Goal: Task Accomplishment & Management: Use online tool/utility

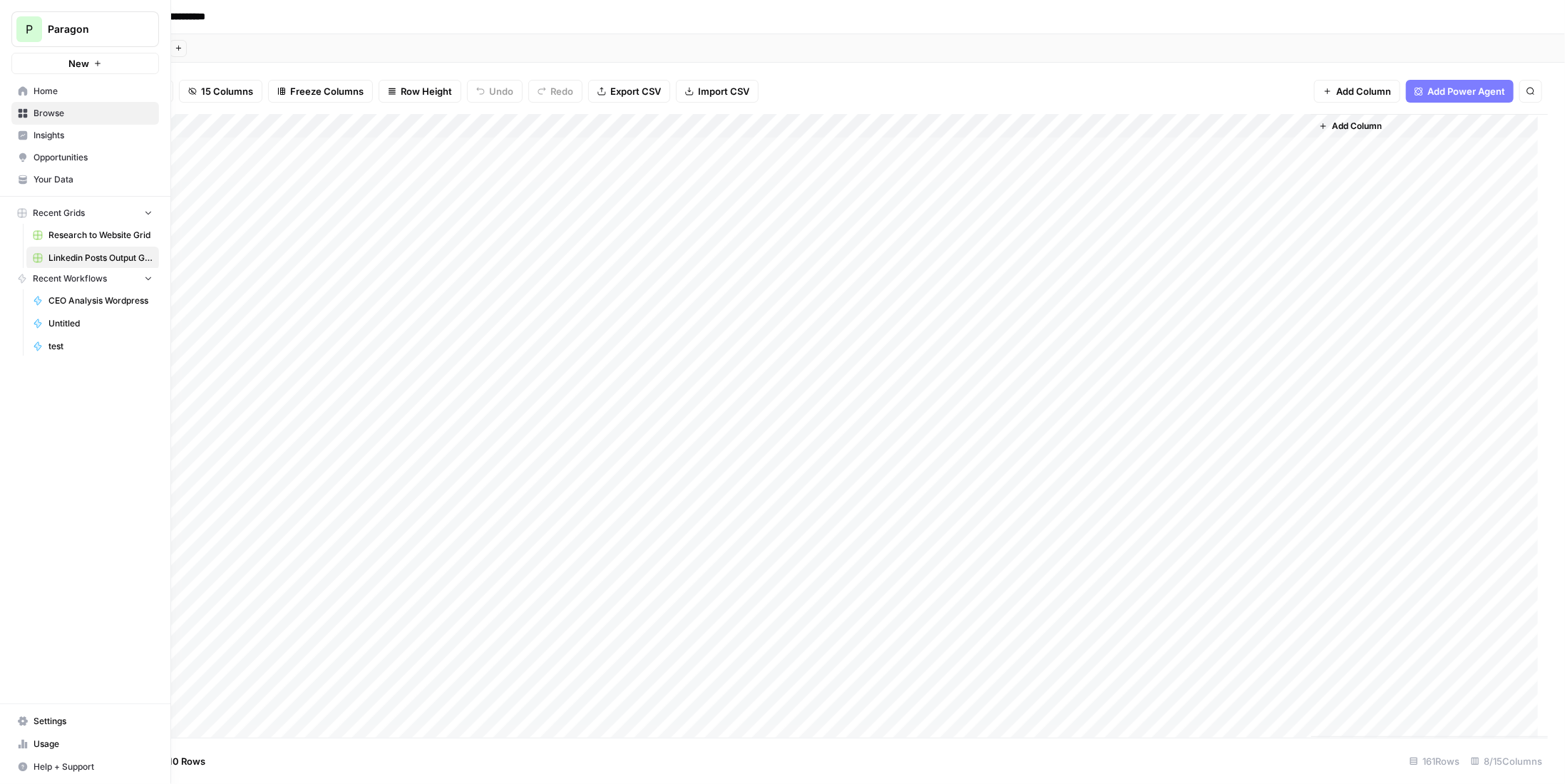
click at [29, 27] on span "P" at bounding box center [29, 28] width 7 height 17
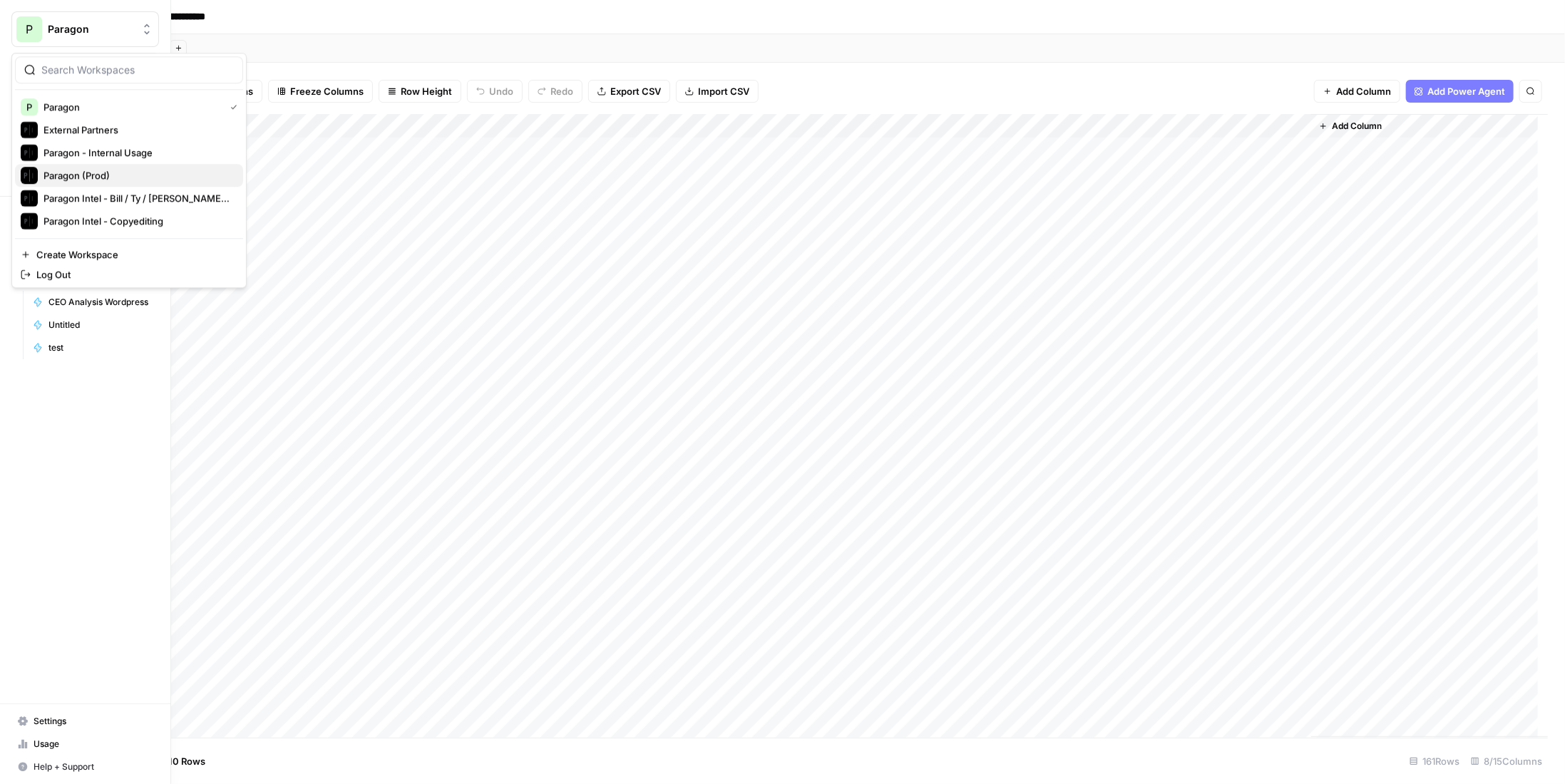
click at [91, 165] on button "Paragon (Prod)" at bounding box center [128, 175] width 228 height 23
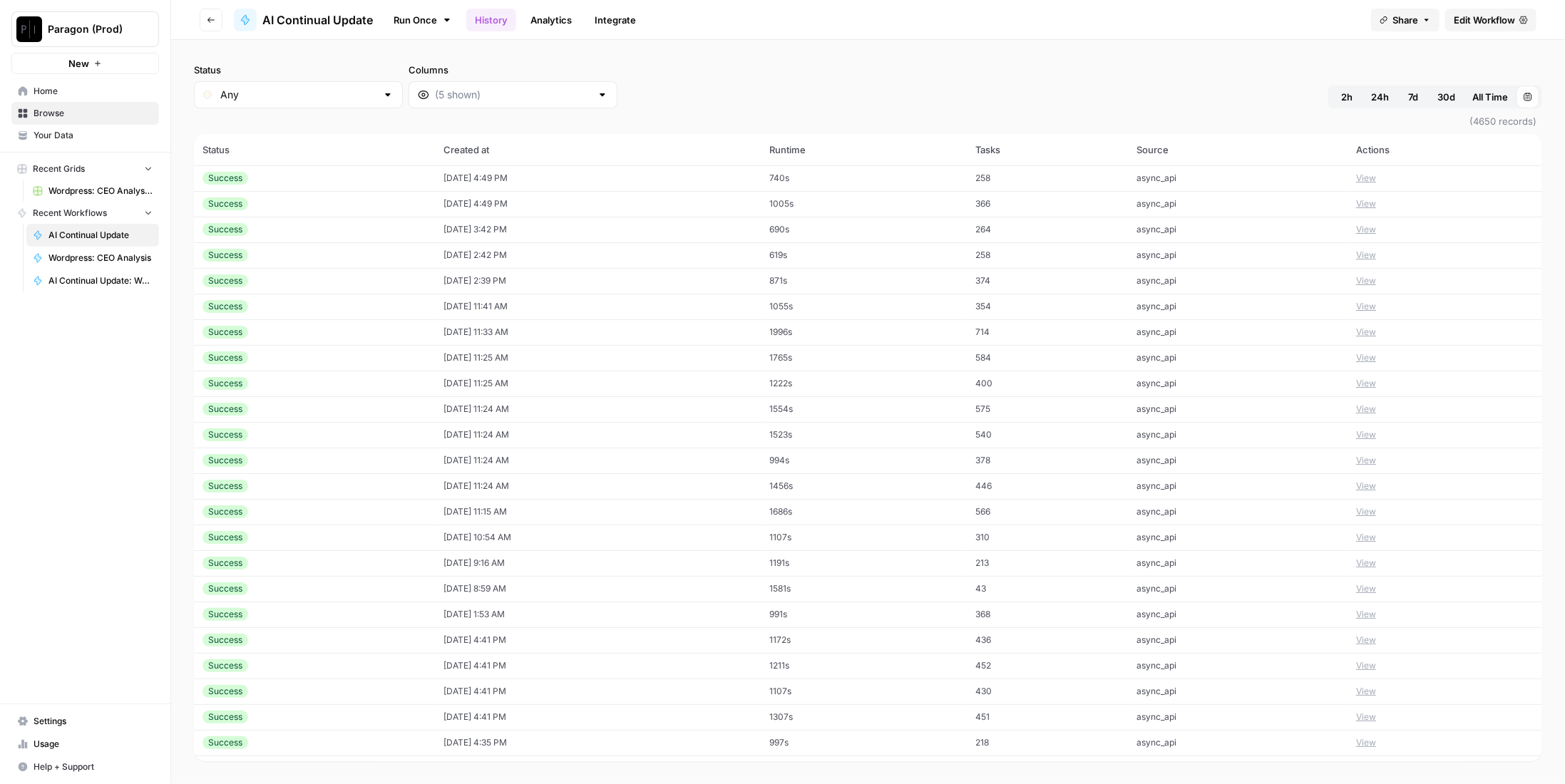
click at [1378, 172] on td "View" at bounding box center [1444, 178] width 195 height 26
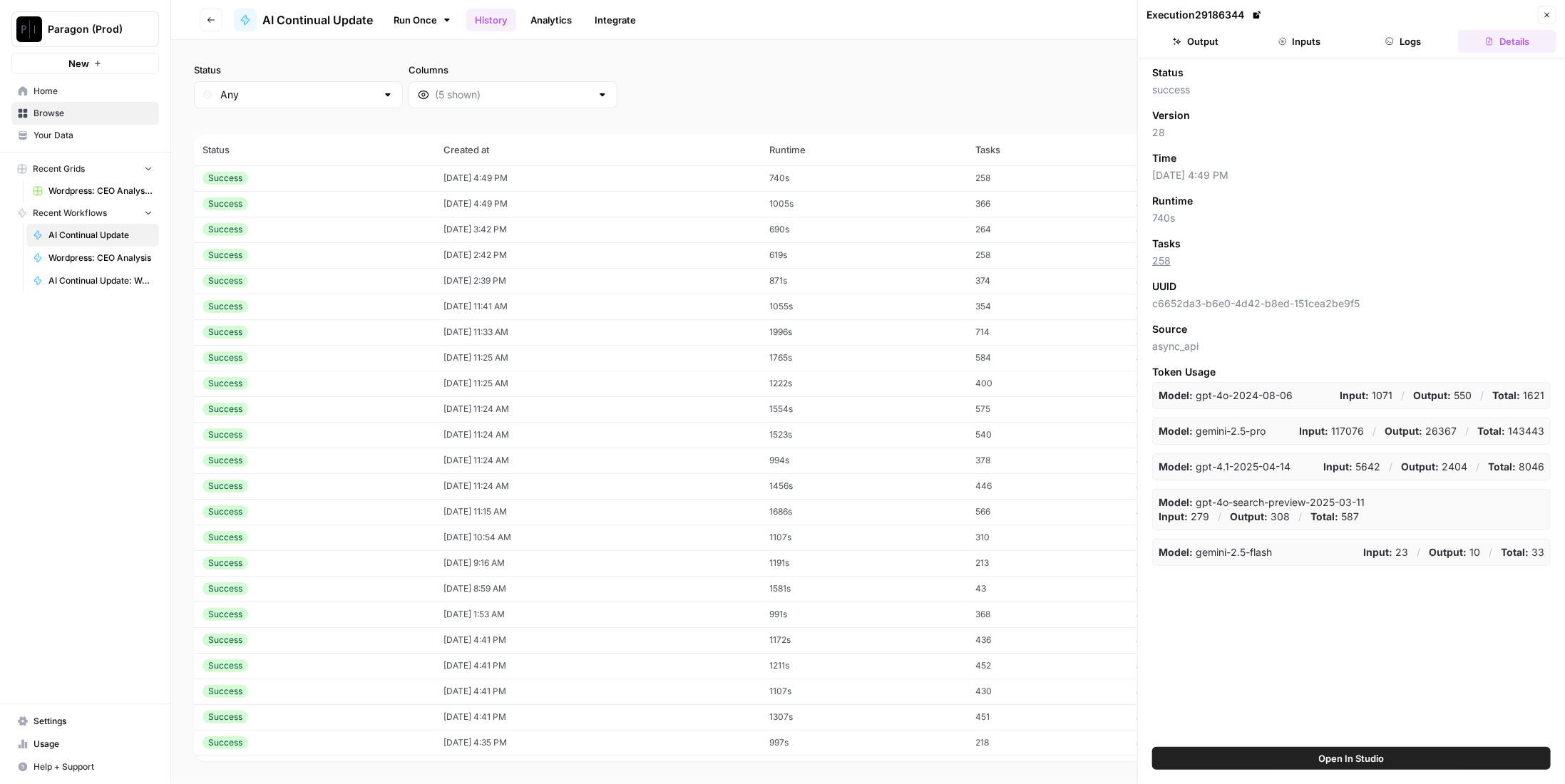
click at [1415, 35] on button "Logs" at bounding box center [1403, 42] width 98 height 23
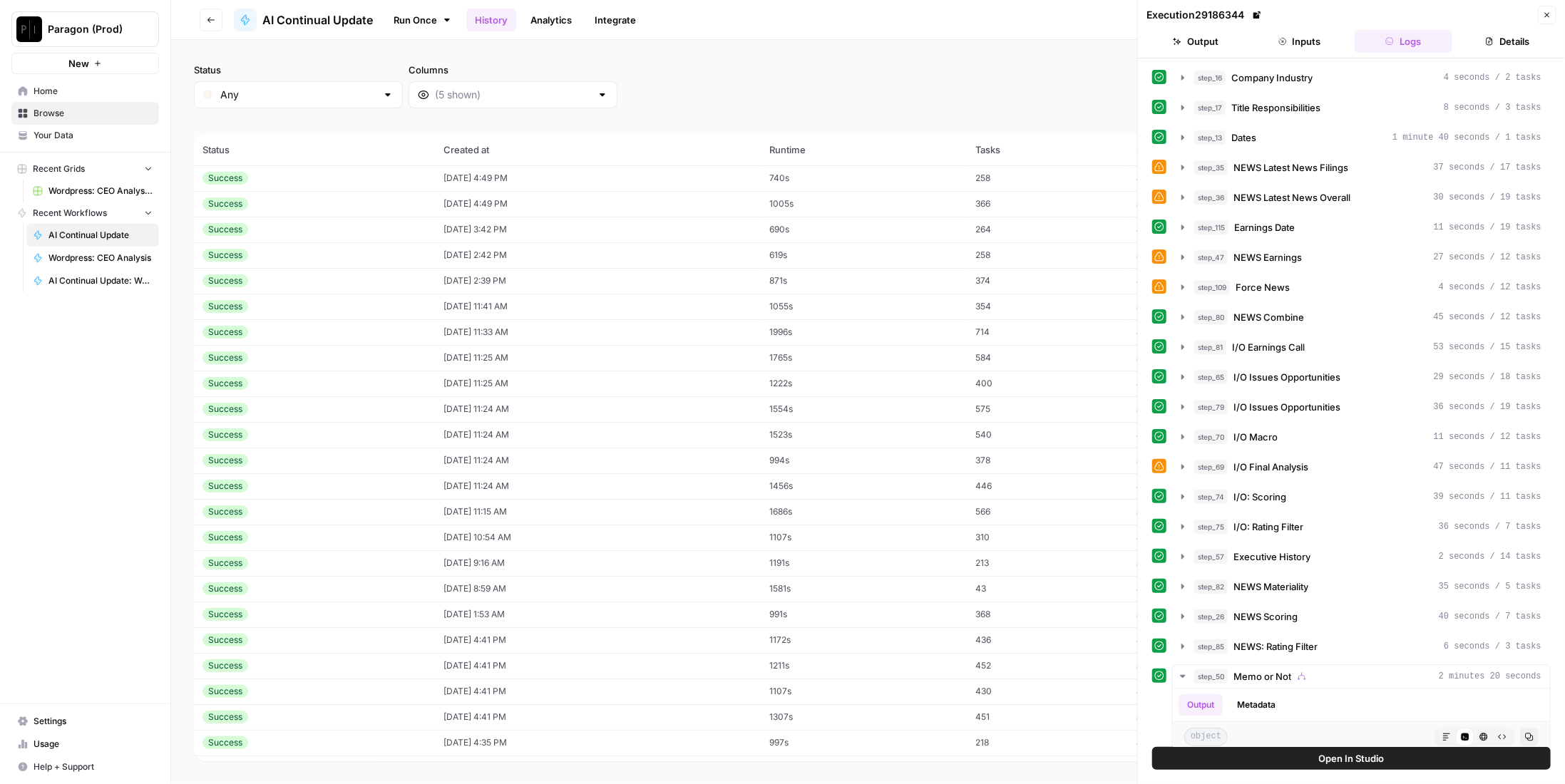
click at [1549, 15] on icon "button" at bounding box center [1547, 15] width 9 height 9
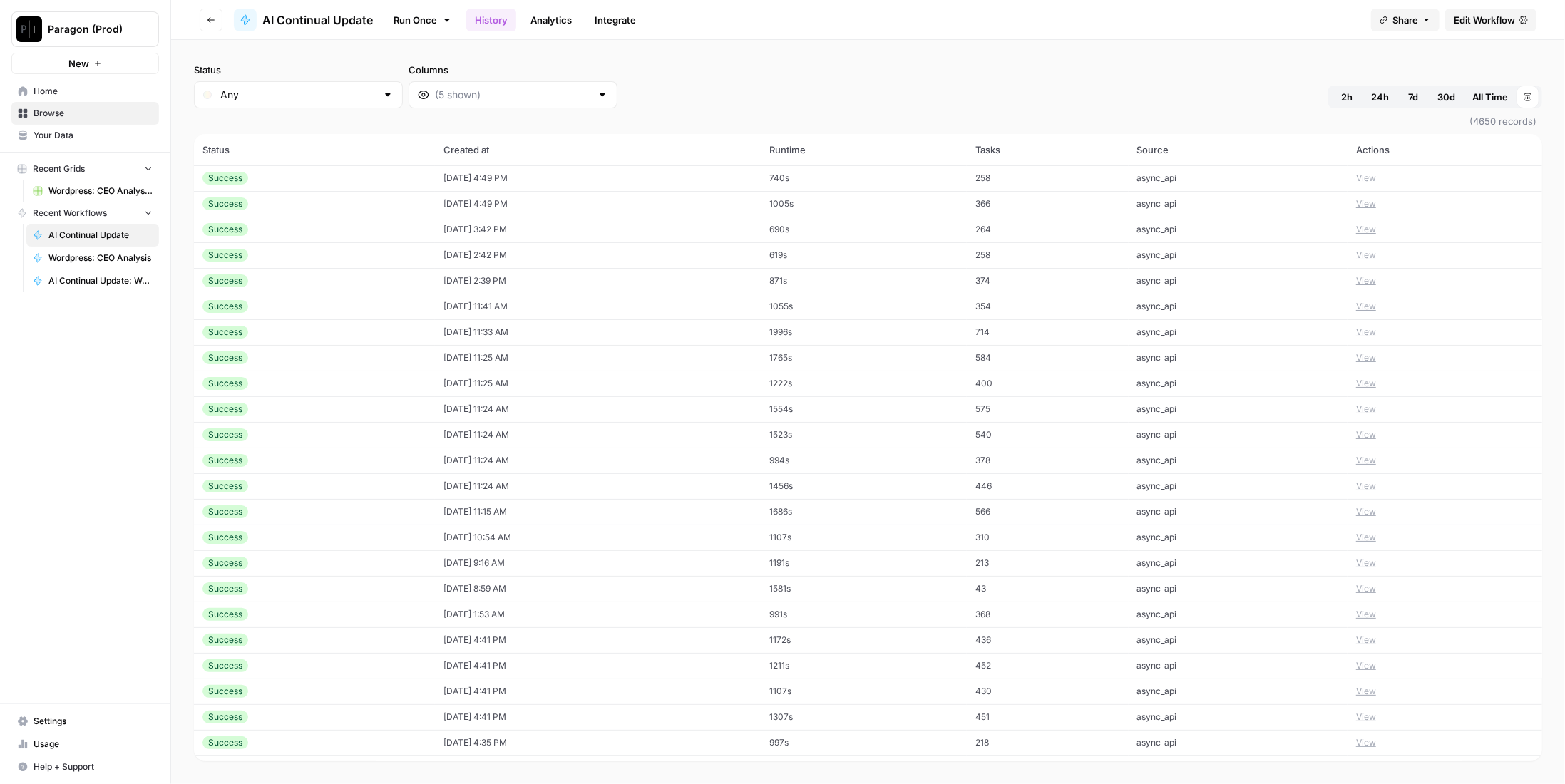
click at [1094, 180] on td "258" at bounding box center [1047, 178] width 162 height 26
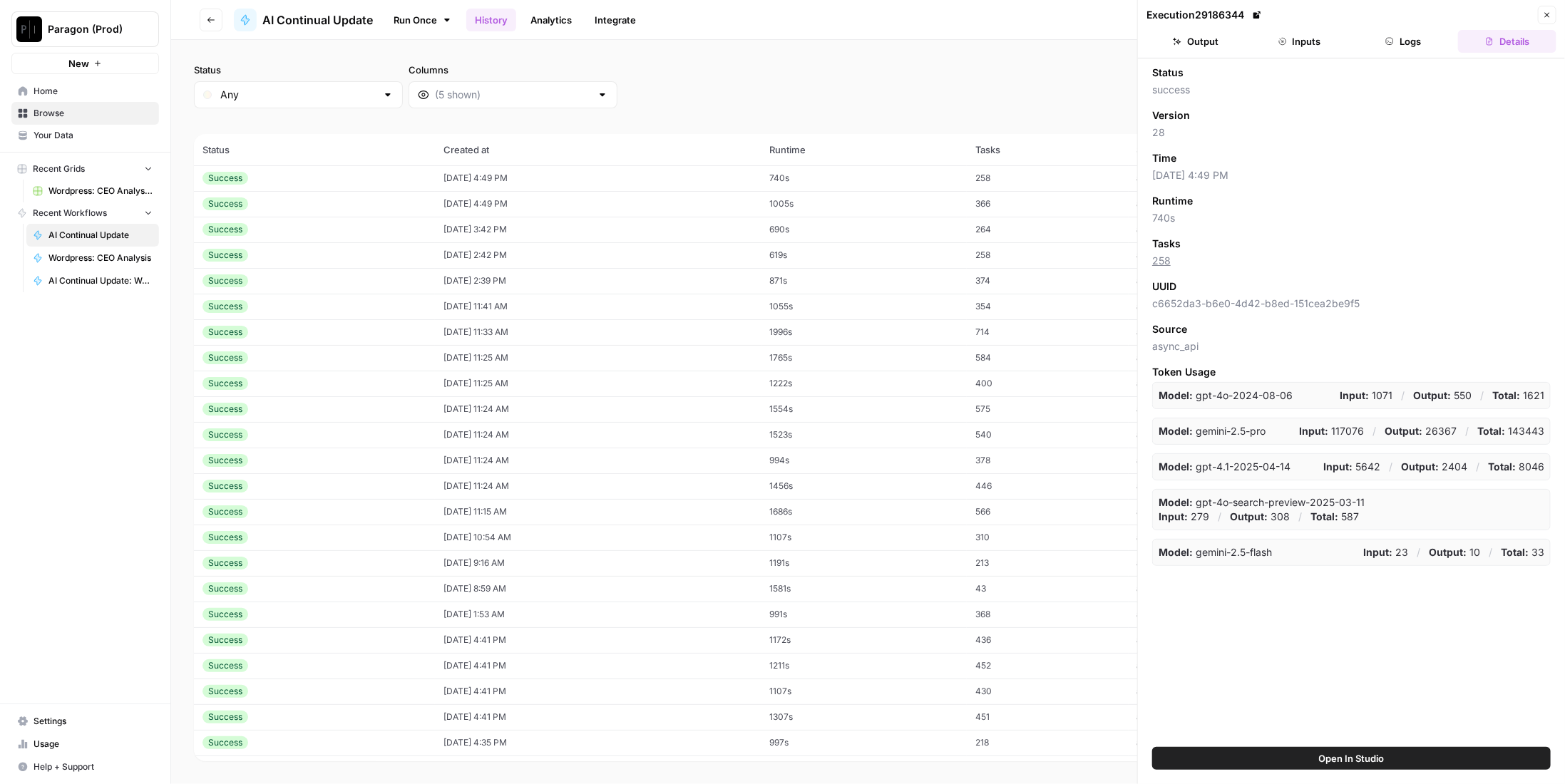
click at [1299, 38] on button "Inputs" at bounding box center [1299, 42] width 98 height 23
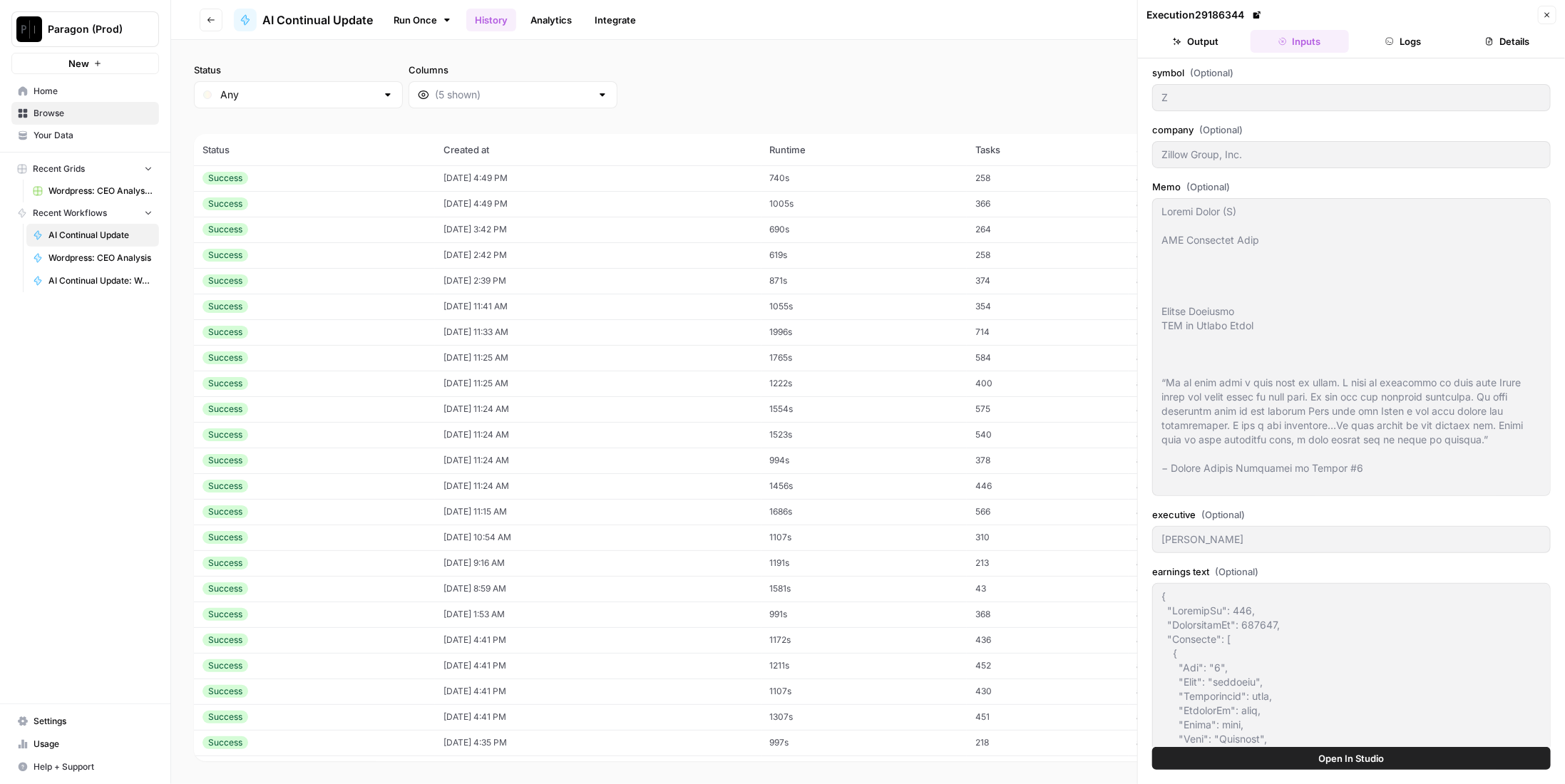
click at [1299, 33] on button "Inputs" at bounding box center [1299, 42] width 98 height 23
click at [1008, 192] on td "366" at bounding box center [1047, 204] width 162 height 26
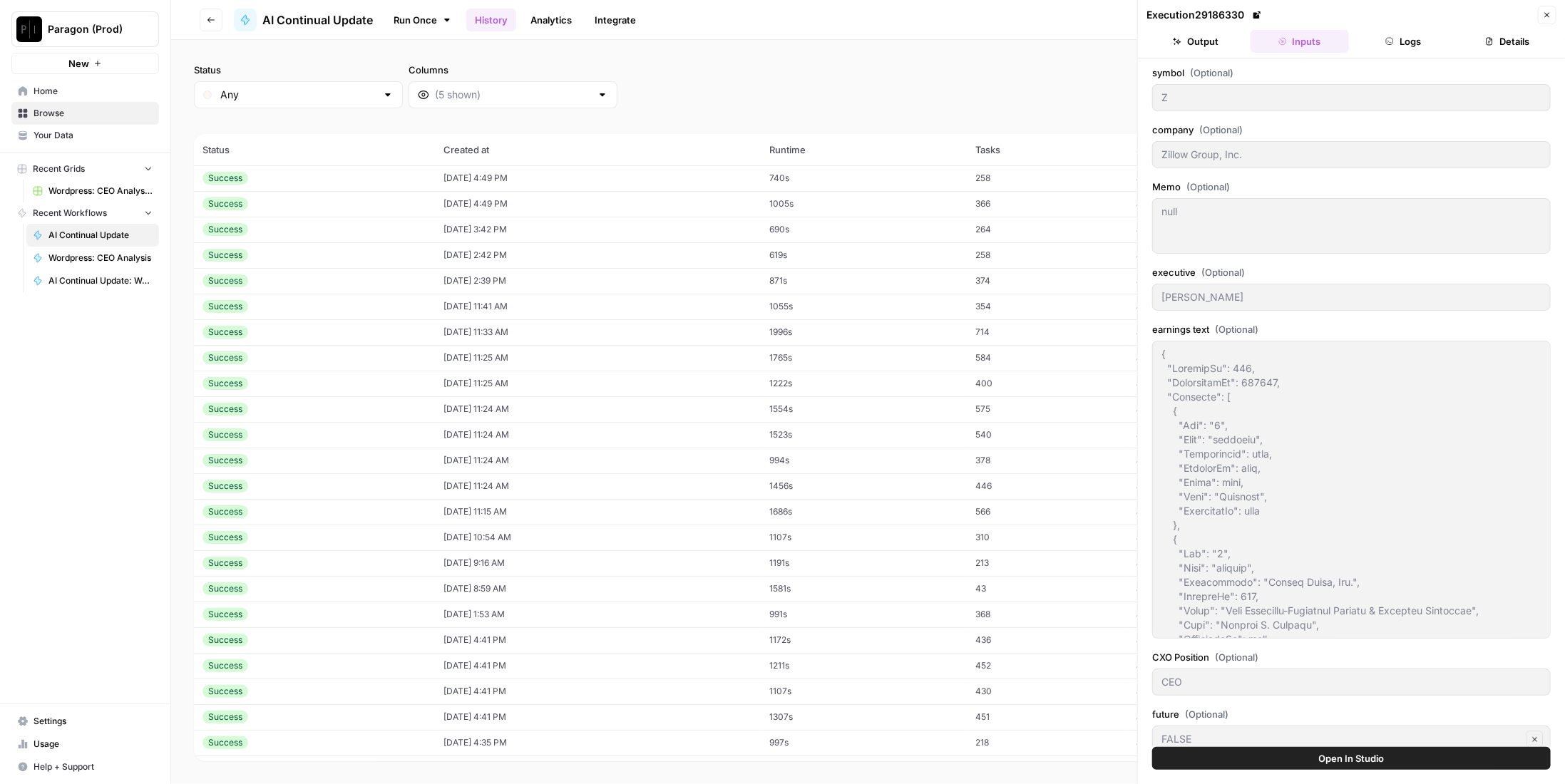
click at [1014, 234] on td "264" at bounding box center [1047, 229] width 162 height 26
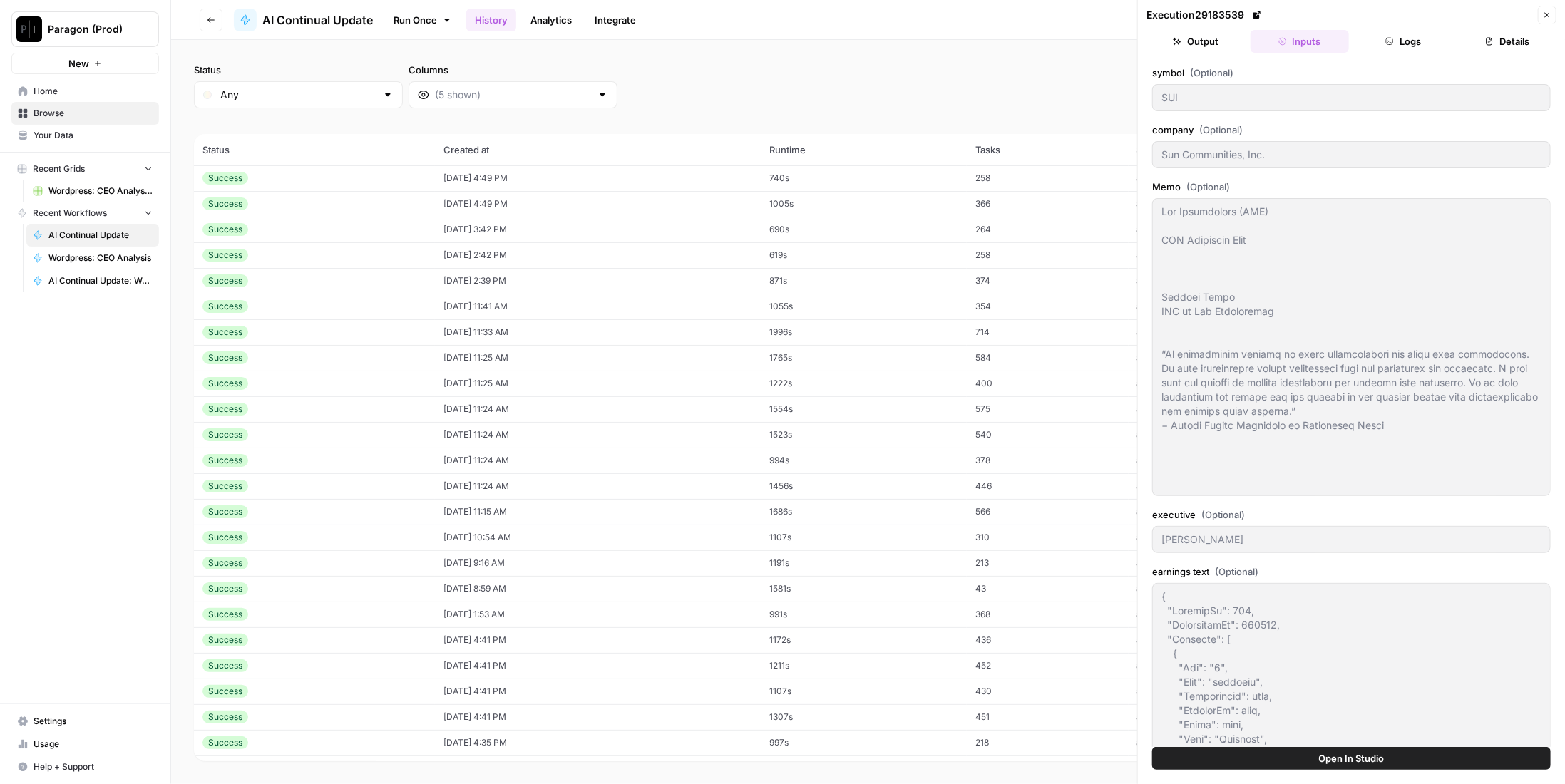
click at [1010, 256] on td "258" at bounding box center [1047, 255] width 162 height 26
click at [1008, 284] on td "374" at bounding box center [1047, 280] width 162 height 26
click at [214, 21] on icon "button" at bounding box center [211, 20] width 9 height 9
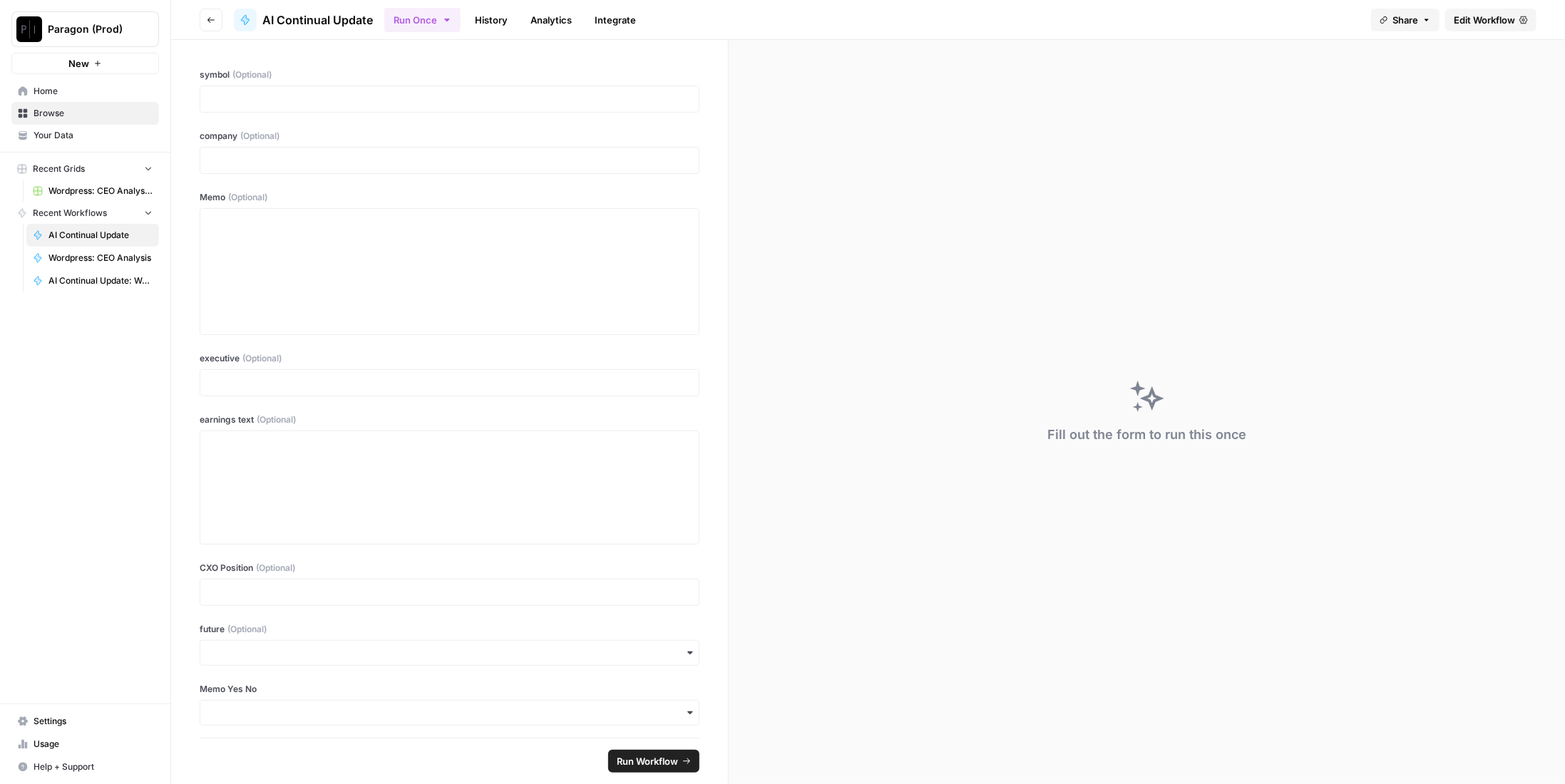
click at [496, 17] on link "History" at bounding box center [491, 20] width 50 height 23
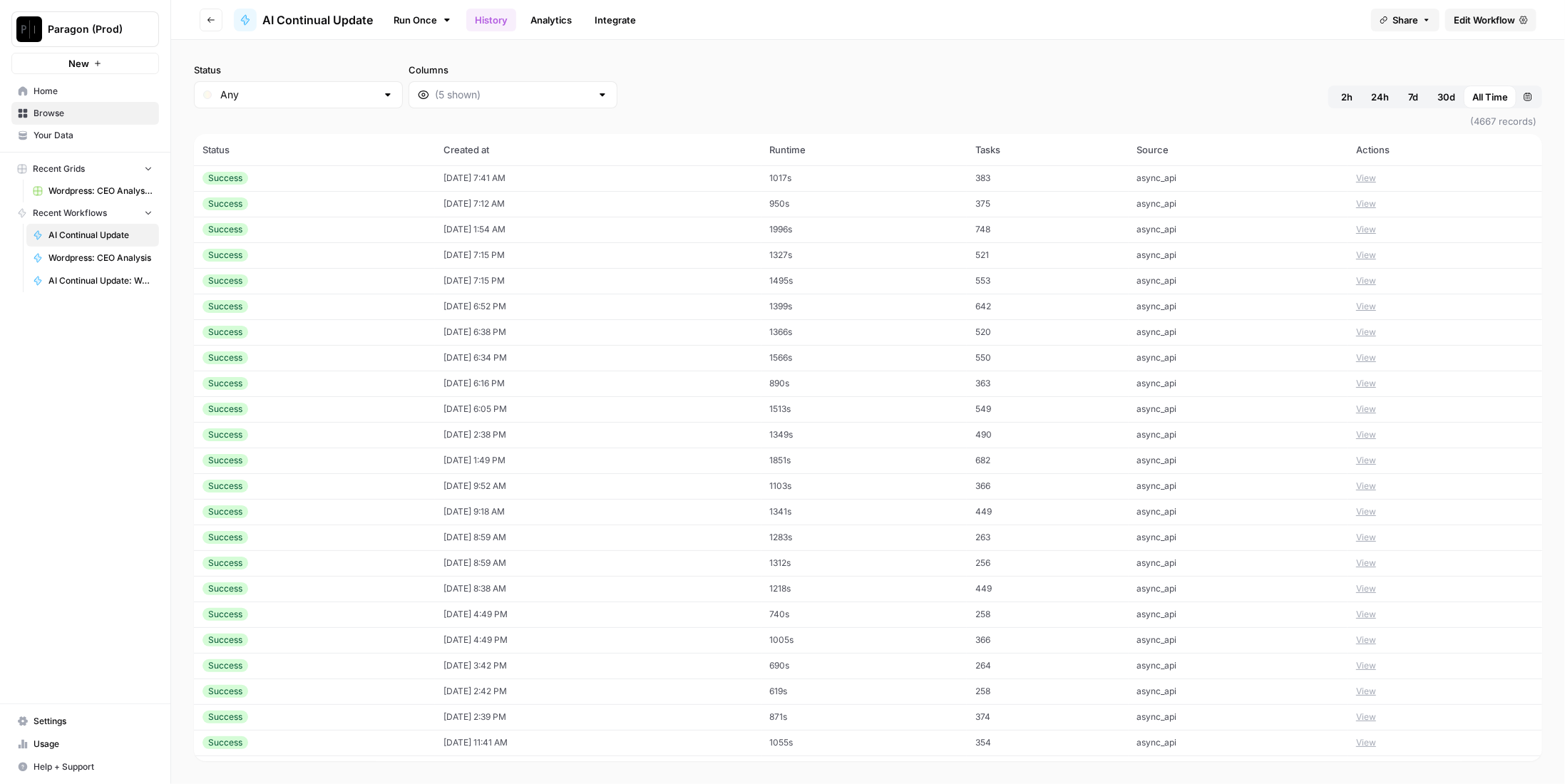
click at [519, 173] on td "09/18/25 at 7:41 AM" at bounding box center [598, 178] width 326 height 26
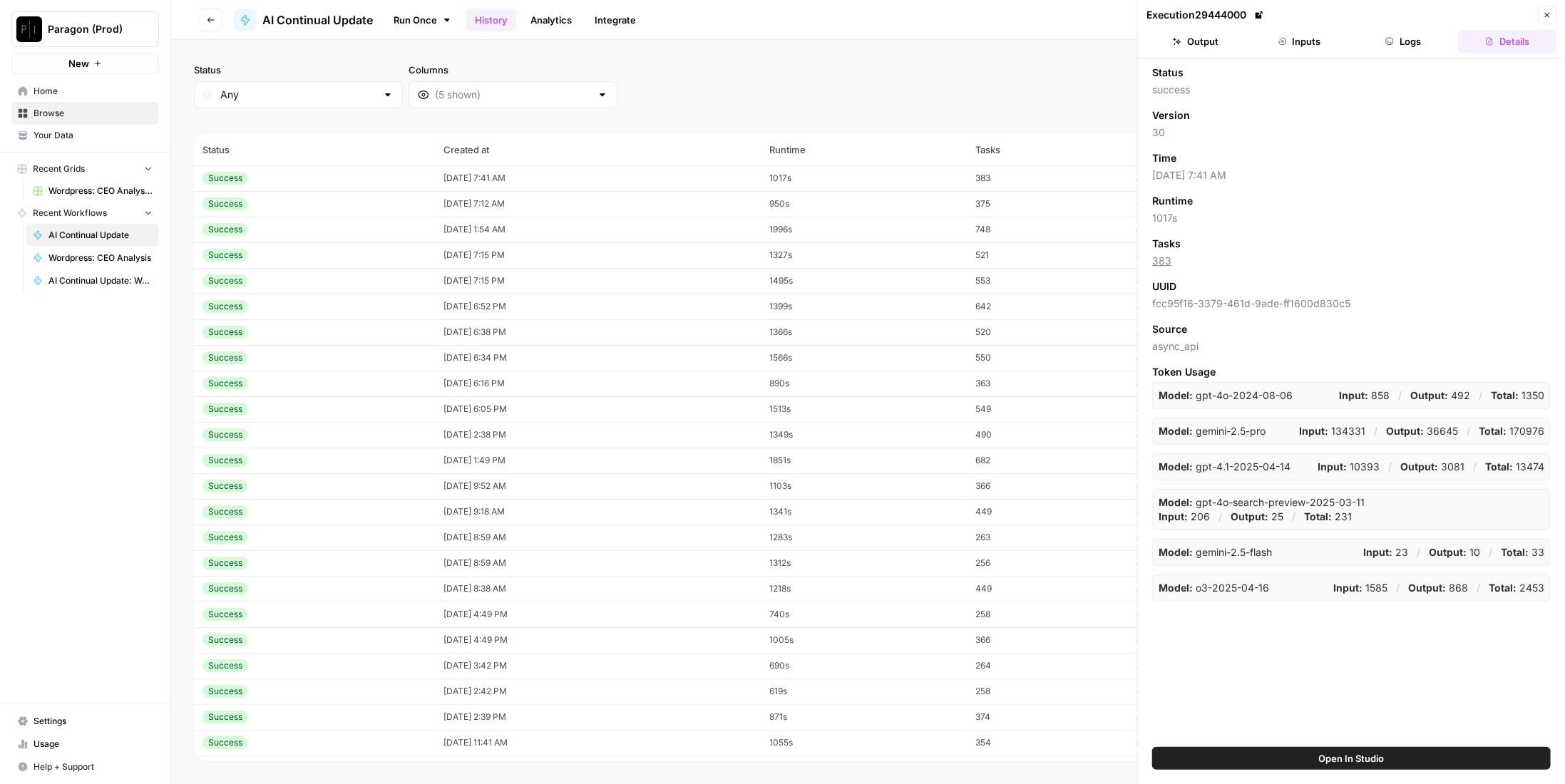
click at [1316, 38] on button "Inputs" at bounding box center [1299, 42] width 98 height 23
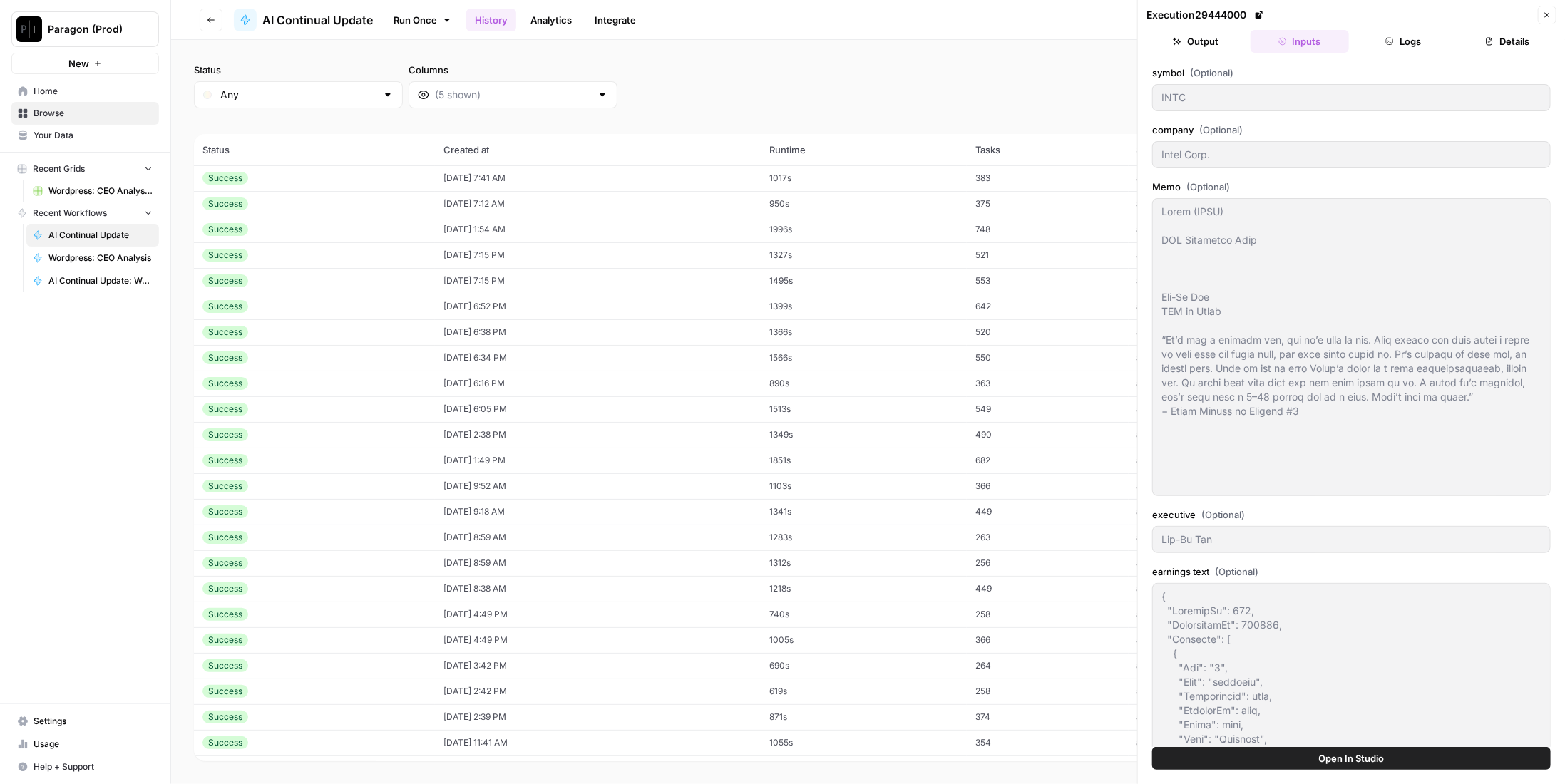
click at [909, 202] on td "950s" at bounding box center [864, 204] width 206 height 26
click at [907, 175] on td "1017s" at bounding box center [864, 178] width 206 height 26
type textarea "Intel (INTC) CEO Diligence Memo Lip-Bu Tan CEO at Intel “He’s got a massive ego…"
click at [1189, 37] on button "Output" at bounding box center [1195, 42] width 98 height 23
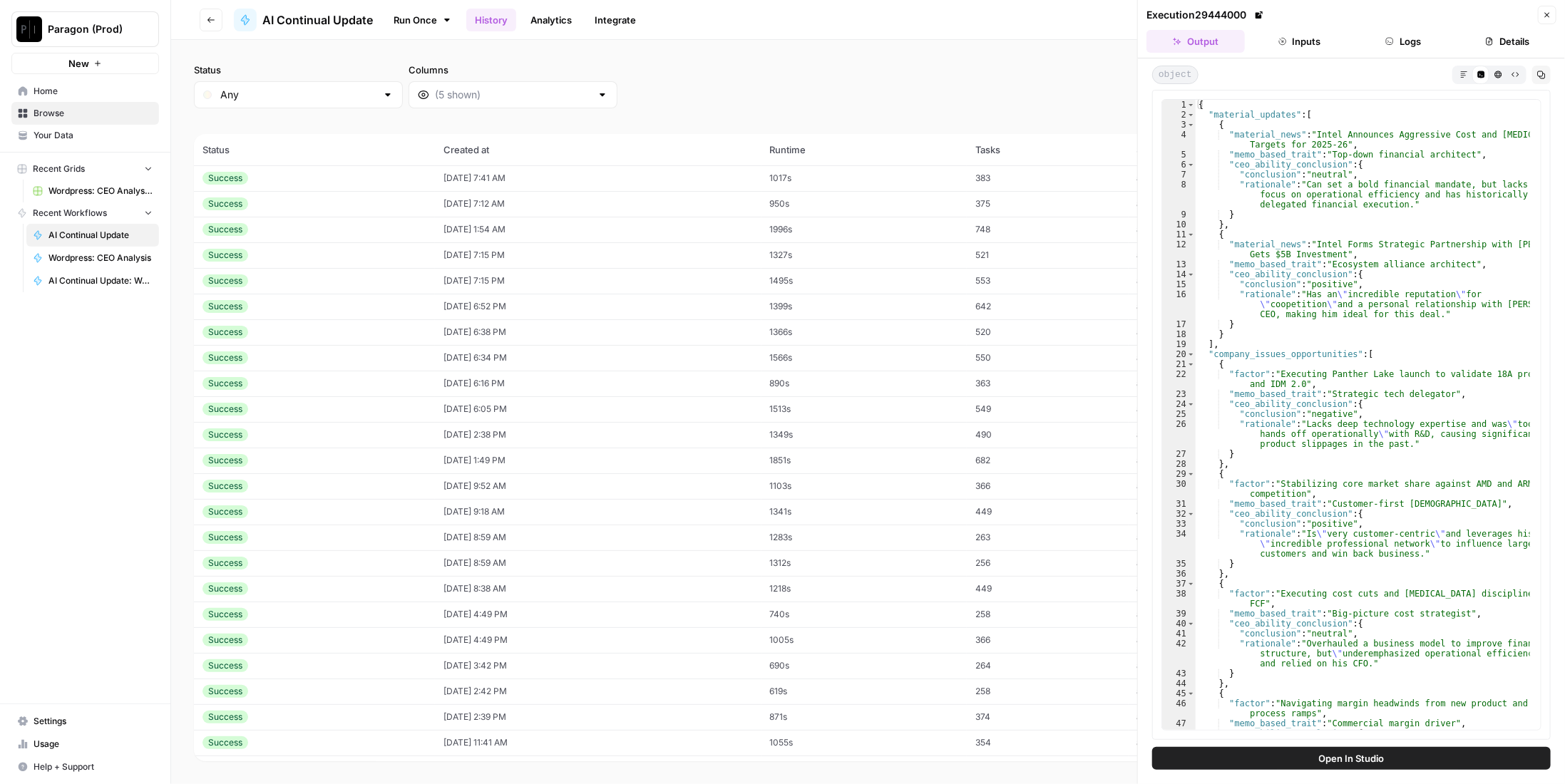
click at [1411, 35] on button "Logs" at bounding box center [1403, 42] width 98 height 23
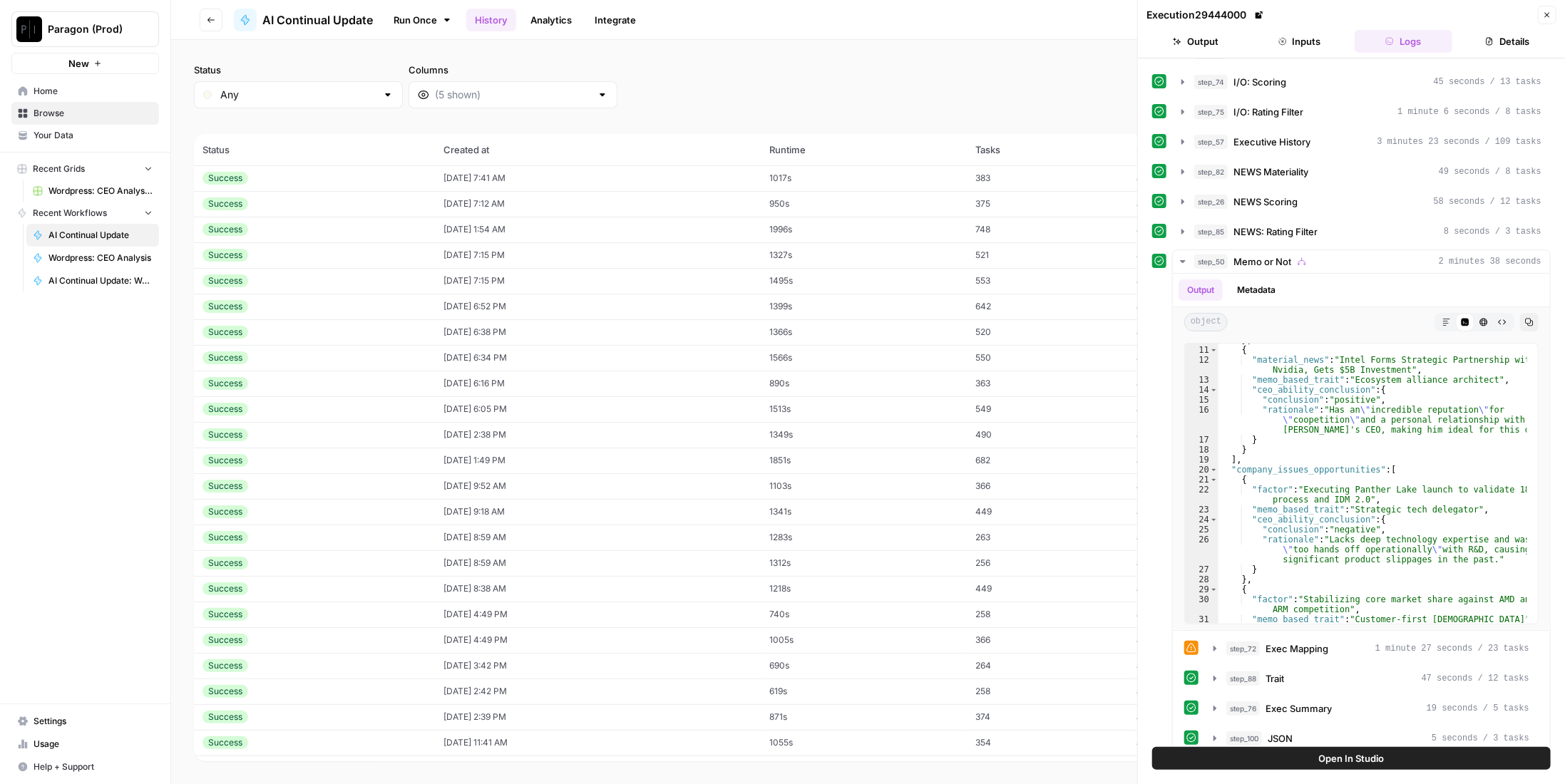
scroll to position [58, 0]
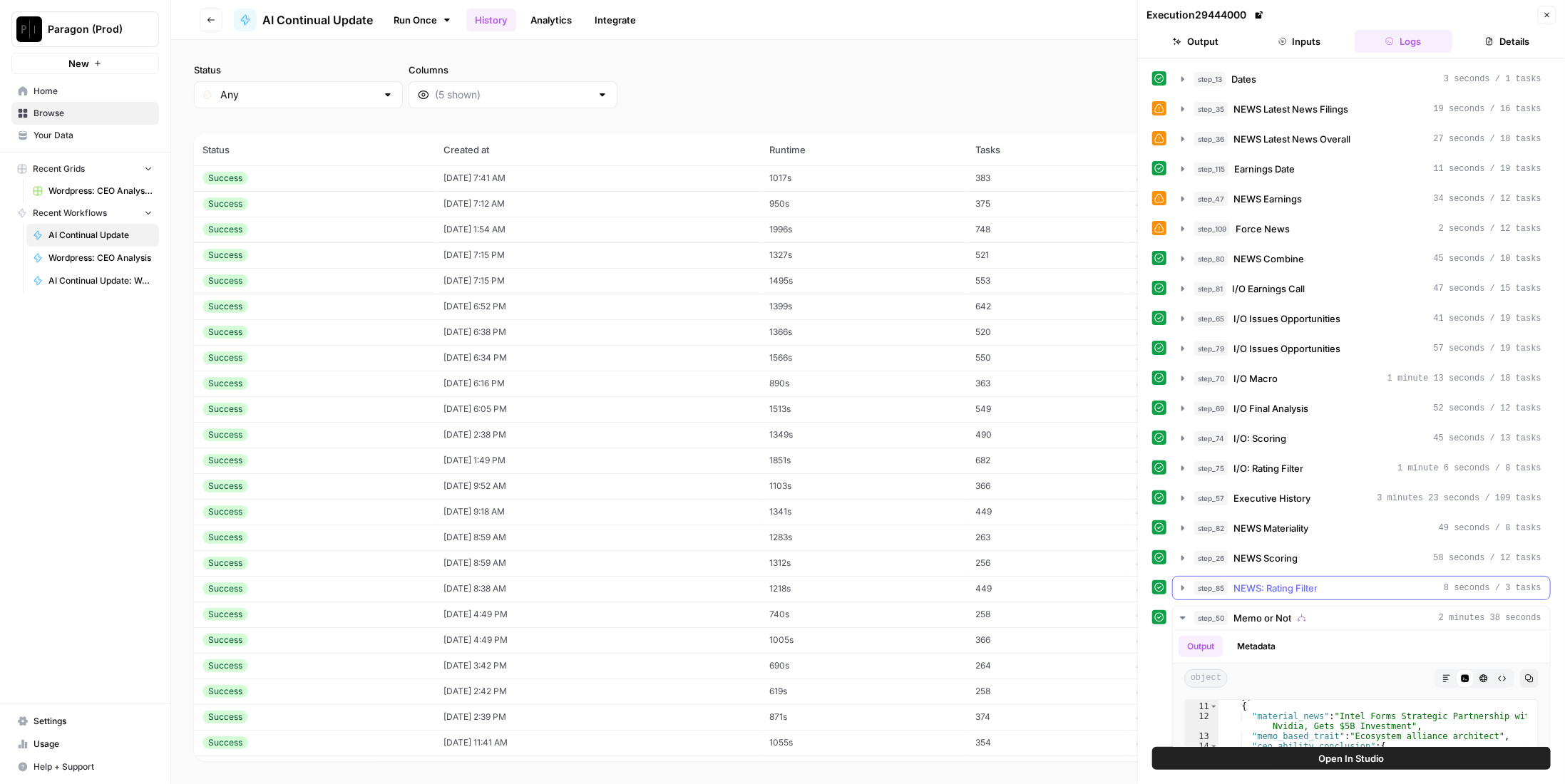
click at [1352, 581] on div "step_85 NEWS: Rating Filter 8 seconds / 3 tasks" at bounding box center [1367, 588] width 347 height 14
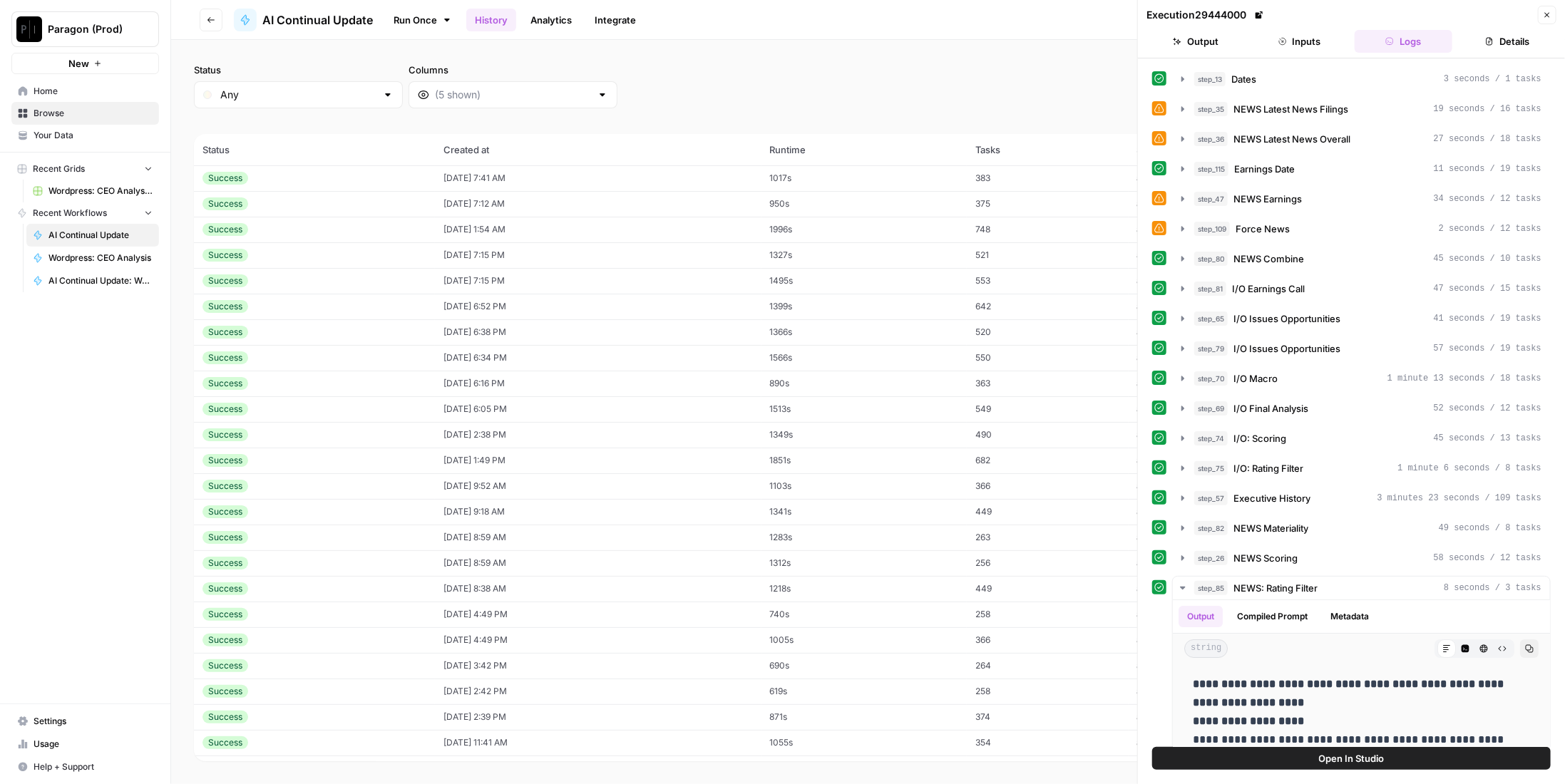
click at [1008, 206] on td "375" at bounding box center [1047, 204] width 162 height 26
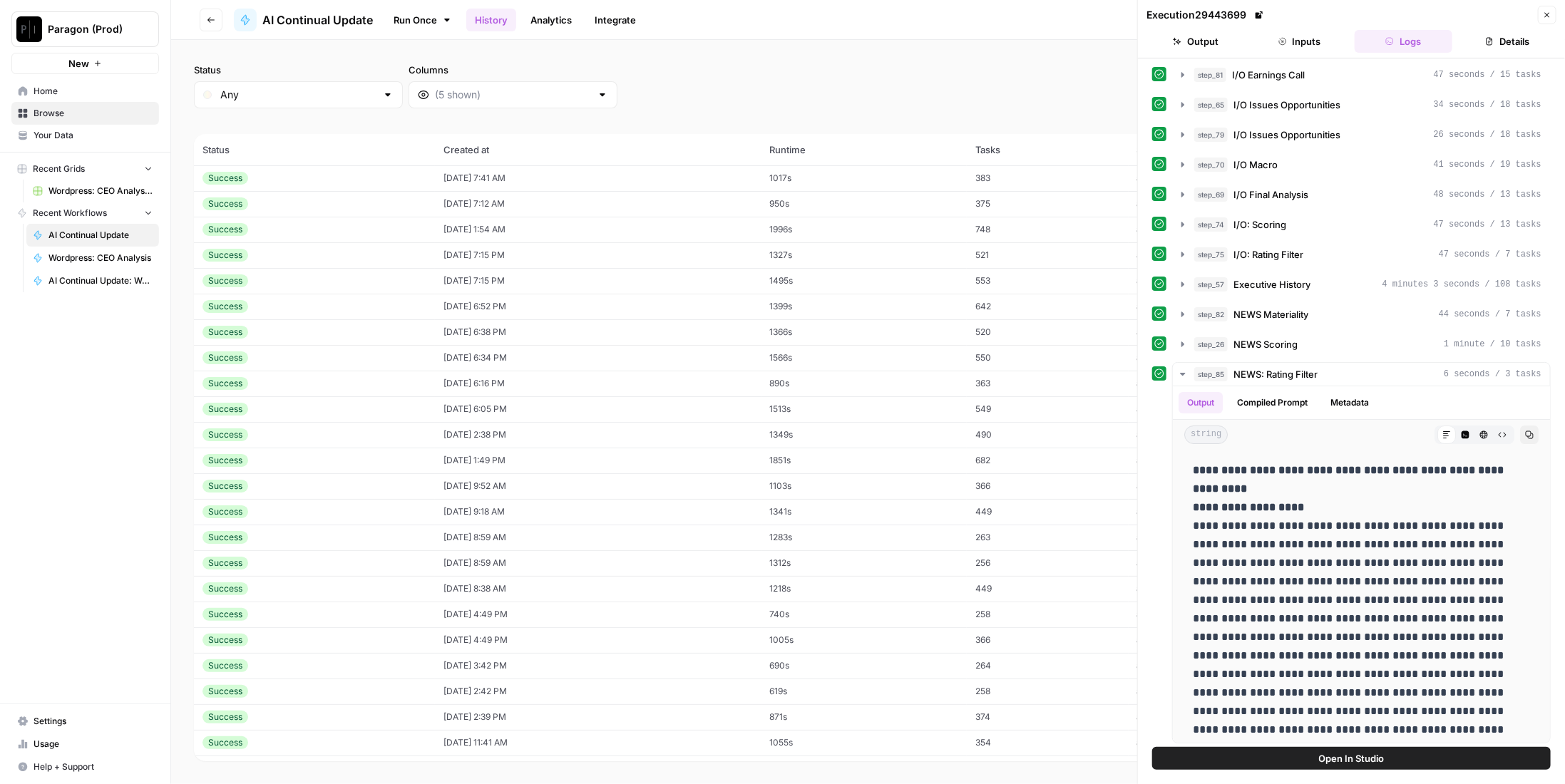
scroll to position [201, 0]
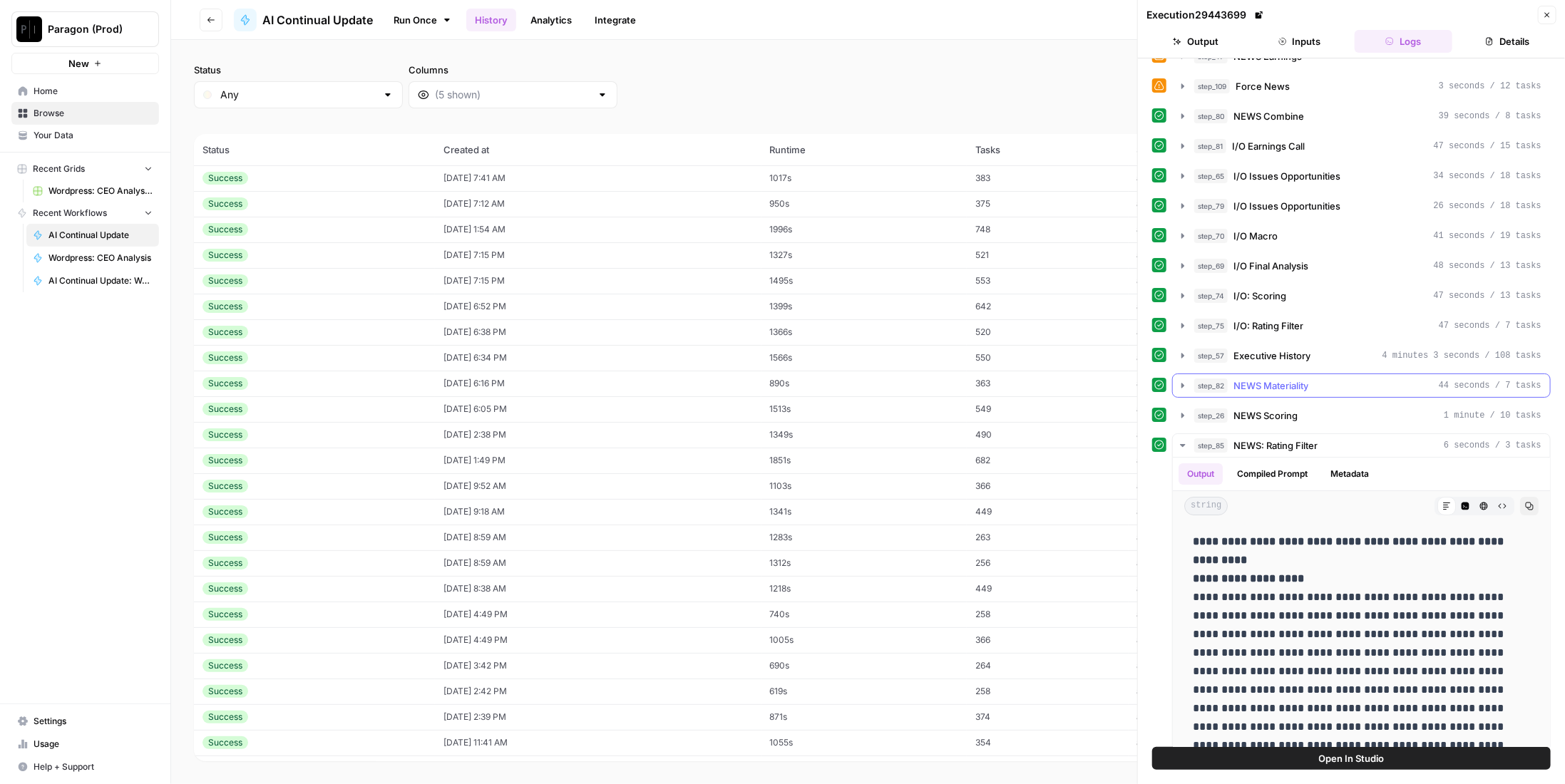
click at [1346, 378] on div "step_82 NEWS Materiality 44 seconds / 7 tasks" at bounding box center [1367, 385] width 347 height 14
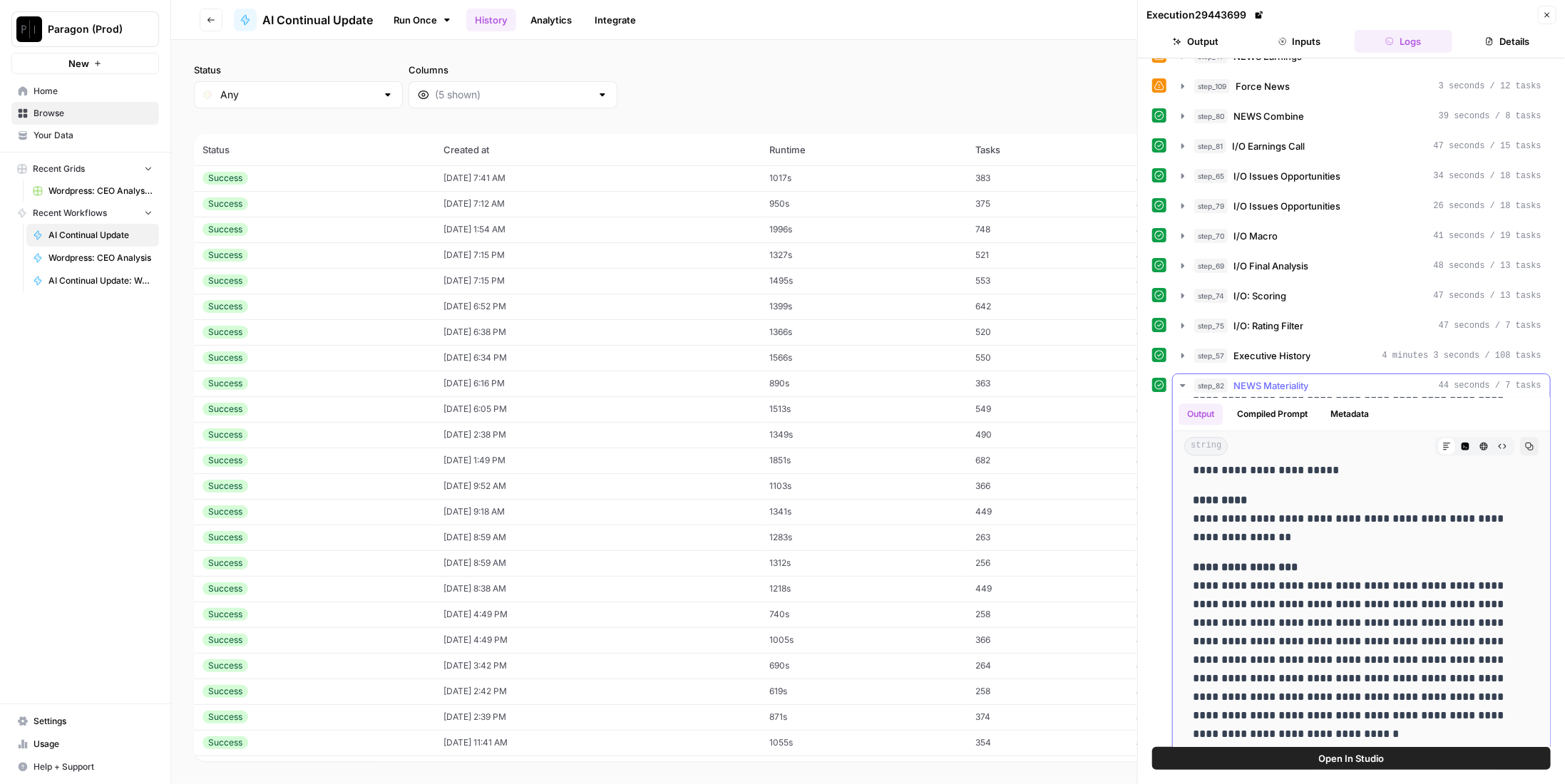
scroll to position [415, 0]
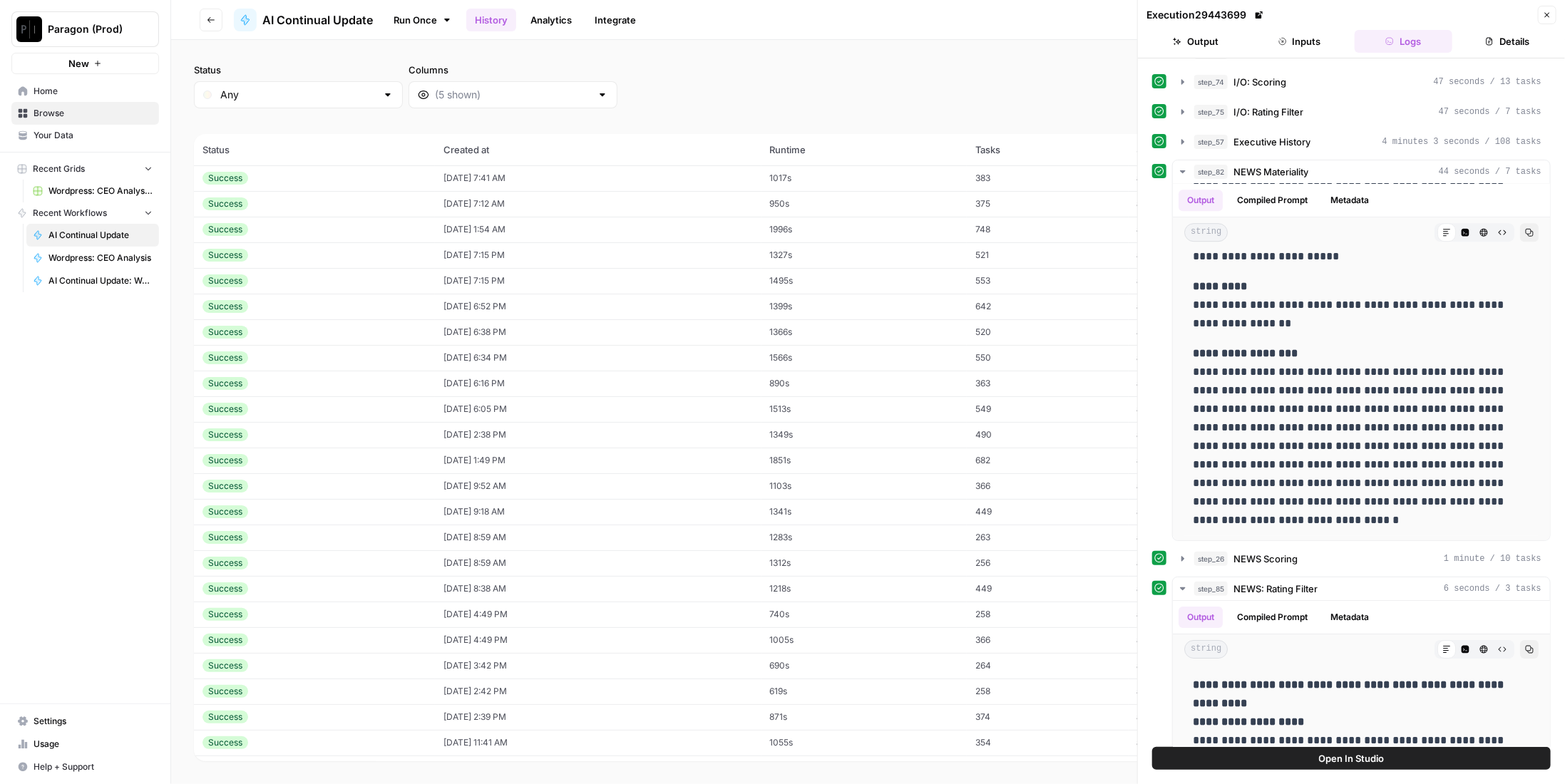
click at [1046, 171] on td "383" at bounding box center [1047, 178] width 162 height 26
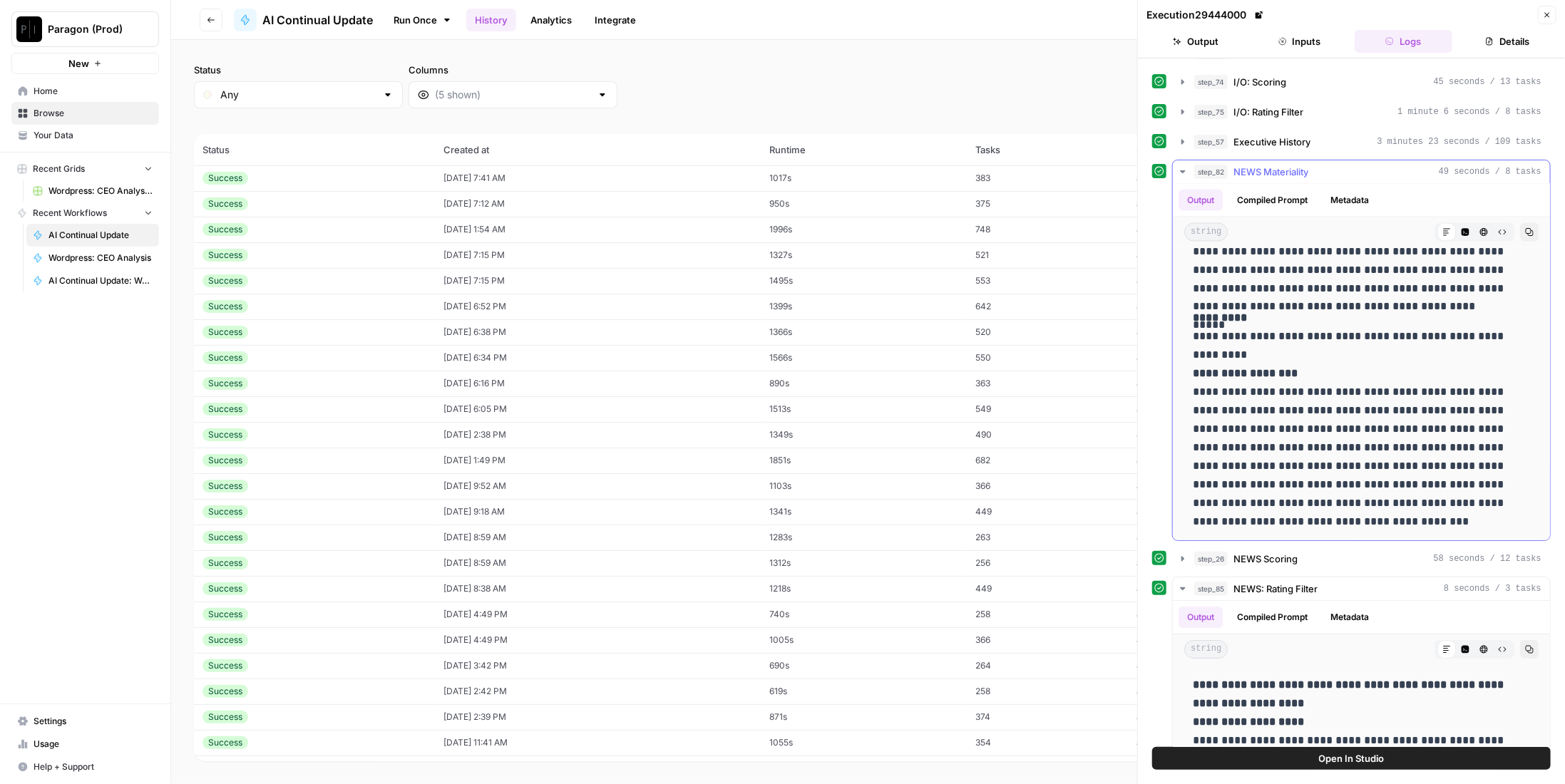
scroll to position [1996, 0]
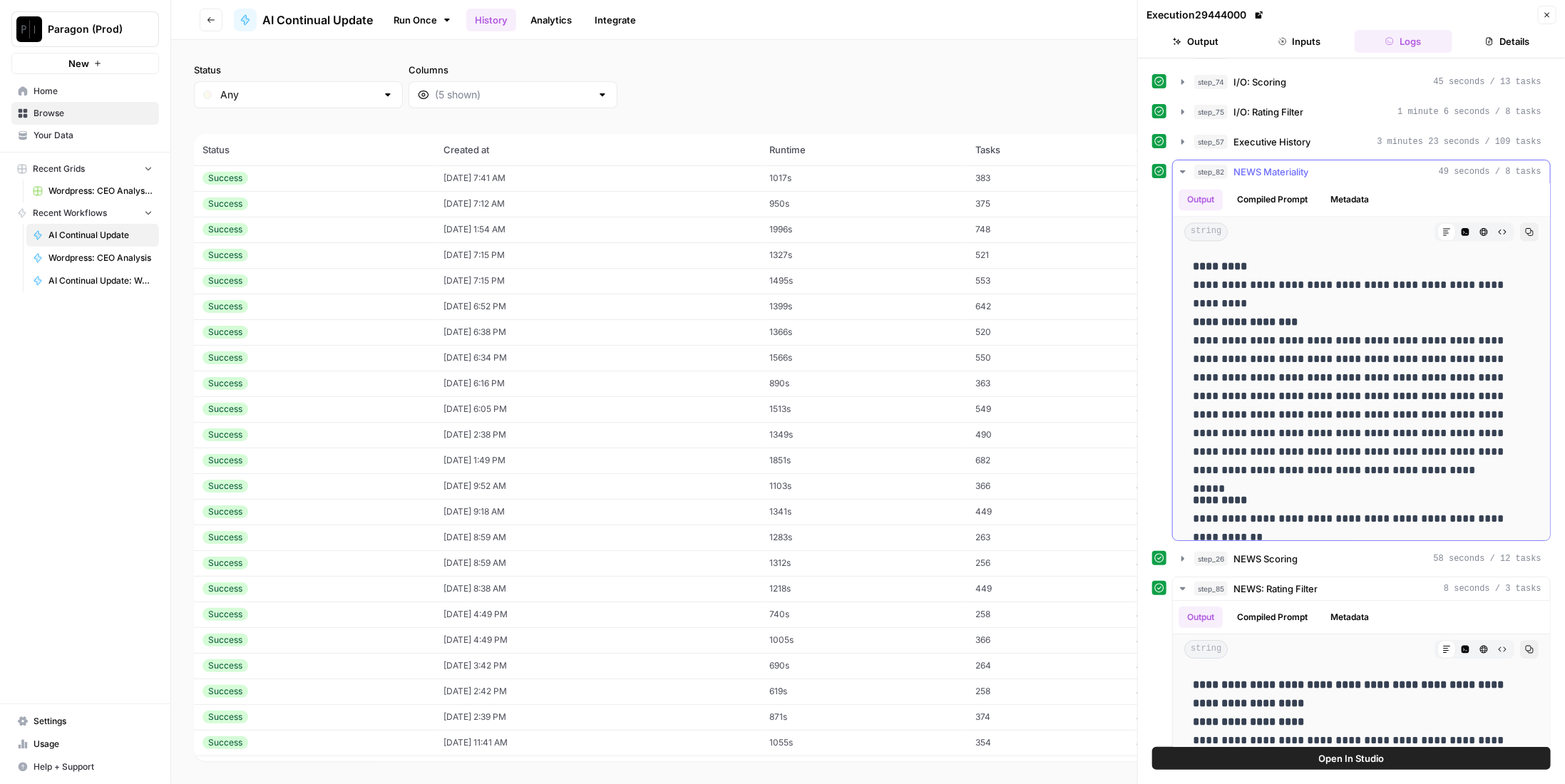
click at [1253, 165] on span "NEWS Materiality" at bounding box center [1271, 172] width 74 height 14
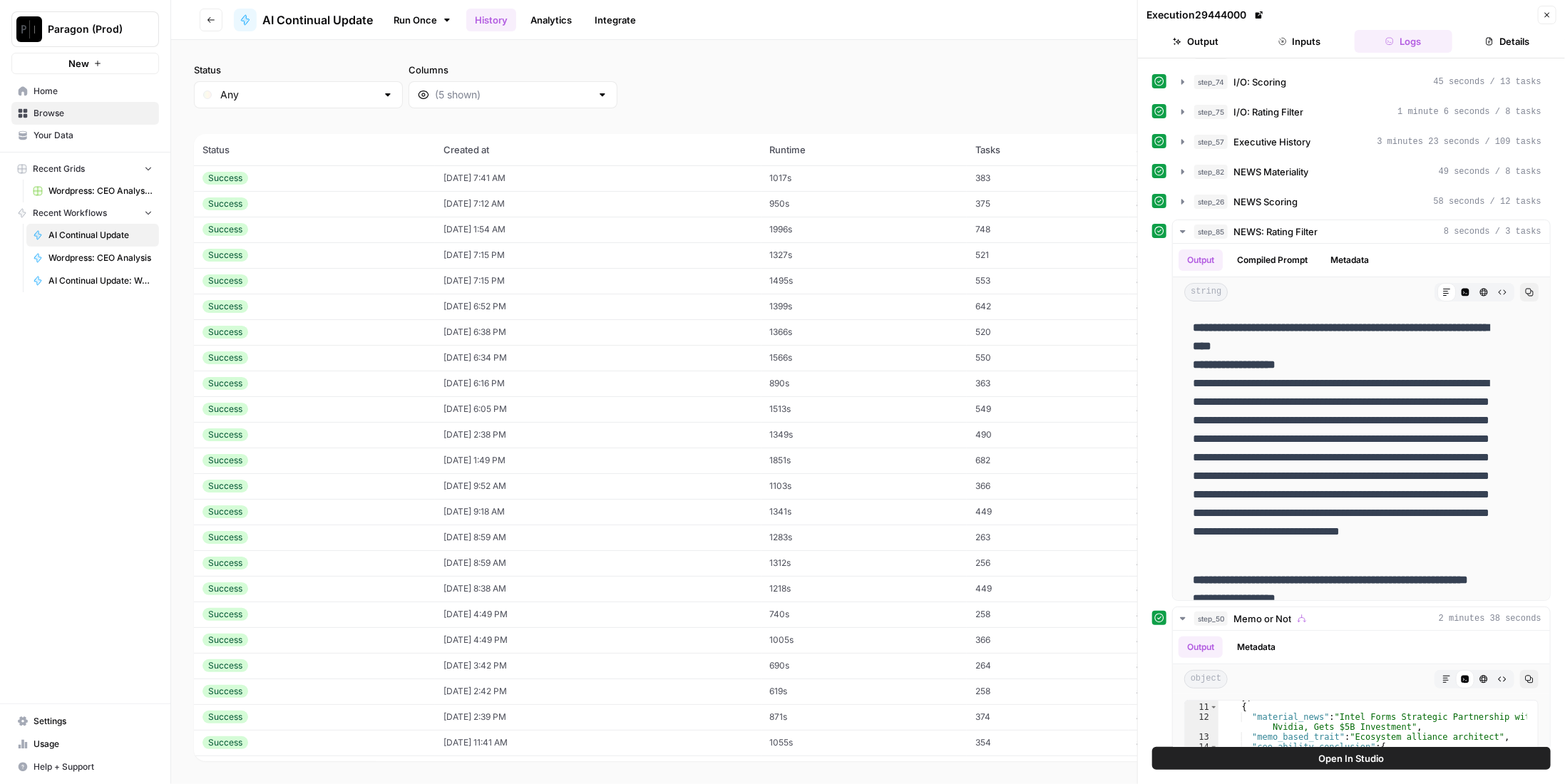
click at [1038, 212] on td "375" at bounding box center [1047, 204] width 162 height 26
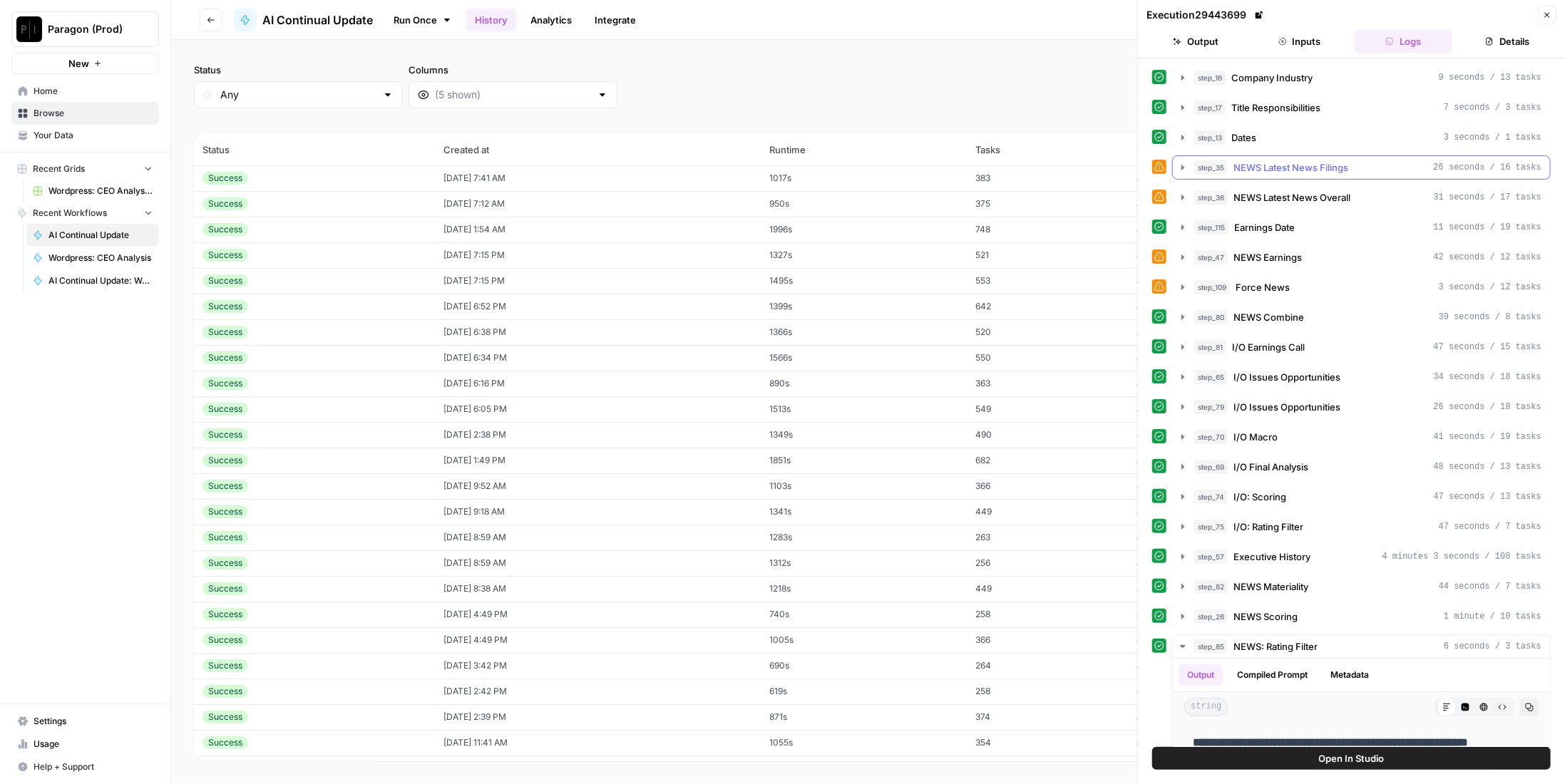
click at [1378, 162] on div "step_35 NEWS Latest News Filings 26 seconds / 16 tasks" at bounding box center [1367, 167] width 347 height 14
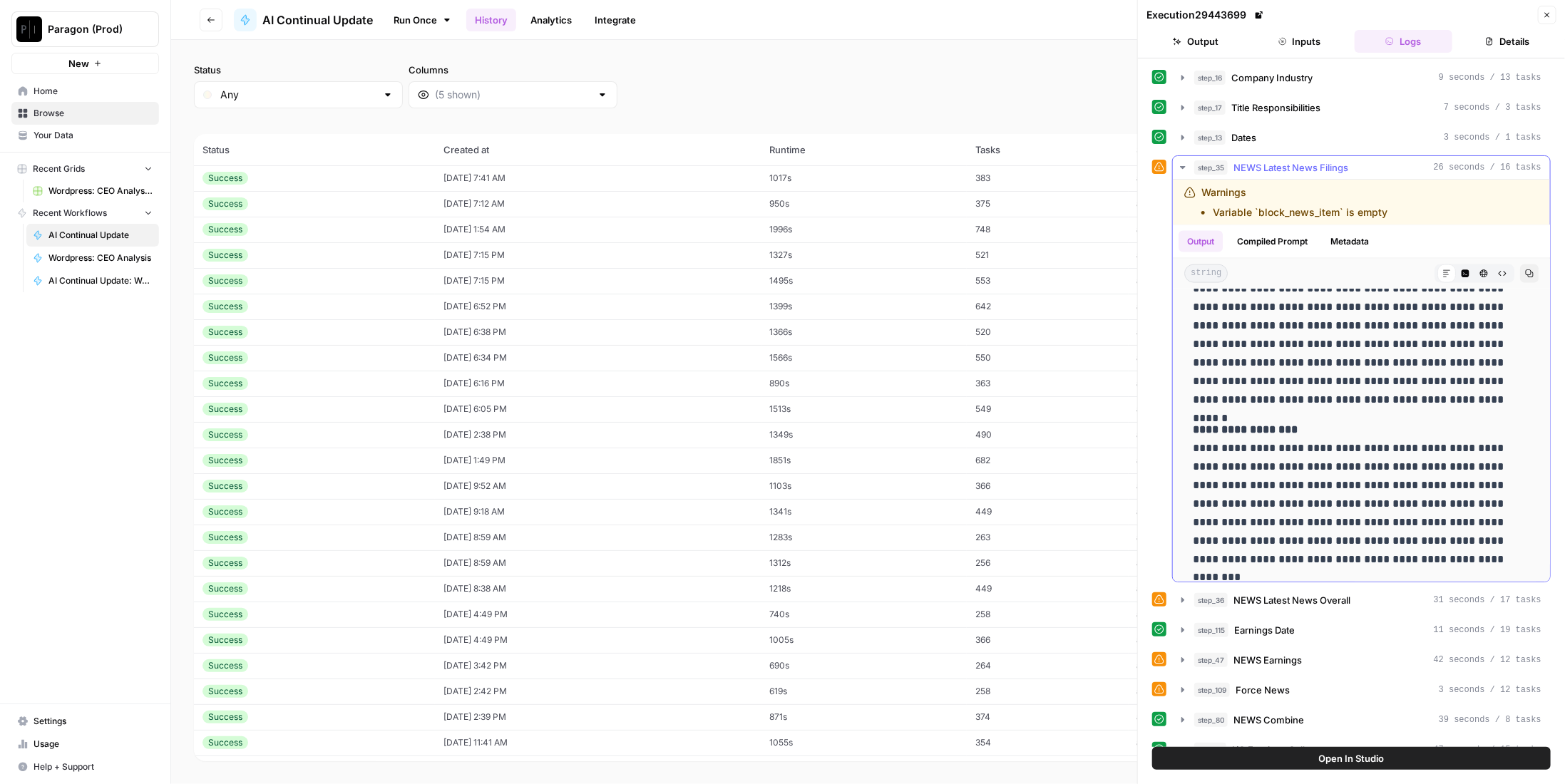
scroll to position [1536, 0]
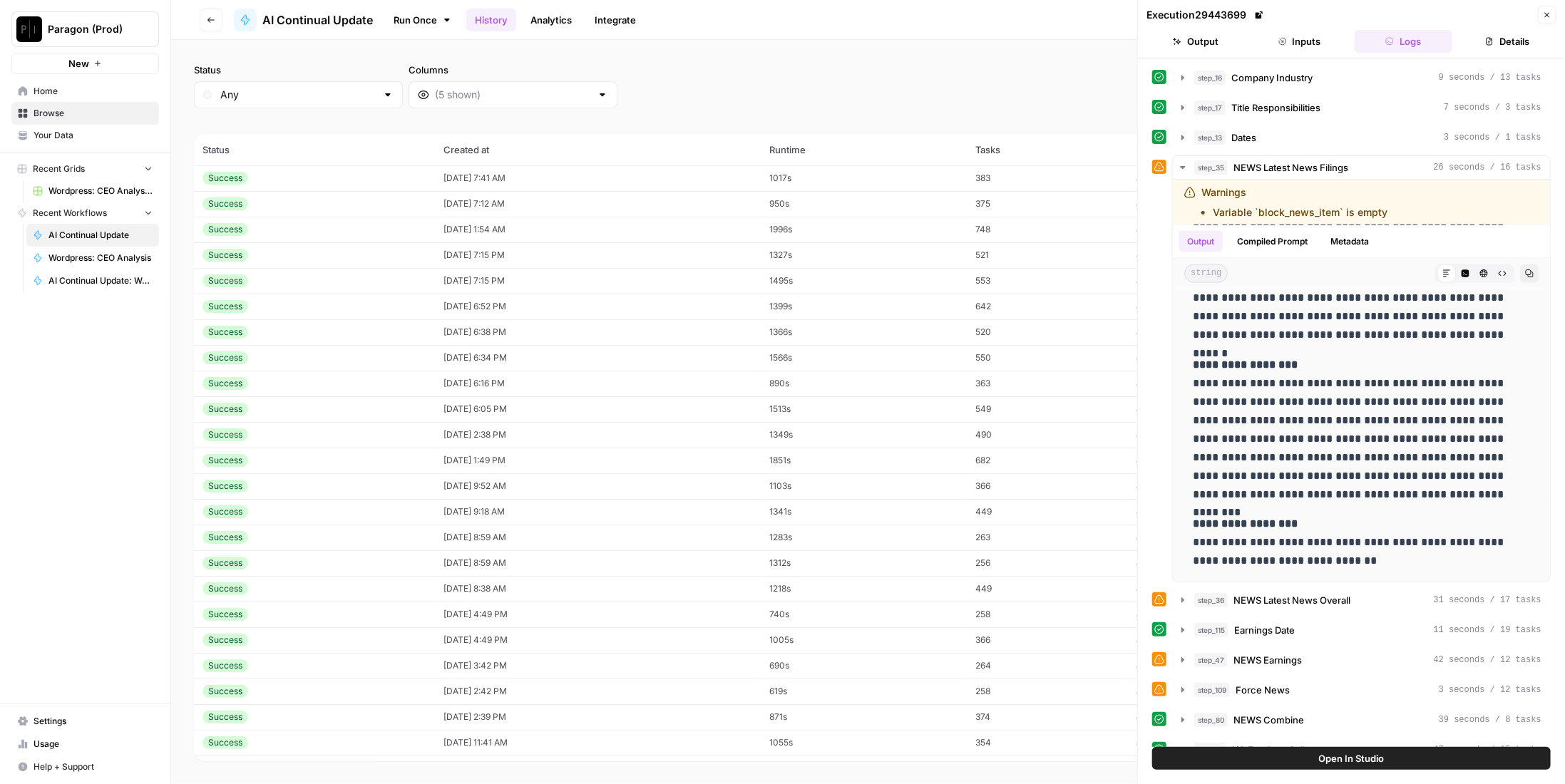
click at [1055, 202] on td "375" at bounding box center [1047, 204] width 162 height 26
click at [1012, 209] on td "375" at bounding box center [1047, 204] width 162 height 26
click at [1016, 169] on td "383" at bounding box center [1047, 178] width 162 height 26
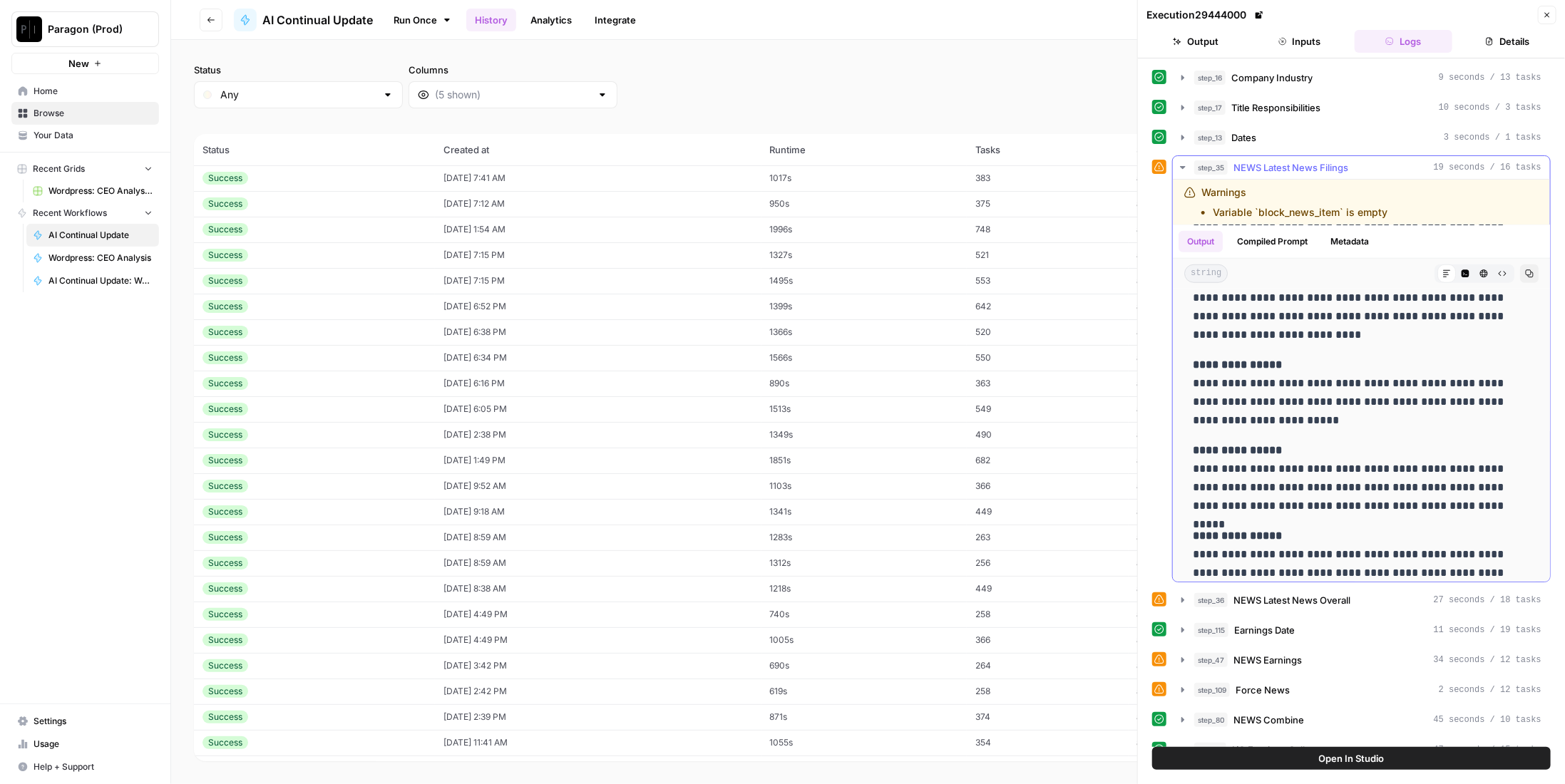
scroll to position [1512, 0]
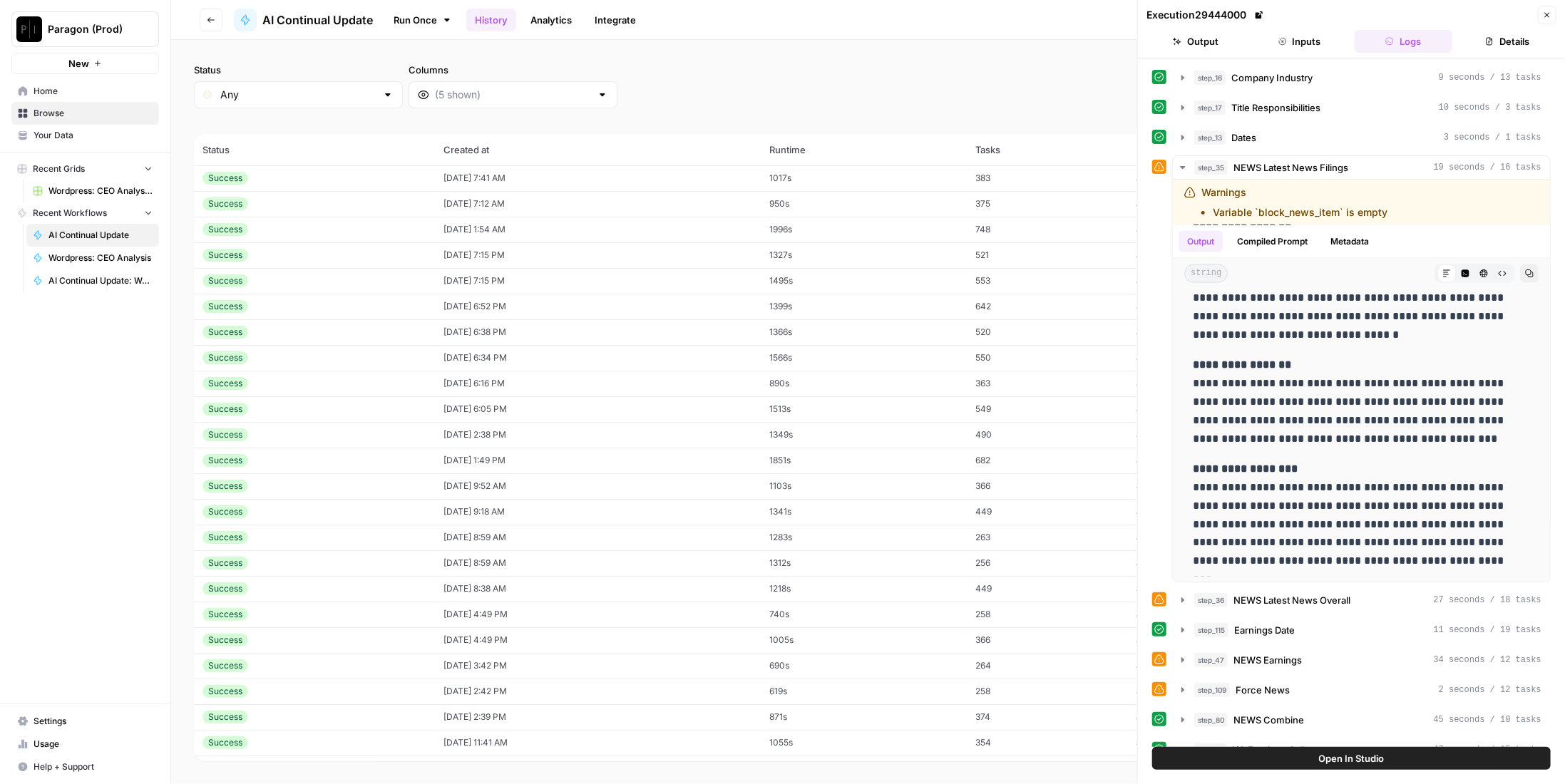
click at [1001, 205] on td "375" at bounding box center [1047, 204] width 162 height 26
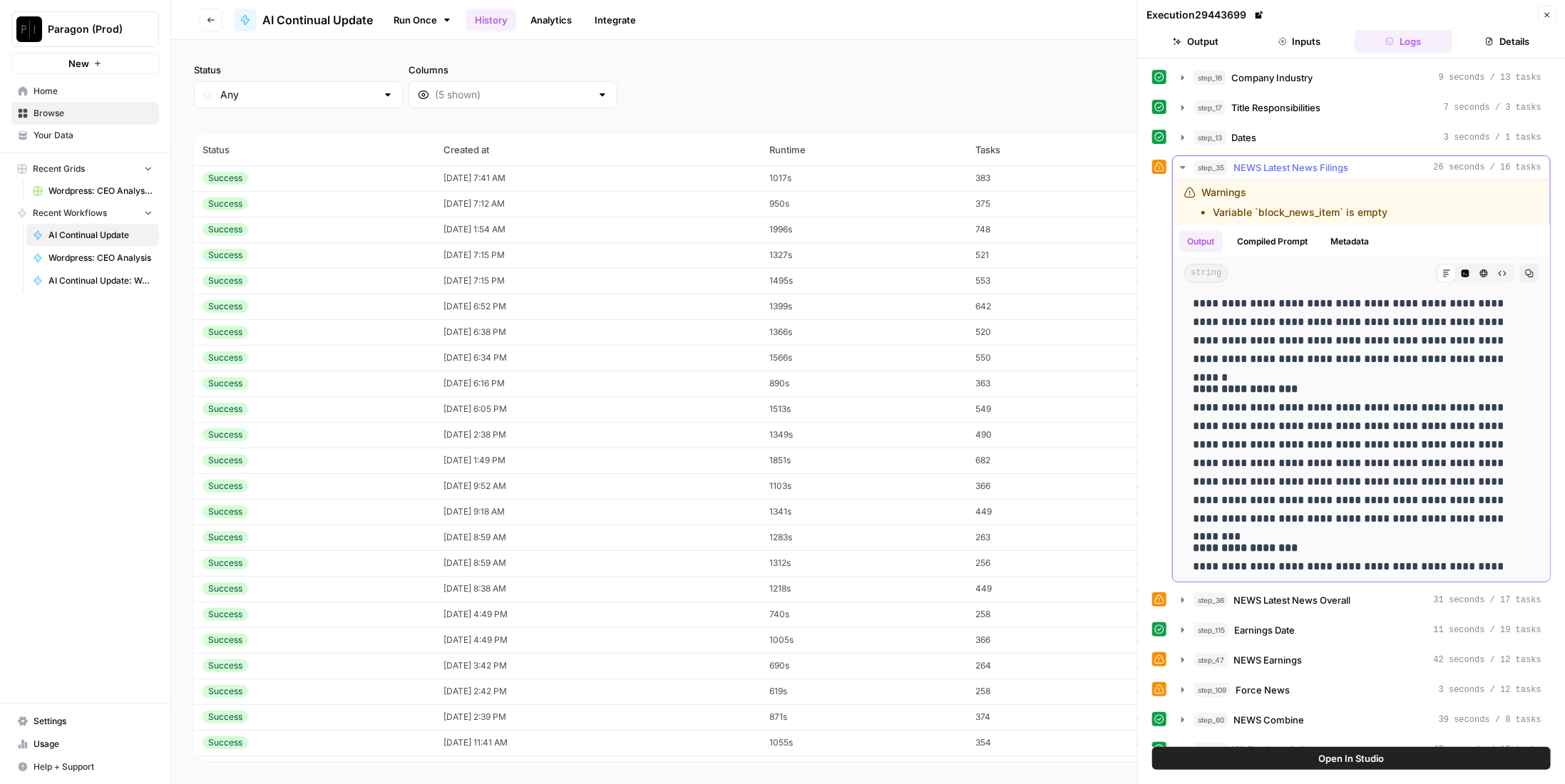
scroll to position [213, 0]
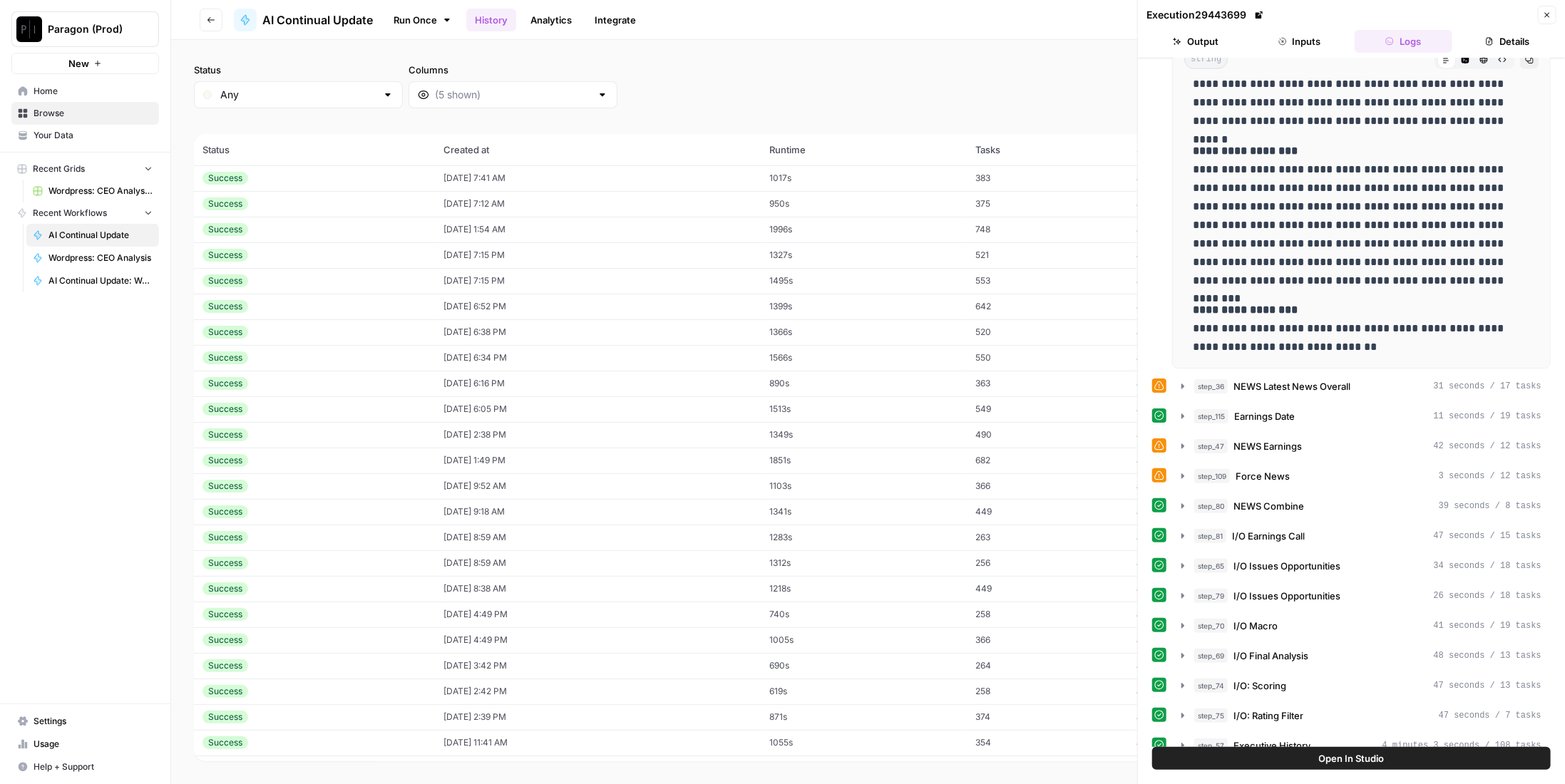
click at [1029, 181] on td "383" at bounding box center [1047, 178] width 162 height 26
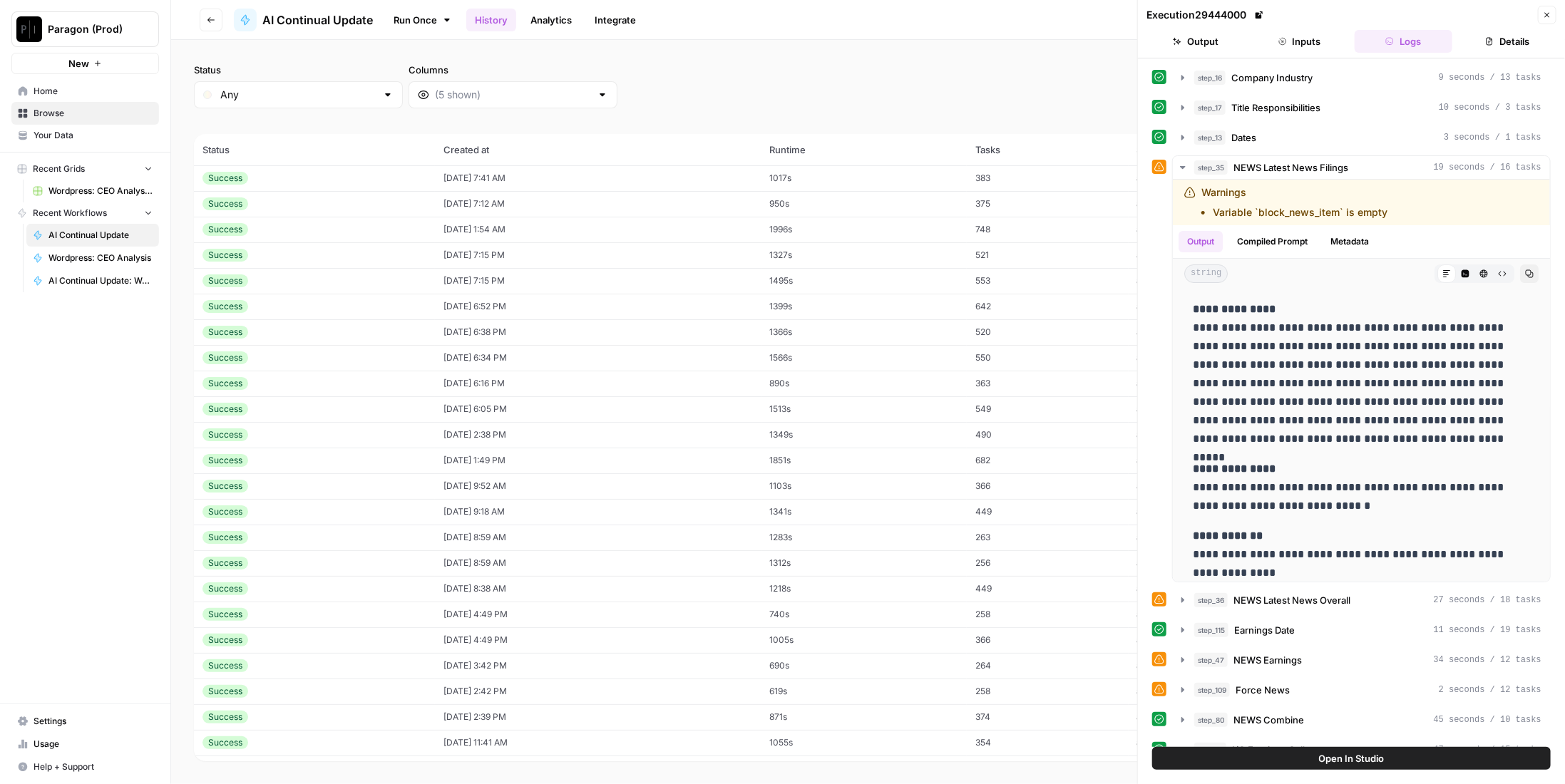
click at [1021, 204] on td "375" at bounding box center [1047, 204] width 162 height 26
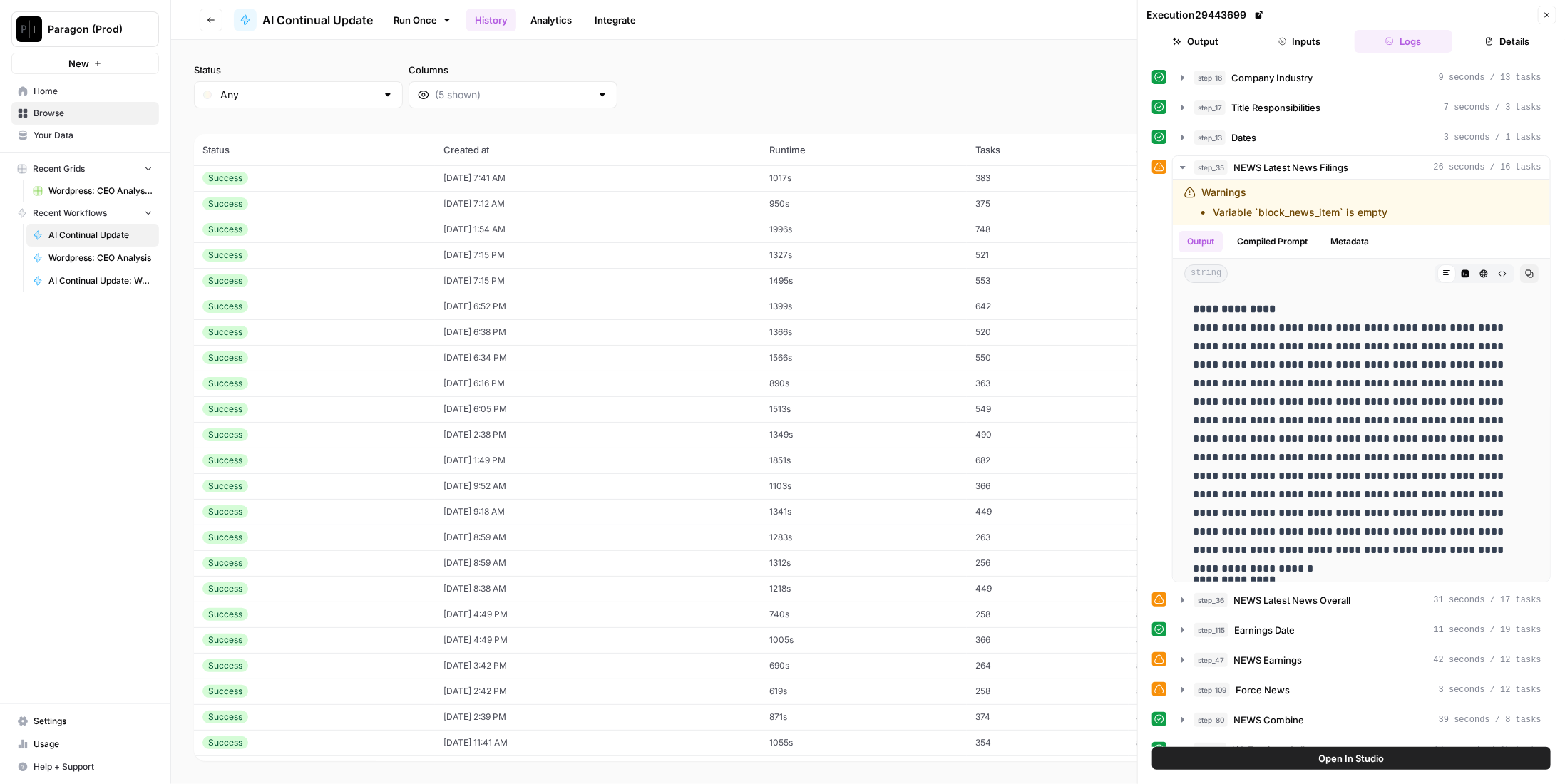
click at [1020, 175] on td "383" at bounding box center [1047, 178] width 162 height 26
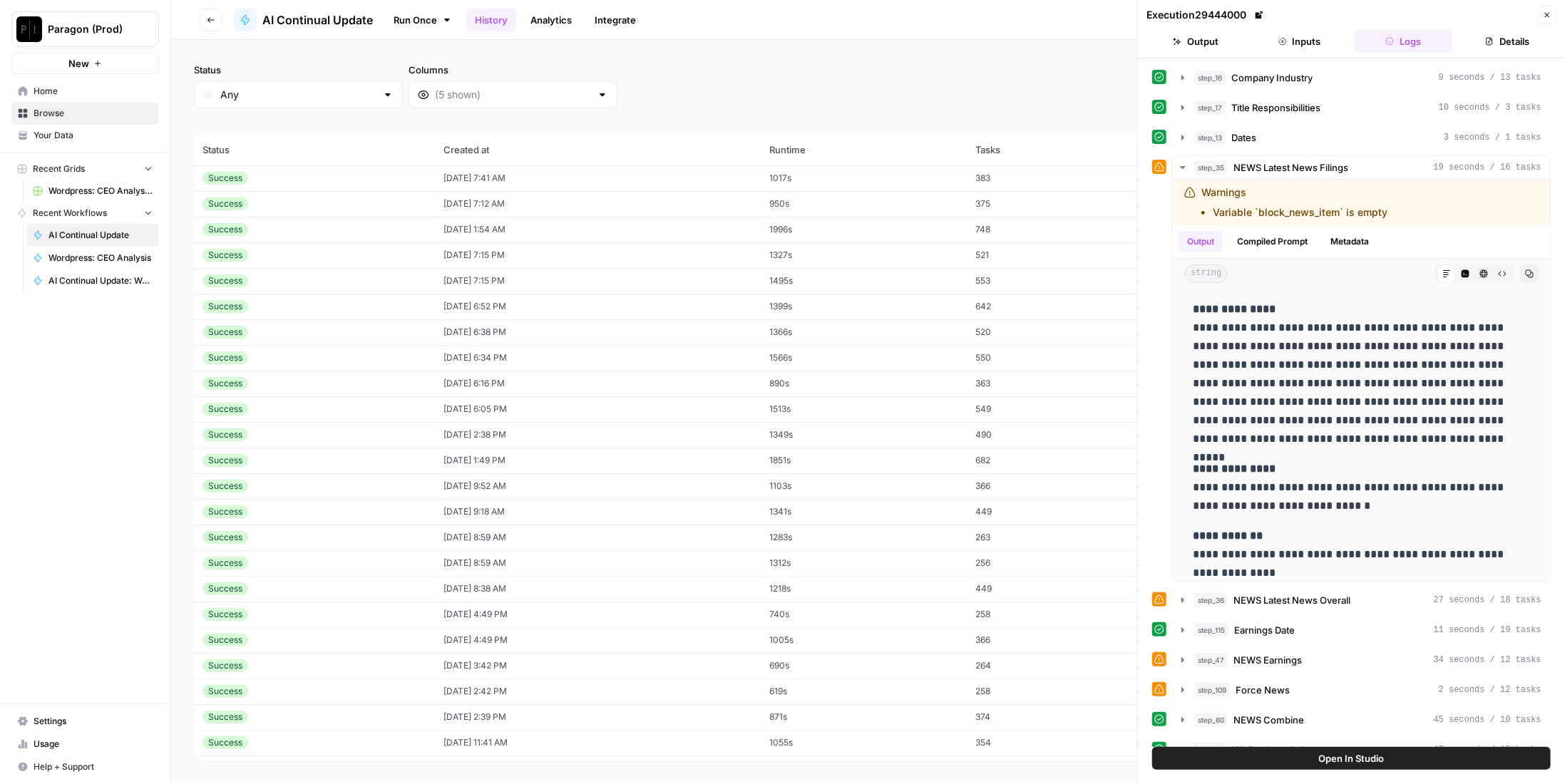
click at [1550, 15] on icon "button" at bounding box center [1547, 15] width 9 height 9
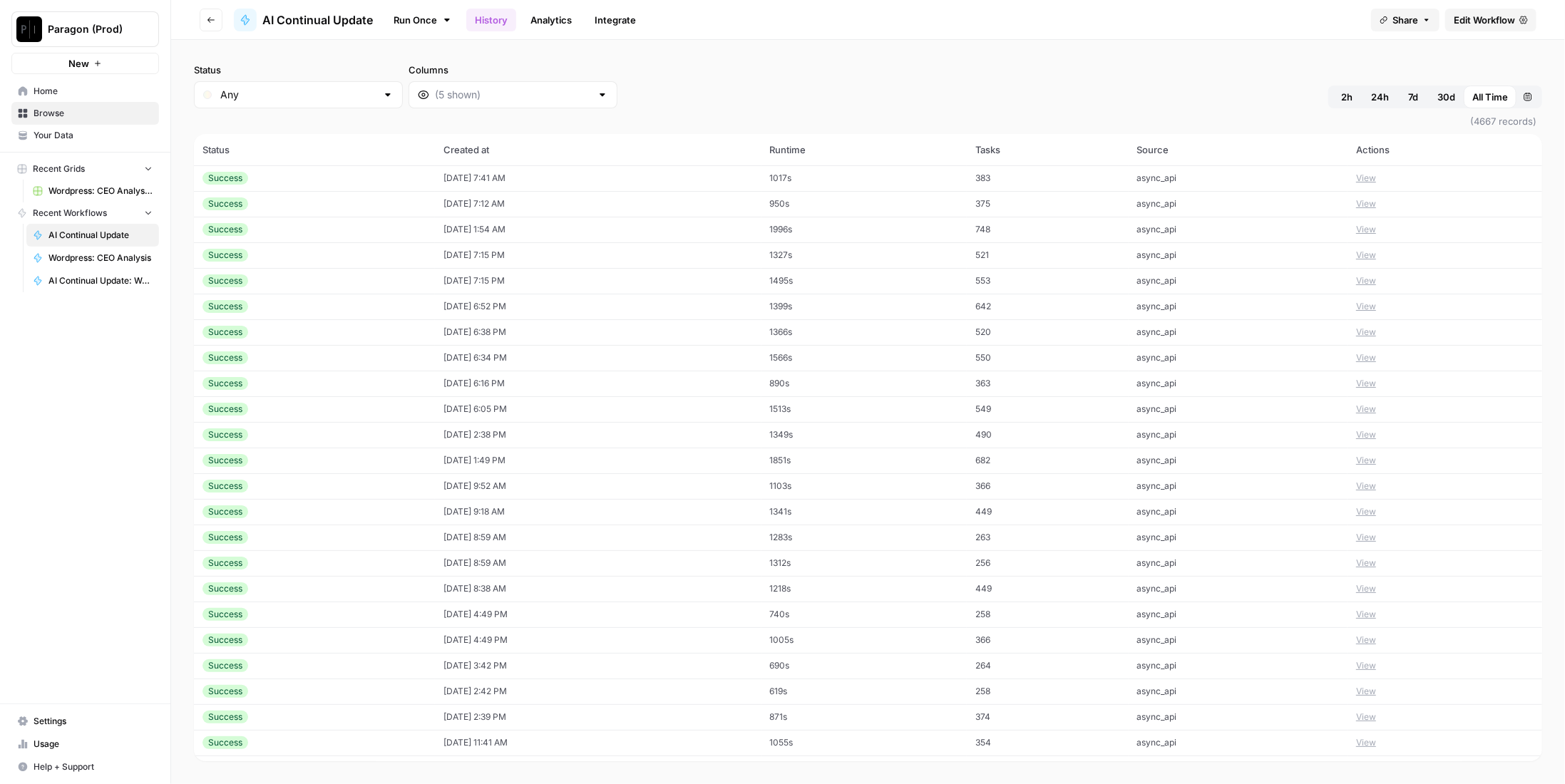
click at [1495, 20] on span "Edit Workflow" at bounding box center [1483, 19] width 61 height 14
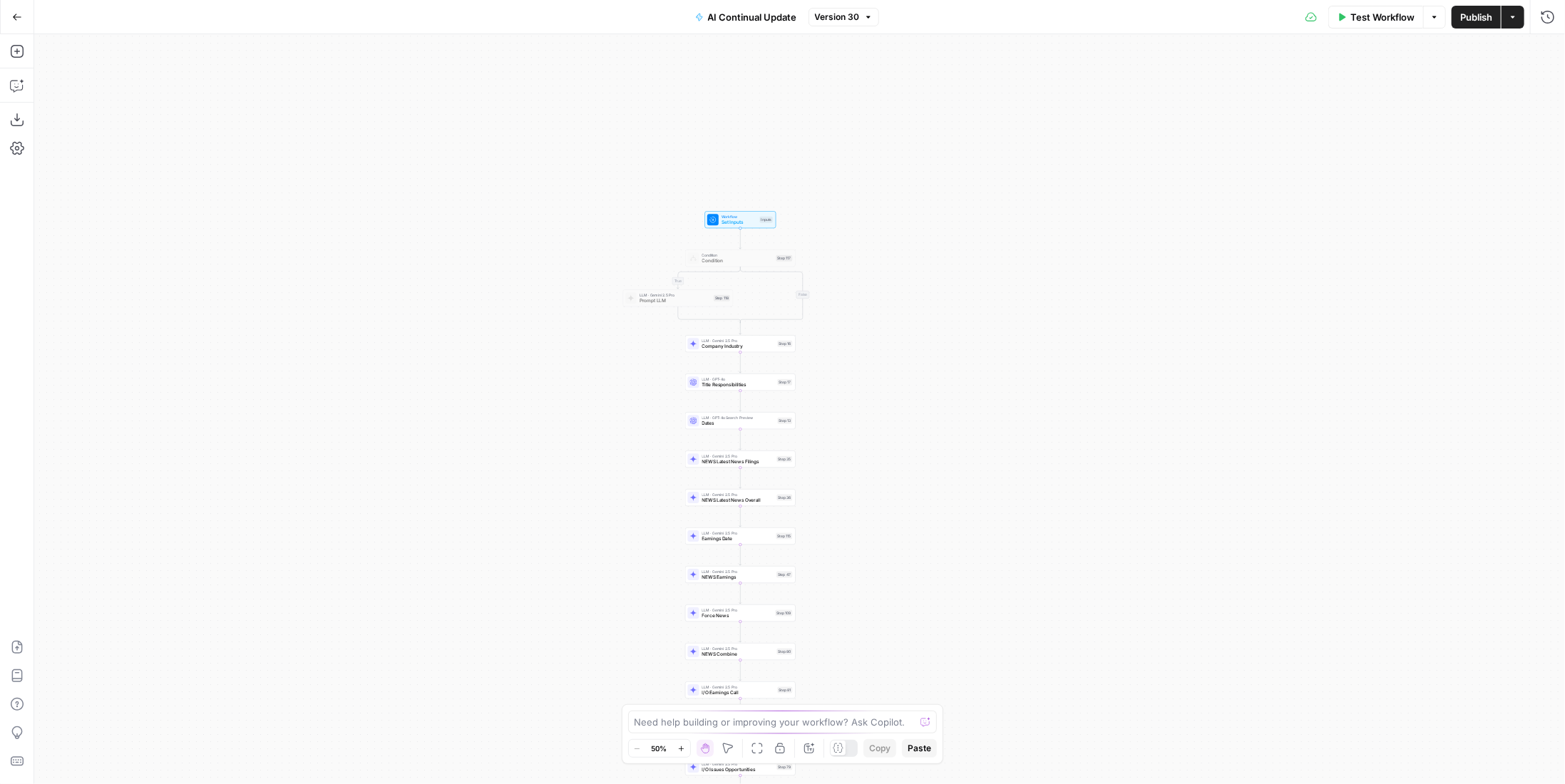
drag, startPoint x: 978, startPoint y: 408, endPoint x: 975, endPoint y: 542, distance: 134.0
click at [975, 543] on div "true false true false Workflow Set Inputs Inputs Condition Condition Step 117 L…" at bounding box center [799, 409] width 1530 height 749
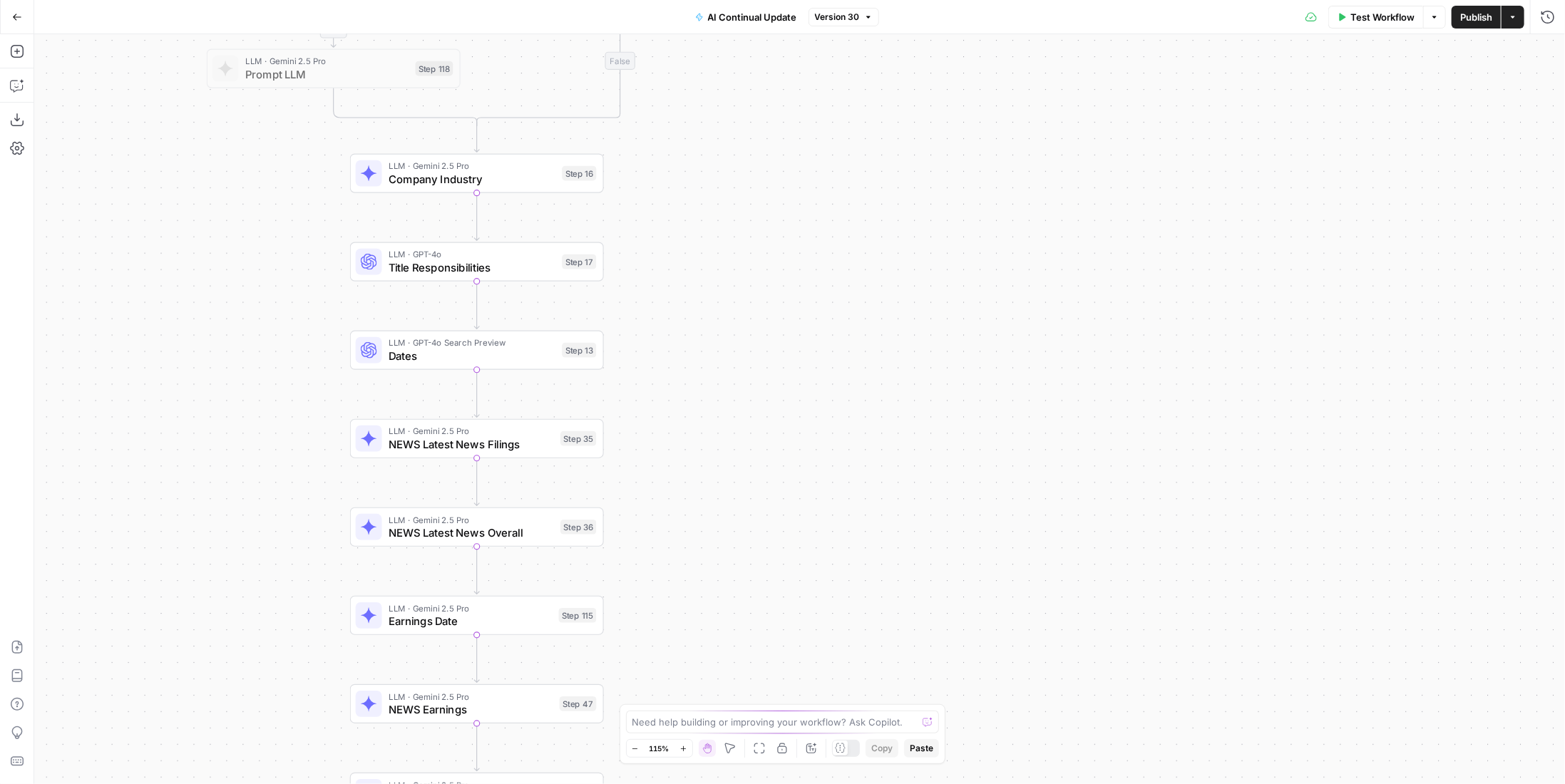
drag, startPoint x: 800, startPoint y: 484, endPoint x: 933, endPoint y: 483, distance: 133.0
click at [933, 483] on div "true false true false Workflow Set Inputs Inputs Condition Condition Step 117 L…" at bounding box center [799, 409] width 1530 height 749
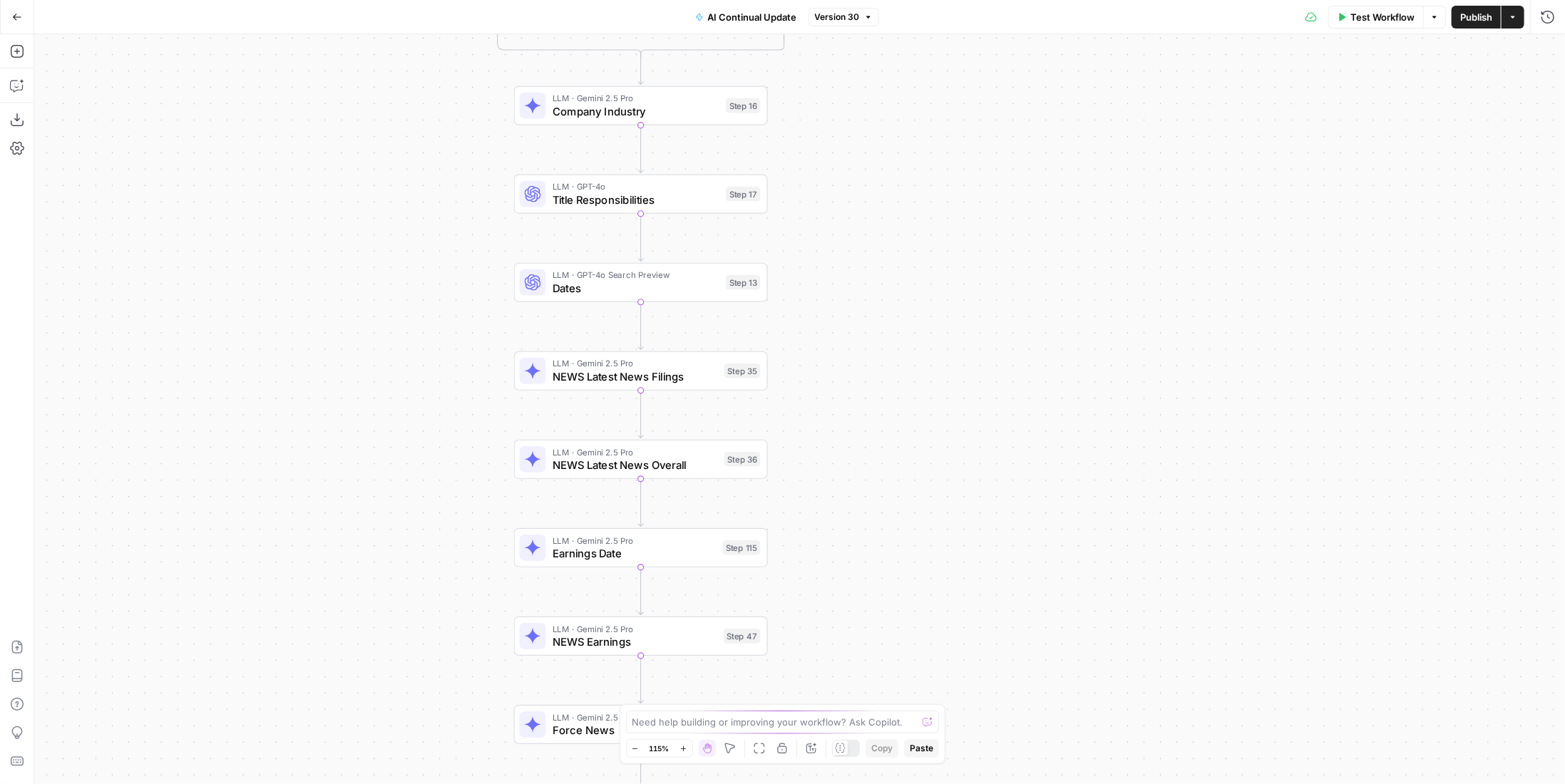
drag, startPoint x: 927, startPoint y: 386, endPoint x: 930, endPoint y: 377, distance: 9.5
click at [930, 377] on div "true false true false Workflow Set Inputs Inputs Condition Condition Step 117 L…" at bounding box center [799, 409] width 1530 height 749
click at [695, 457] on span "NEWS Latest News Overall" at bounding box center [635, 463] width 166 height 17
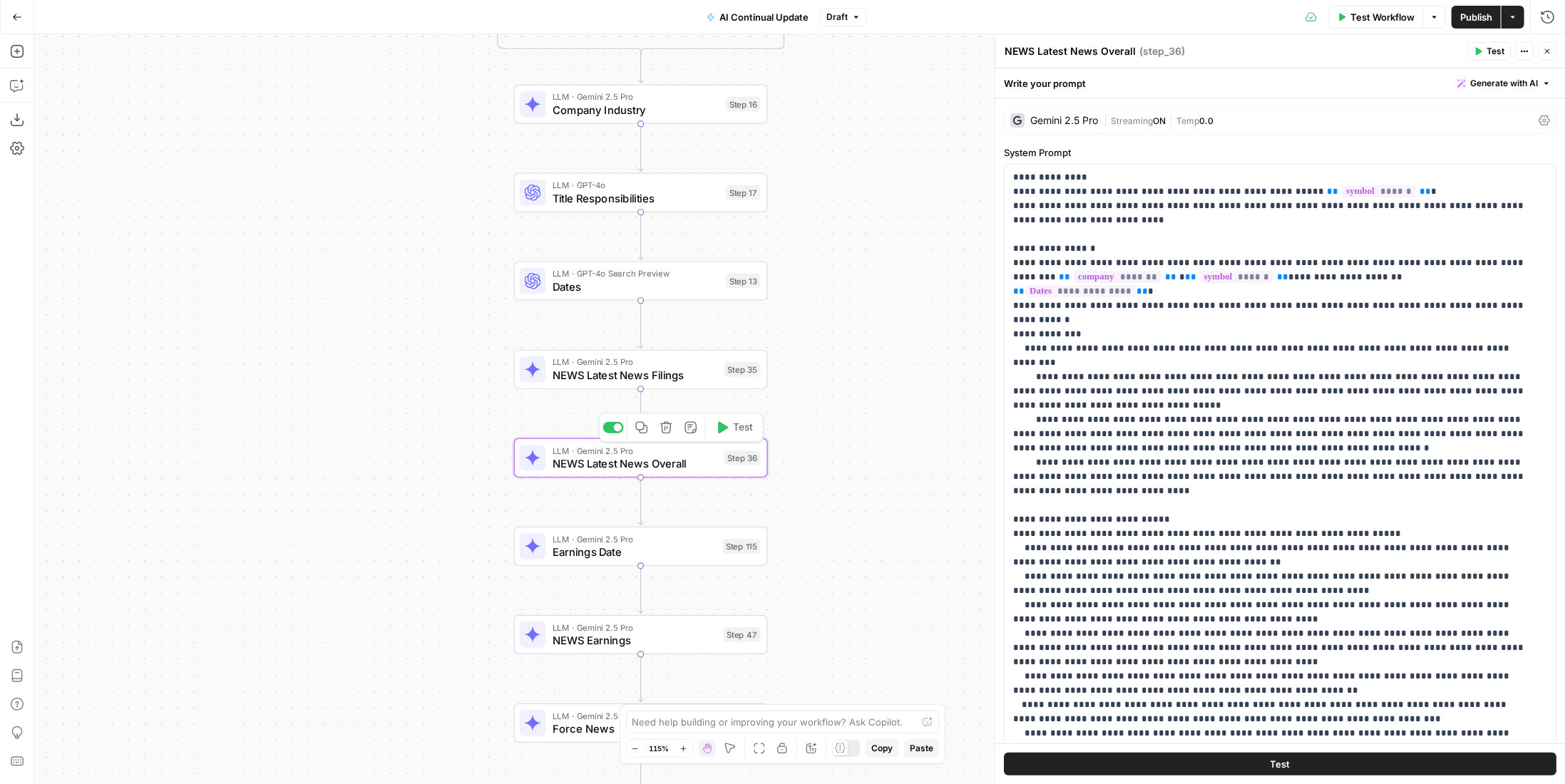
click at [651, 426] on button "Copy step" at bounding box center [642, 428] width 21 height 21
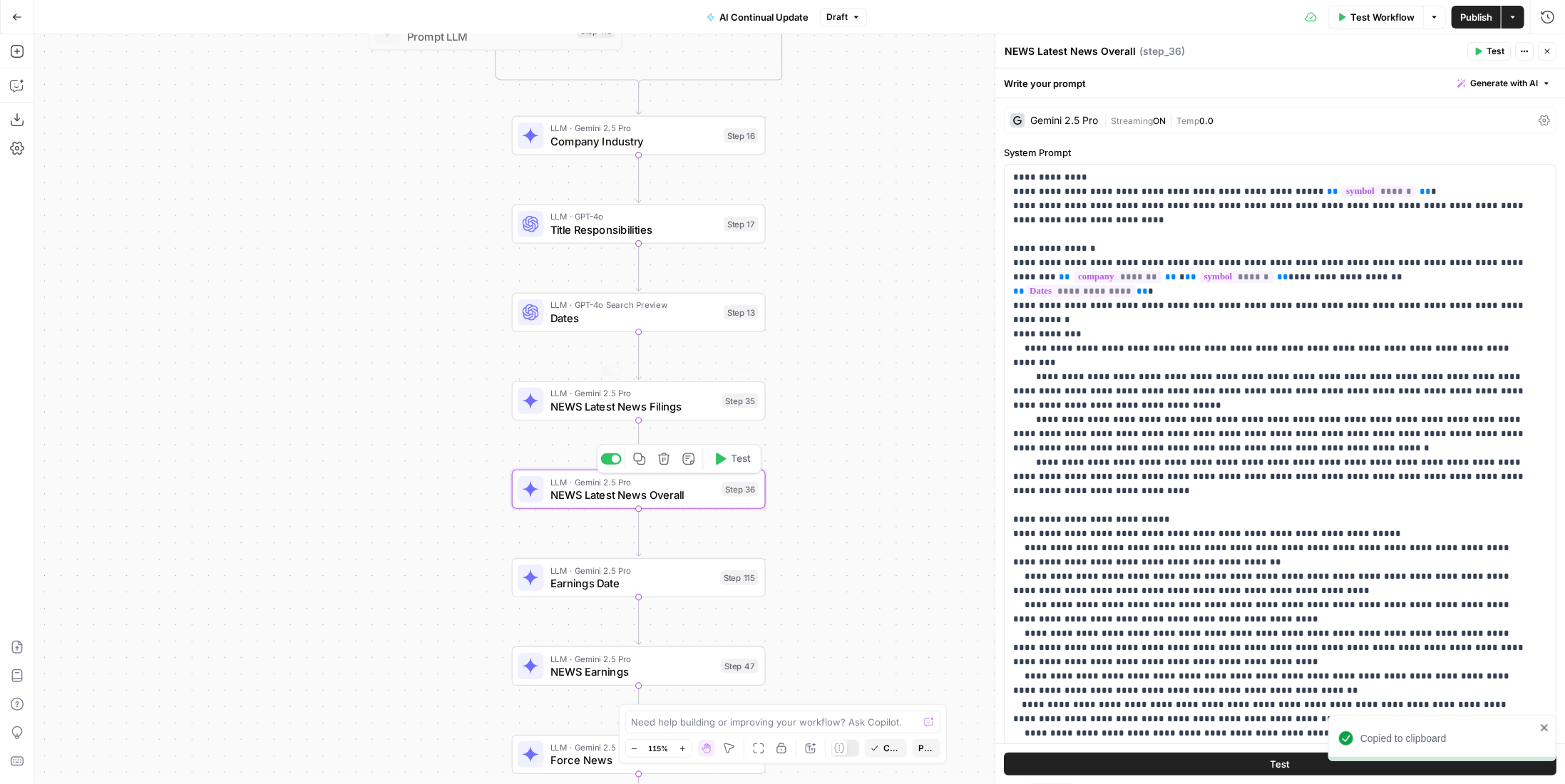
drag, startPoint x: 878, startPoint y: 294, endPoint x: 876, endPoint y: 384, distance: 90.0
click at [876, 384] on div "true true false false Workflow Set Inputs Inputs Condition Condition Step 117 L…" at bounding box center [799, 409] width 1530 height 749
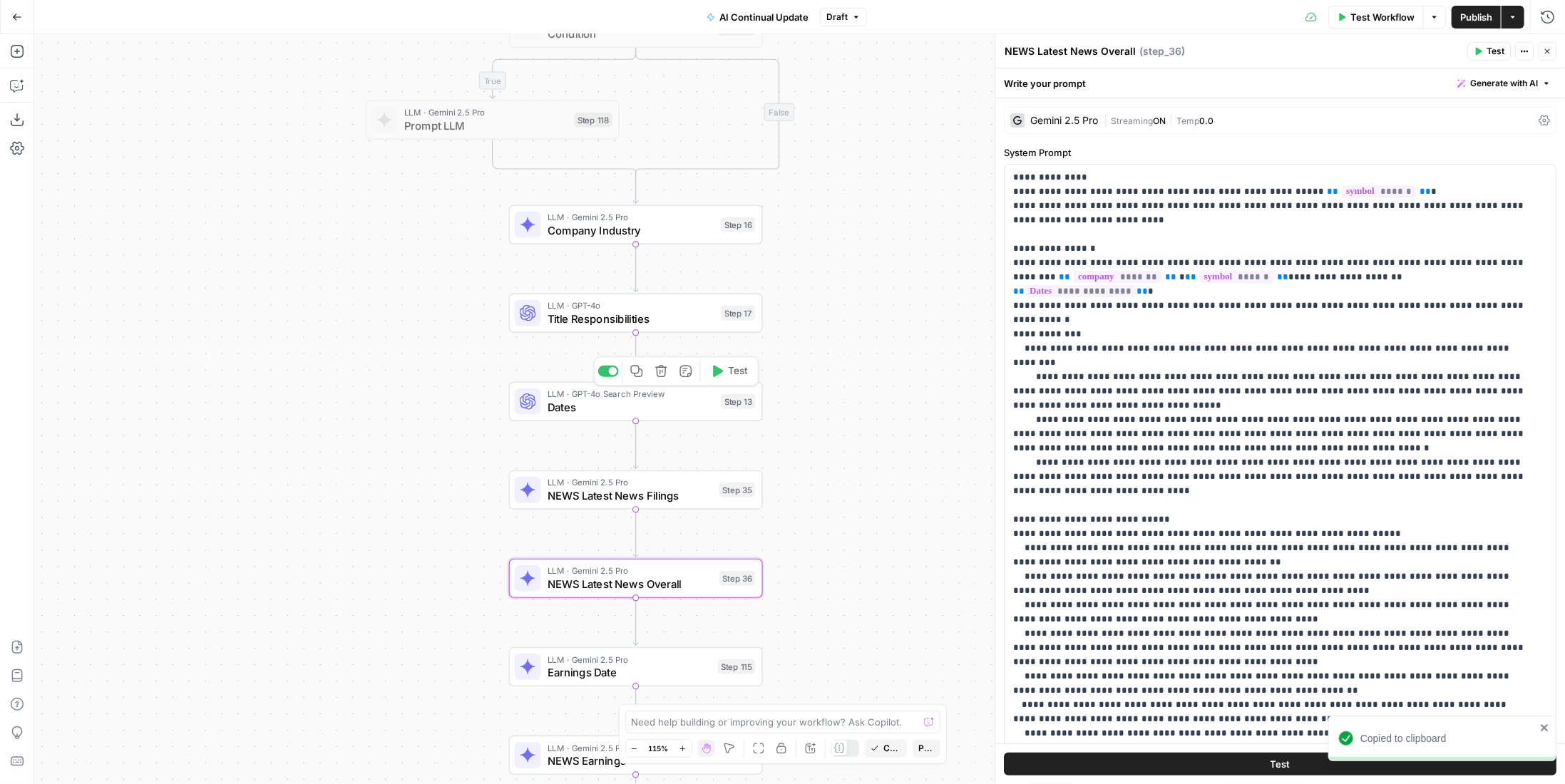
click at [639, 369] on icon "button" at bounding box center [637, 371] width 12 height 12
click at [635, 446] on icon "Edge from step_13 to step_35" at bounding box center [635, 445] width 5 height 49
click at [591, 411] on span "Dates" at bounding box center [631, 408] width 167 height 17
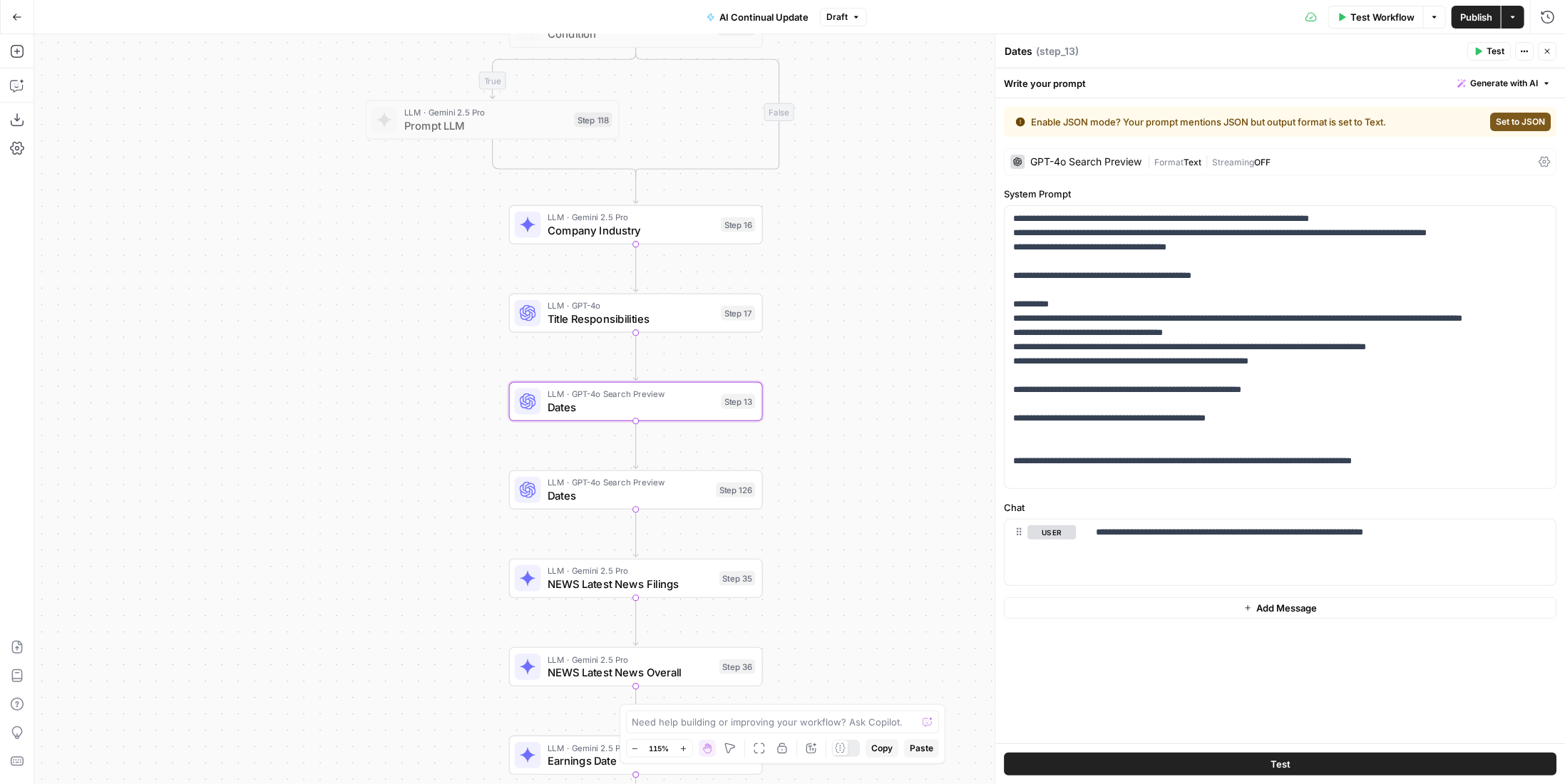
click at [1032, 53] on div "Dates Dates" at bounding box center [1017, 50] width 35 height 17
type textarea "Dates Last 6 Months"
click at [690, 493] on span "Dates" at bounding box center [628, 495] width 162 height 17
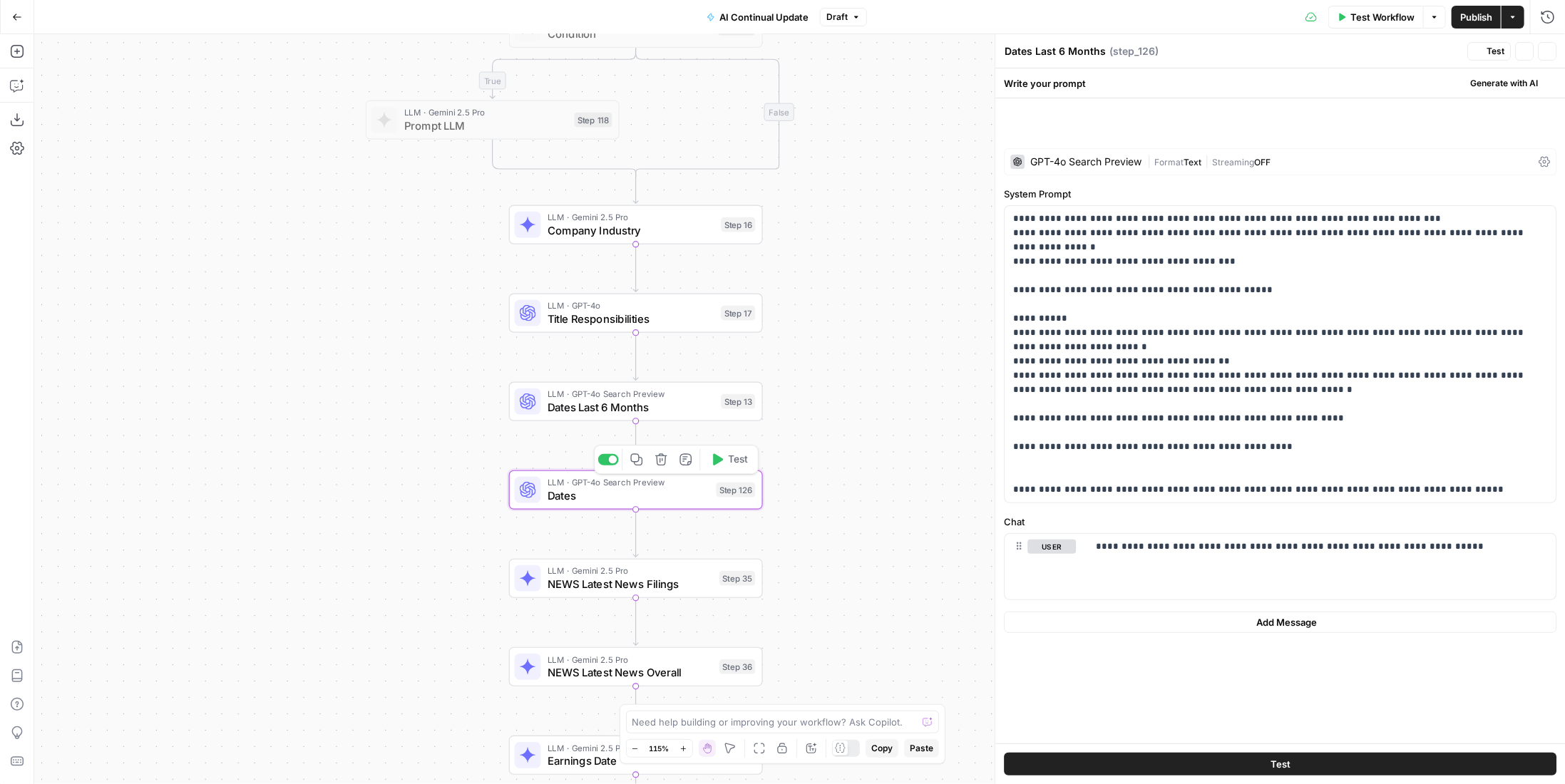
type textarea "Dates"
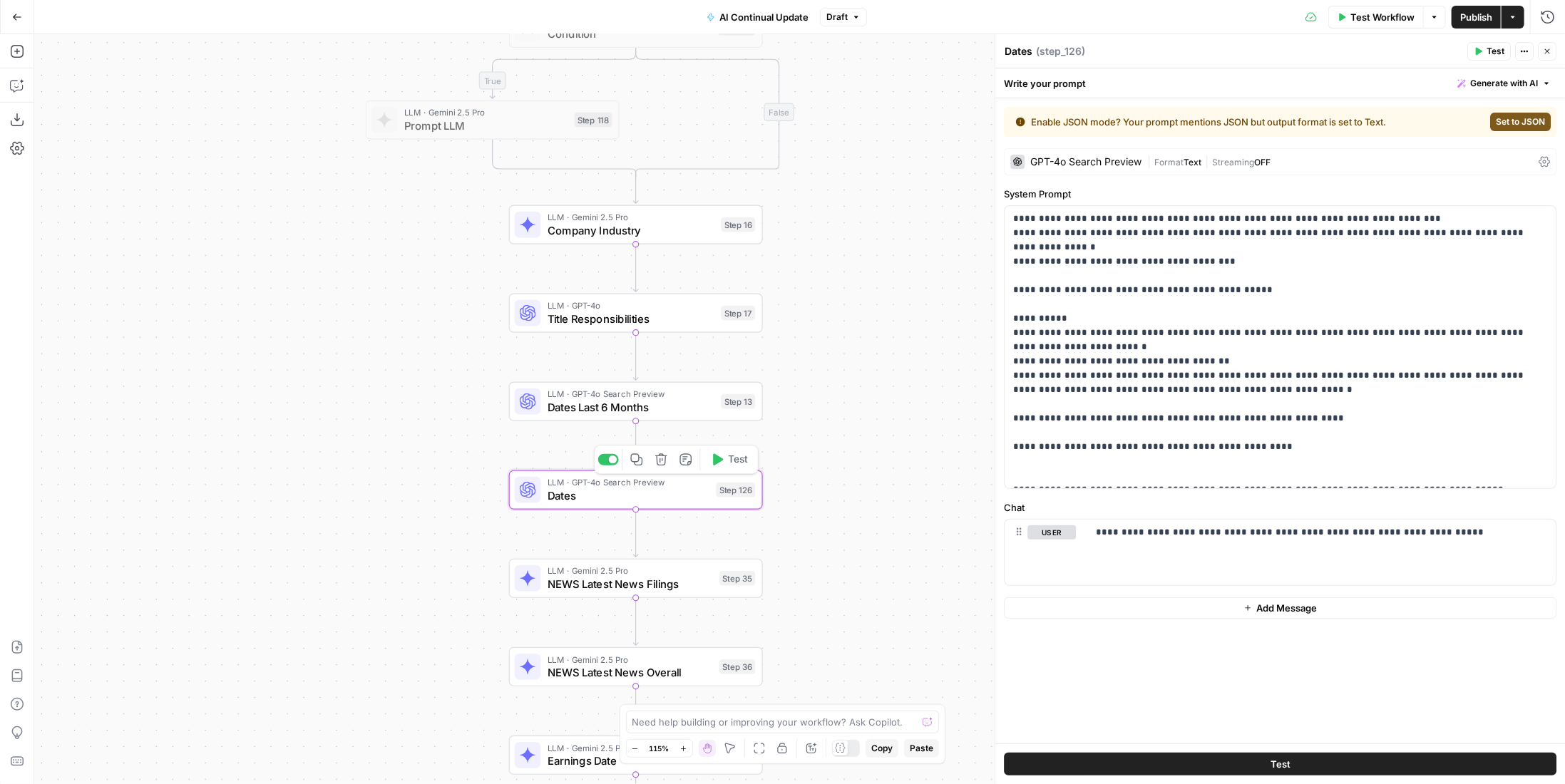
click at [655, 400] on span "Dates Last 6 Months" at bounding box center [631, 408] width 167 height 17
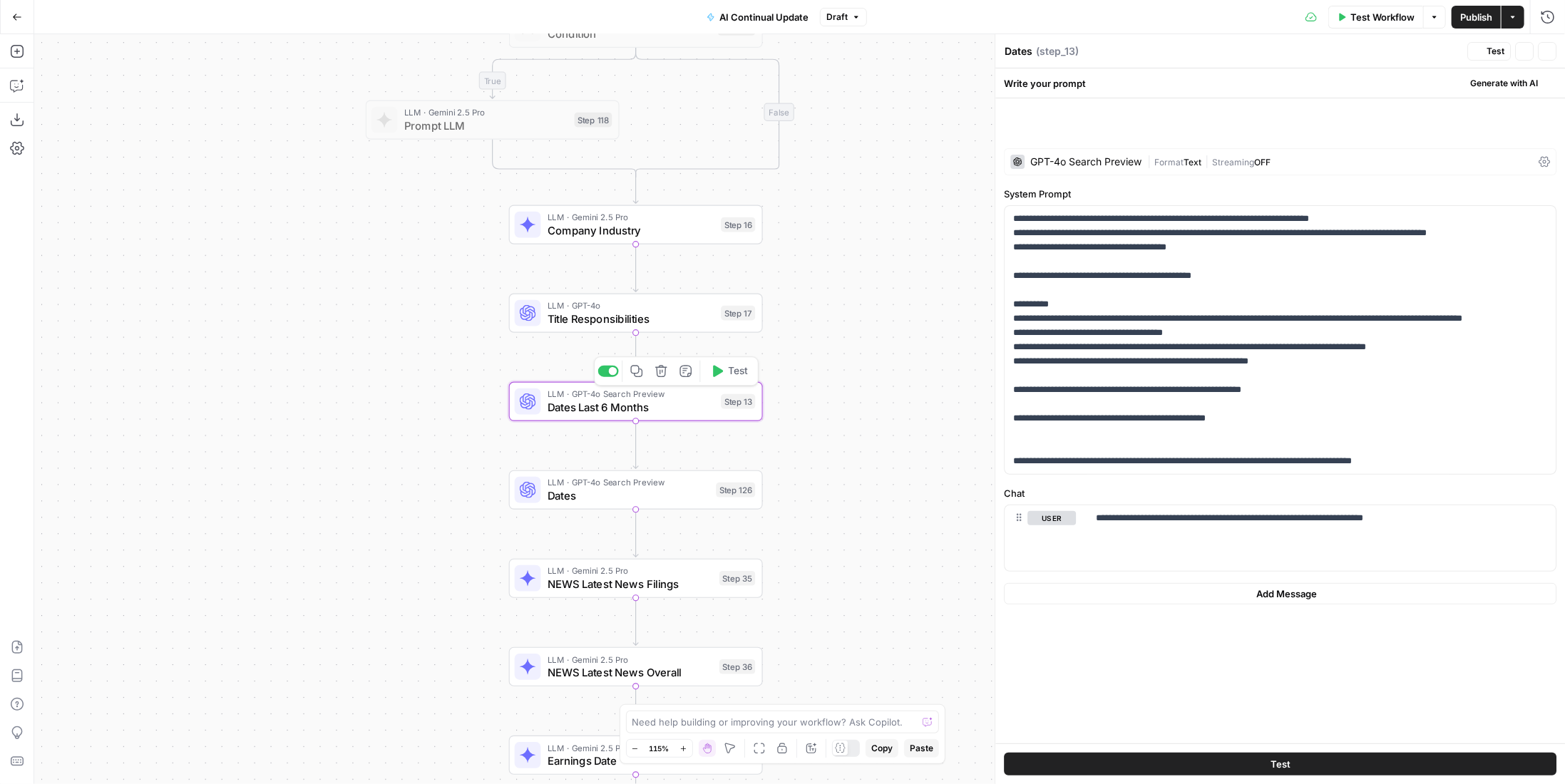
type textarea "Dates Last 6 Months"
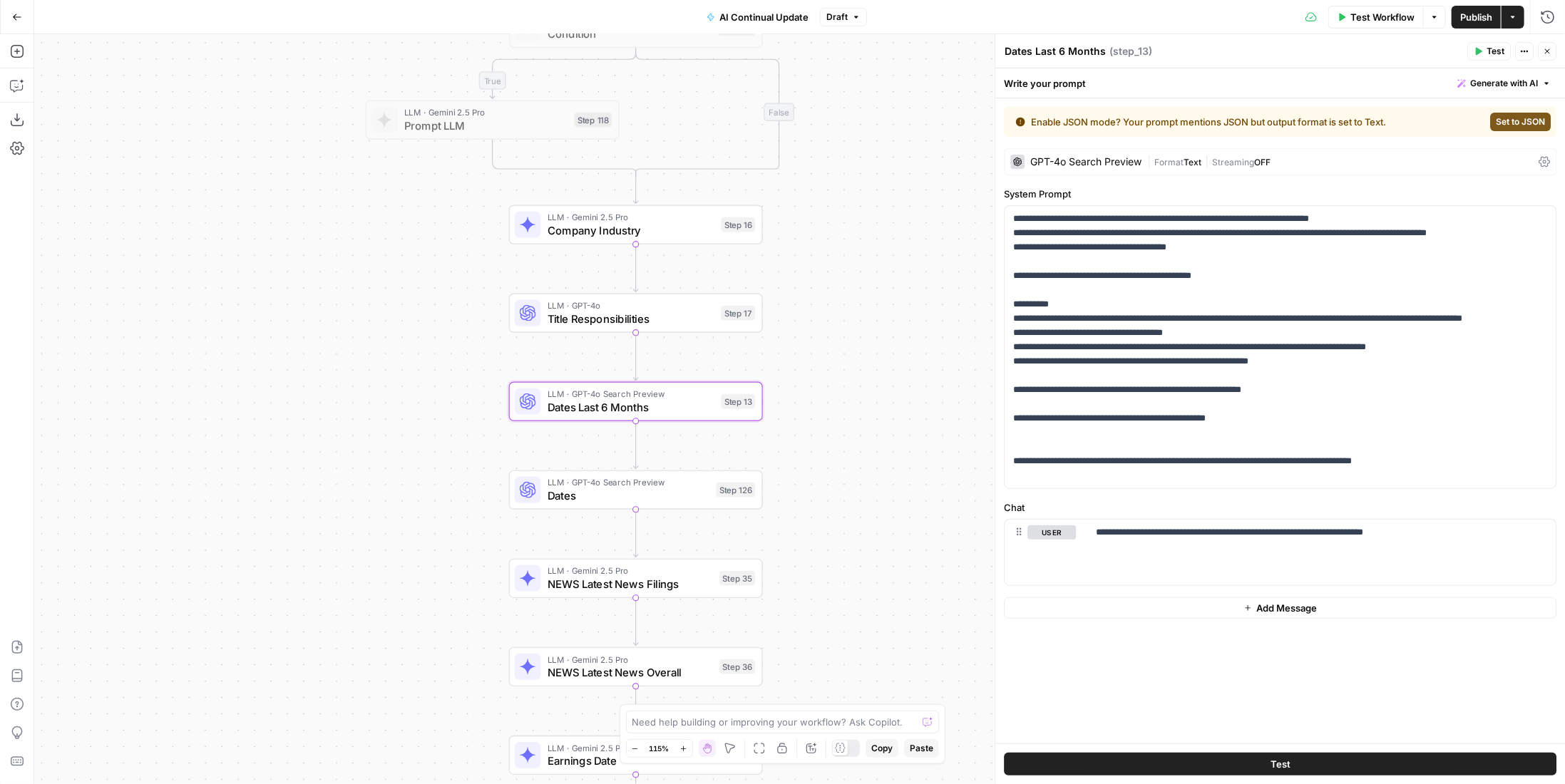
click at [1129, 149] on div "GPT-4o Search Preview | Format Text | Streaming OFF" at bounding box center [1280, 161] width 552 height 27
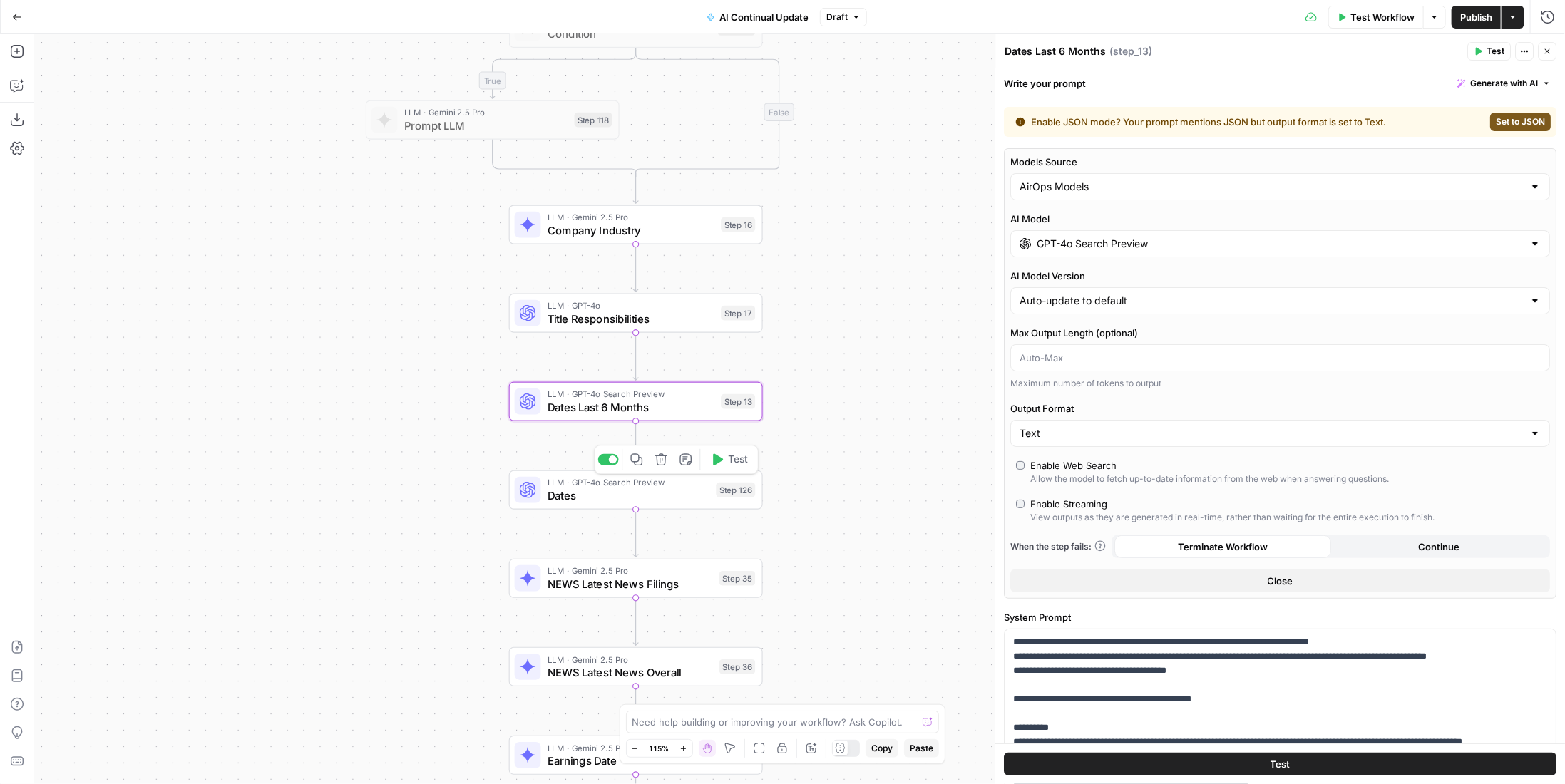
click at [697, 489] on span "Dates" at bounding box center [628, 495] width 162 height 17
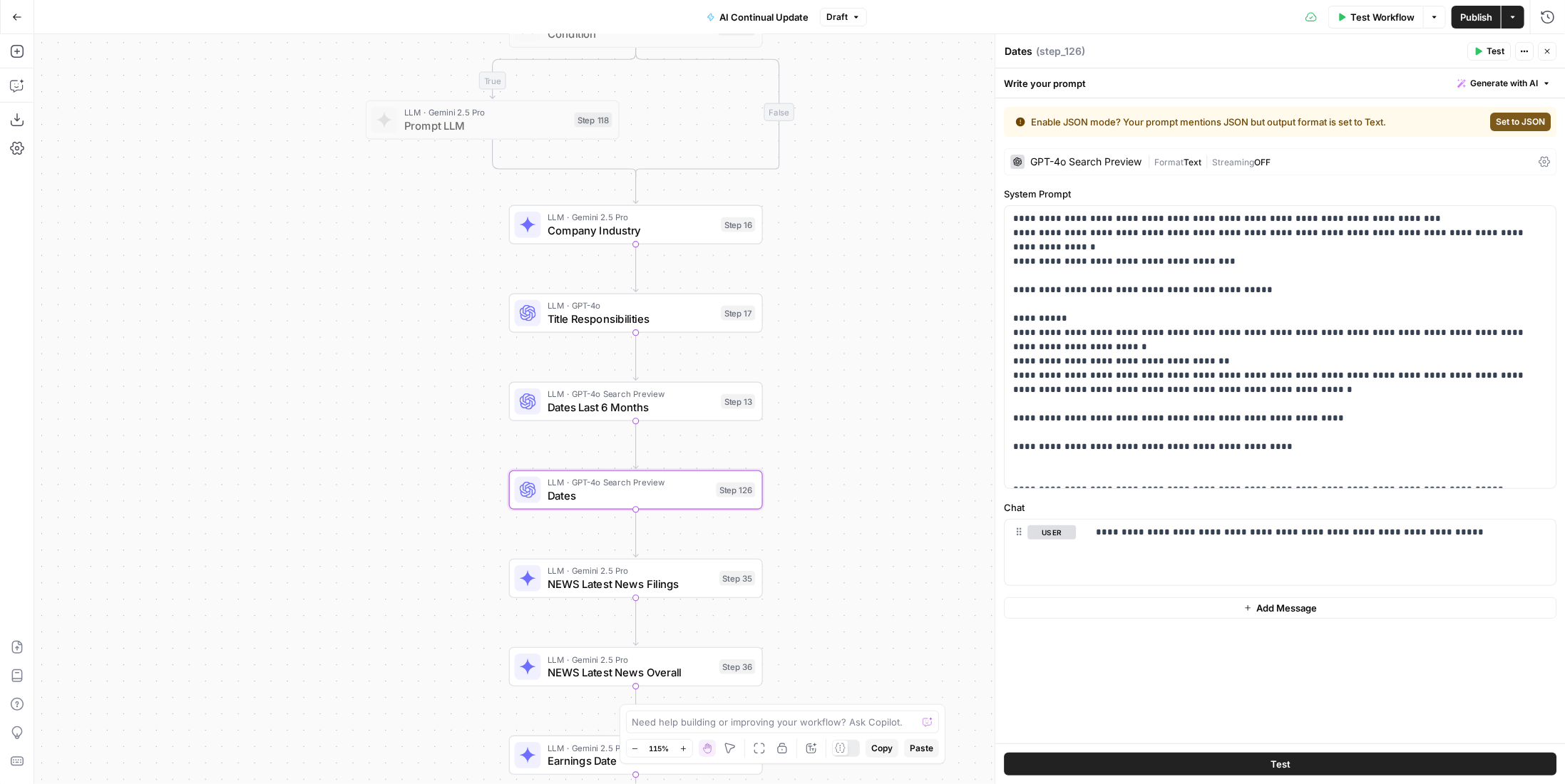
click at [1030, 50] on textarea "Dates" at bounding box center [1018, 51] width 27 height 14
click at [1045, 50] on textarea "Dates LAst 48 hours" at bounding box center [1055, 51] width 100 height 14
type textarea "Dates Last 48 hours"
click at [1103, 246] on p "**********" at bounding box center [1280, 347] width 534 height 271
click at [1223, 314] on p "**********" at bounding box center [1280, 347] width 534 height 271
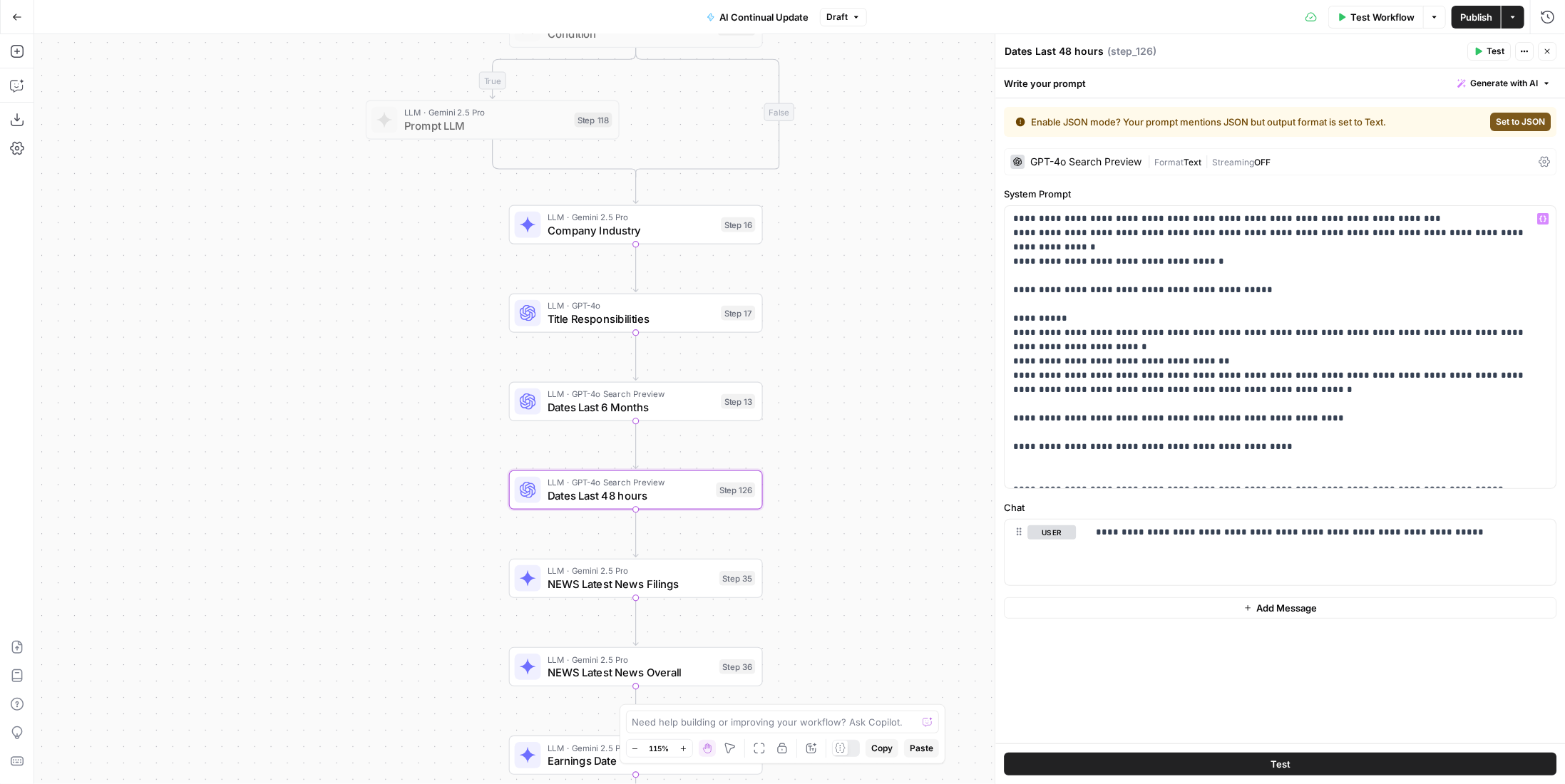
click at [1370, 771] on button "Test" at bounding box center [1280, 765] width 552 height 23
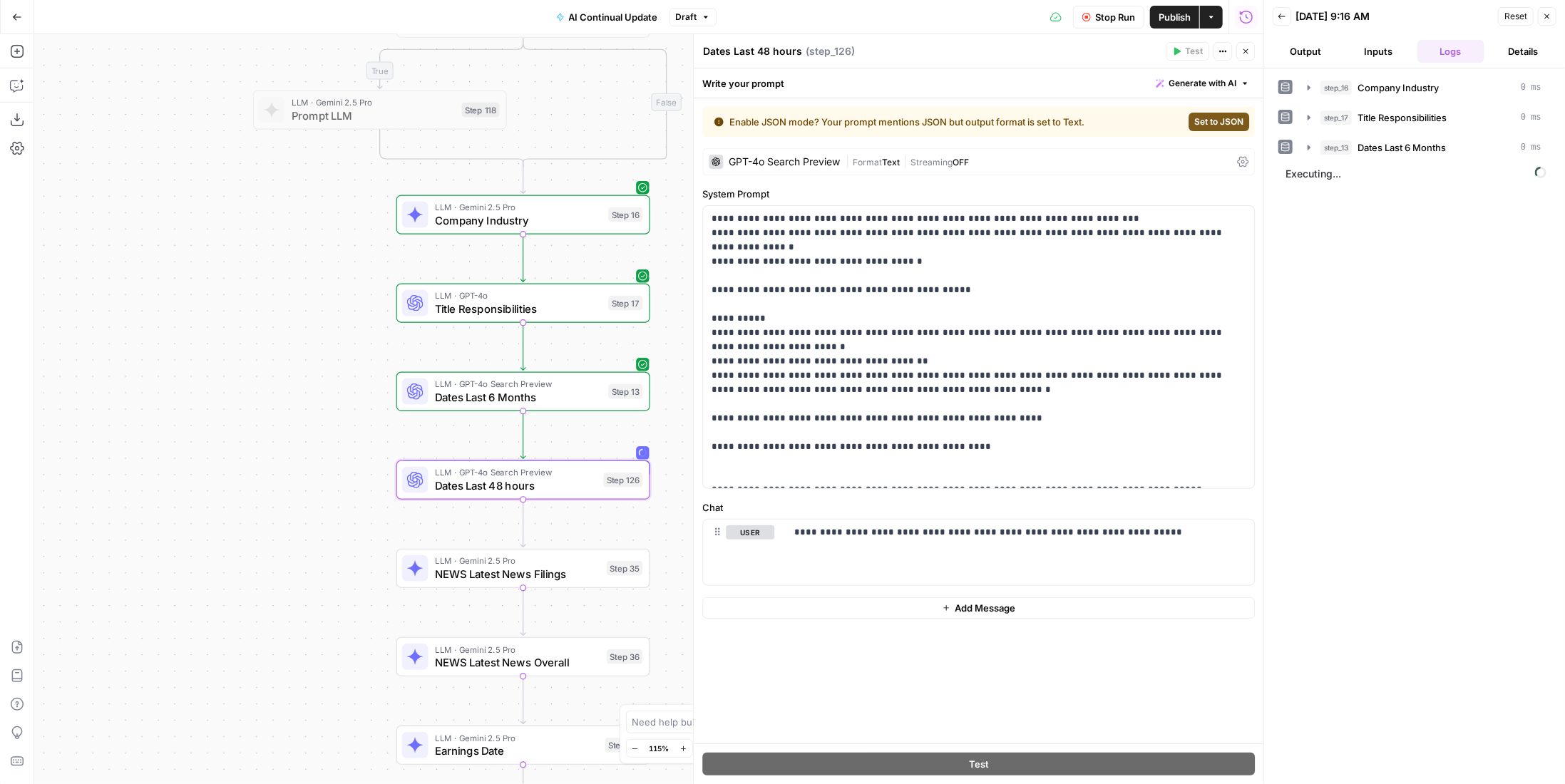
drag, startPoint x: 297, startPoint y: 467, endPoint x: 184, endPoint y: 457, distance: 113.4
click at [184, 457] on div "true true false false Workflow Set Inputs Inputs Condition Condition Step 117 L…" at bounding box center [649, 409] width 1229 height 749
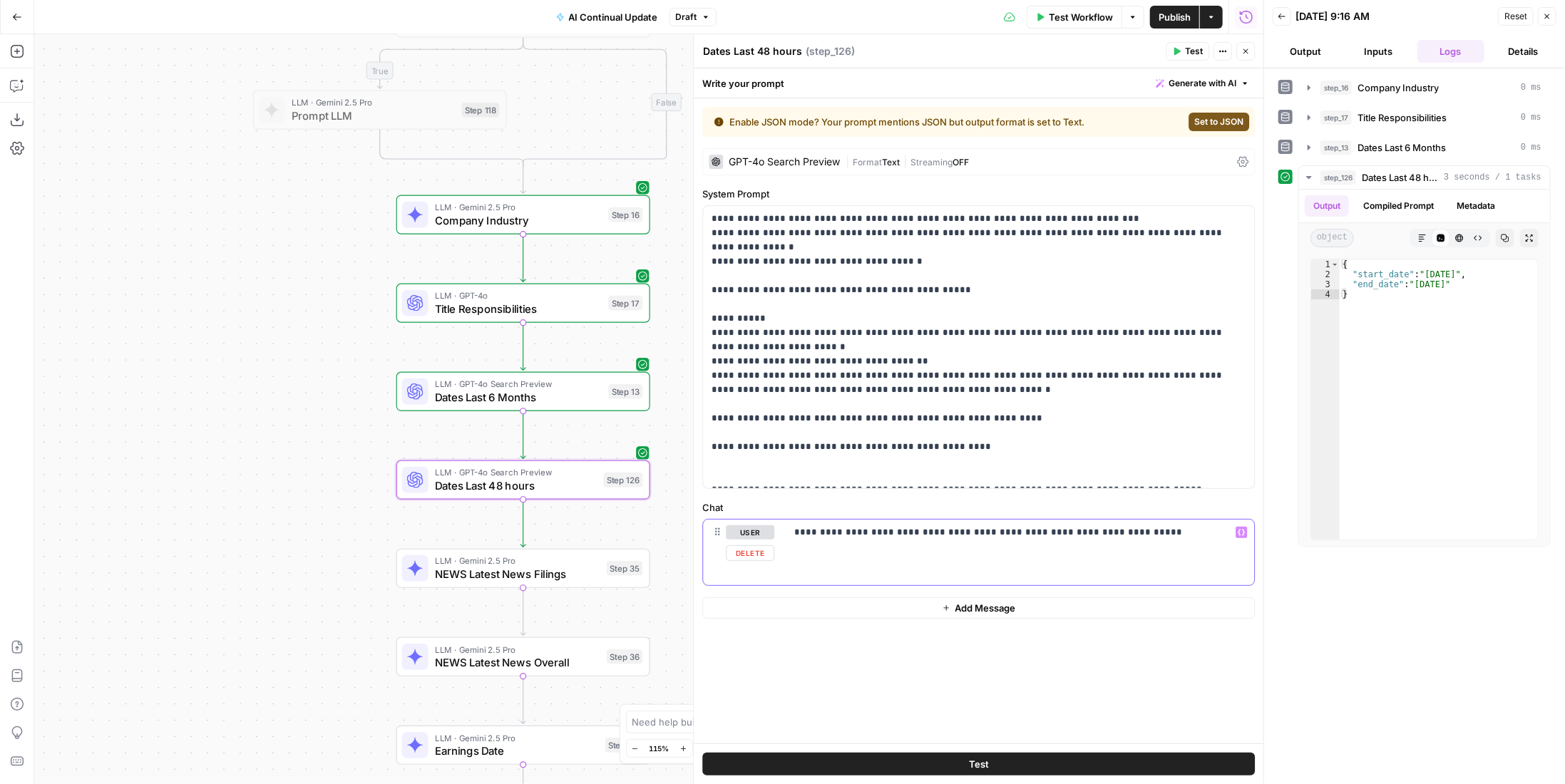
click at [935, 531] on p "**********" at bounding box center [1020, 532] width 452 height 14
click at [1088, 761] on button "Test" at bounding box center [977, 765] width 552 height 23
click at [803, 245] on p "**********" at bounding box center [978, 347] width 534 height 271
click at [822, 247] on p "**********" at bounding box center [978, 347] width 534 height 271
click at [935, 529] on p "**********" at bounding box center [1020, 532] width 452 height 14
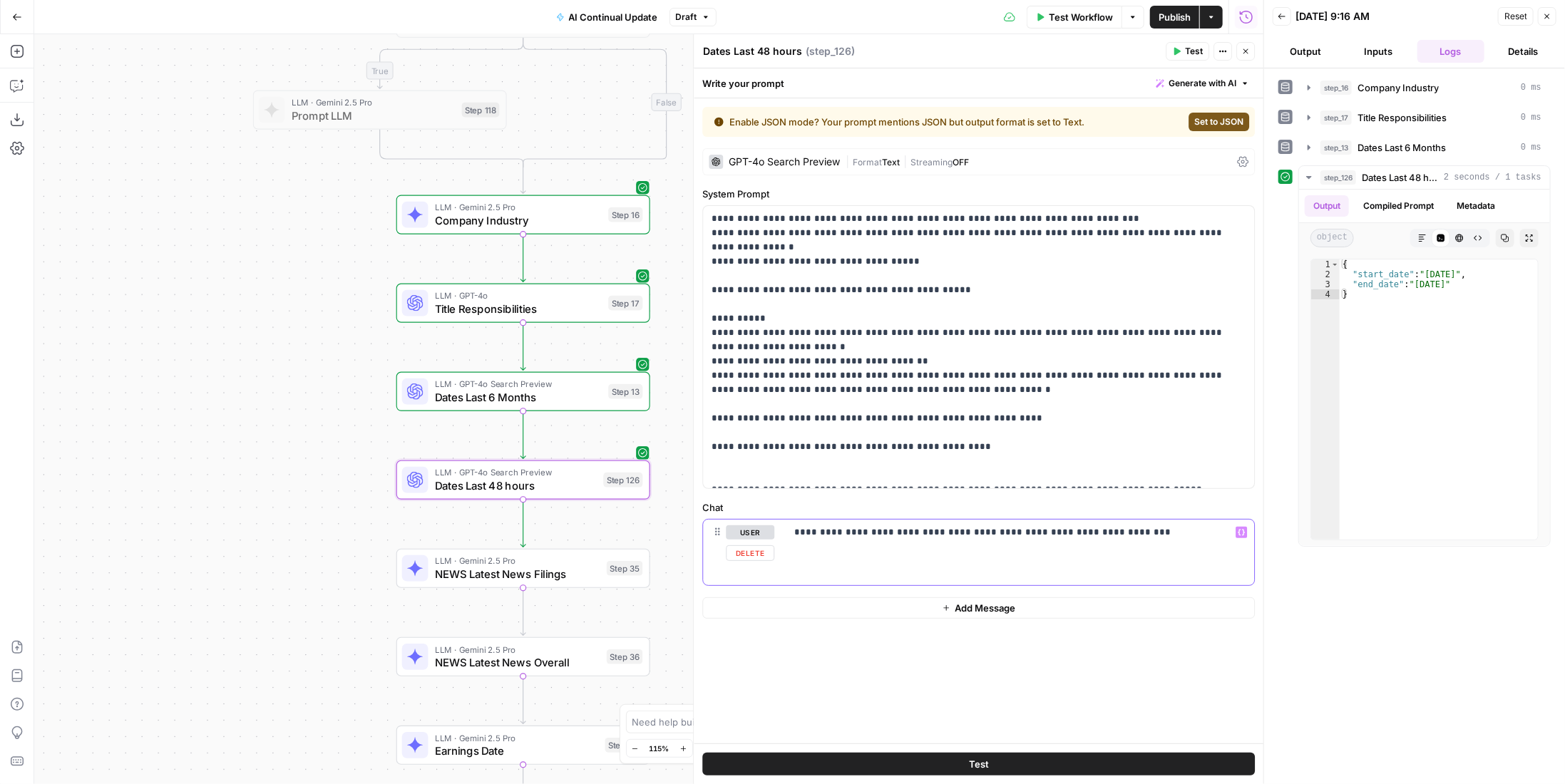
click at [957, 532] on p "**********" at bounding box center [1020, 532] width 452 height 14
click at [1093, 757] on button "Test" at bounding box center [977, 765] width 552 height 23
click at [581, 582] on div "LLM · Gemini 2.5 Pro NEWS Latest News Filings Step 35 Copy step Delete step Add…" at bounding box center [523, 568] width 253 height 39
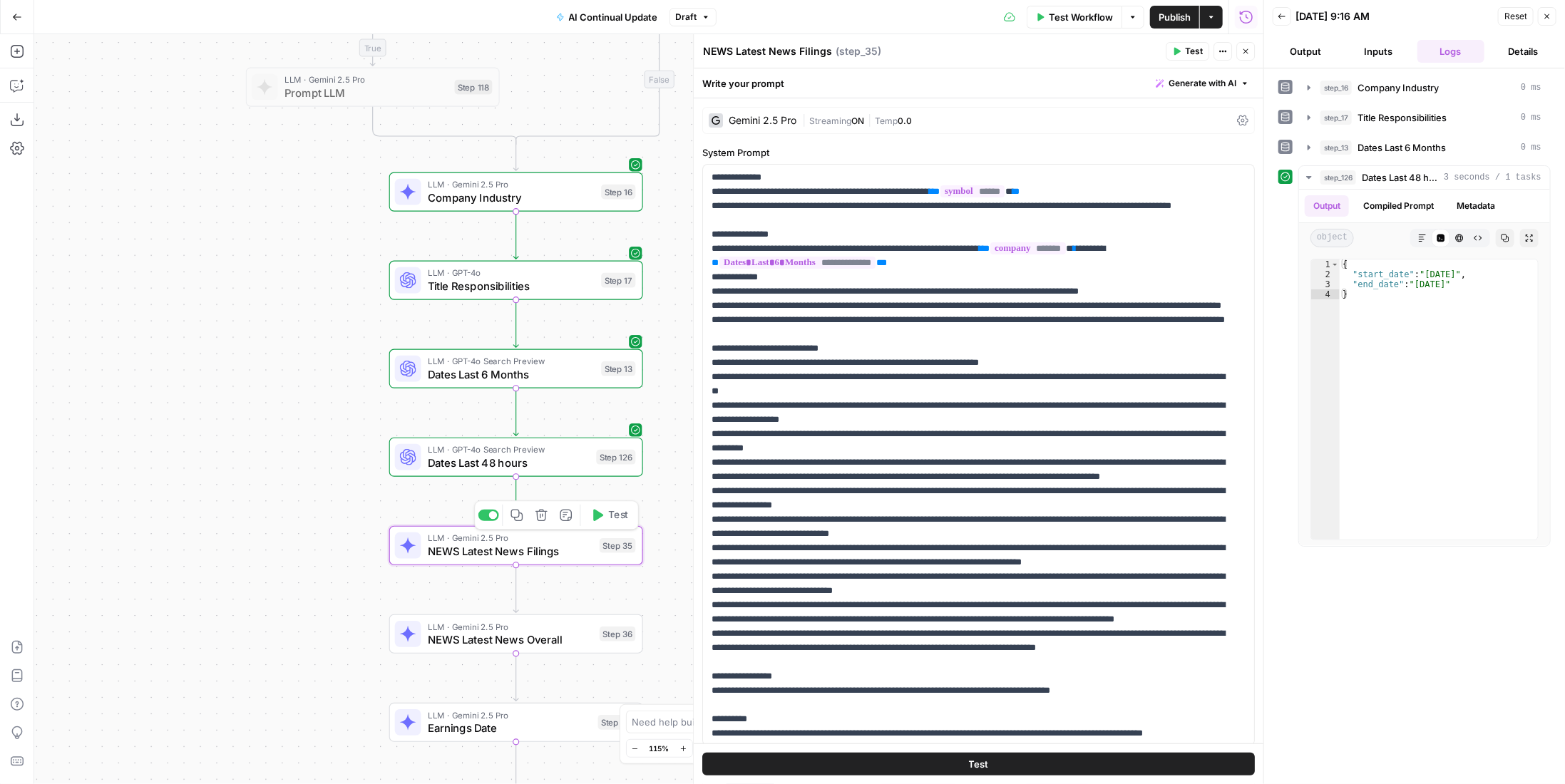
drag, startPoint x: 323, startPoint y: 603, endPoint x: 197, endPoint y: 469, distance: 183.9
click at [197, 469] on div "true true false false Workflow Set Inputs Inputs Condition Condition Step 117 L…" at bounding box center [649, 409] width 1229 height 749
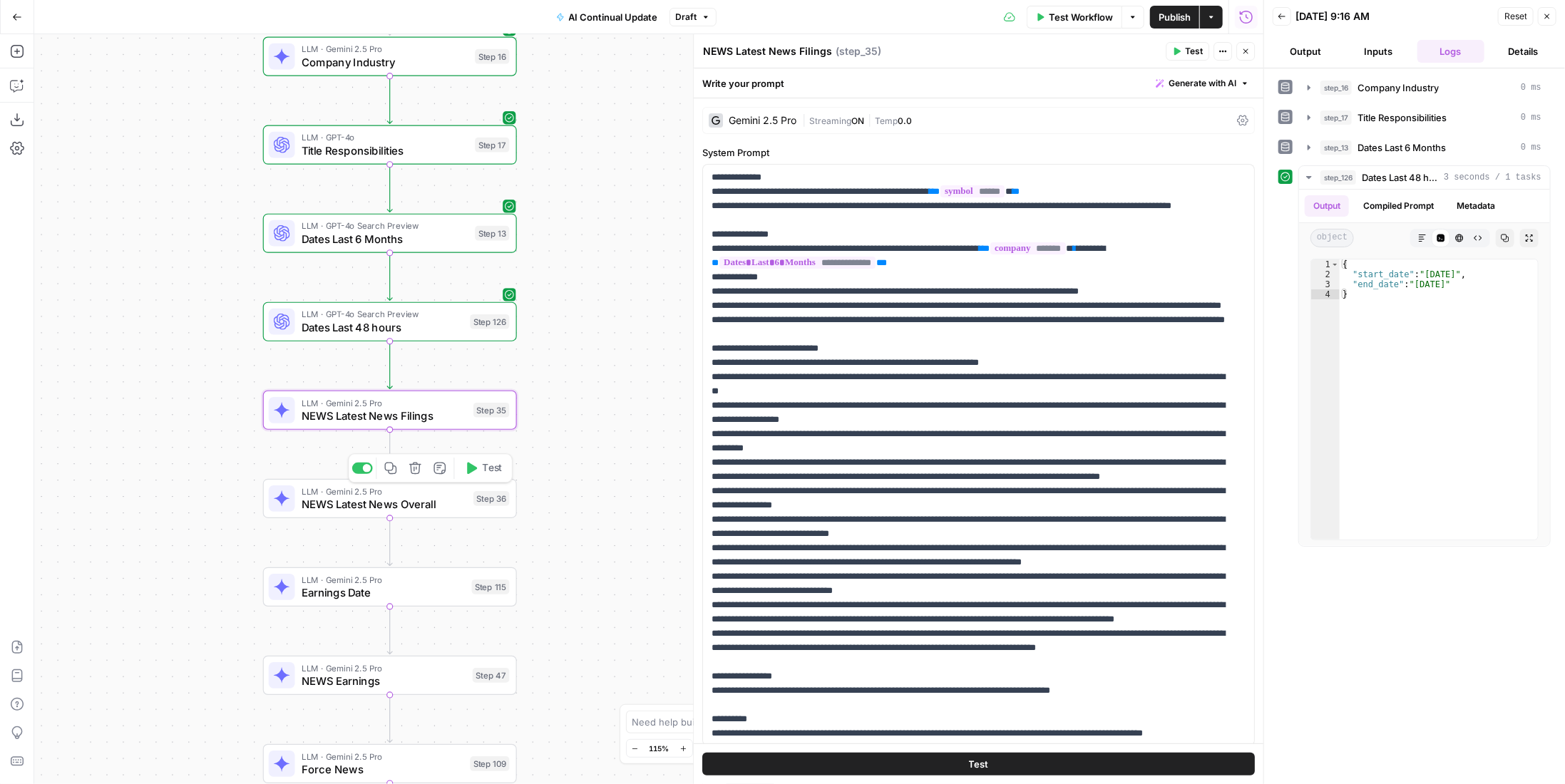
click at [394, 469] on icon "button" at bounding box center [391, 468] width 12 height 12
click at [392, 542] on icon "Edge from step_36 to step_115" at bounding box center [390, 541] width 5 height 49
click at [430, 600] on span "NEWS Latest News Overall" at bounding box center [382, 593] width 162 height 17
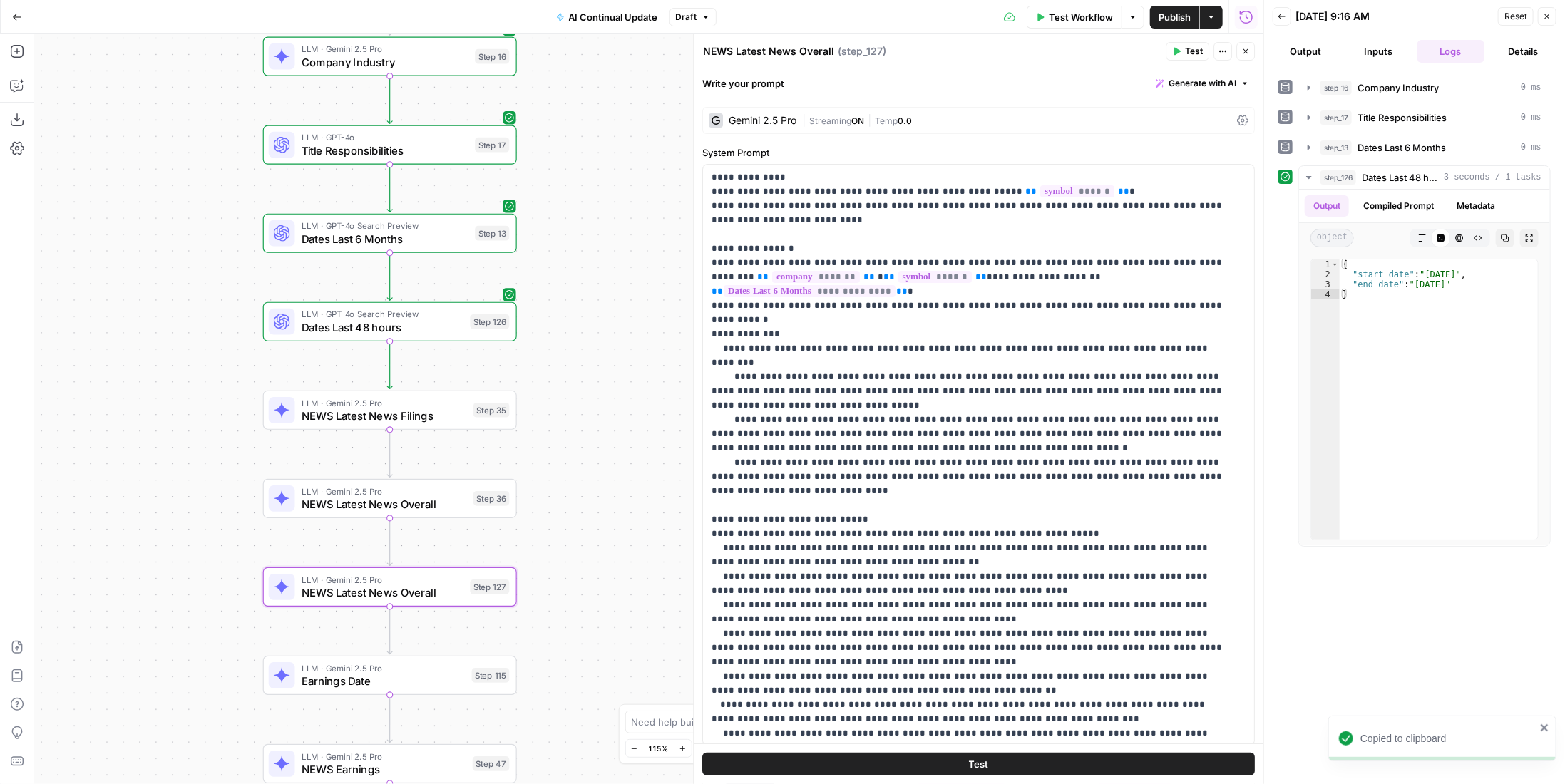
drag, startPoint x: 804, startPoint y: 50, endPoint x: 862, endPoint y: 44, distance: 58.3
click at [862, 45] on div "NEWS Latest News Overall NEWS Latest News Overall ( step_127 )" at bounding box center [931, 51] width 459 height 16
click at [811, 55] on textarea "NEWS Latest News LAst 24 Hours" at bounding box center [786, 51] width 167 height 14
type textarea "NEWS Latest News Last 24 Hours"
drag, startPoint x: 1016, startPoint y: 278, endPoint x: 1194, endPoint y: 280, distance: 178.0
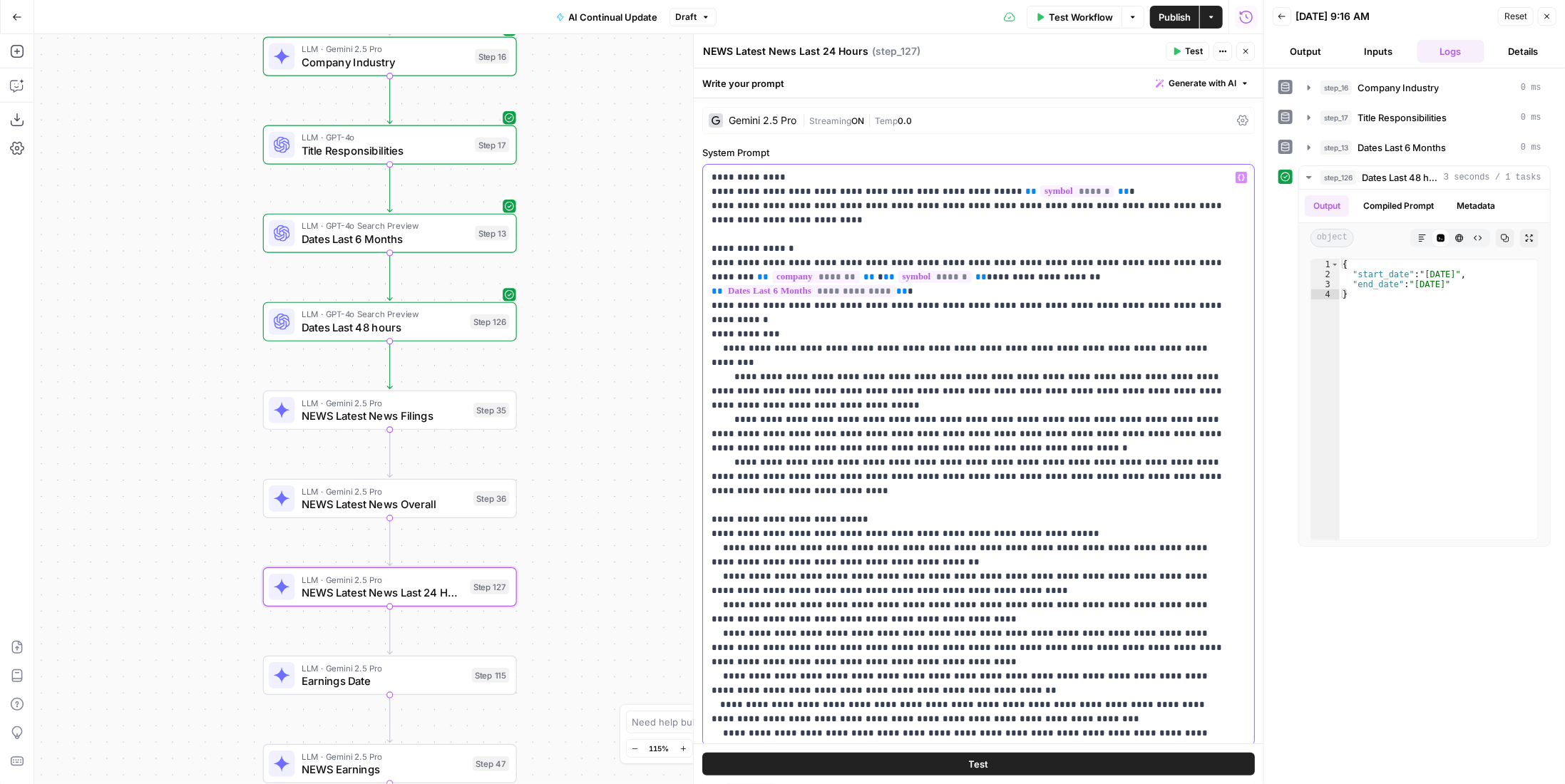
click at [1194, 280] on p "**********" at bounding box center [969, 648] width 514 height 955
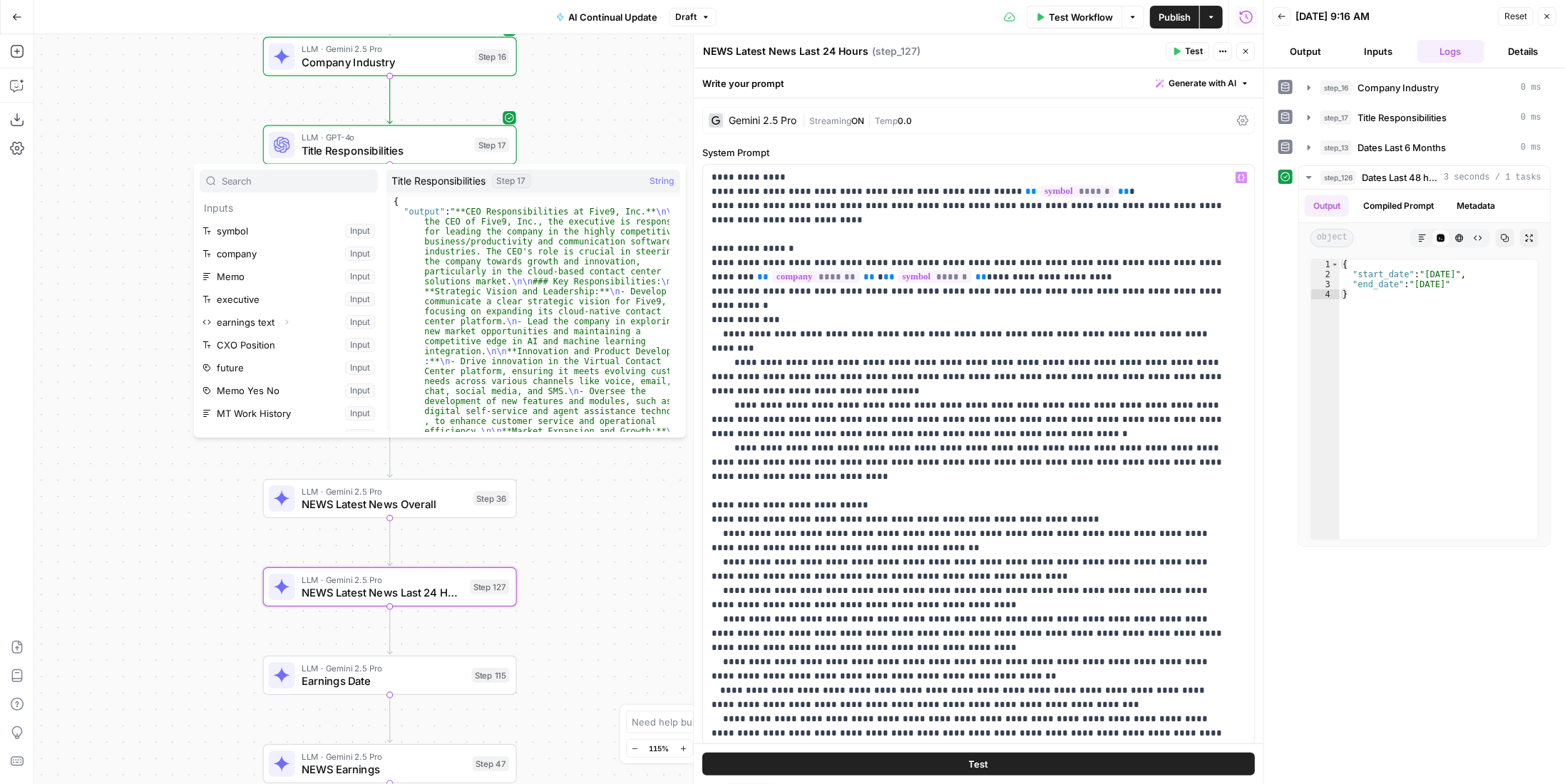
scroll to position [243, 0]
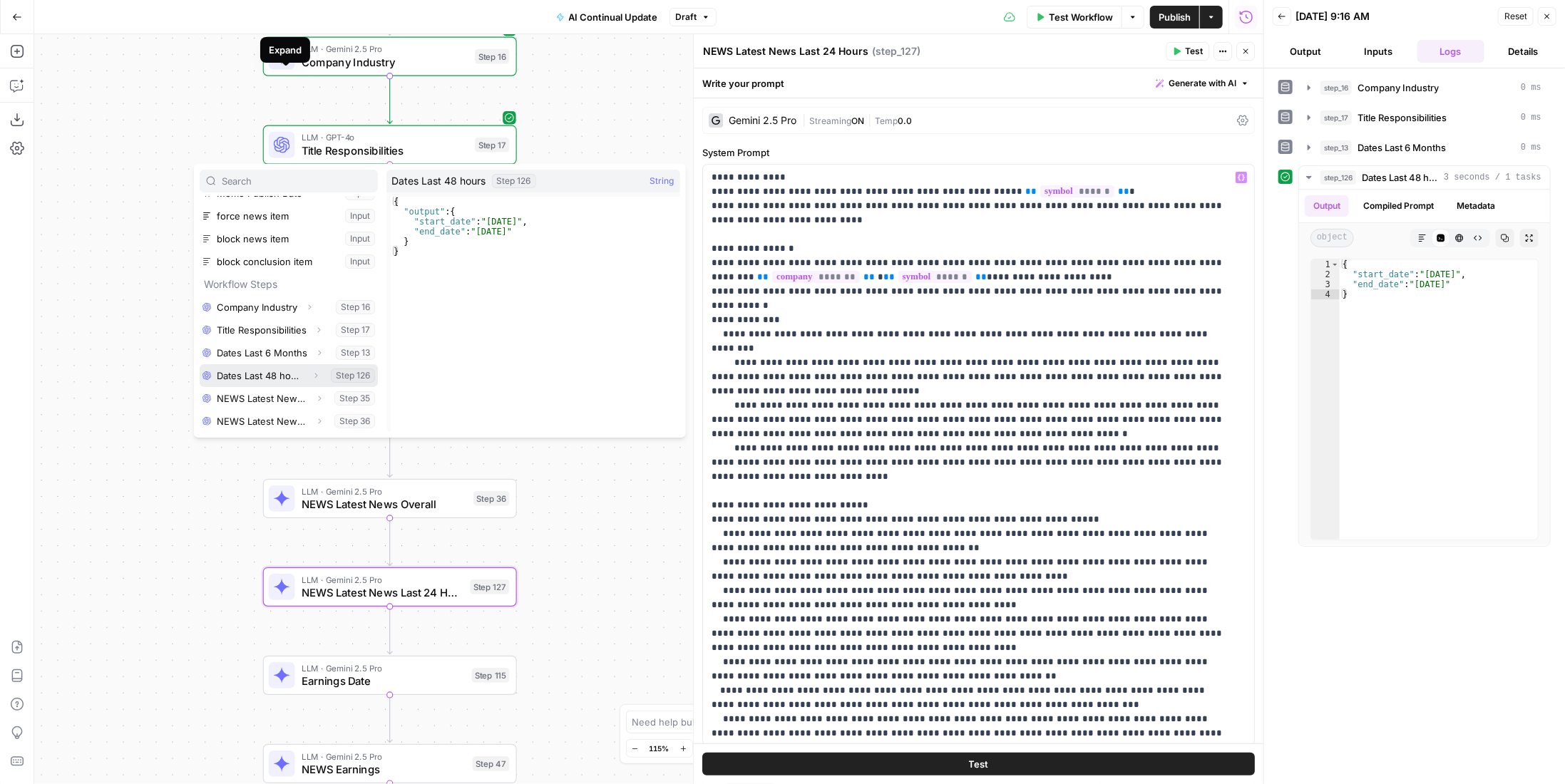
click at [246, 376] on button "Select variable Dates Last 48 hours" at bounding box center [288, 376] width 178 height 23
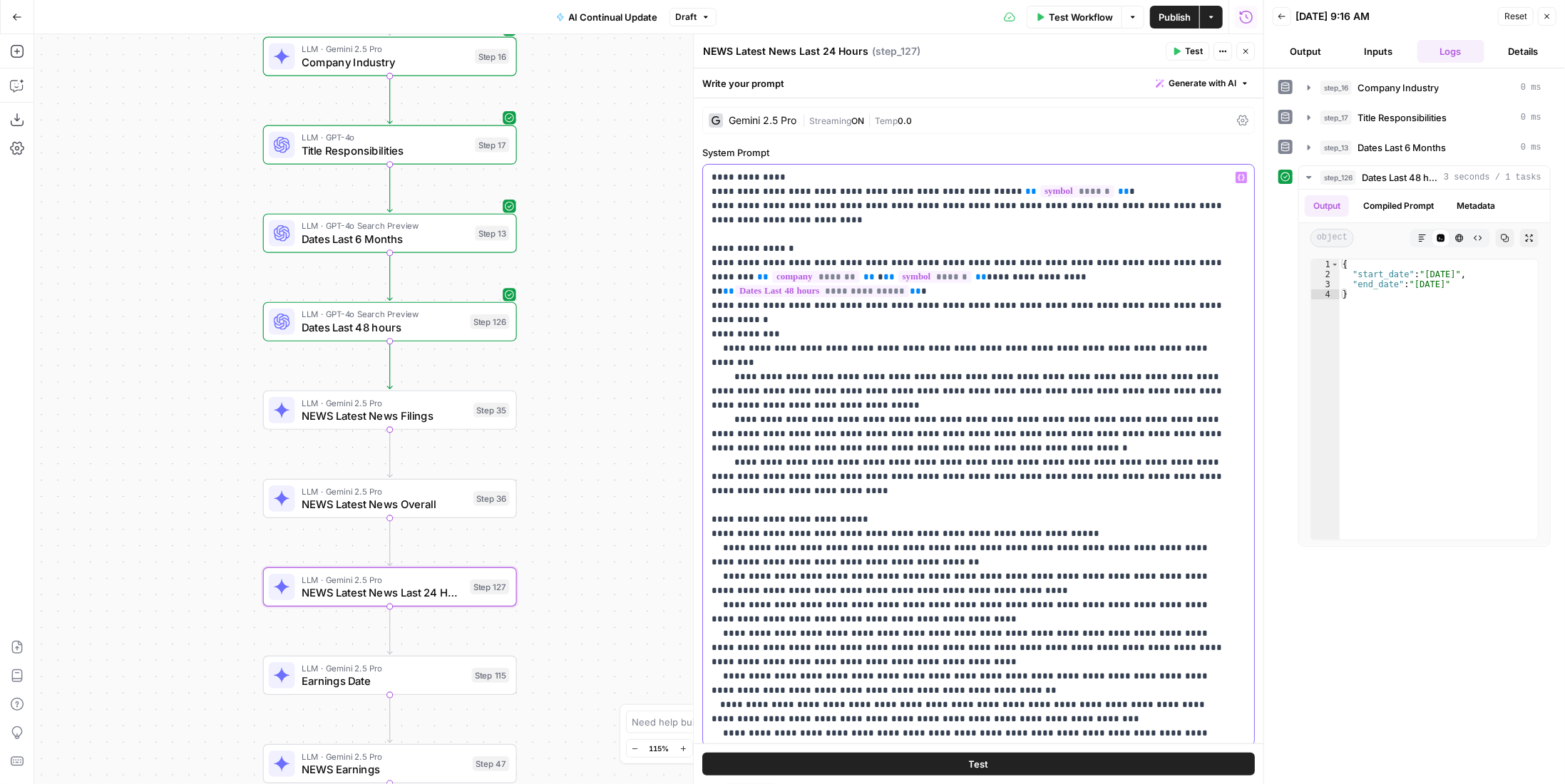
click at [735, 286] on span "**" at bounding box center [728, 291] width 12 height 9
drag, startPoint x: 833, startPoint y: 261, endPoint x: 863, endPoint y: 260, distance: 30.0
click at [863, 260] on p "**********" at bounding box center [969, 648] width 514 height 955
drag, startPoint x: 900, startPoint y: 263, endPoint x: 1016, endPoint y: 259, distance: 116.1
click at [1016, 259] on p "**********" at bounding box center [969, 648] width 514 height 955
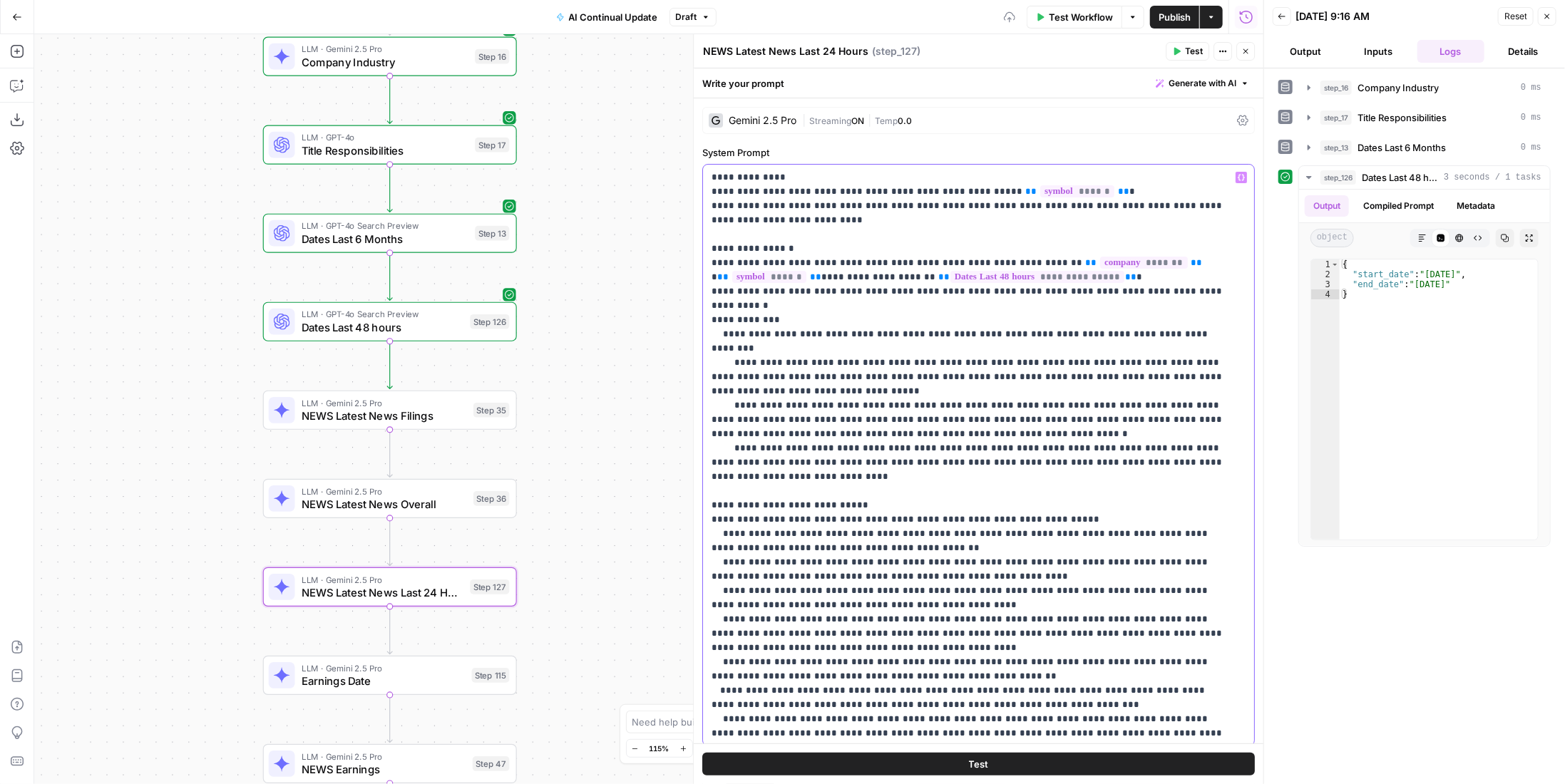
click at [1106, 276] on p "**********" at bounding box center [969, 648] width 514 height 955
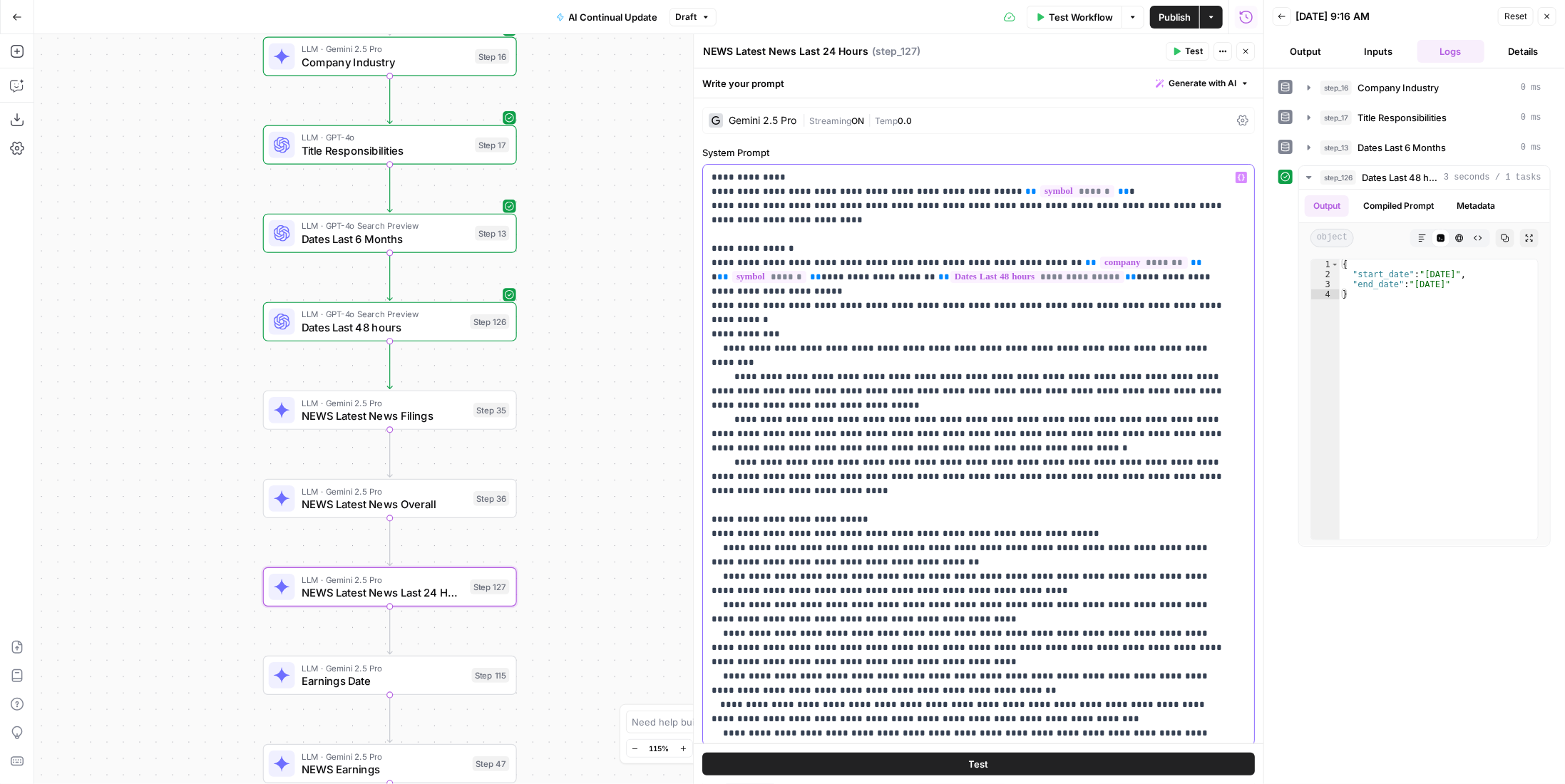
click at [1084, 273] on p "**********" at bounding box center [969, 655] width 514 height 969
drag, startPoint x: 993, startPoint y: 289, endPoint x: 941, endPoint y: 297, distance: 52.6
click at [941, 297] on p "**********" at bounding box center [969, 655] width 514 height 969
click at [473, 330] on div "LLM · GPT-4o Search Preview Dates Last 48 hours Step 126 Copy step Delete step …" at bounding box center [389, 322] width 241 height 27
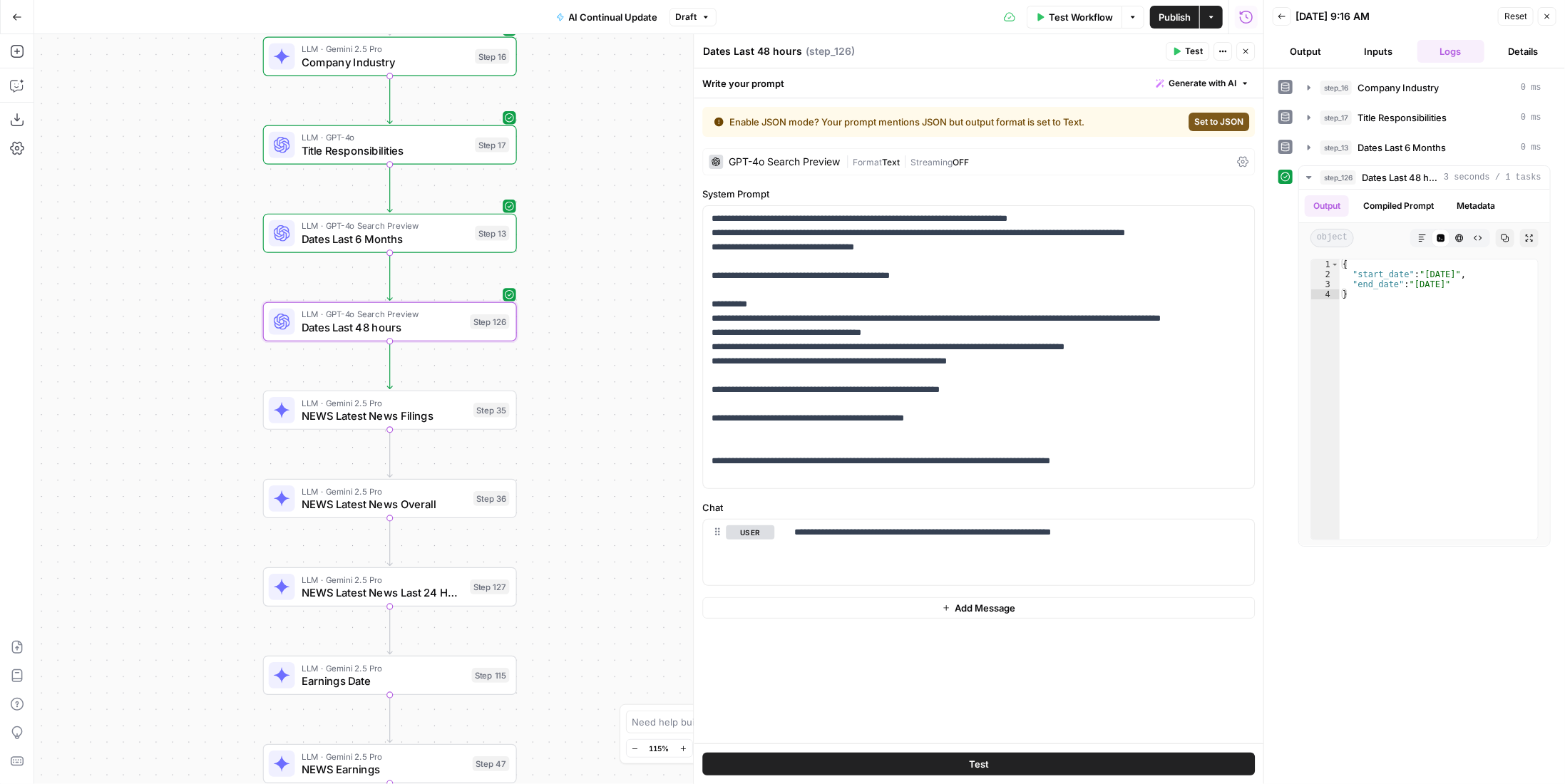
click at [766, 53] on textarea "Dates Last 48 hours" at bounding box center [752, 51] width 99 height 14
type textarea "Dates Last 24 hours"
click at [461, 421] on span "NEWS Latest News Filings" at bounding box center [384, 415] width 166 height 17
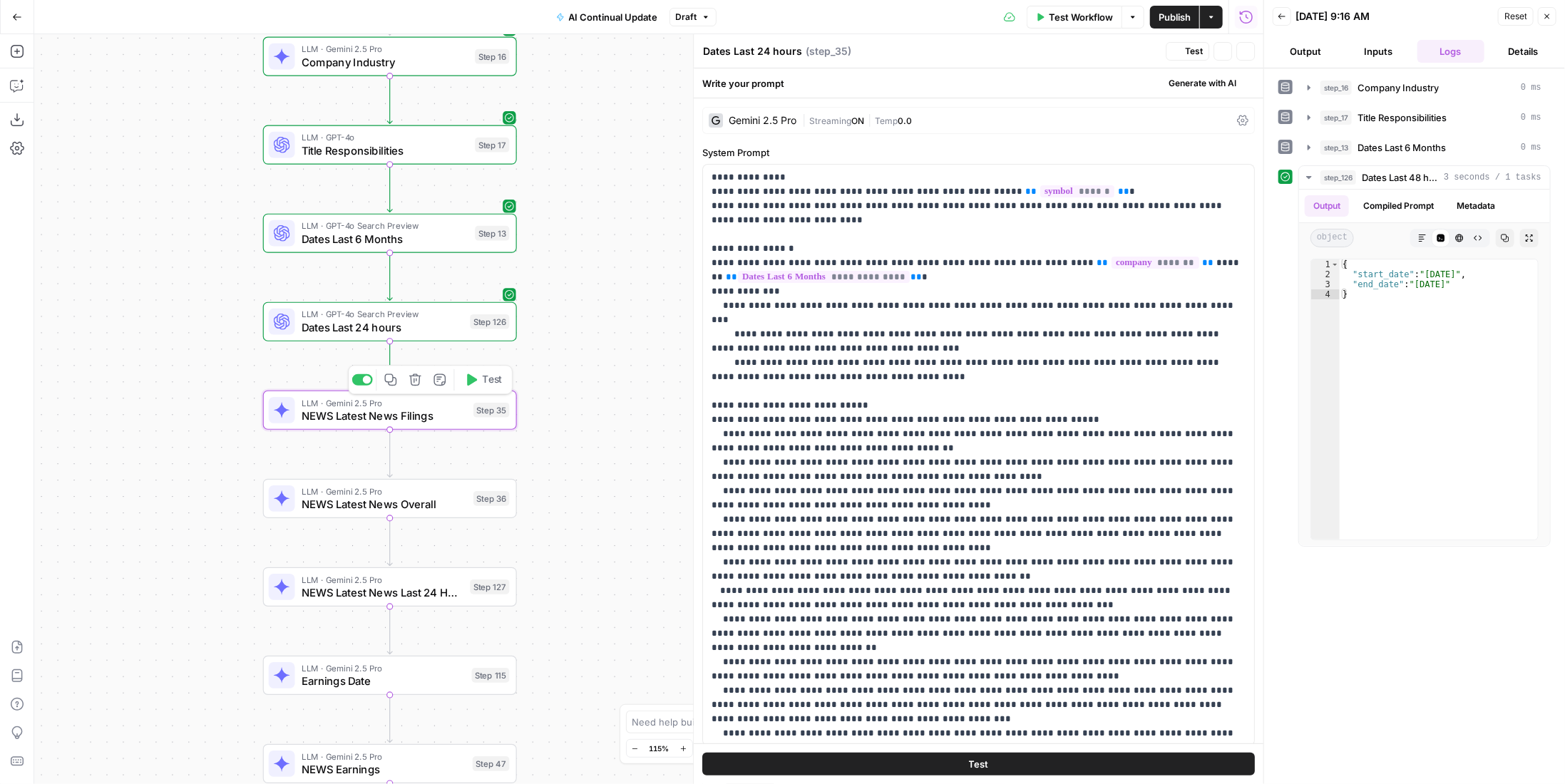
type textarea "NEWS Latest News Filings"
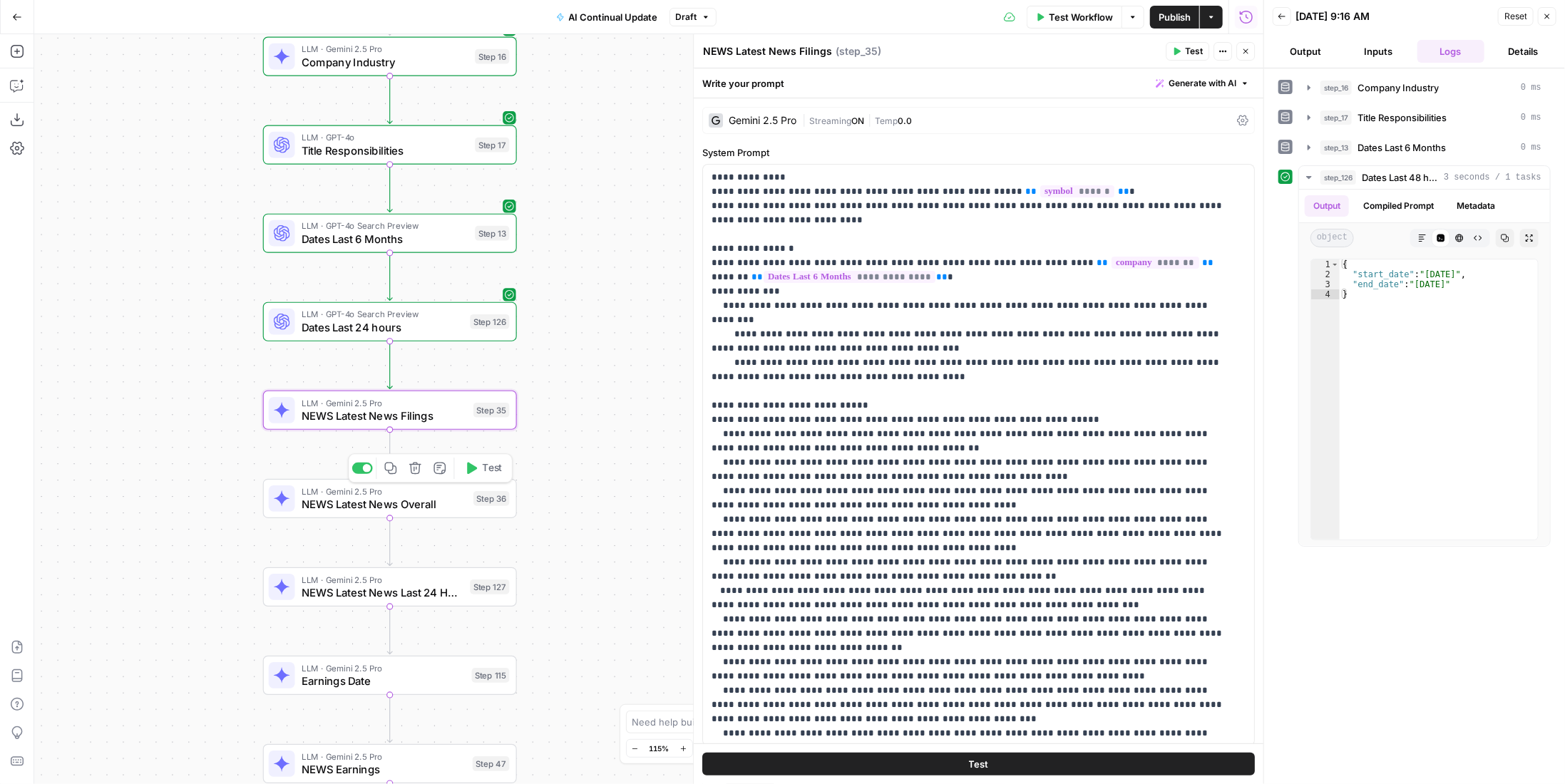
click at [454, 502] on span "NEWS Latest News Overall" at bounding box center [384, 504] width 166 height 17
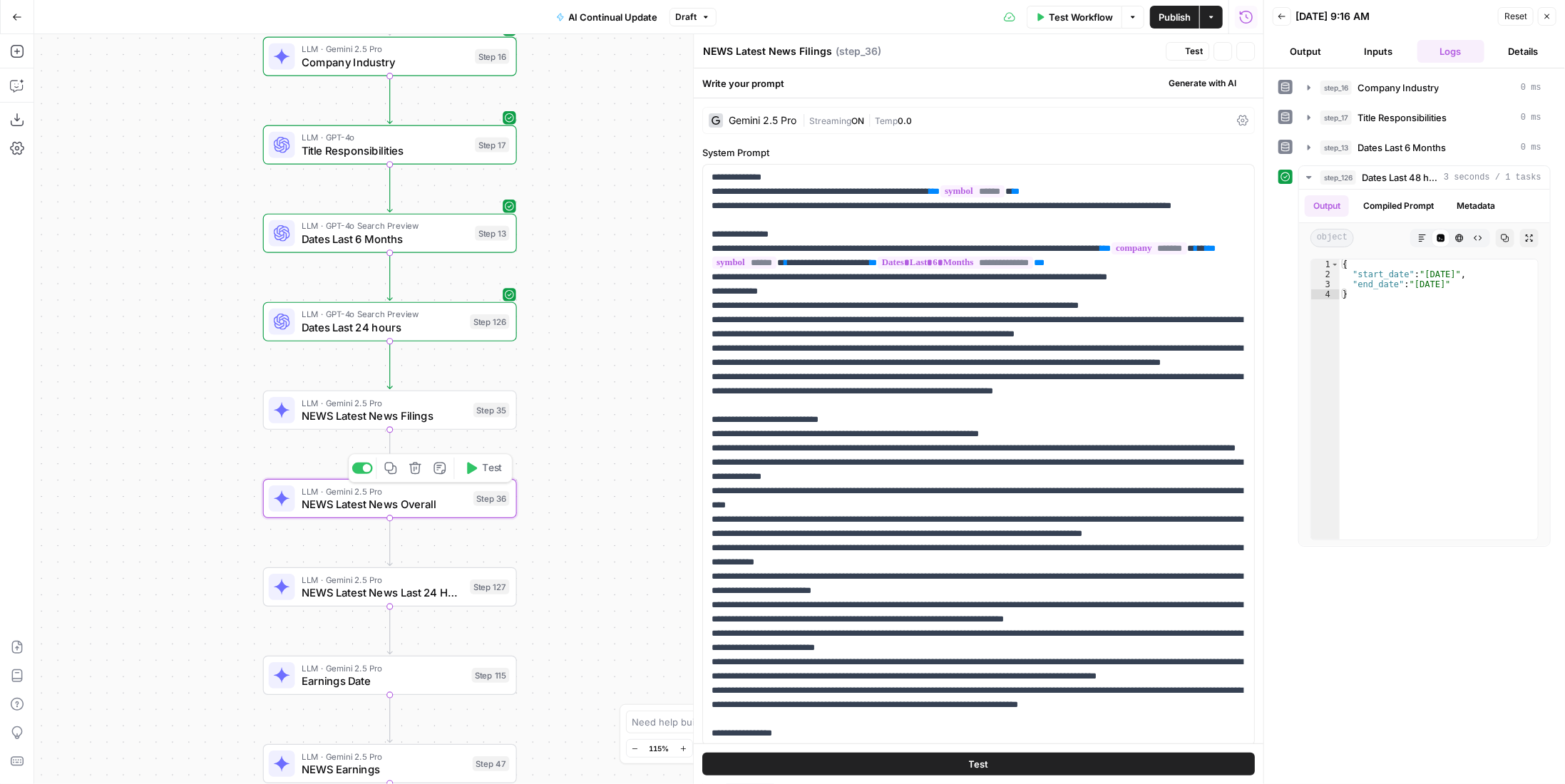
type textarea "NEWS Latest News Overall"
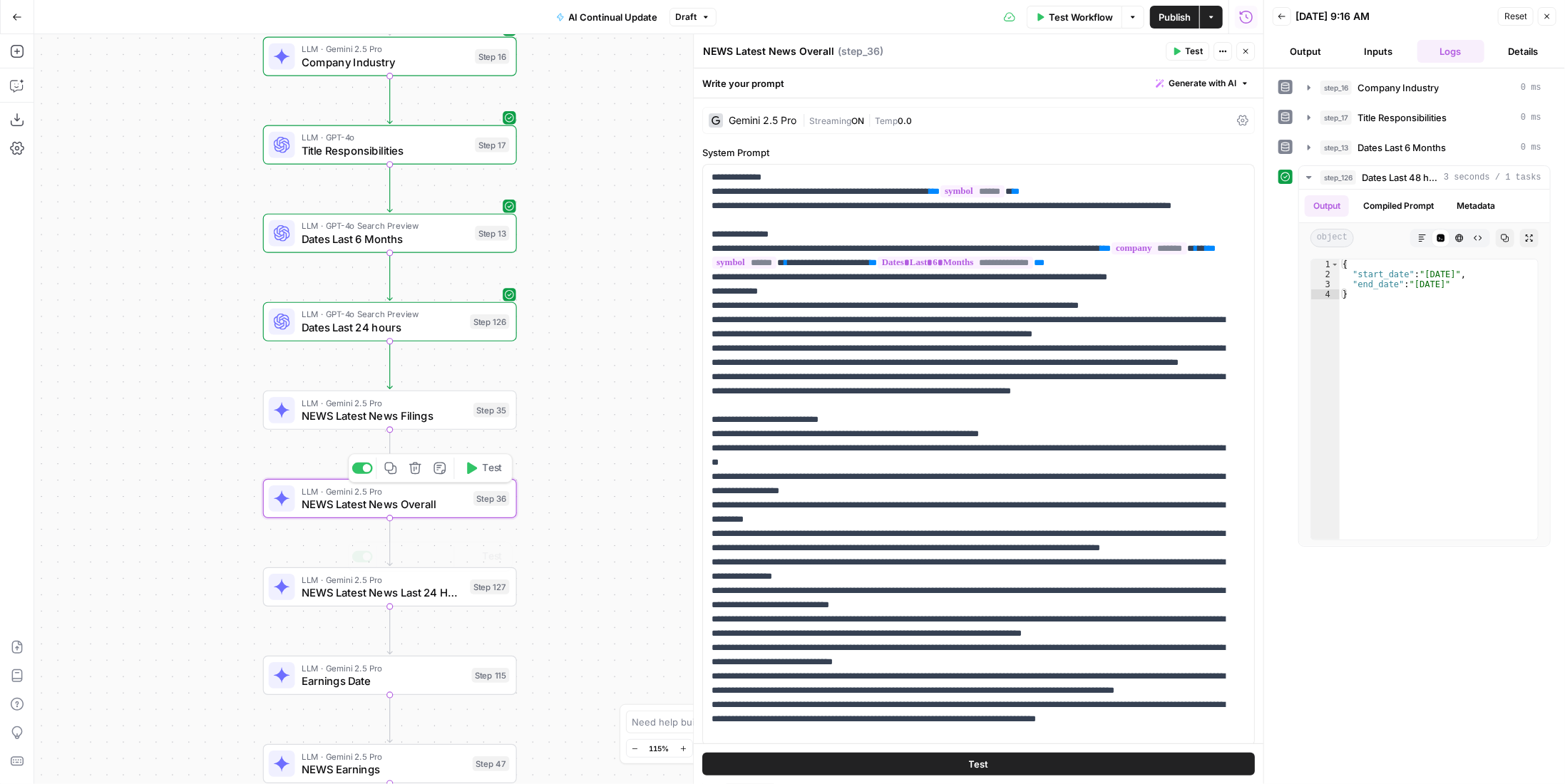
click at [471, 593] on div "Step 127" at bounding box center [489, 586] width 39 height 15
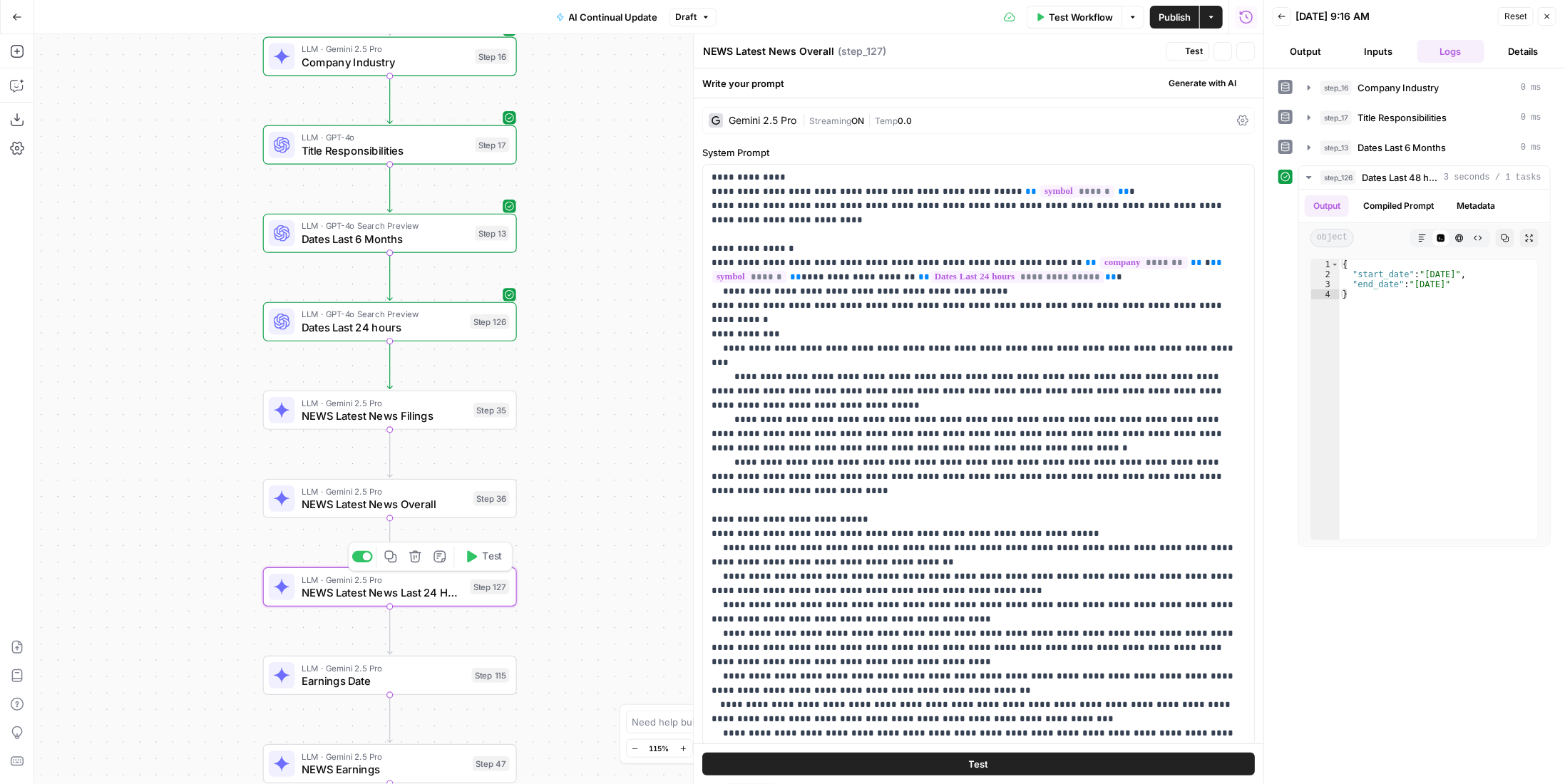
type textarea "NEWS Latest News Last 24 Hours"
click at [1000, 286] on p "**********" at bounding box center [969, 655] width 514 height 969
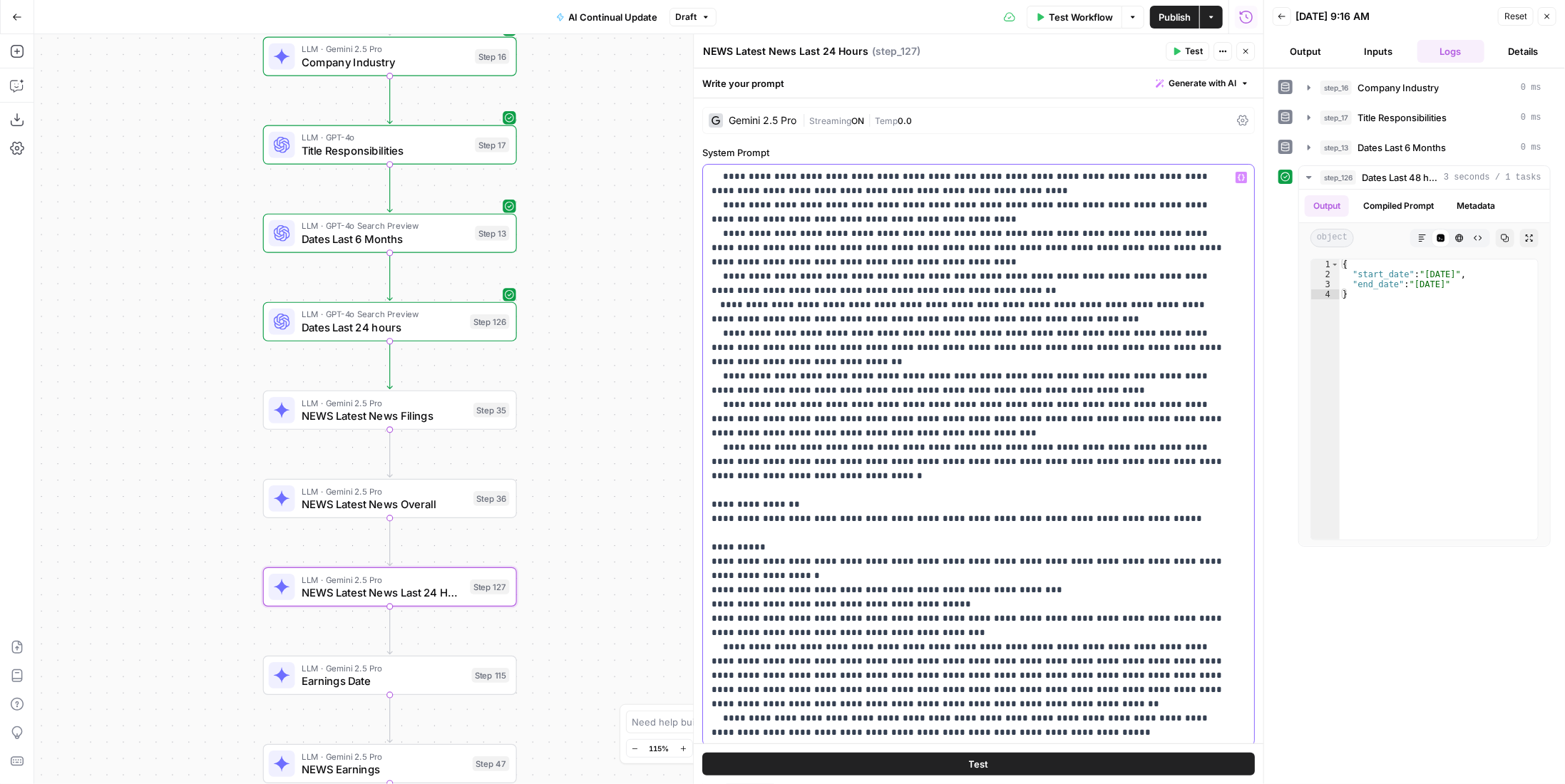
scroll to position [213, 0]
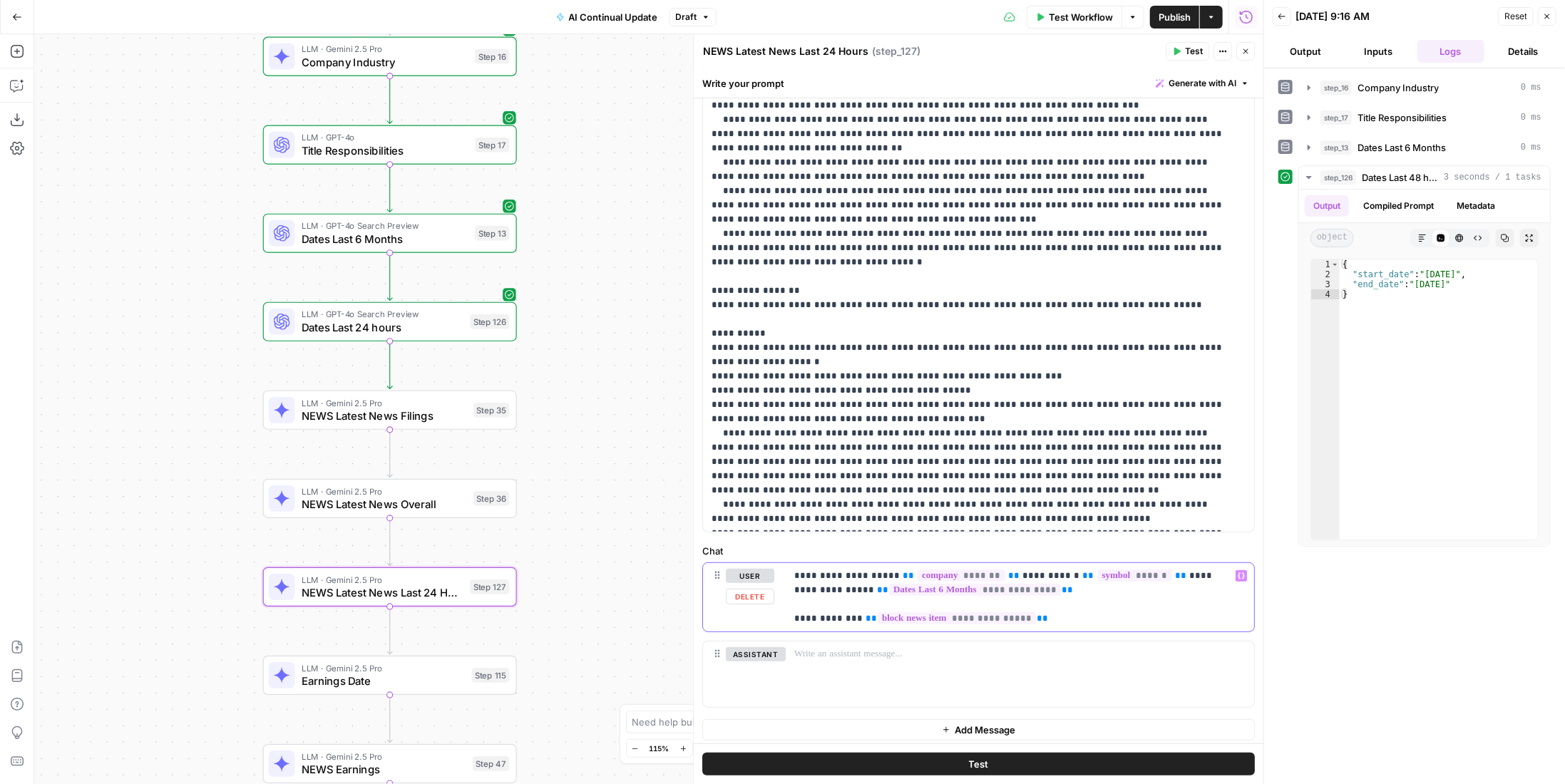
drag, startPoint x: 1023, startPoint y: 583, endPoint x: 822, endPoint y: 586, distance: 201.0
click at [822, 586] on p "**********" at bounding box center [1015, 597] width 441 height 57
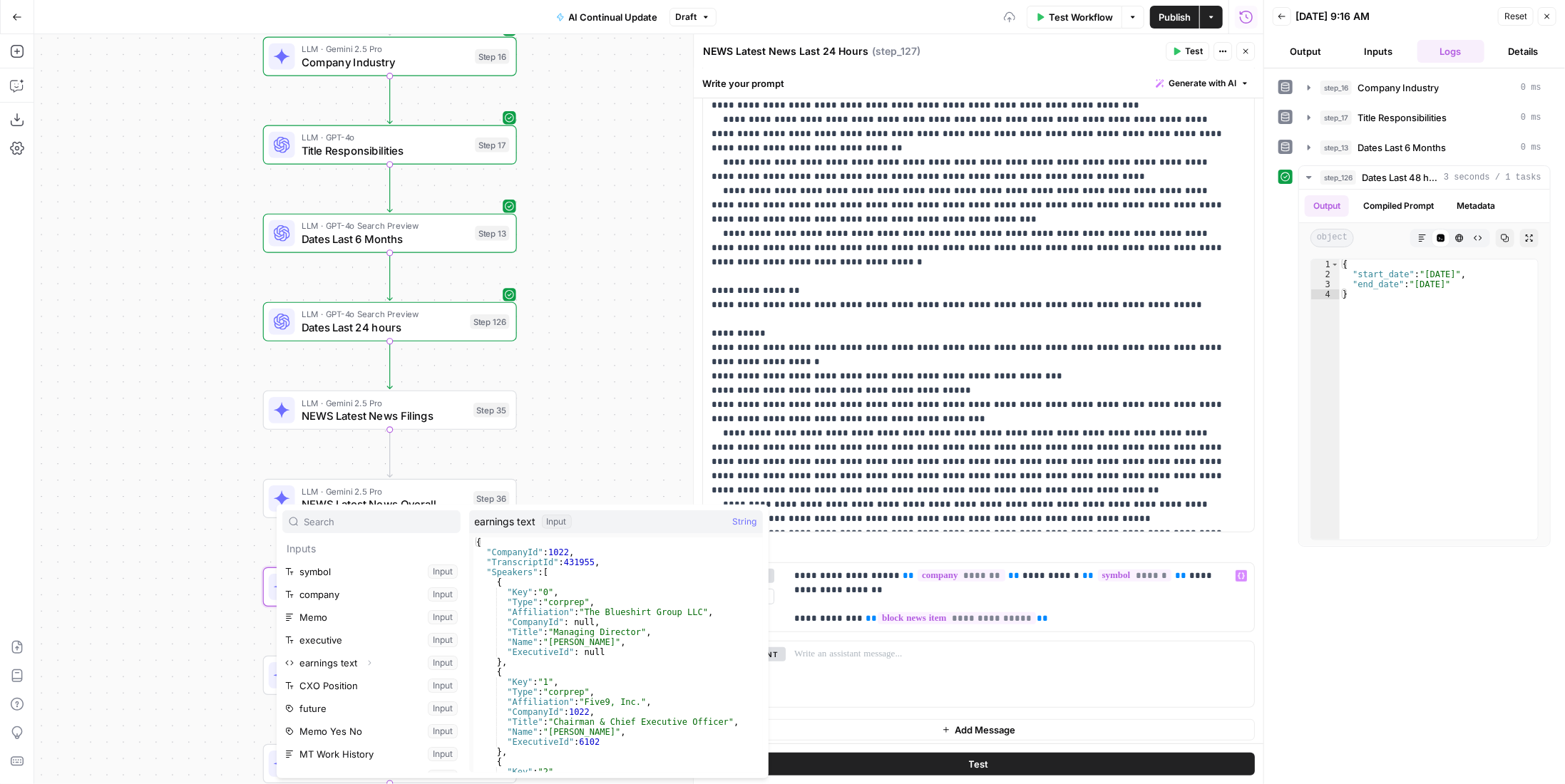
scroll to position [243, 0]
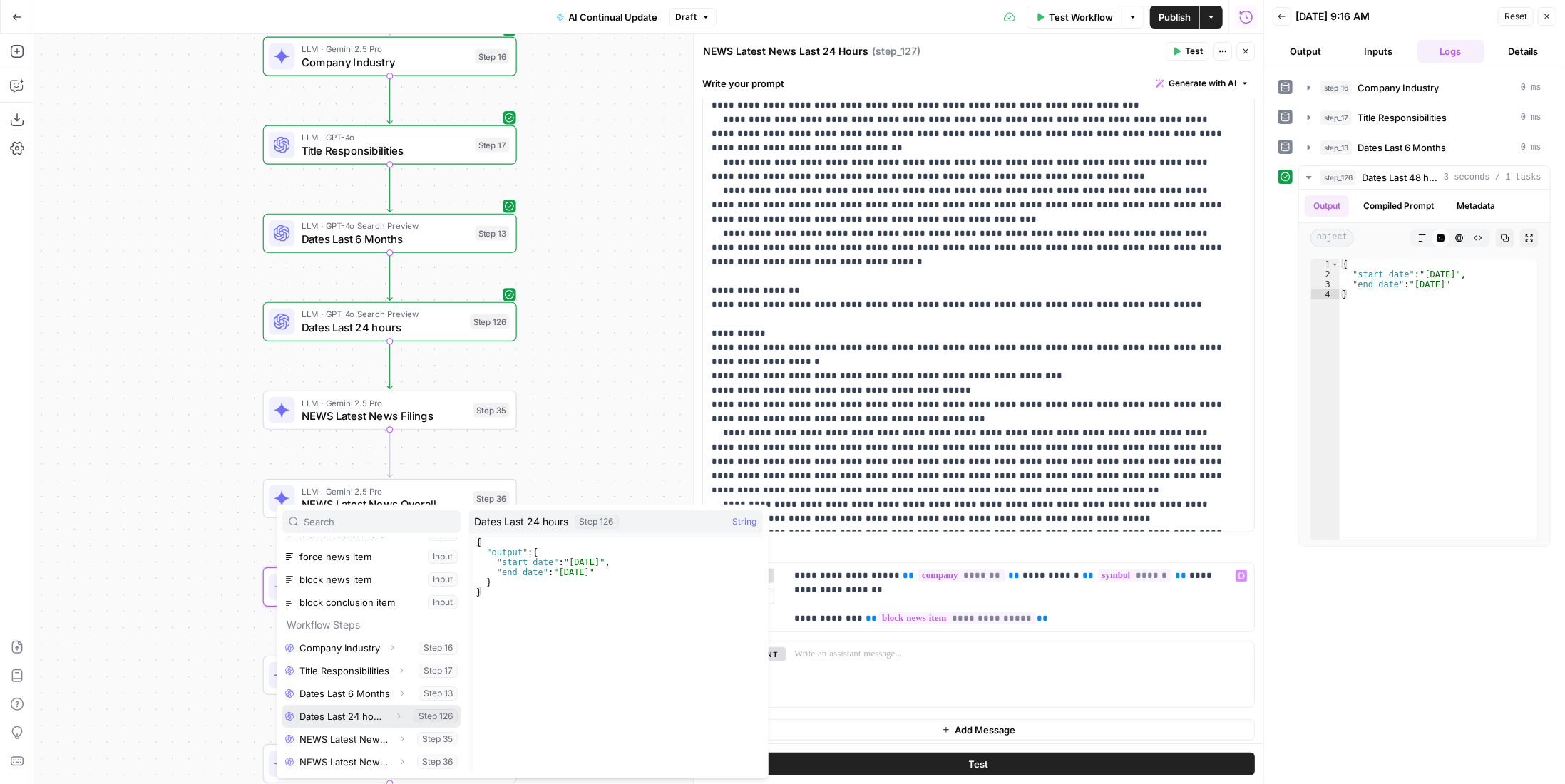
click at [354, 720] on button "Select variable Dates Last 24 hours" at bounding box center [371, 717] width 178 height 23
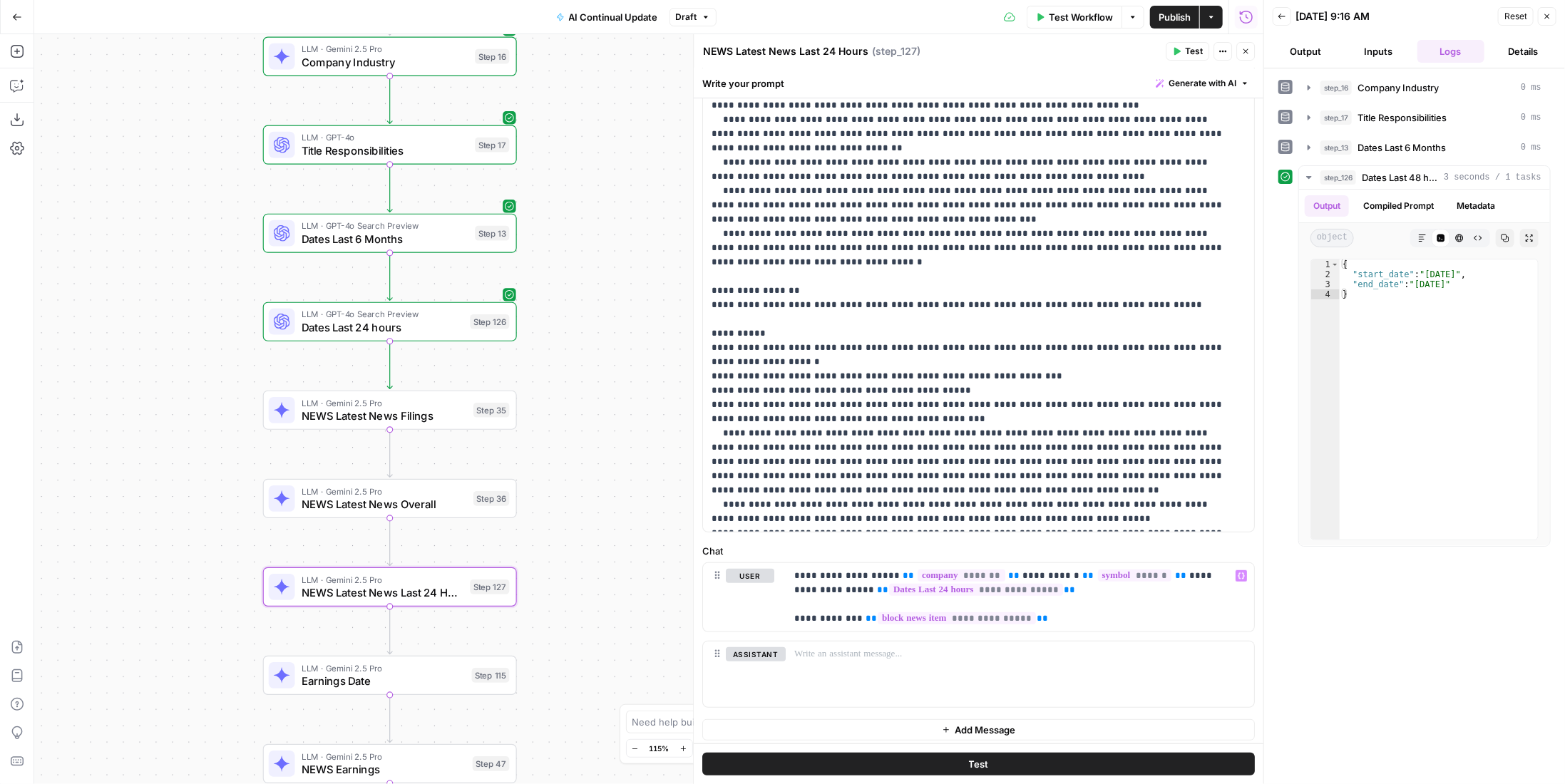
click at [1387, 51] on button "Inputs" at bounding box center [1379, 51] width 67 height 23
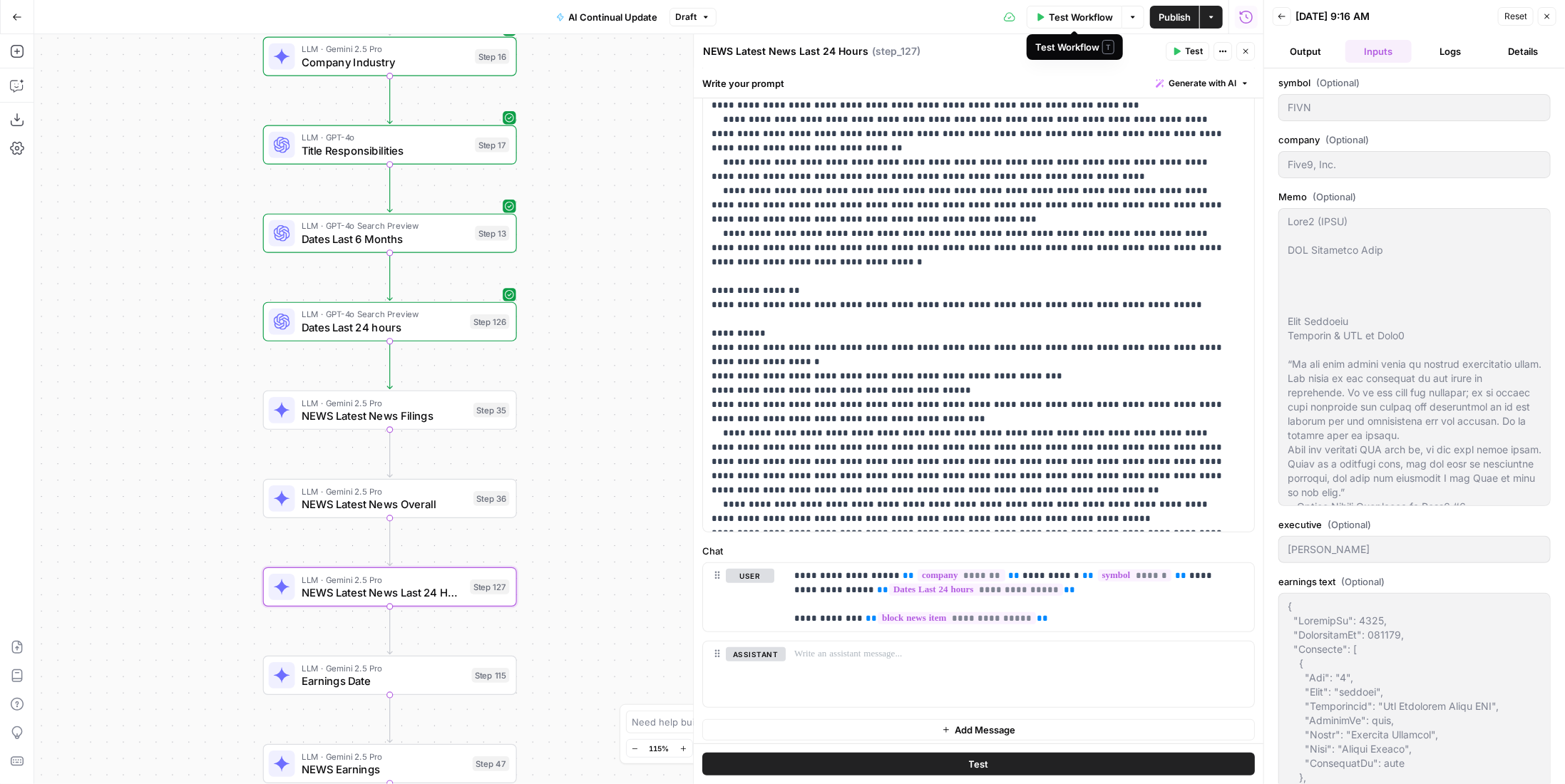
click at [1091, 20] on span "Test Workflow" at bounding box center [1080, 17] width 64 height 14
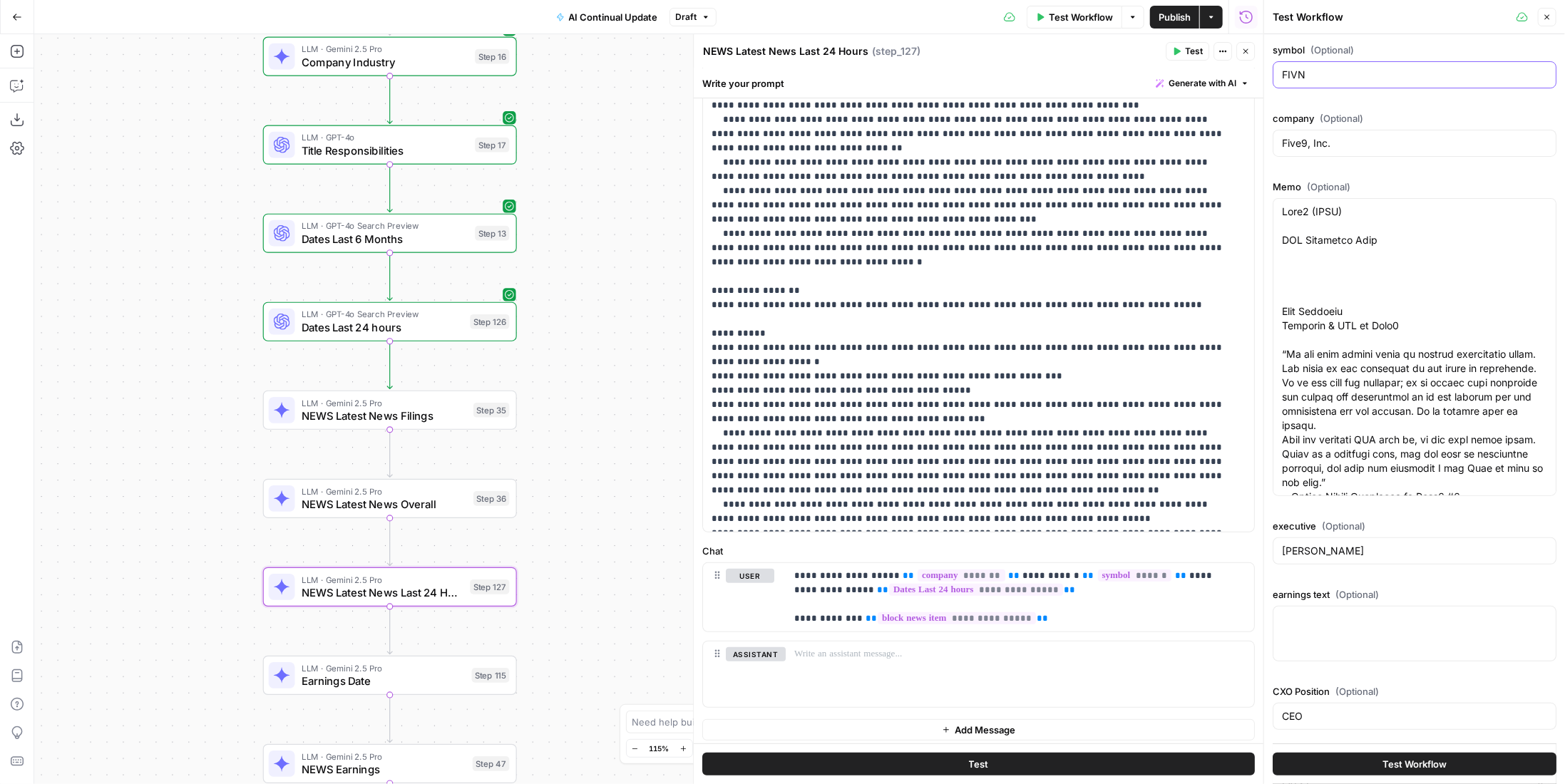
click at [1335, 67] on input "FIVN" at bounding box center [1413, 74] width 265 height 14
type textarea "Five9 (FIVN) CEO Diligence Memo Mike Burkland Chairman & CEO at Five9 “He has t…"
click at [1361, 139] on input "Five9, Inc." at bounding box center [1413, 144] width 265 height 14
type textarea "Five9 (FIVN) CEO Diligence Memo Mike Burkland Chairman & CEO at Five9 “He has t…"
click at [1390, 198] on div at bounding box center [1414, 347] width 284 height 298
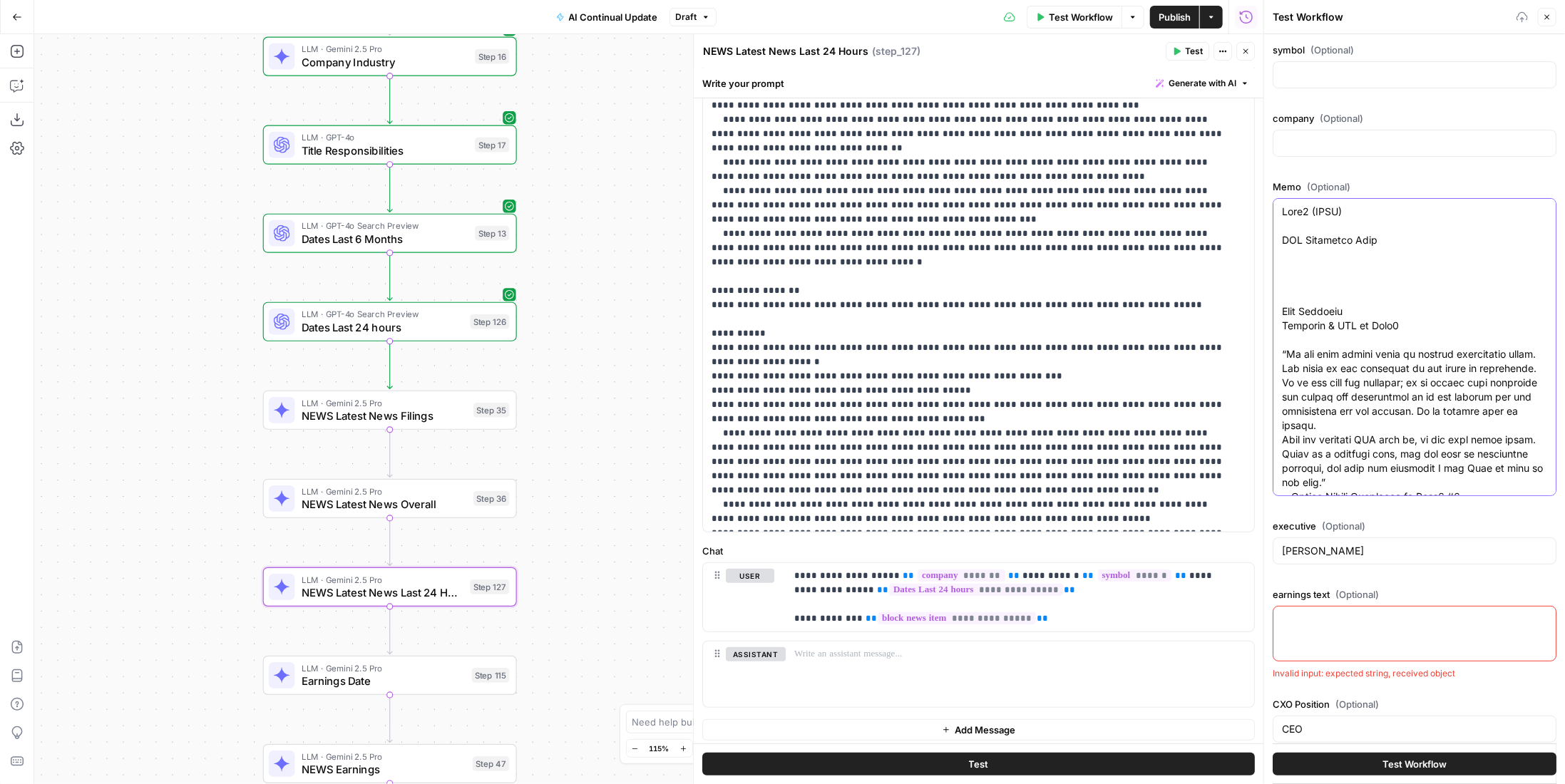
type textarea "Five9 (FIVN) CEO Diligence Memo Mike Burkland Chairman & CEO at Five9 “He has t…"
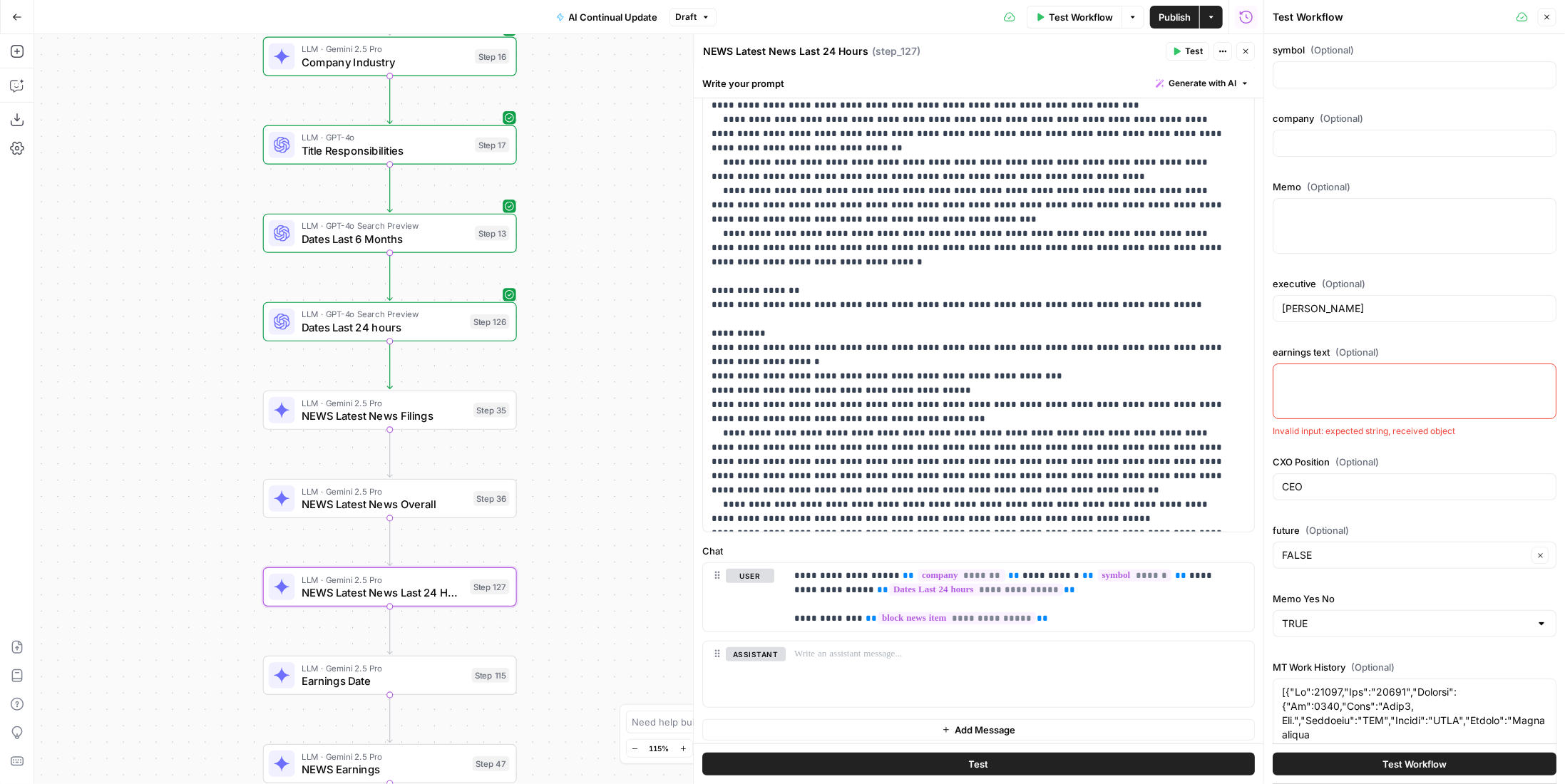
click at [1405, 385] on div at bounding box center [1414, 391] width 284 height 56
click at [1393, 485] on input "CEO" at bounding box center [1413, 486] width 265 height 14
click at [1365, 555] on input "future (Optional)" at bounding box center [1404, 555] width 245 height 14
type input "FALSE"
click at [1447, 486] on input "CEO" at bounding box center [1413, 486] width 265 height 14
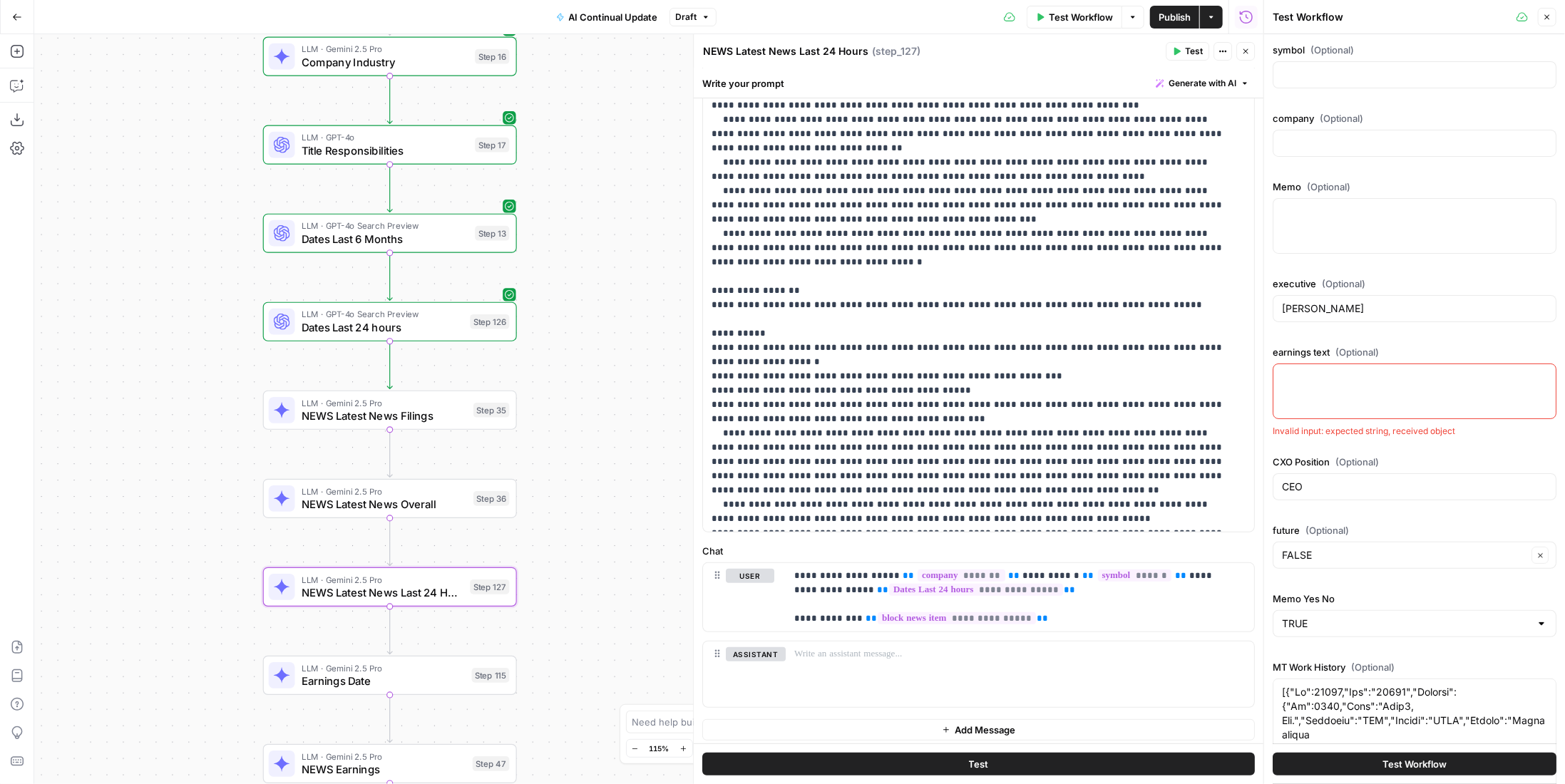
click at [1355, 629] on div "TRUE" at bounding box center [1414, 624] width 284 height 27
click at [1353, 666] on button "FALSE" at bounding box center [1409, 675] width 261 height 20
type input "FALSE"
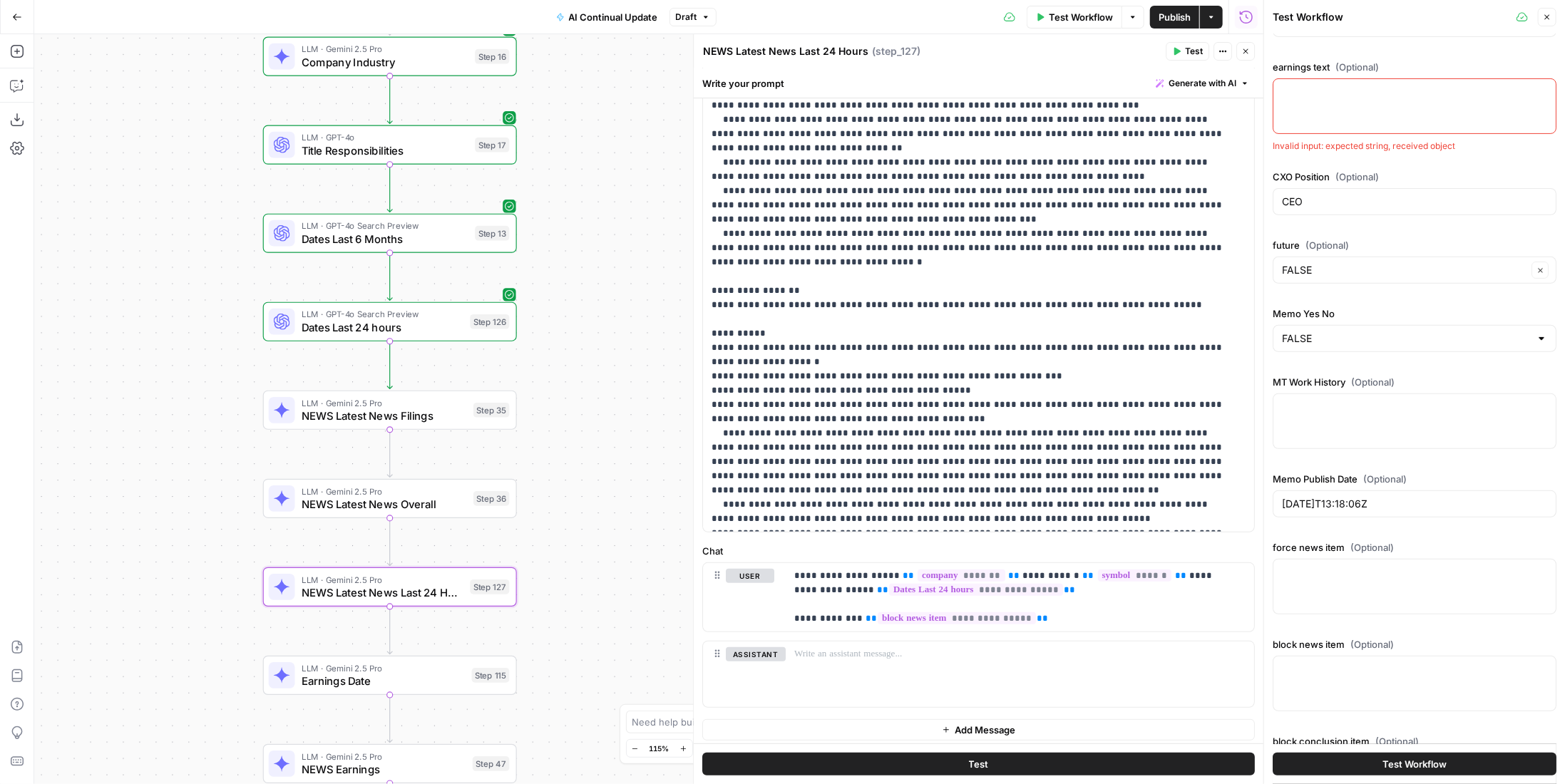
drag, startPoint x: 1415, startPoint y: 491, endPoint x: 1408, endPoint y: 493, distance: 7.3
click at [1408, 493] on div "2023-10-19T13:18:06Z" at bounding box center [1414, 503] width 284 height 27
click at [1409, 491] on div "2023-10-19T13:18:06Z" at bounding box center [1414, 503] width 284 height 27
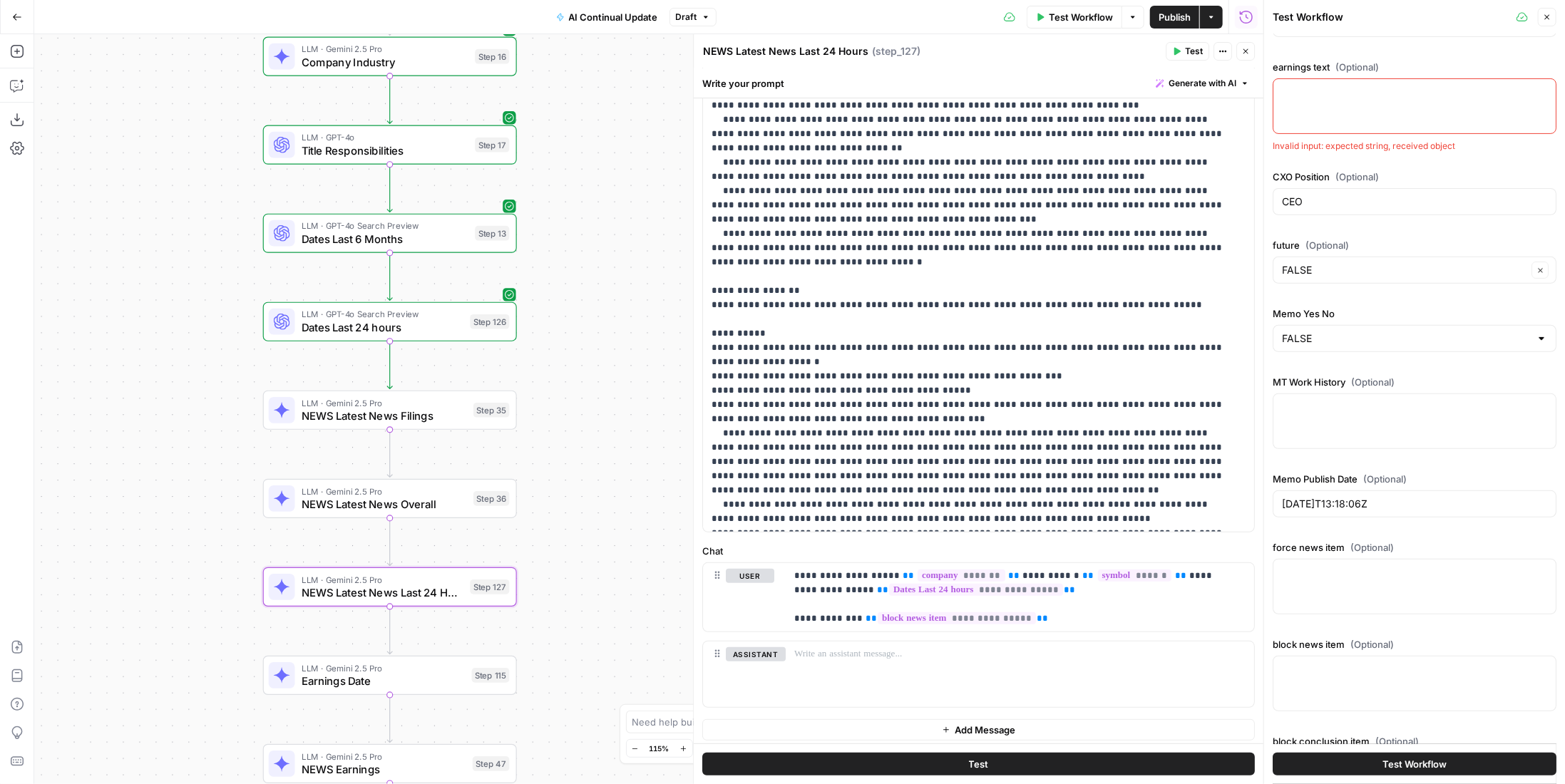
click at [1405, 490] on div "2023-10-19T13:18:06Z" at bounding box center [1414, 503] width 284 height 27
drag, startPoint x: 1411, startPoint y: 494, endPoint x: 1280, endPoint y: 498, distance: 131.1
click at [1280, 498] on div "2023-10-19T13:18:06Z" at bounding box center [1414, 503] width 284 height 27
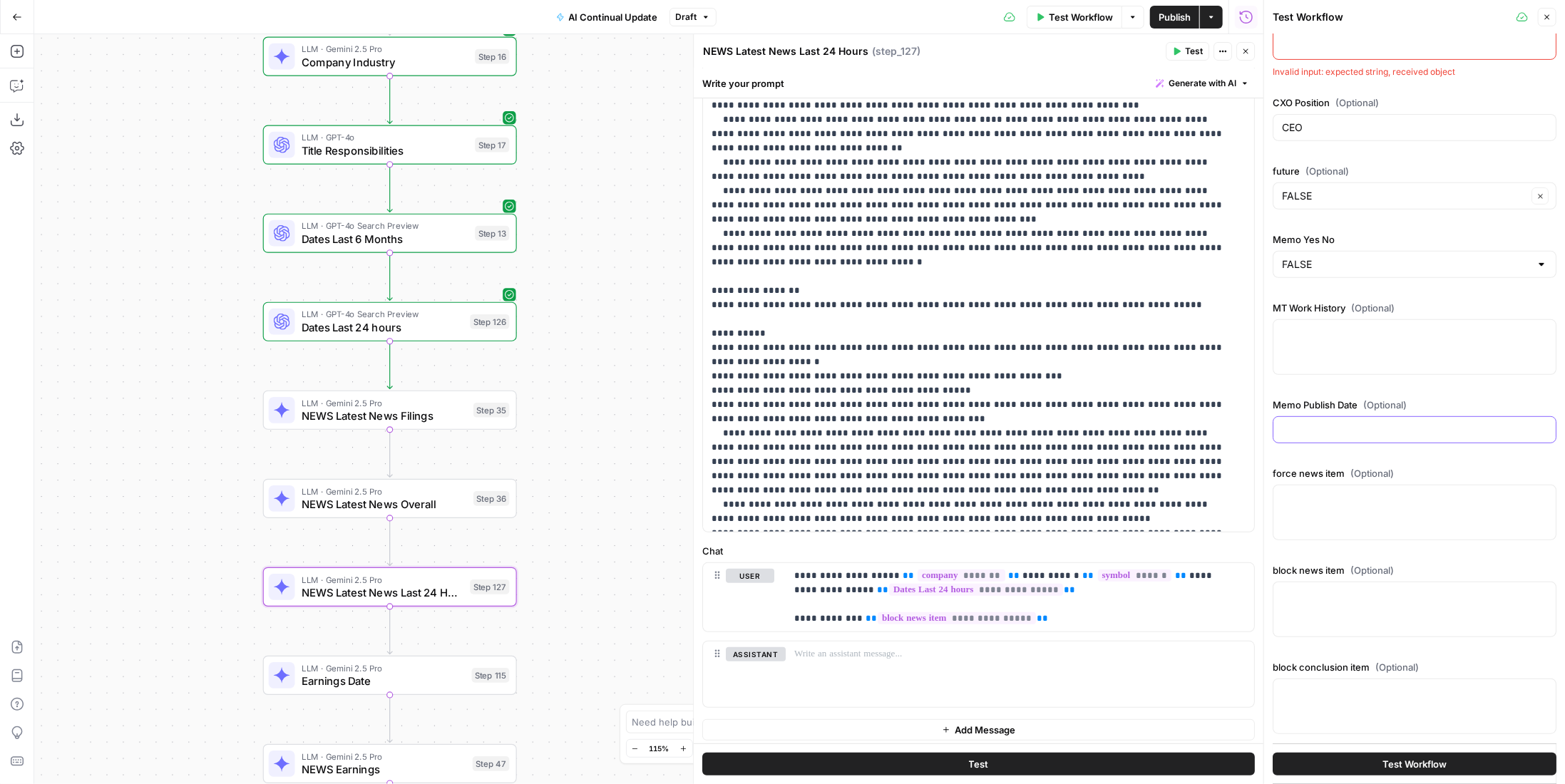
scroll to position [0, 0]
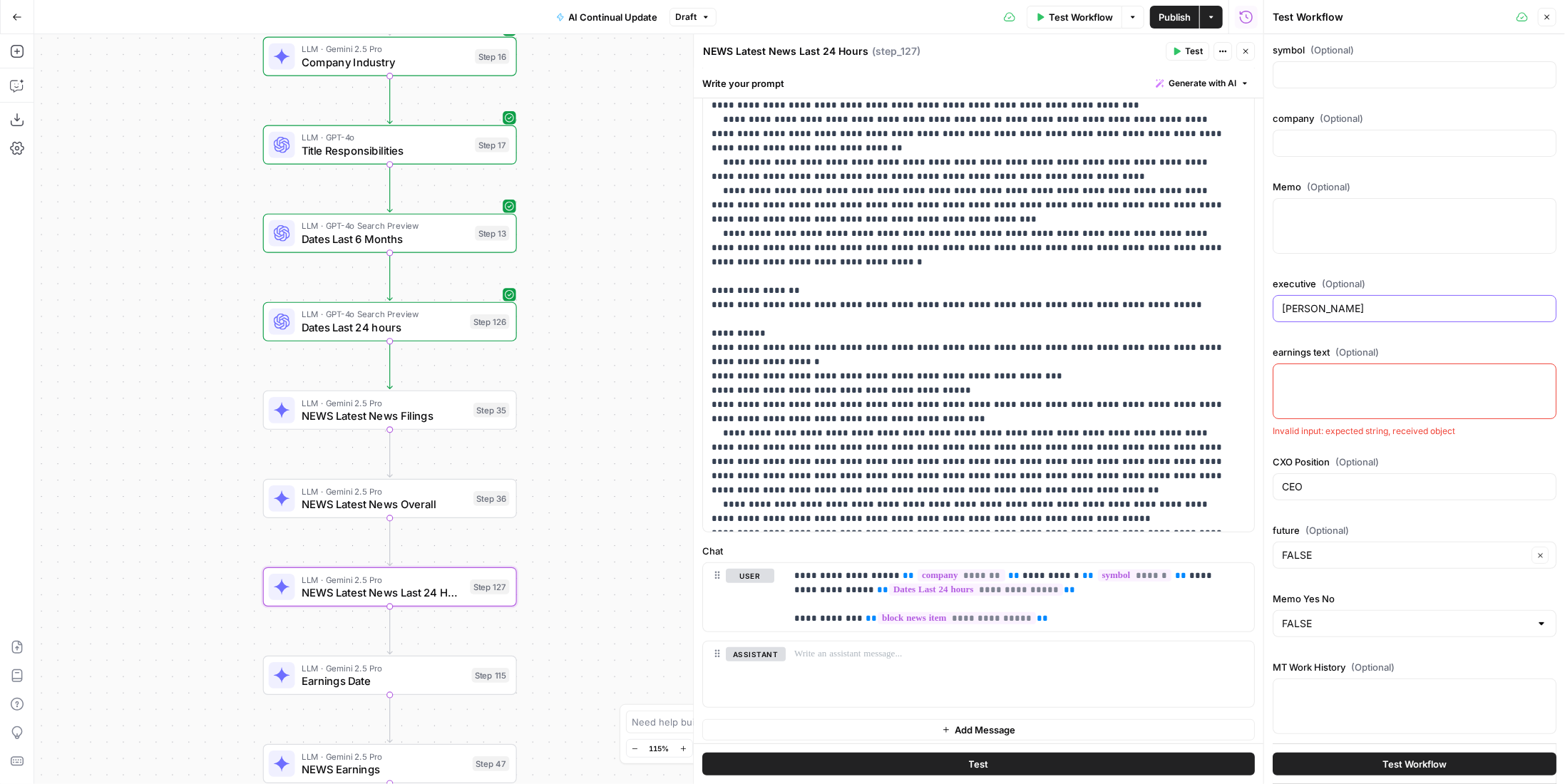
click at [1347, 301] on input "Mike Burkland" at bounding box center [1413, 308] width 265 height 14
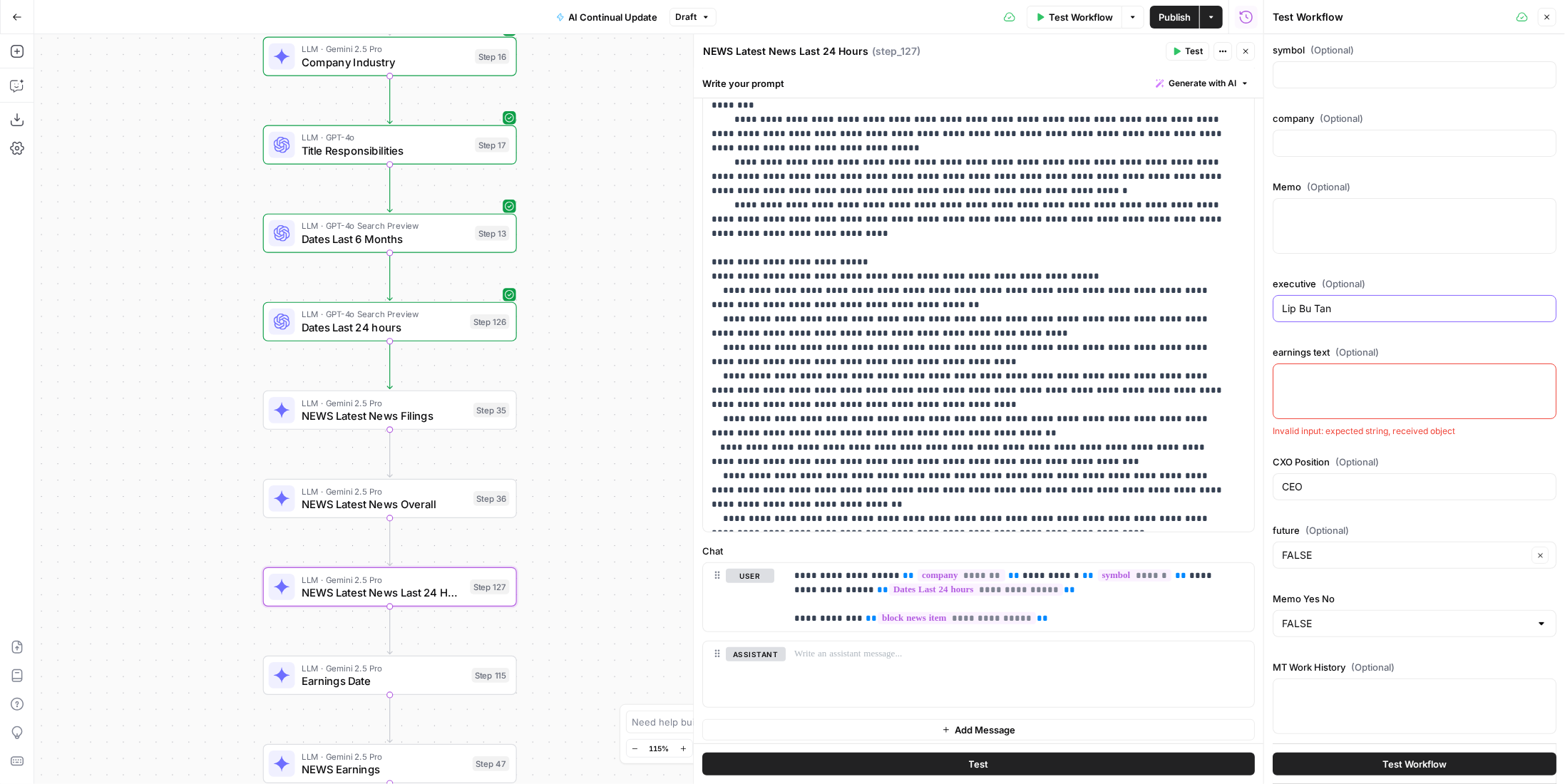
type input "Lip Bu Tan"
click at [1337, 66] on div at bounding box center [1414, 74] width 284 height 27
type input "INTC"
type input "Intel"
click at [985, 765] on button "Test" at bounding box center [977, 765] width 552 height 23
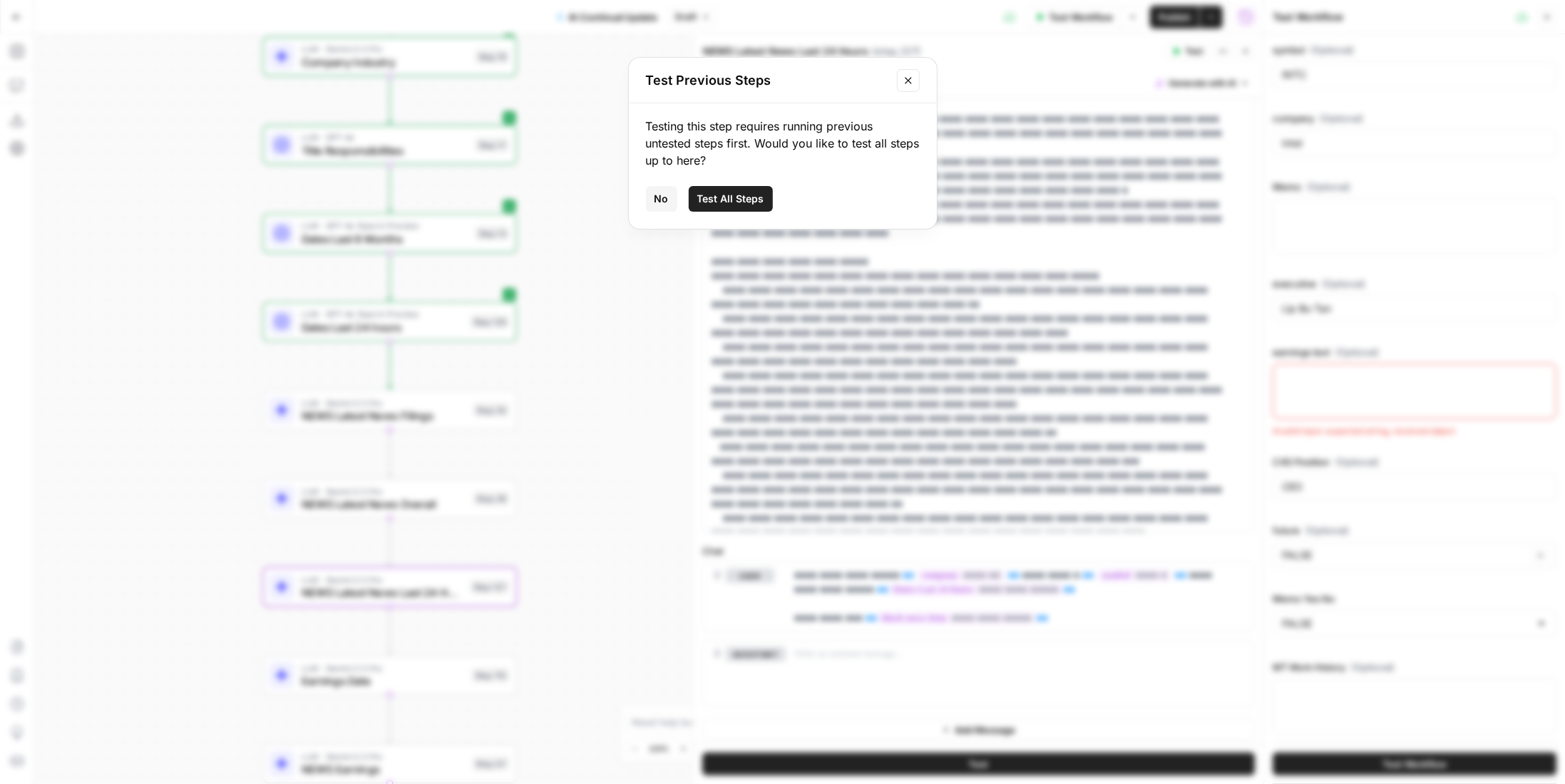
click at [730, 203] on span "Test All Steps" at bounding box center [731, 198] width 67 height 14
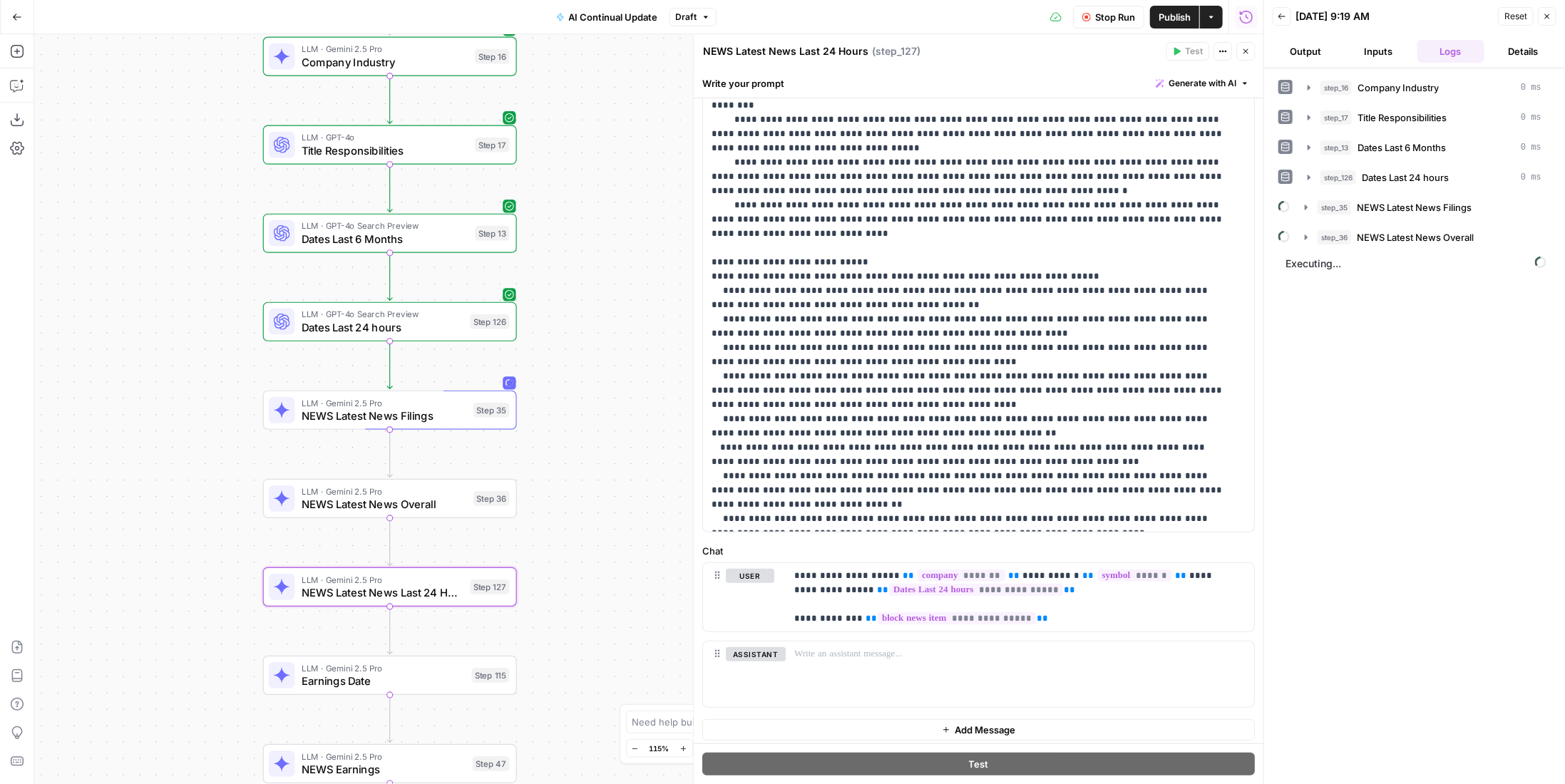
click at [1383, 64] on header "Back 09/18/25 at 9:19 AM Reset Close Output Inputs Logs Details" at bounding box center [1413, 34] width 300 height 68
click at [1387, 54] on button "Inputs" at bounding box center [1379, 51] width 67 height 23
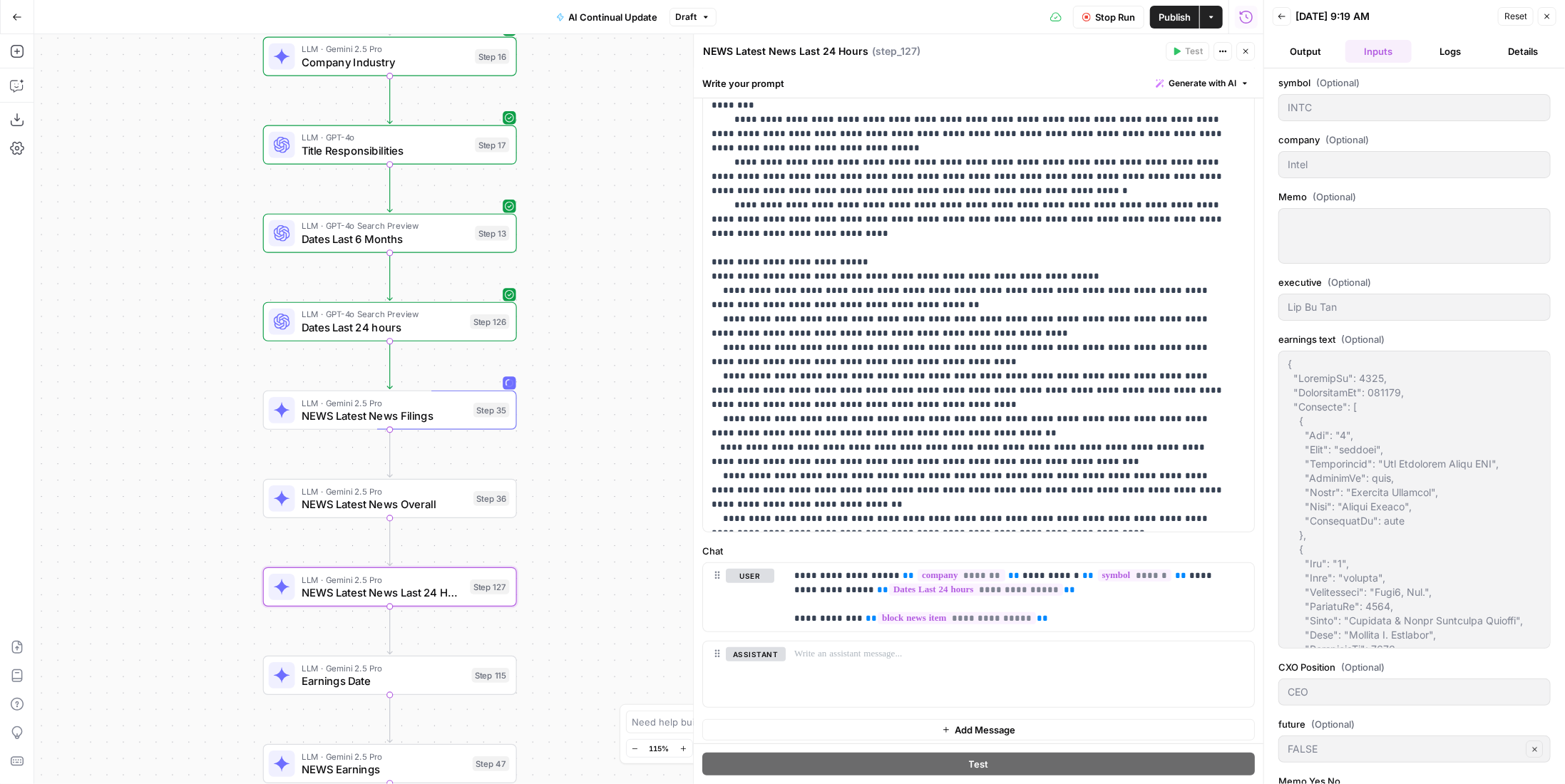
click at [1456, 52] on button "Logs" at bounding box center [1451, 51] width 67 height 23
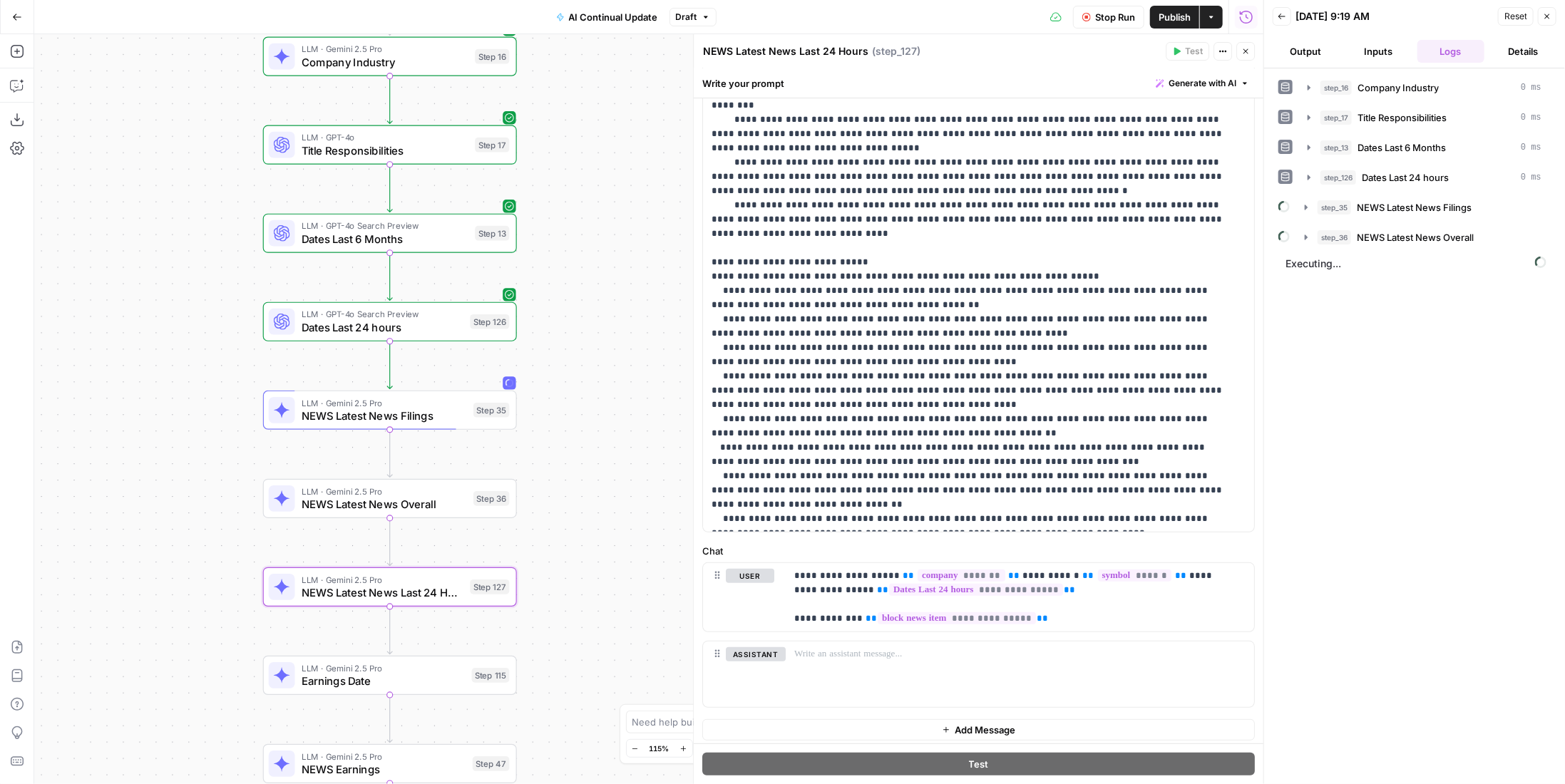
click at [1327, 57] on button "Output" at bounding box center [1306, 51] width 67 height 23
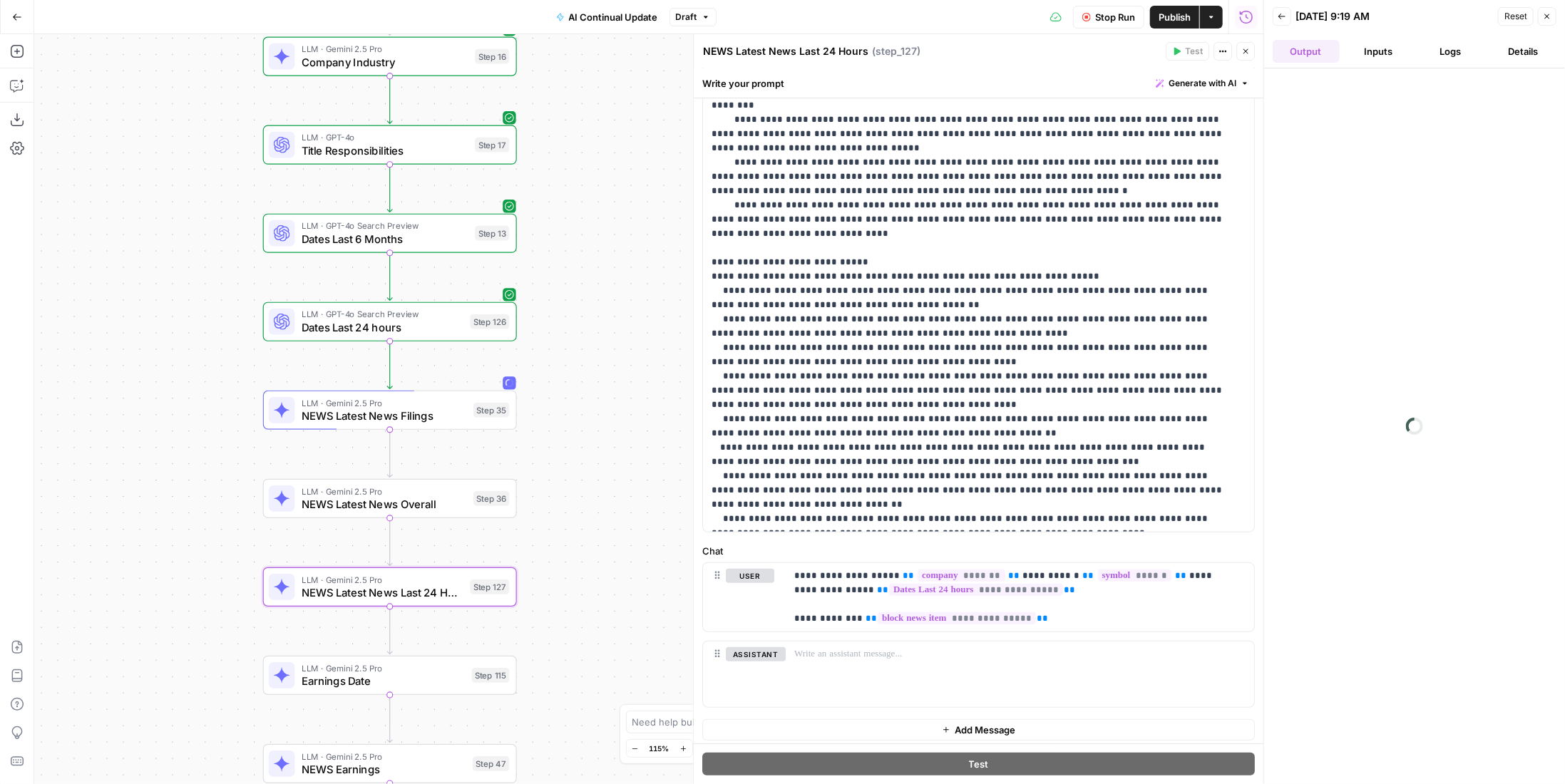
click at [1107, 18] on span "Stop Run" at bounding box center [1115, 17] width 40 height 14
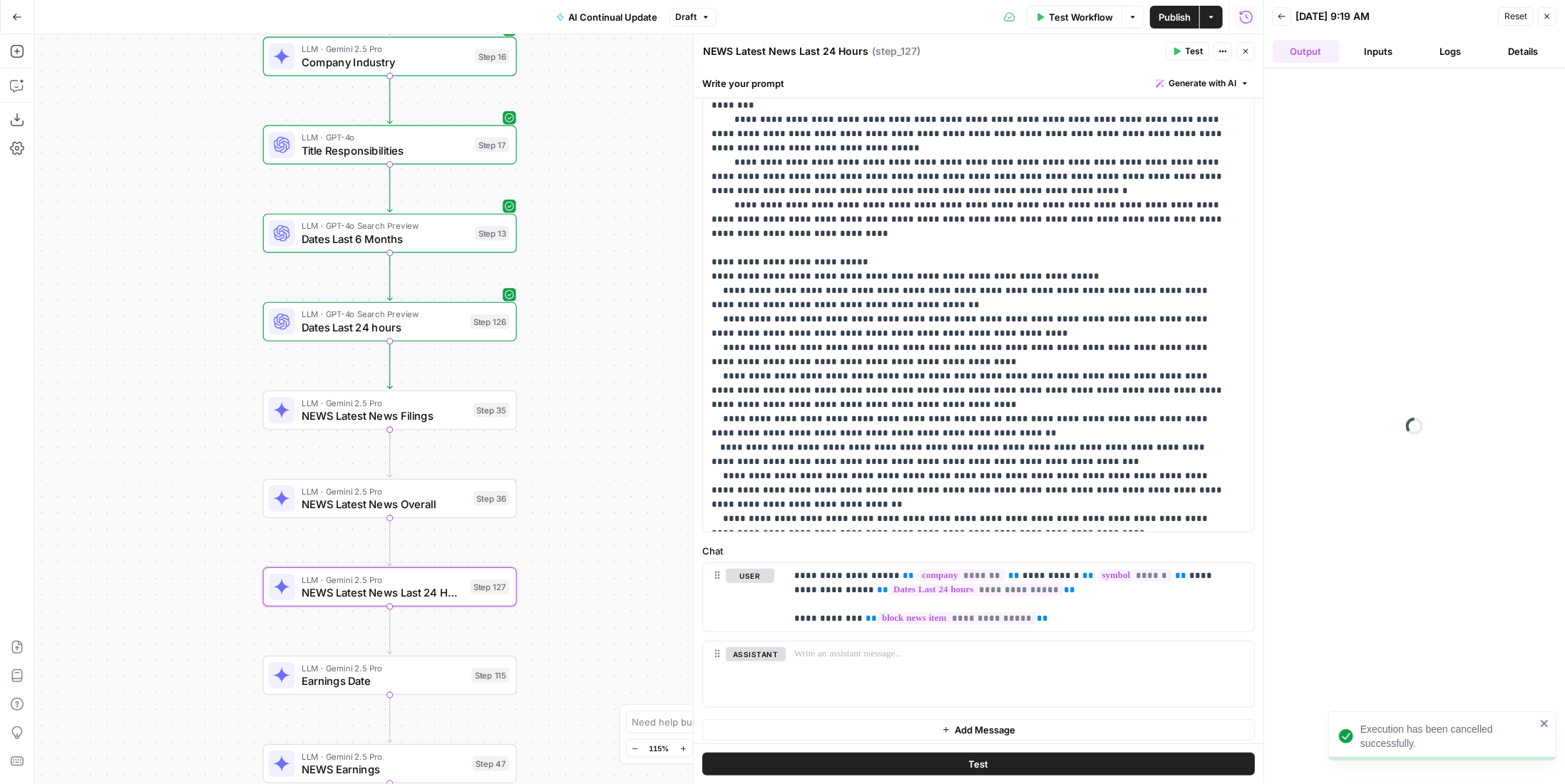
drag, startPoint x: 1078, startPoint y: 4, endPoint x: 1088, endPoint y: 12, distance: 12.8
click at [1079, 4] on div "Test Workflow Options Publish Actions Run History" at bounding box center [990, 17] width 548 height 34
click at [1090, 17] on span "Test Workflow" at bounding box center [1080, 17] width 64 height 14
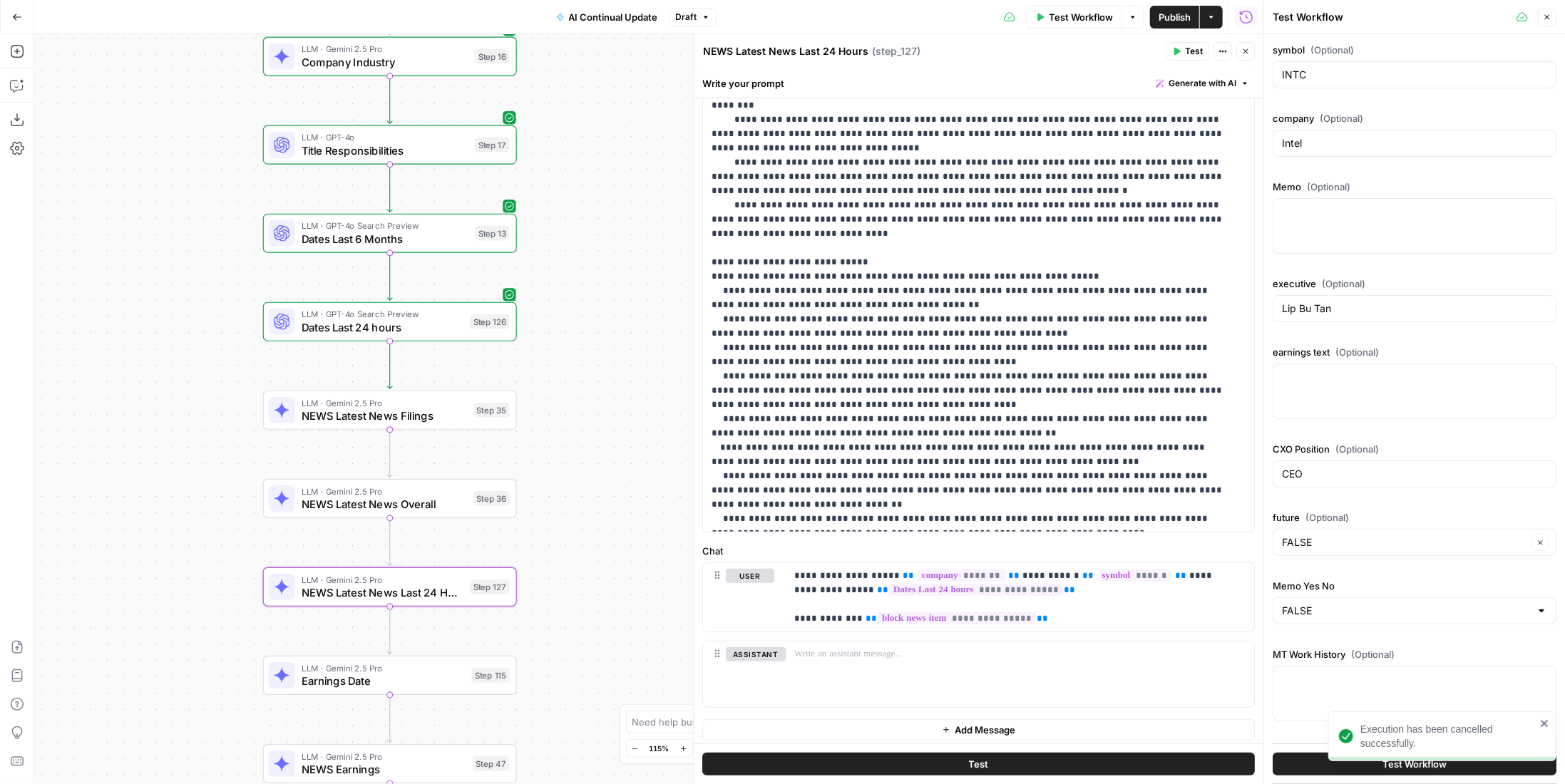
click at [1297, 757] on button "Test Workflow" at bounding box center [1414, 765] width 284 height 23
click at [1368, 400] on div at bounding box center [1414, 391] width 284 height 56
type textarea "adf"
click at [1297, 760] on button "Test Workflow" at bounding box center [1414, 765] width 284 height 23
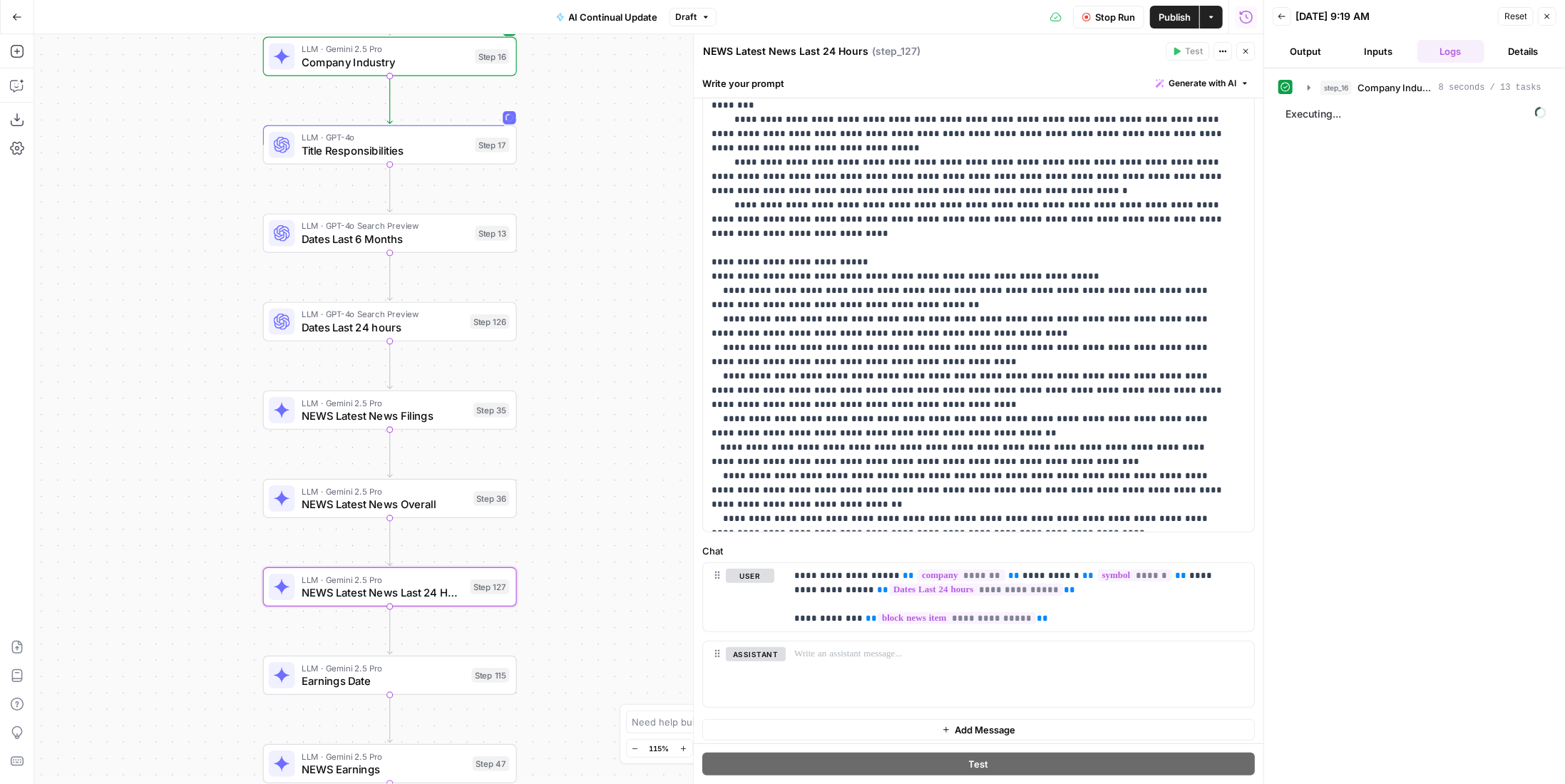
click at [1380, 53] on button "Inputs" at bounding box center [1379, 51] width 67 height 23
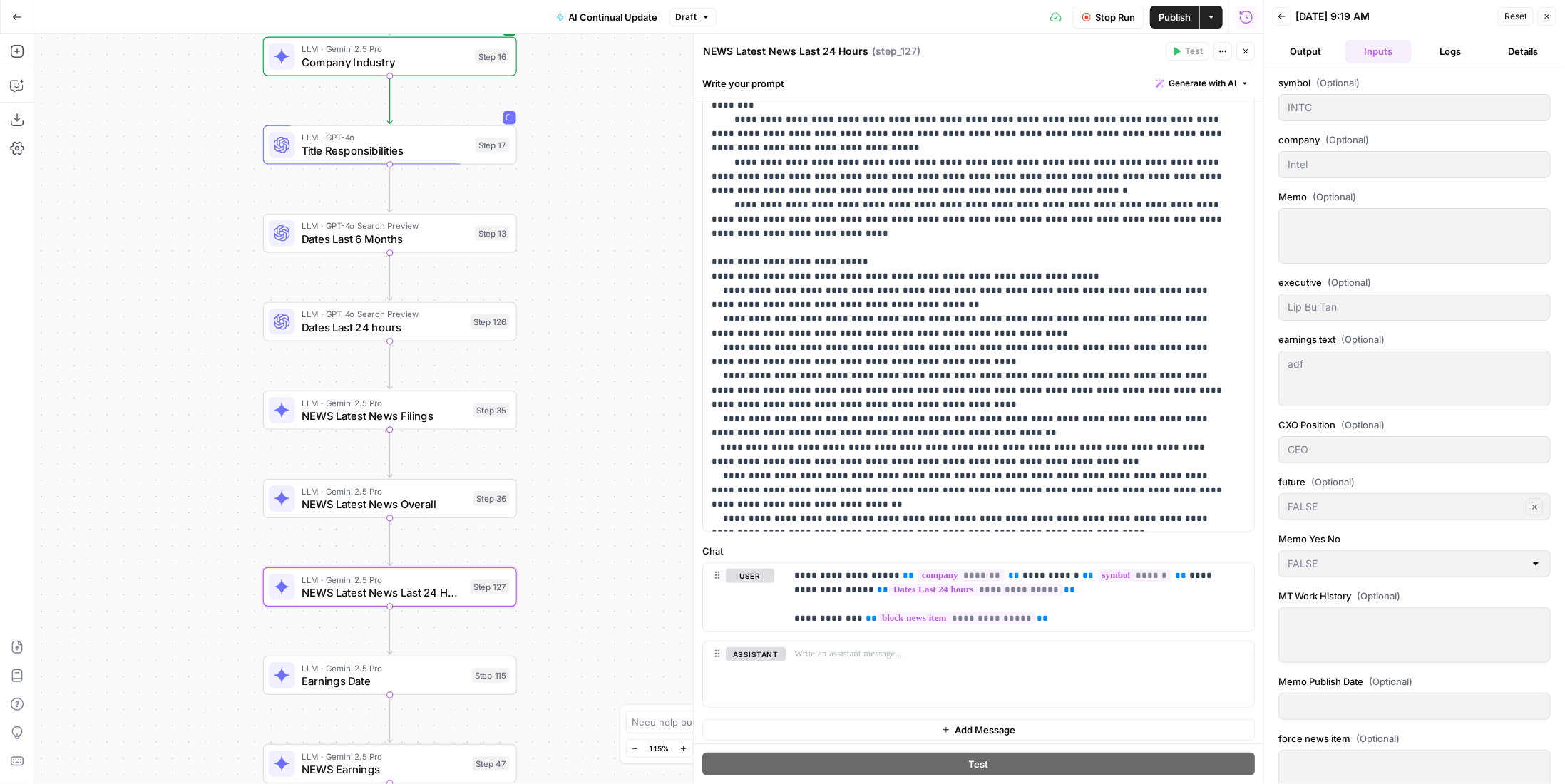
click at [1432, 50] on button "Logs" at bounding box center [1451, 51] width 67 height 23
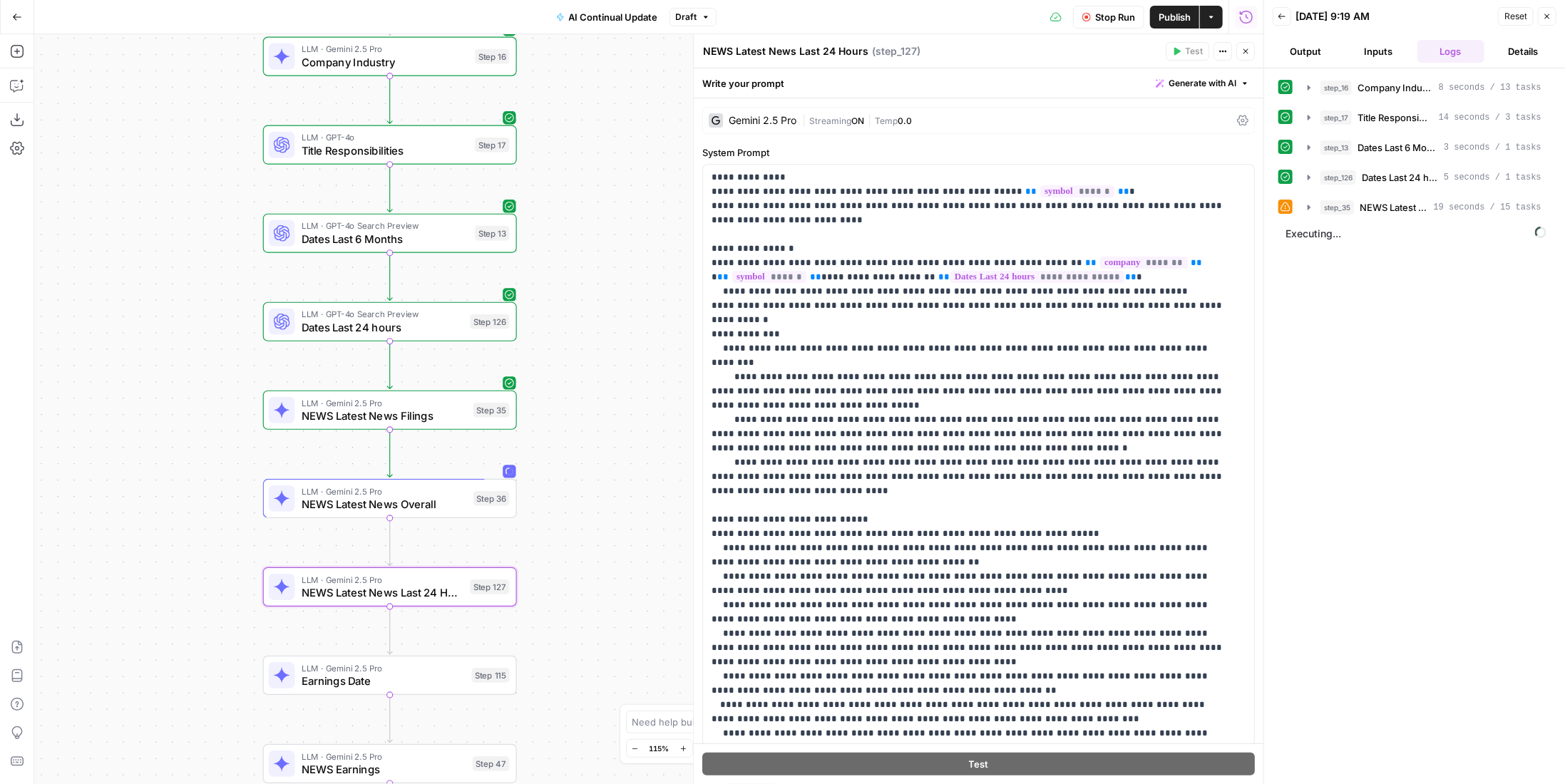
scroll to position [43, 0]
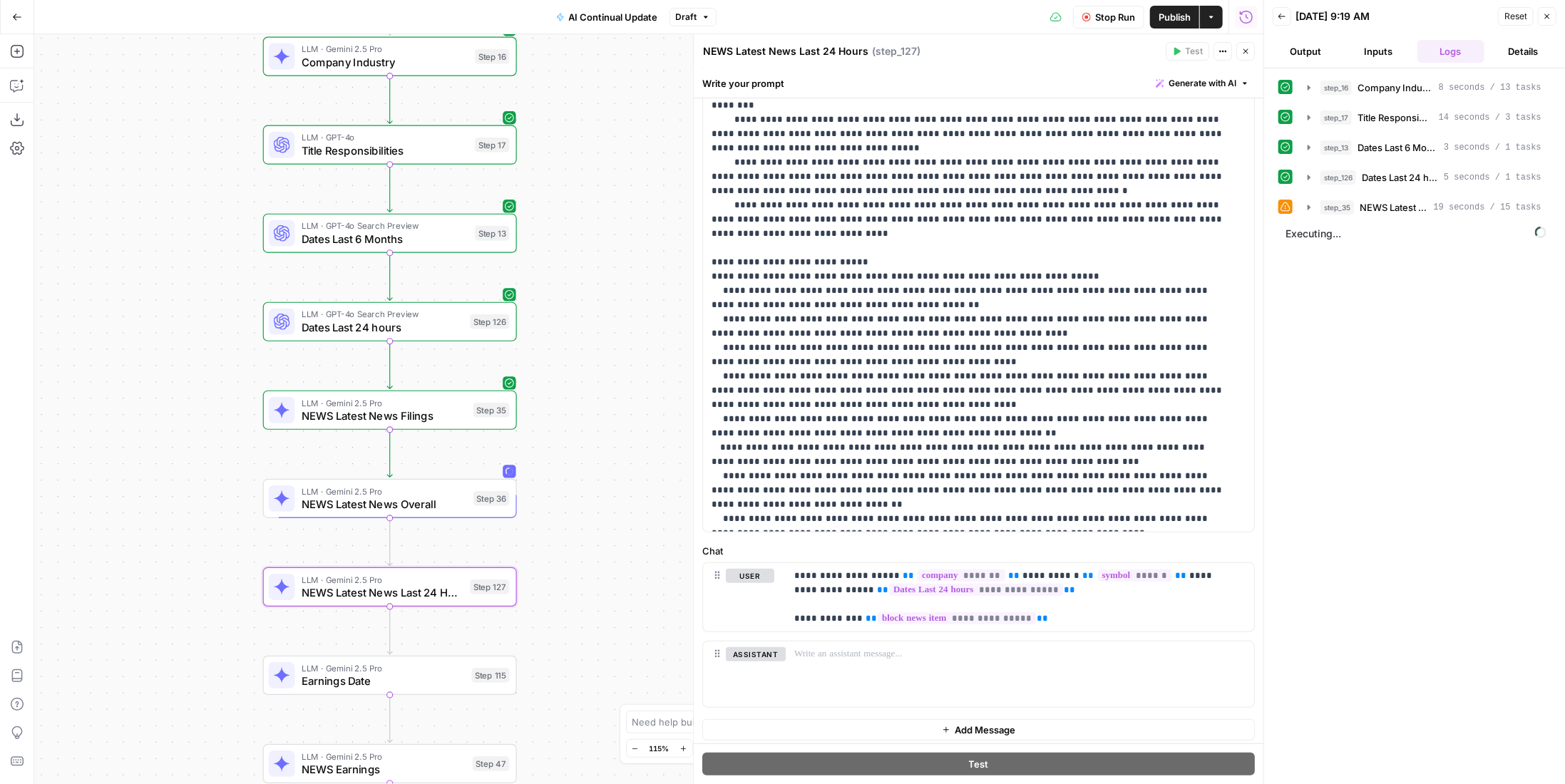
click at [1456, 196] on button "step_35 NEWS Latest News Filings 19 seconds / 15 tasks" at bounding box center [1424, 207] width 251 height 23
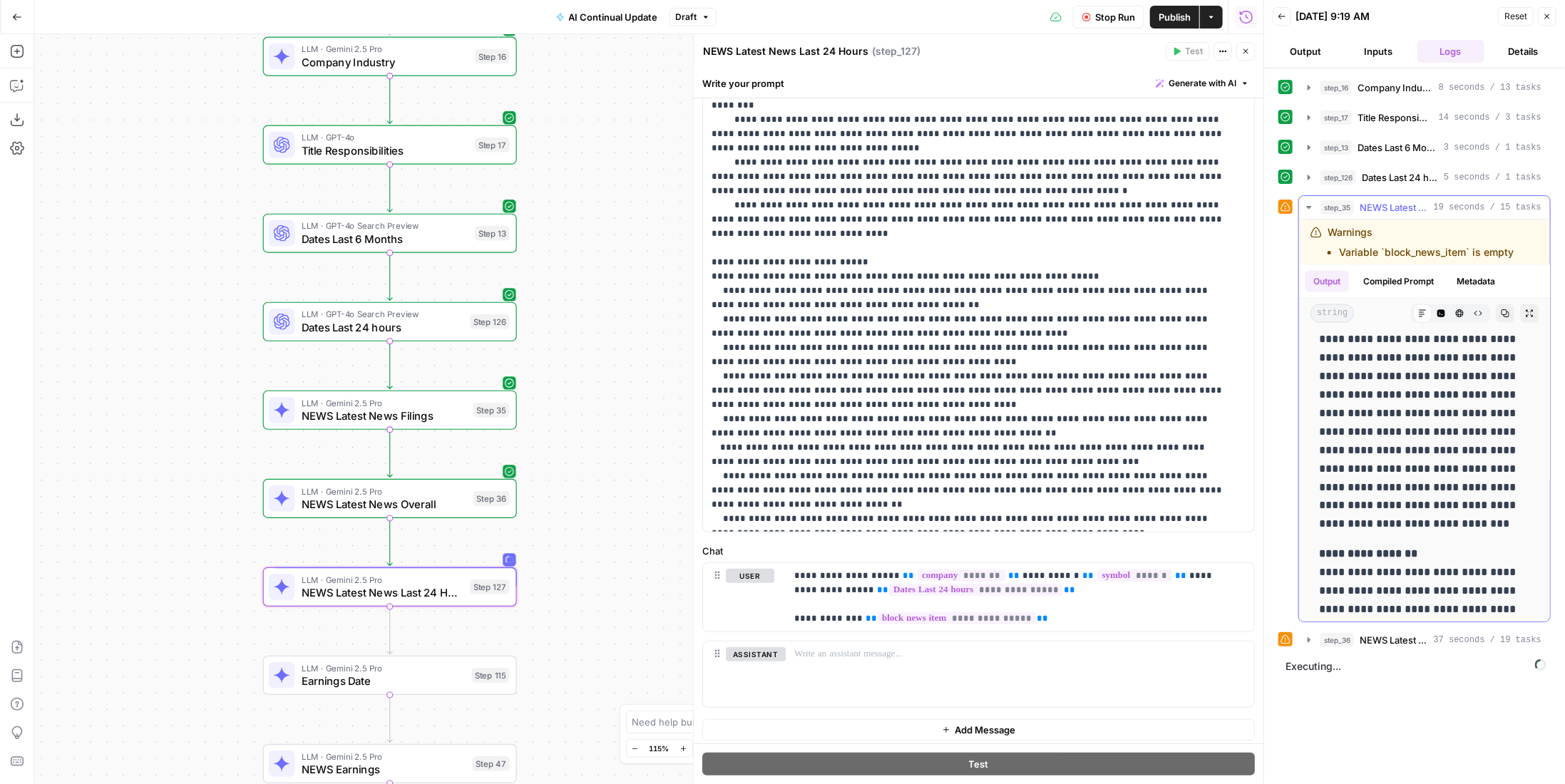
scroll to position [1641, 0]
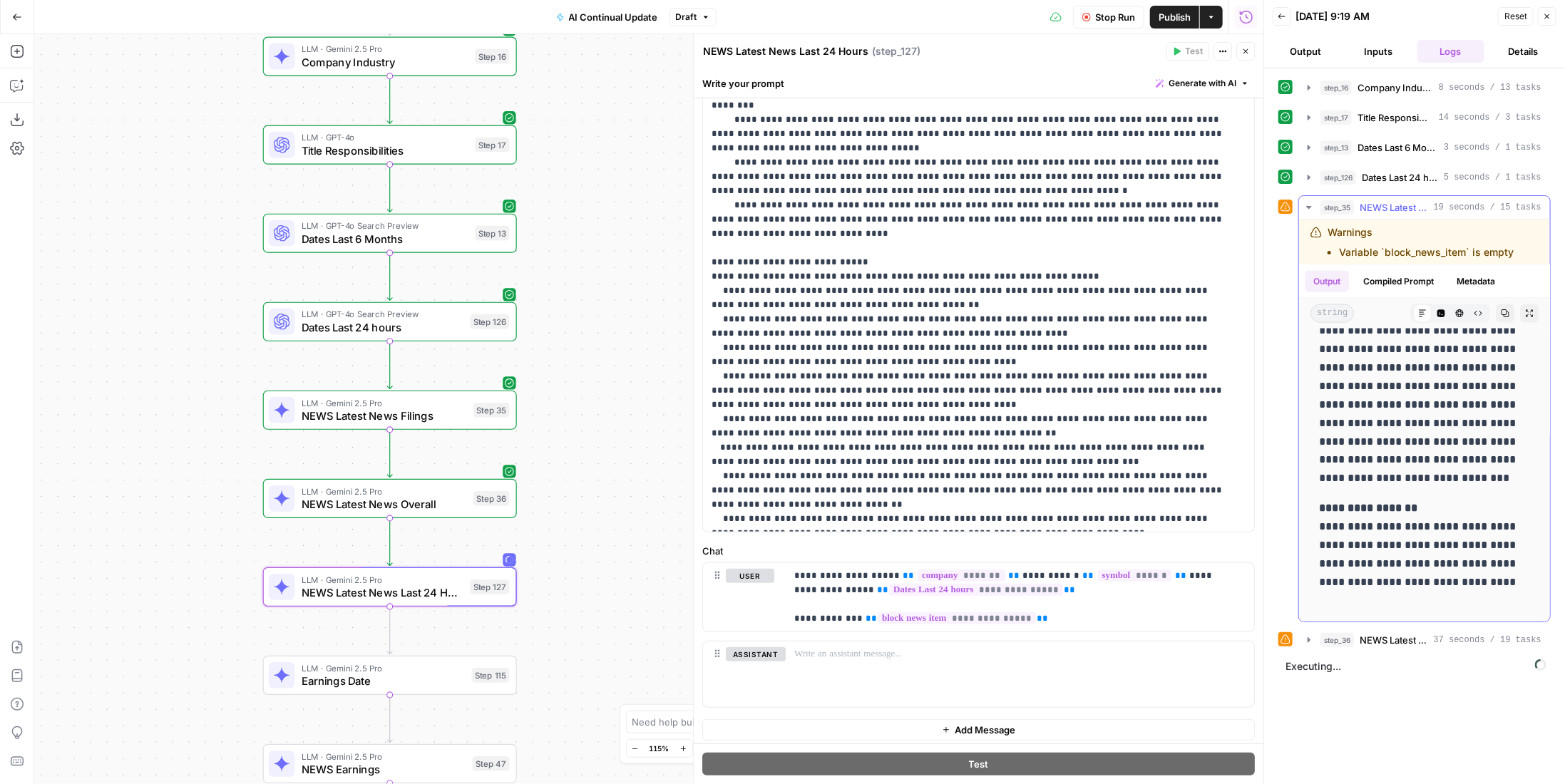
click at [1444, 201] on span "19 seconds / 15 tasks" at bounding box center [1487, 207] width 107 height 12
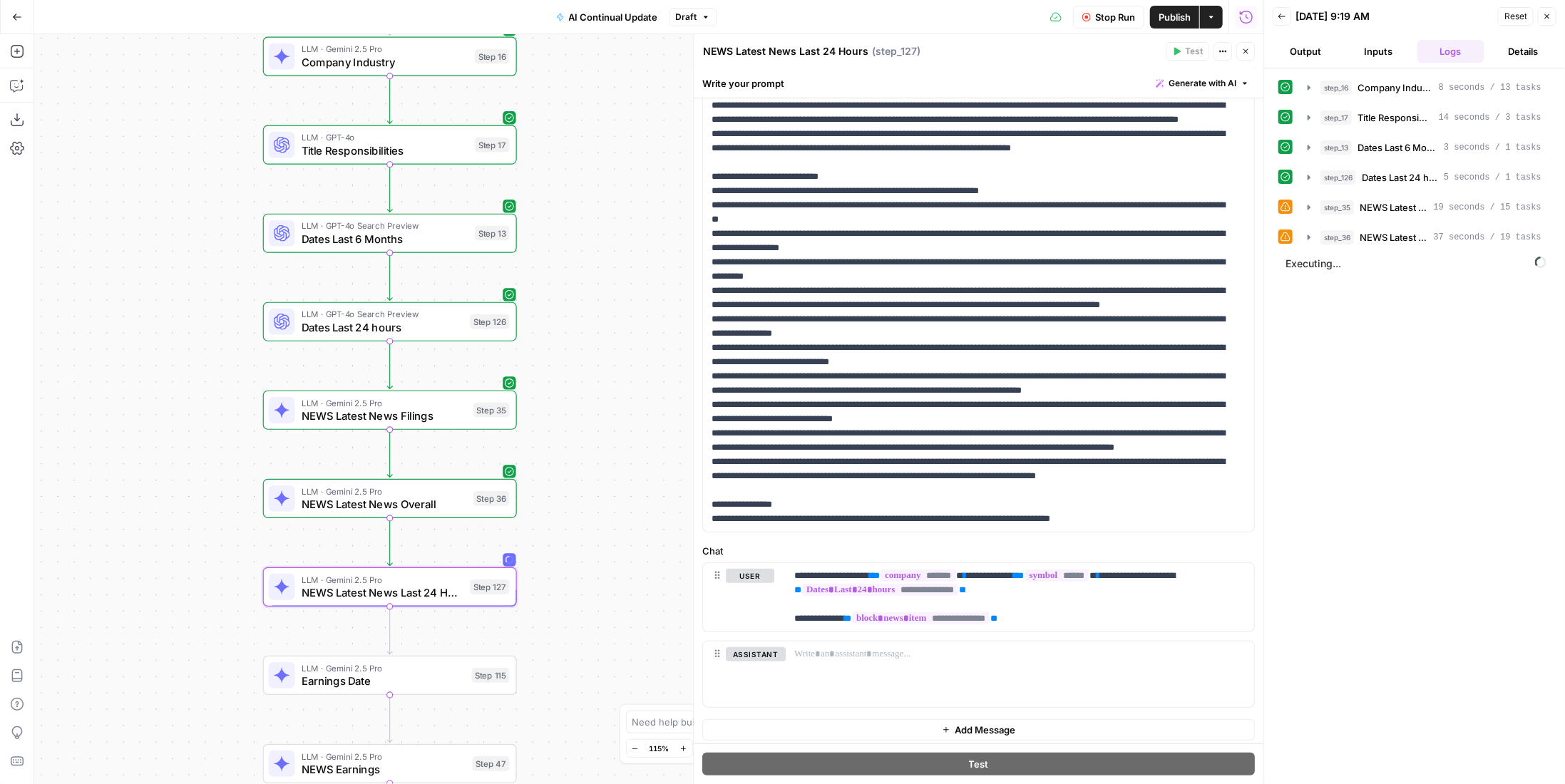
click at [1428, 230] on span "NEWS Latest News Overall" at bounding box center [1393, 237] width 68 height 14
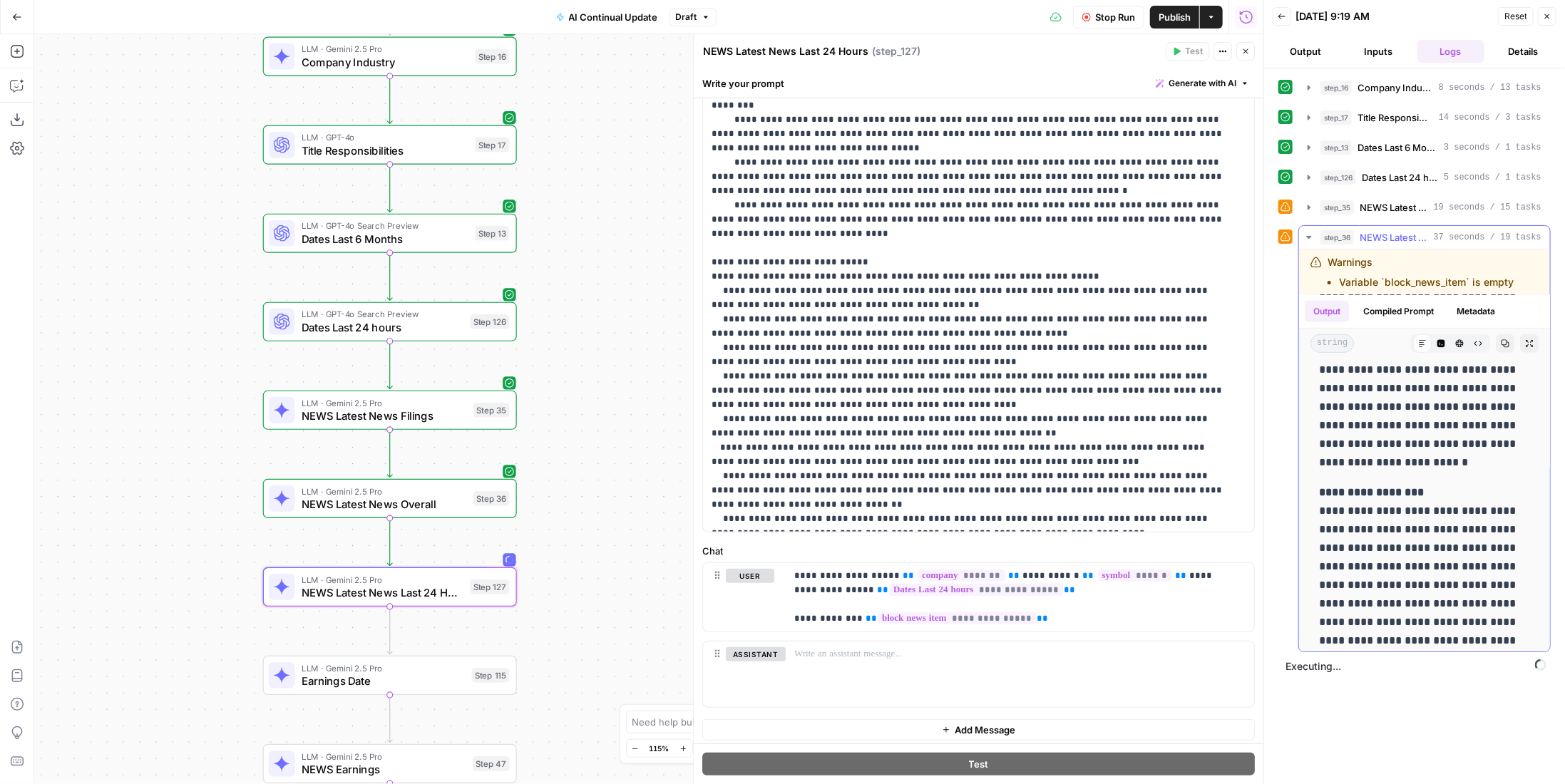
scroll to position [4370, 0]
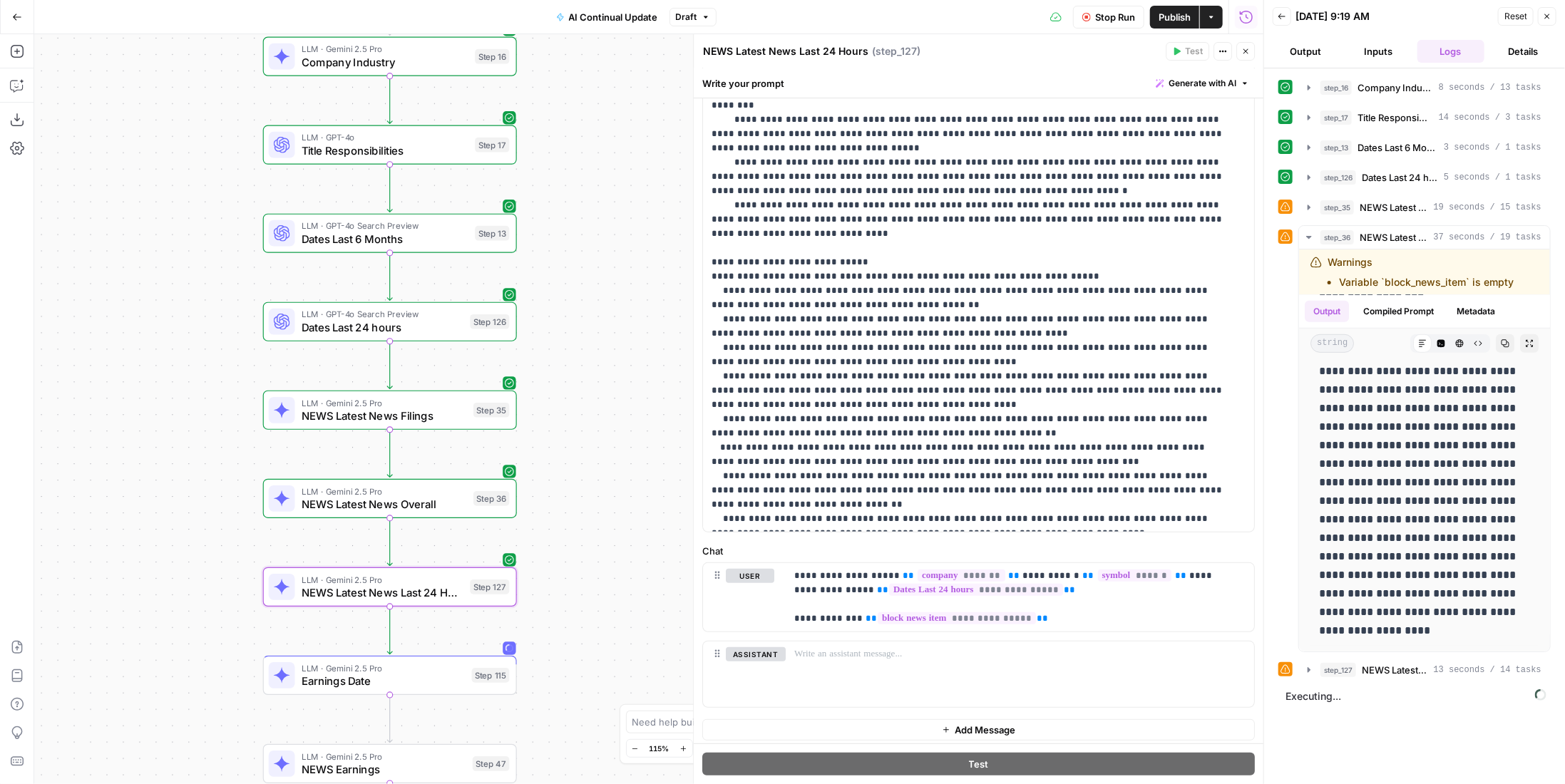
click at [1117, 20] on span "Stop Run" at bounding box center [1115, 17] width 40 height 14
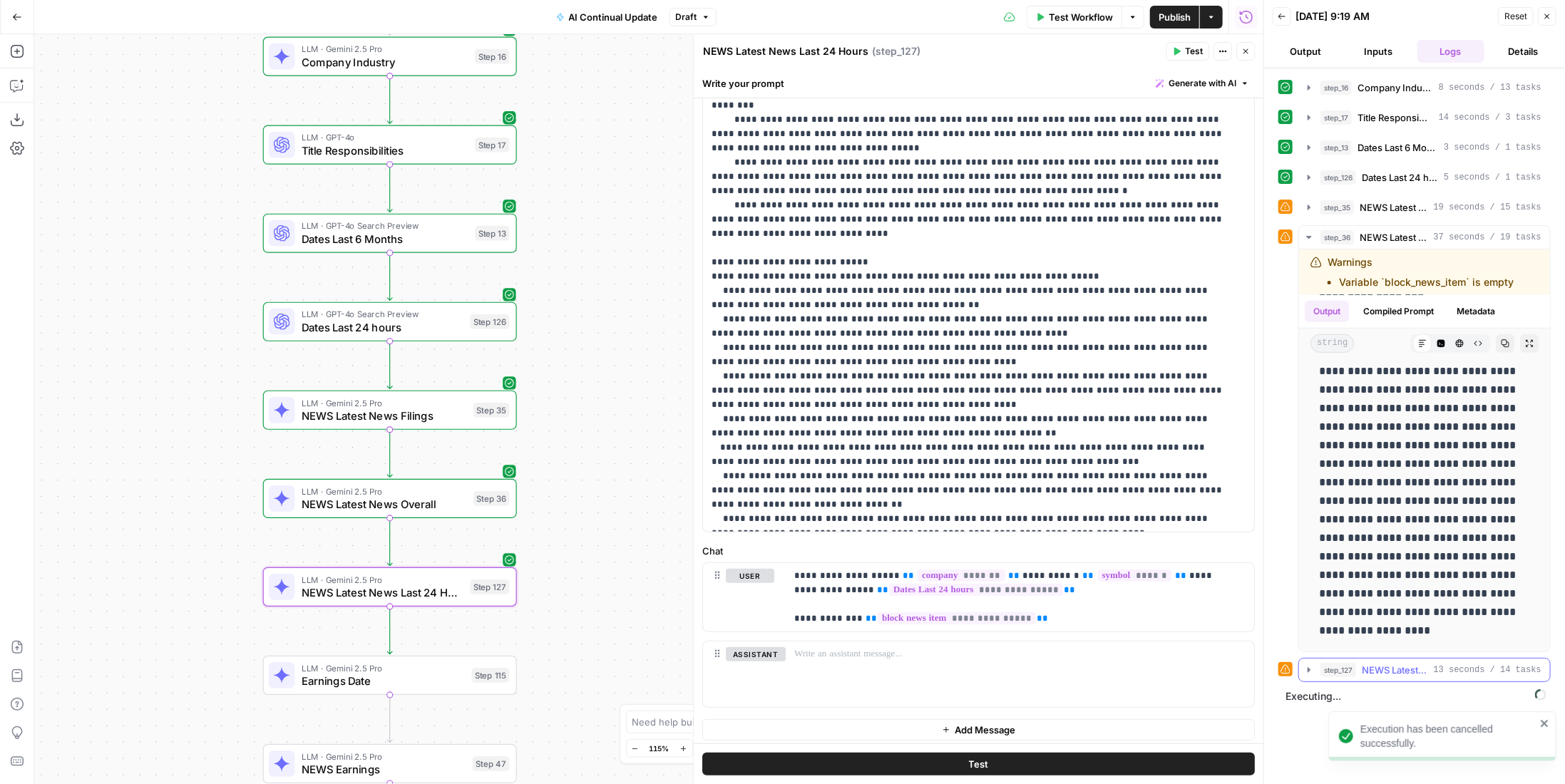
click at [1447, 664] on span "13 seconds / 14 tasks" at bounding box center [1487, 670] width 107 height 12
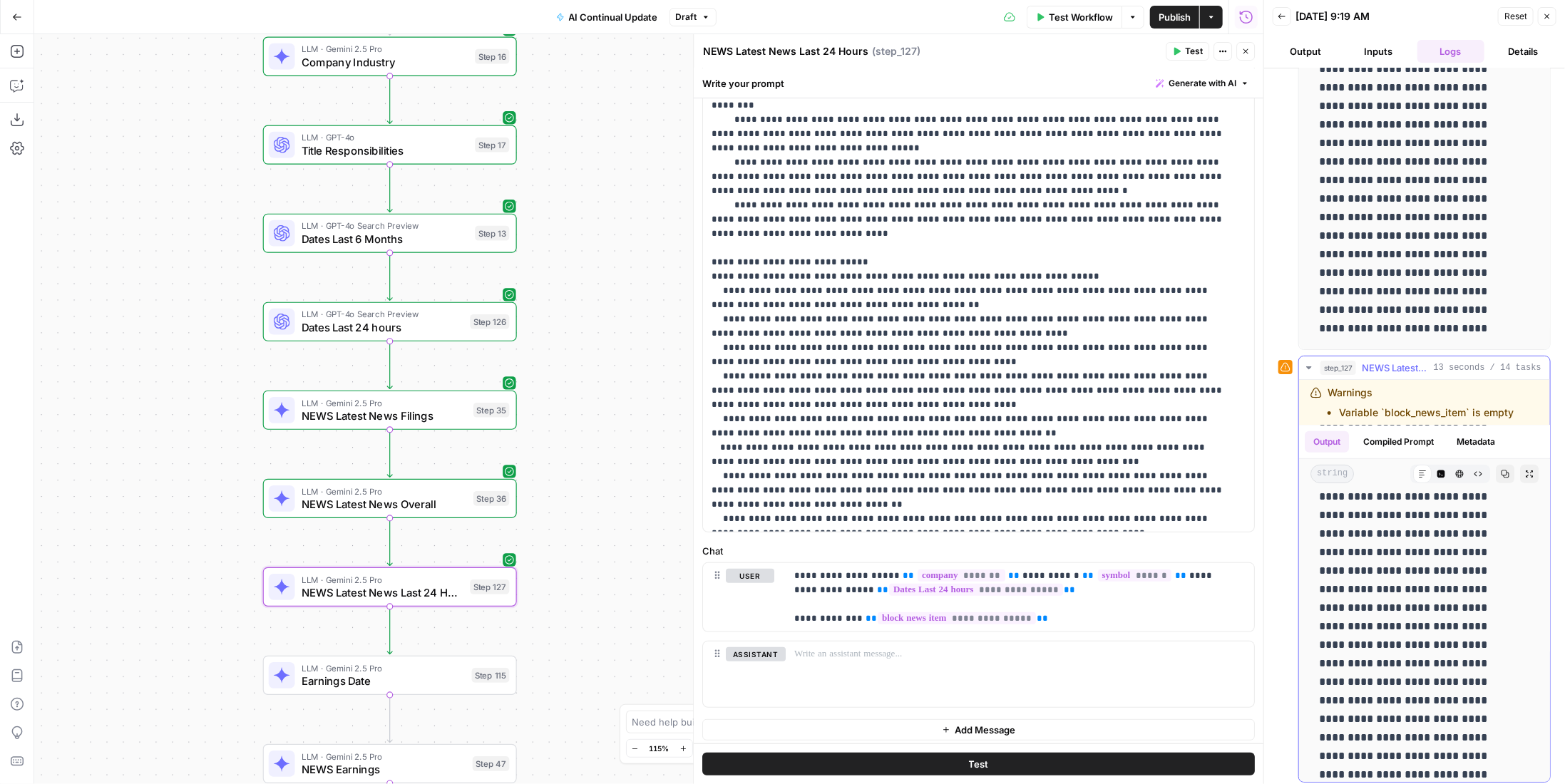
scroll to position [812, 0]
click at [420, 320] on span "Dates Last 24 hours" at bounding box center [382, 327] width 162 height 17
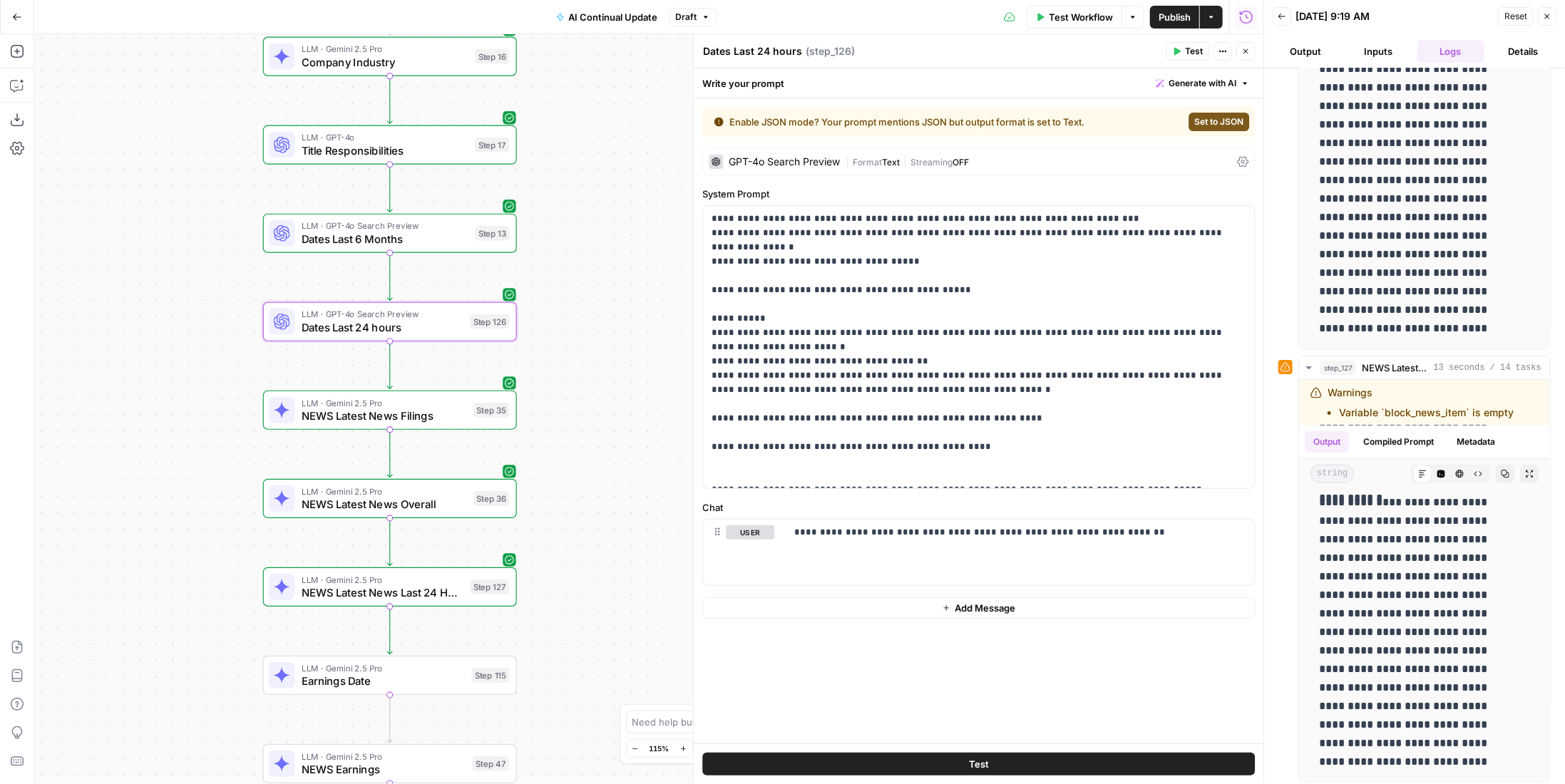
drag, startPoint x: 766, startPoint y: 50, endPoint x: 814, endPoint y: 46, distance: 48.2
click at [766, 50] on textarea "Dates Last 24 hours" at bounding box center [752, 51] width 99 height 14
type textarea "Dates Last 48 hours"
click at [801, 246] on p "**********" at bounding box center [978, 347] width 534 height 271
click at [820, 247] on p "**********" at bounding box center [978, 347] width 534 height 271
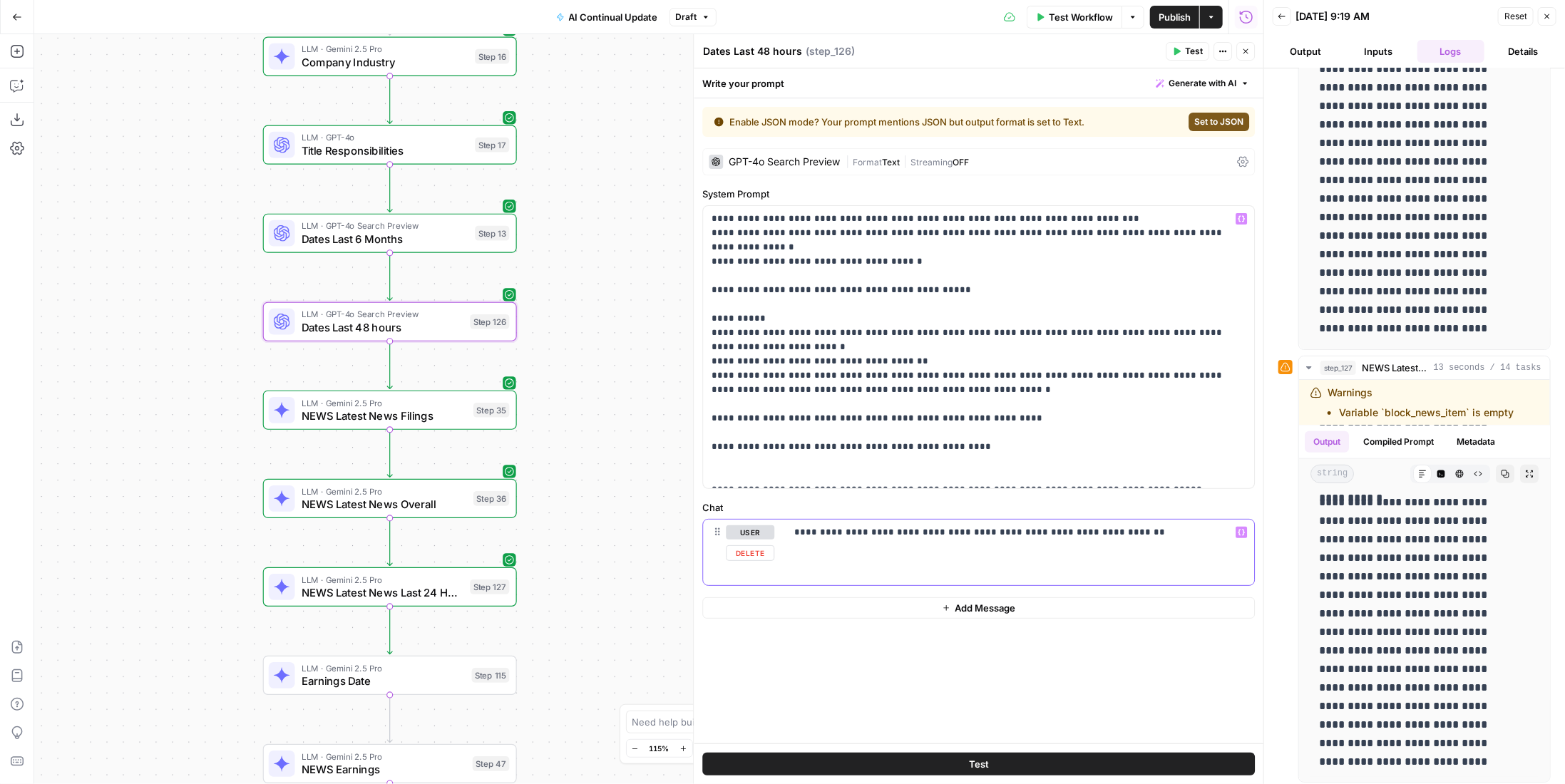
drag, startPoint x: 934, startPoint y: 529, endPoint x: 979, endPoint y: 525, distance: 45.2
click at [934, 528] on p "**********" at bounding box center [1020, 532] width 452 height 14
click at [954, 529] on p "**********" at bounding box center [1020, 532] width 452 height 14
click at [955, 531] on p "**********" at bounding box center [1020, 532] width 452 height 14
click at [923, 778] on div "Test" at bounding box center [978, 764] width 570 height 41
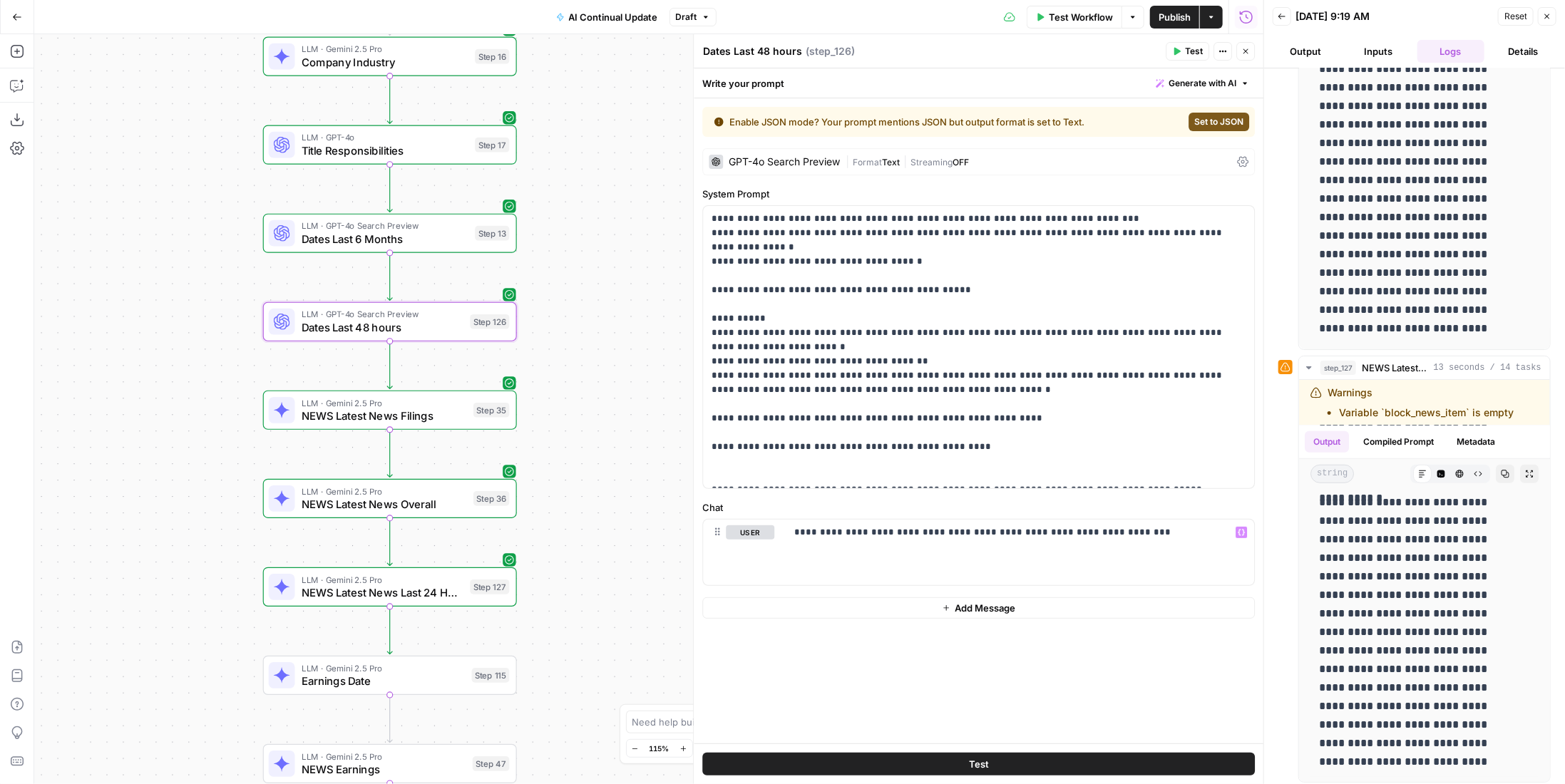
click at [924, 767] on button "Test" at bounding box center [977, 765] width 552 height 23
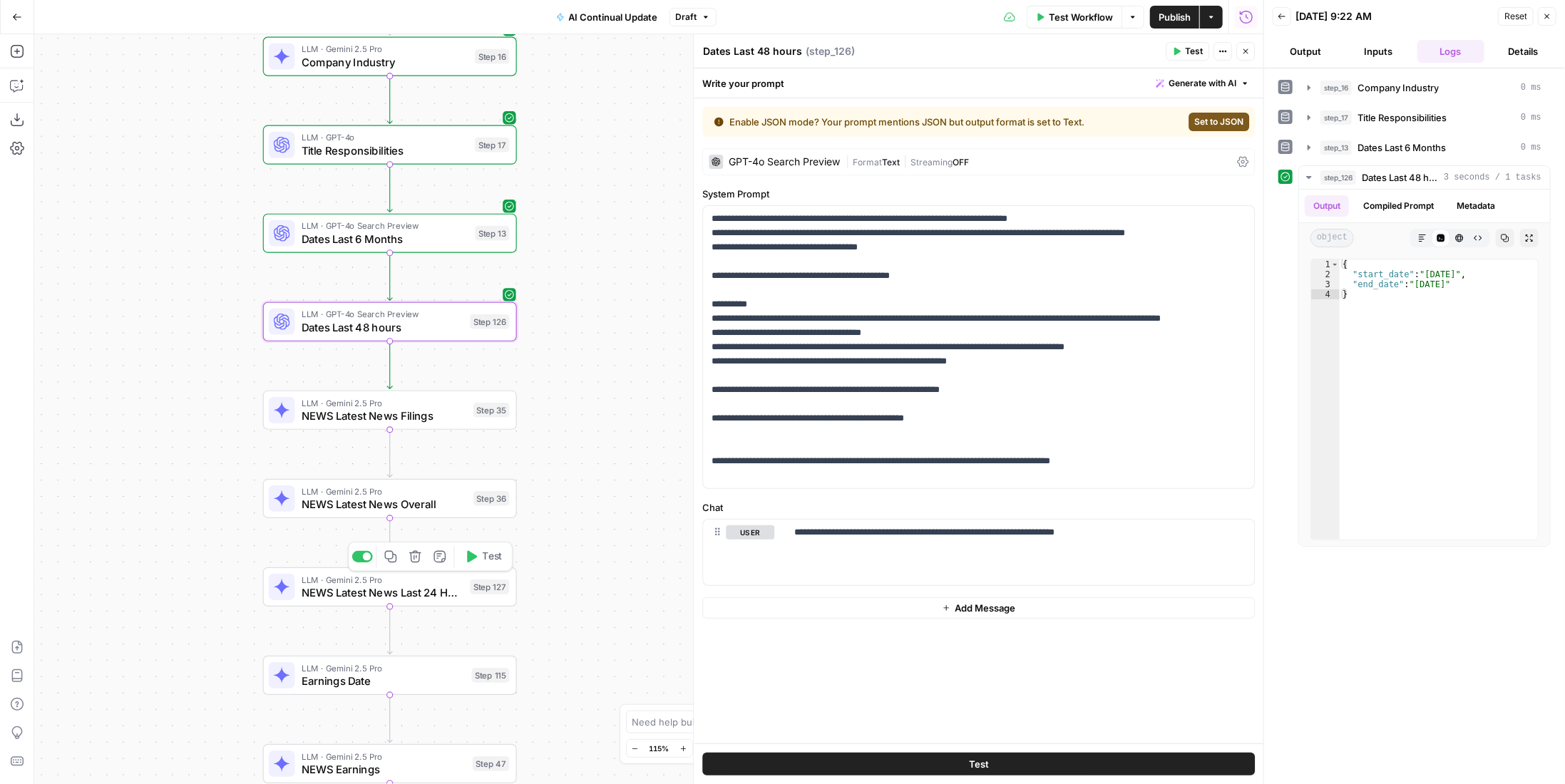
click at [451, 583] on span "LLM · Gemini 2.5 Pro" at bounding box center [382, 579] width 162 height 12
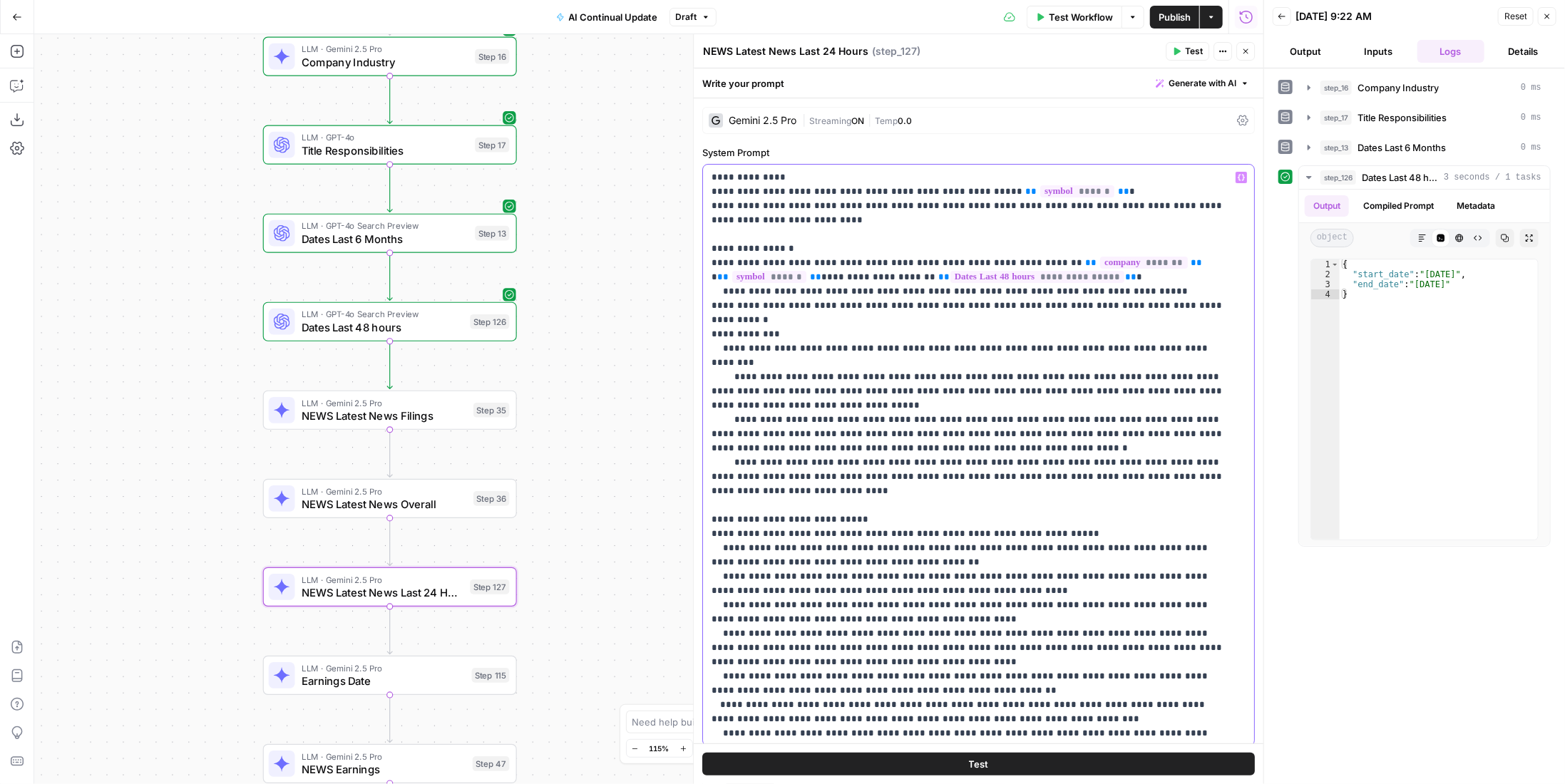
click at [894, 289] on p "**********" at bounding box center [969, 655] width 514 height 969
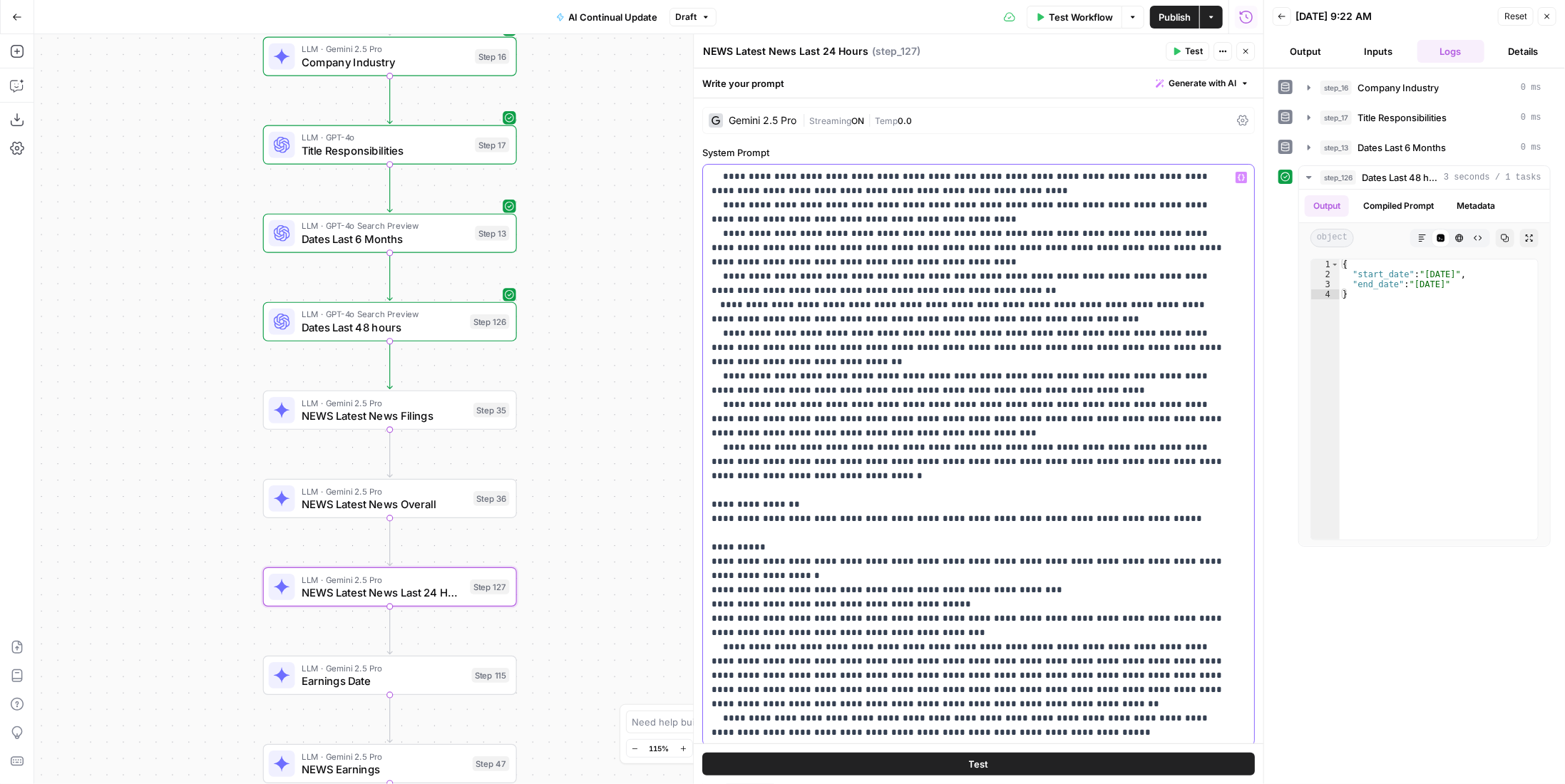
scroll to position [217, 0]
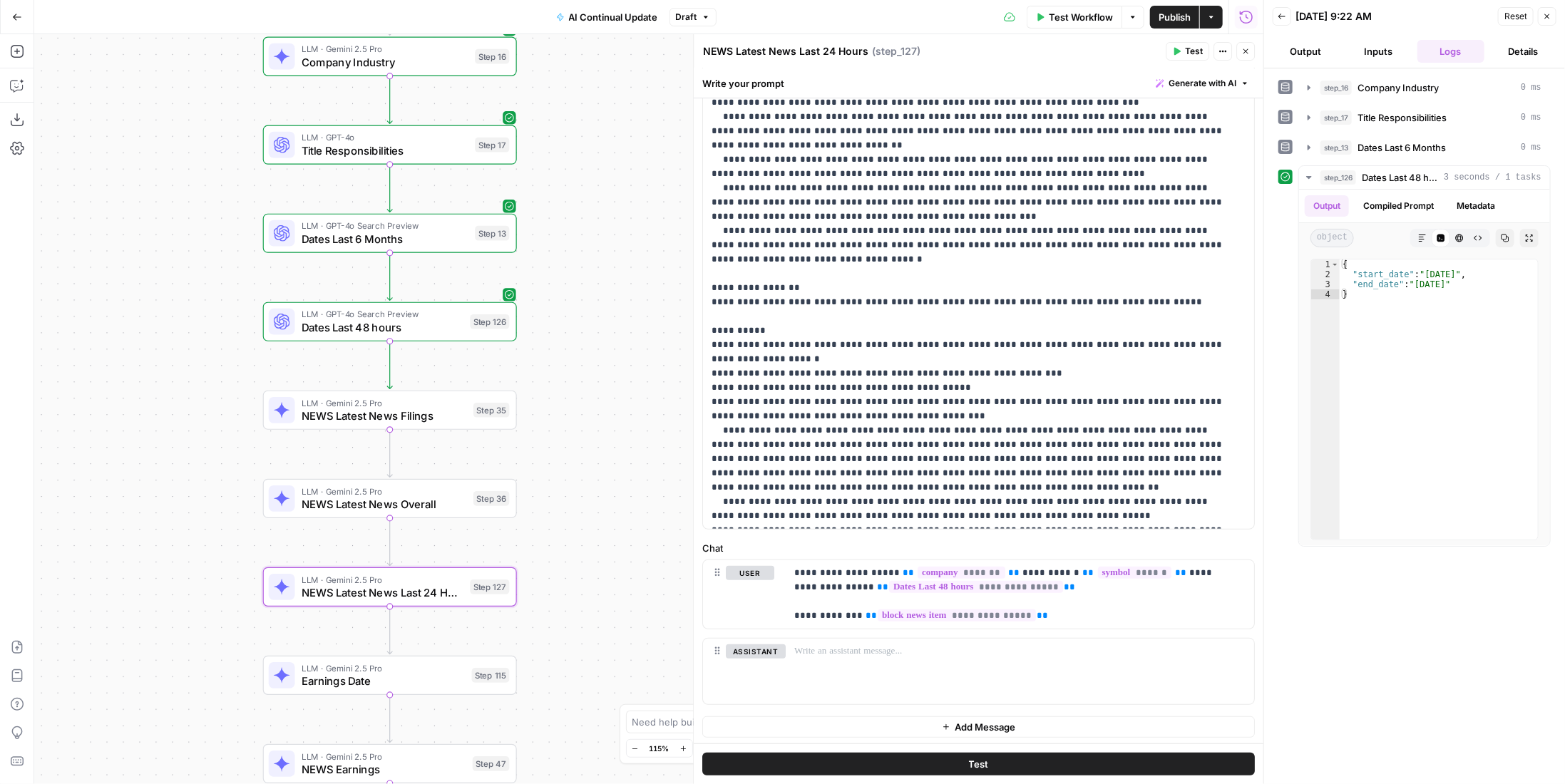
click at [1121, 767] on button "Test" at bounding box center [977, 765] width 552 height 23
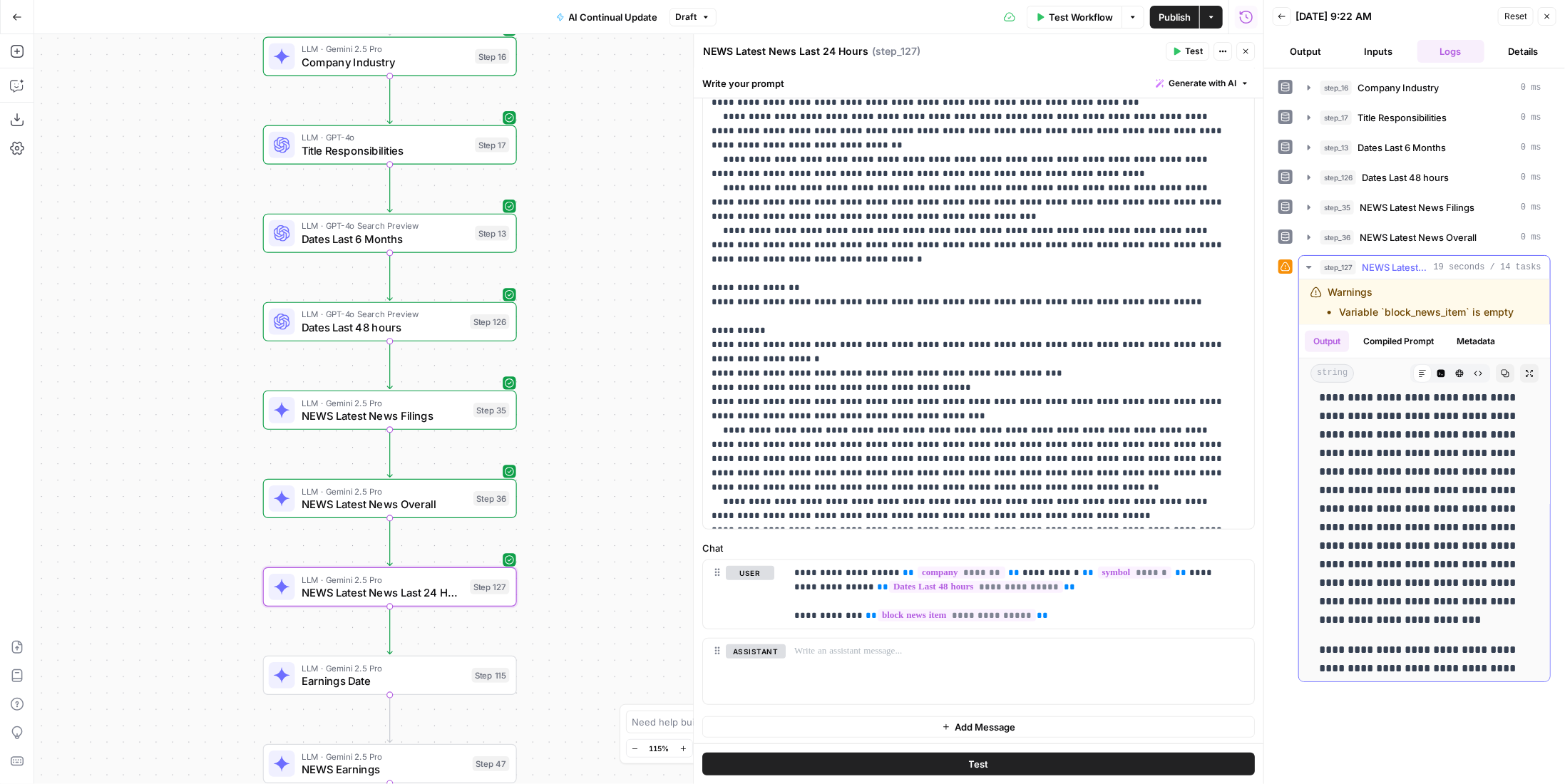
scroll to position [475, 0]
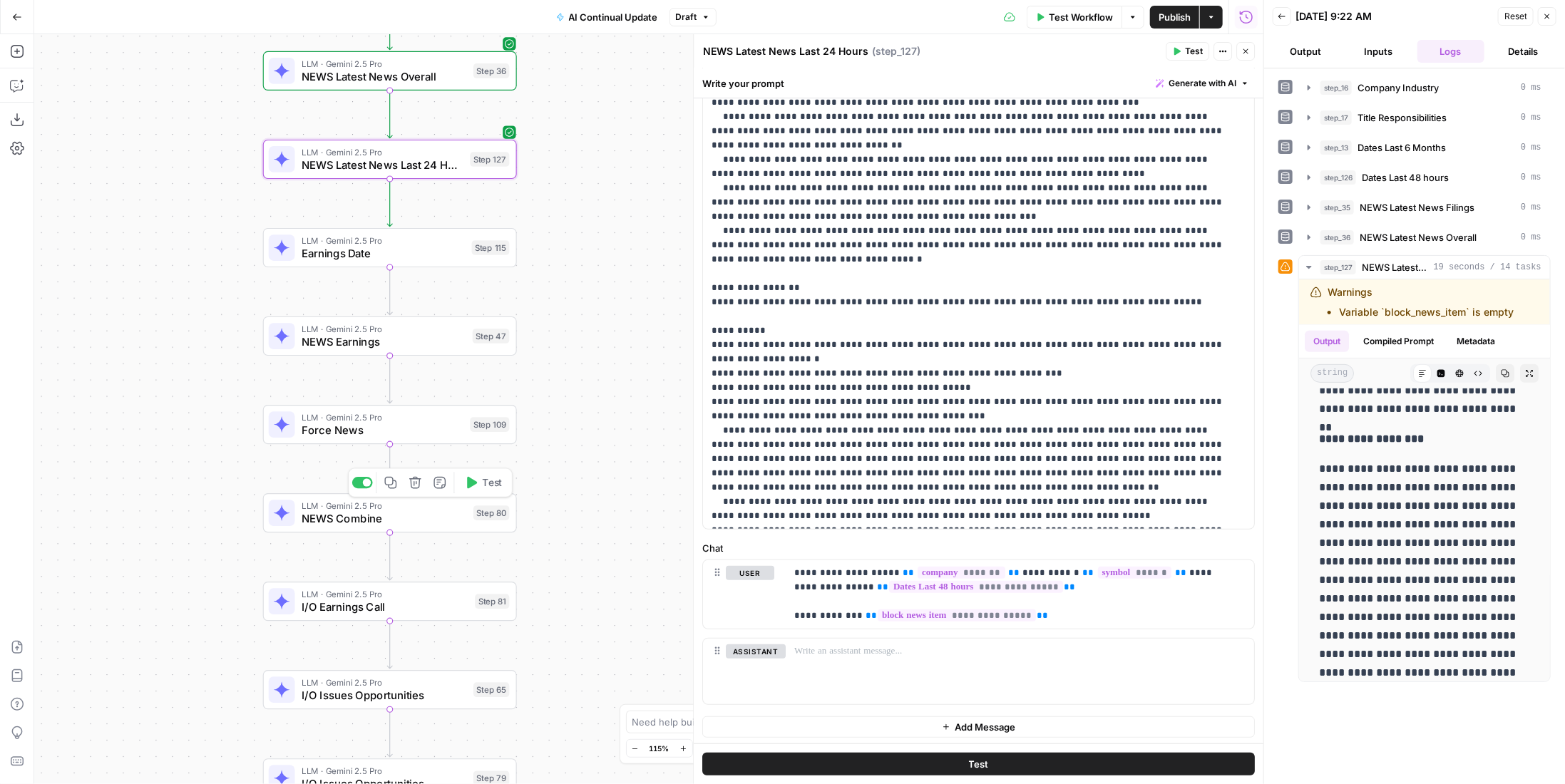
click at [410, 510] on span "NEWS Combine" at bounding box center [384, 518] width 166 height 17
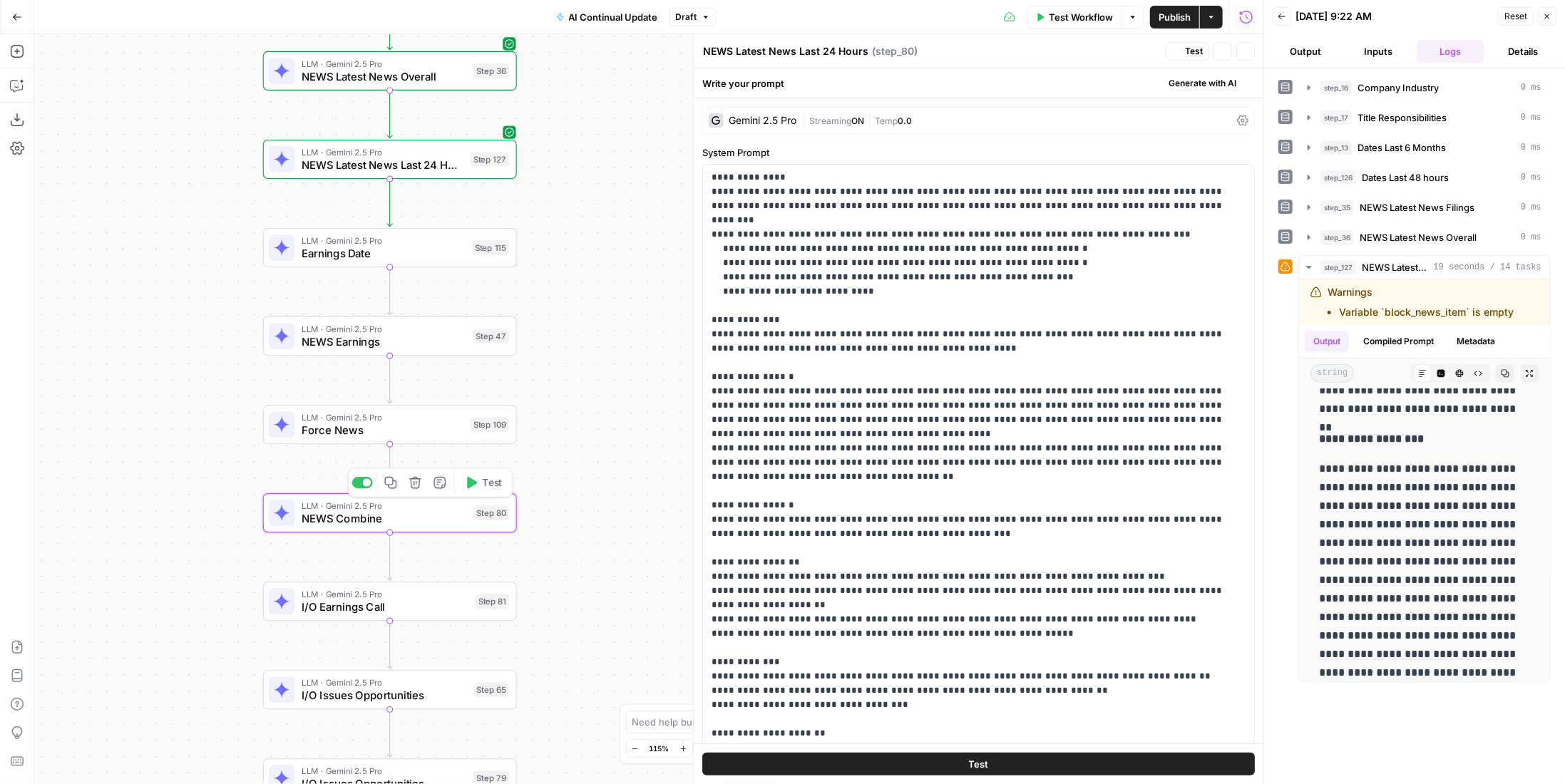
type textarea "NEWS Combine"
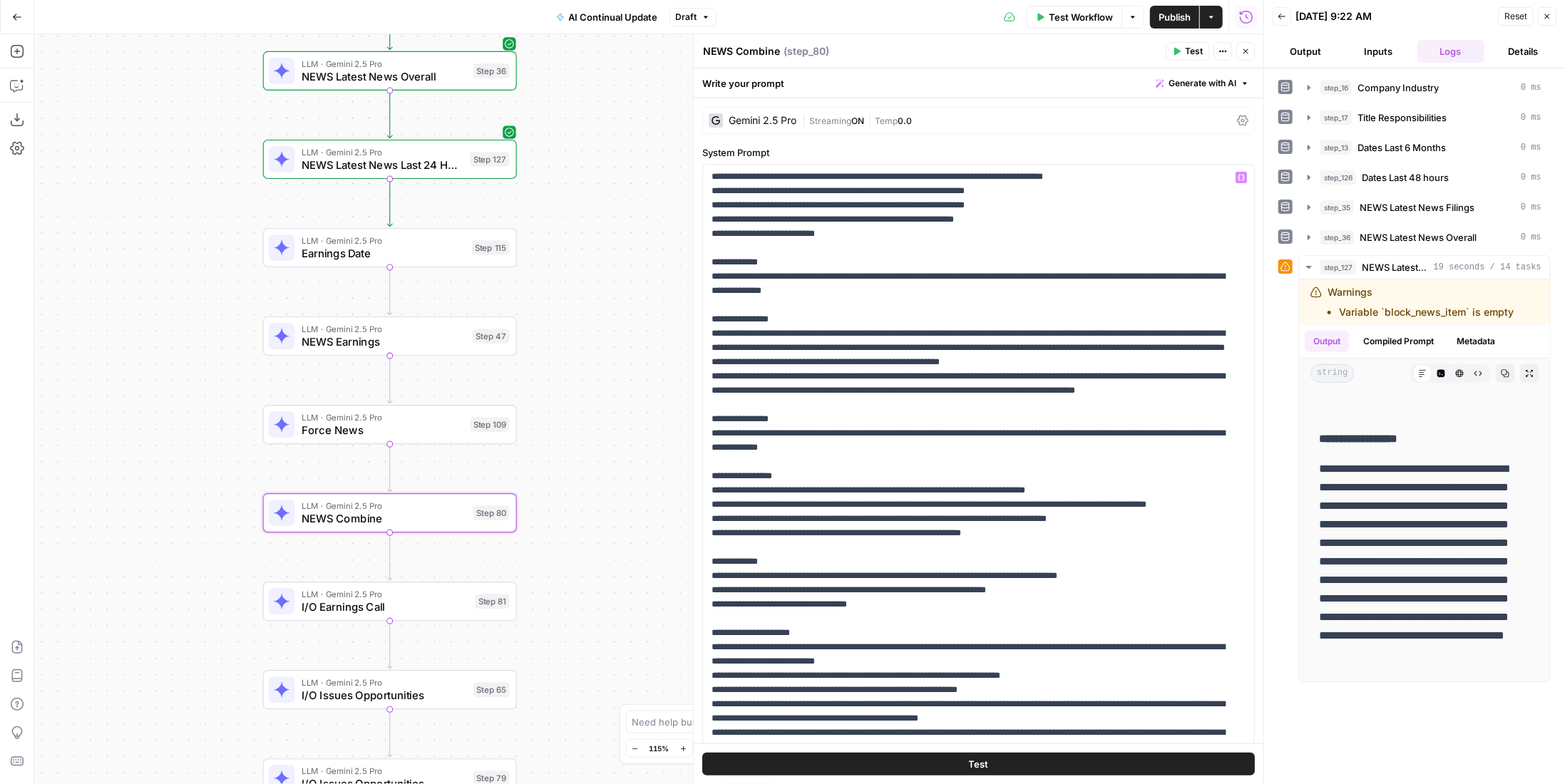
scroll to position [0, 0]
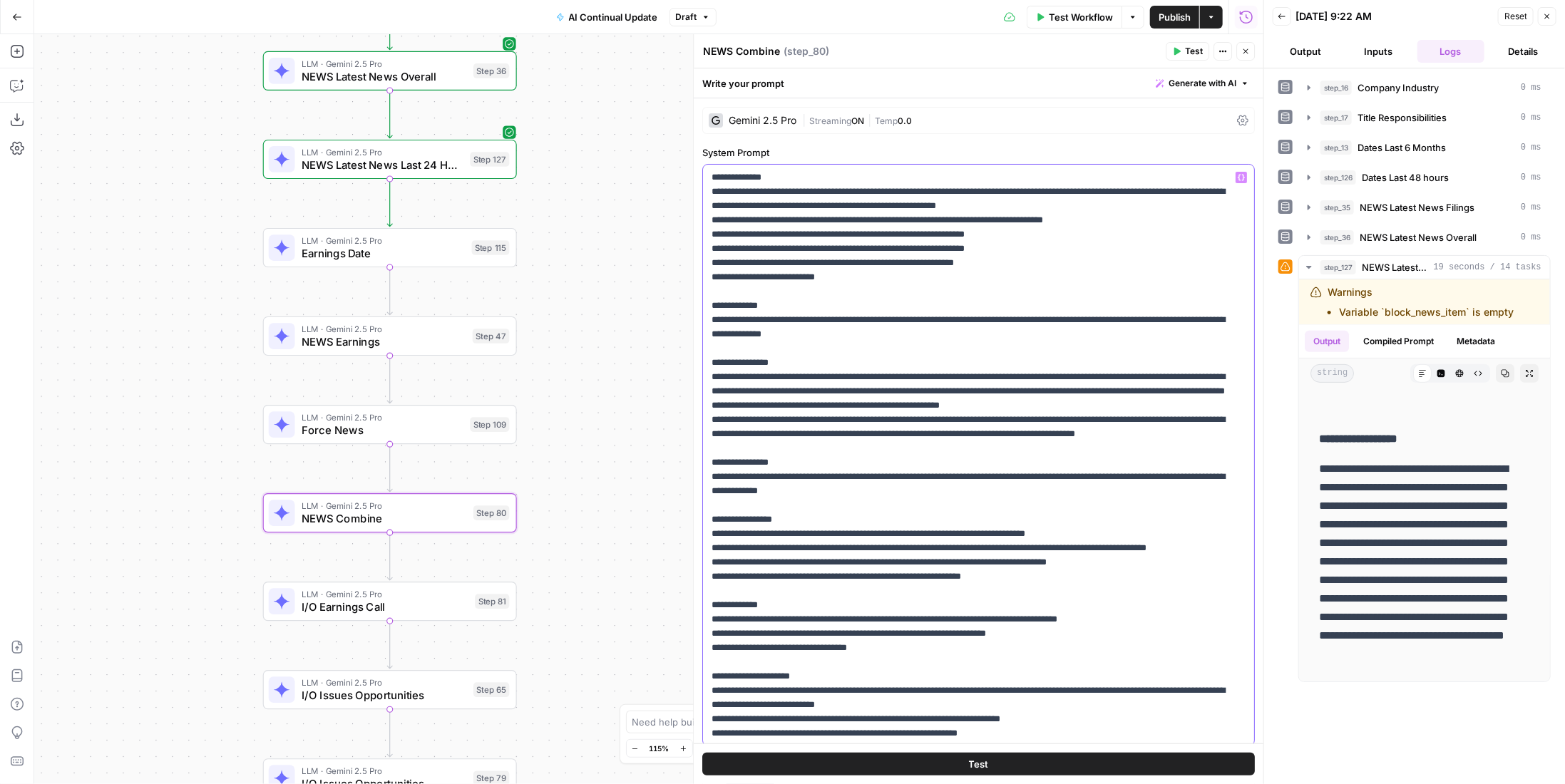
click at [1056, 245] on p "**********" at bounding box center [969, 512] width 514 height 684
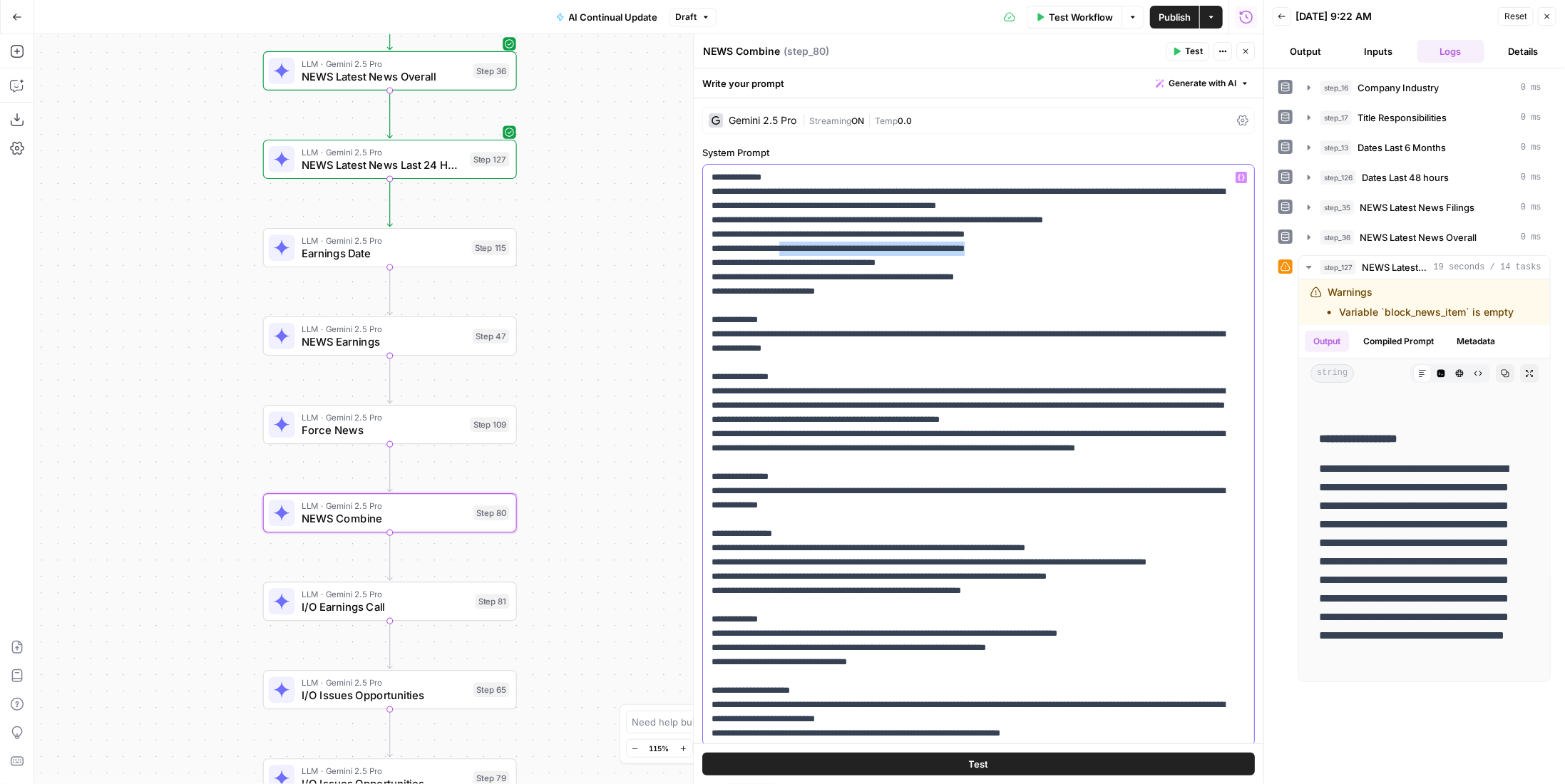
drag, startPoint x: 810, startPoint y: 246, endPoint x: 1045, endPoint y: 246, distance: 235.0
click at [1045, 246] on p "**********" at bounding box center [969, 519] width 514 height 698
copy p "**********"
click at [1058, 269] on p "**********" at bounding box center [969, 519] width 514 height 698
click at [1060, 260] on p "**********" at bounding box center [969, 519] width 514 height 698
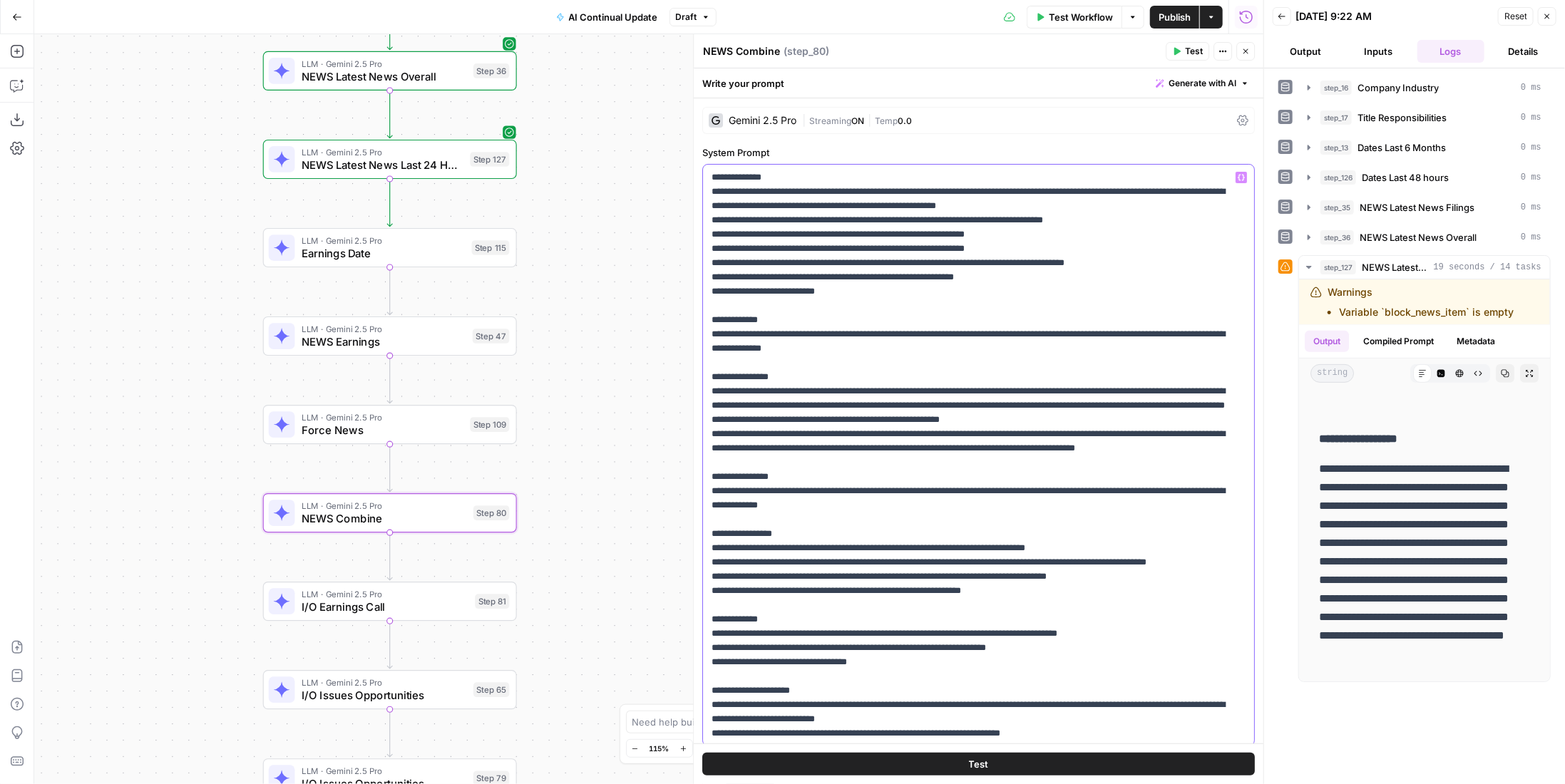
click at [947, 259] on p "**********" at bounding box center [969, 519] width 514 height 698
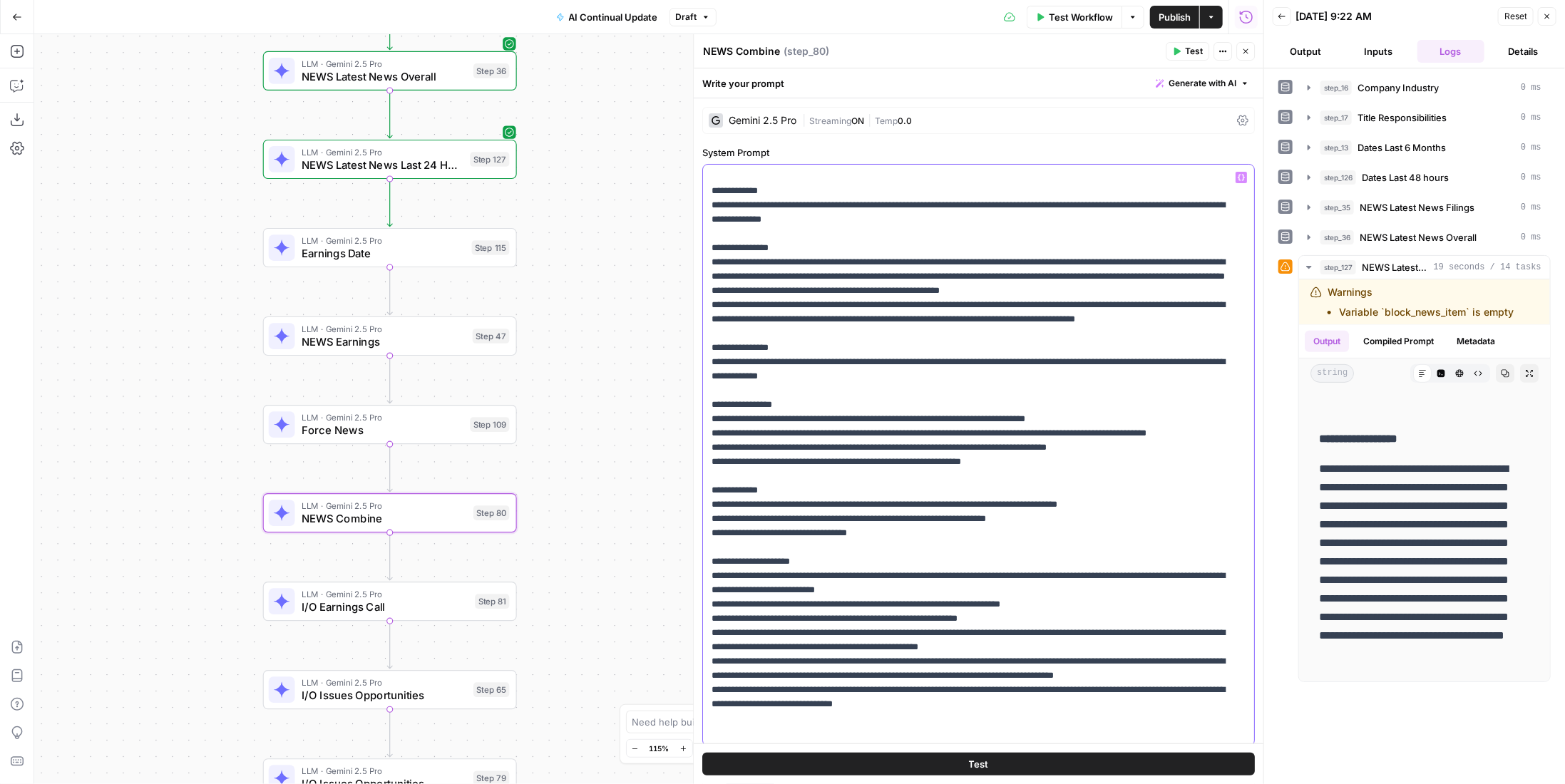
scroll to position [245, 0]
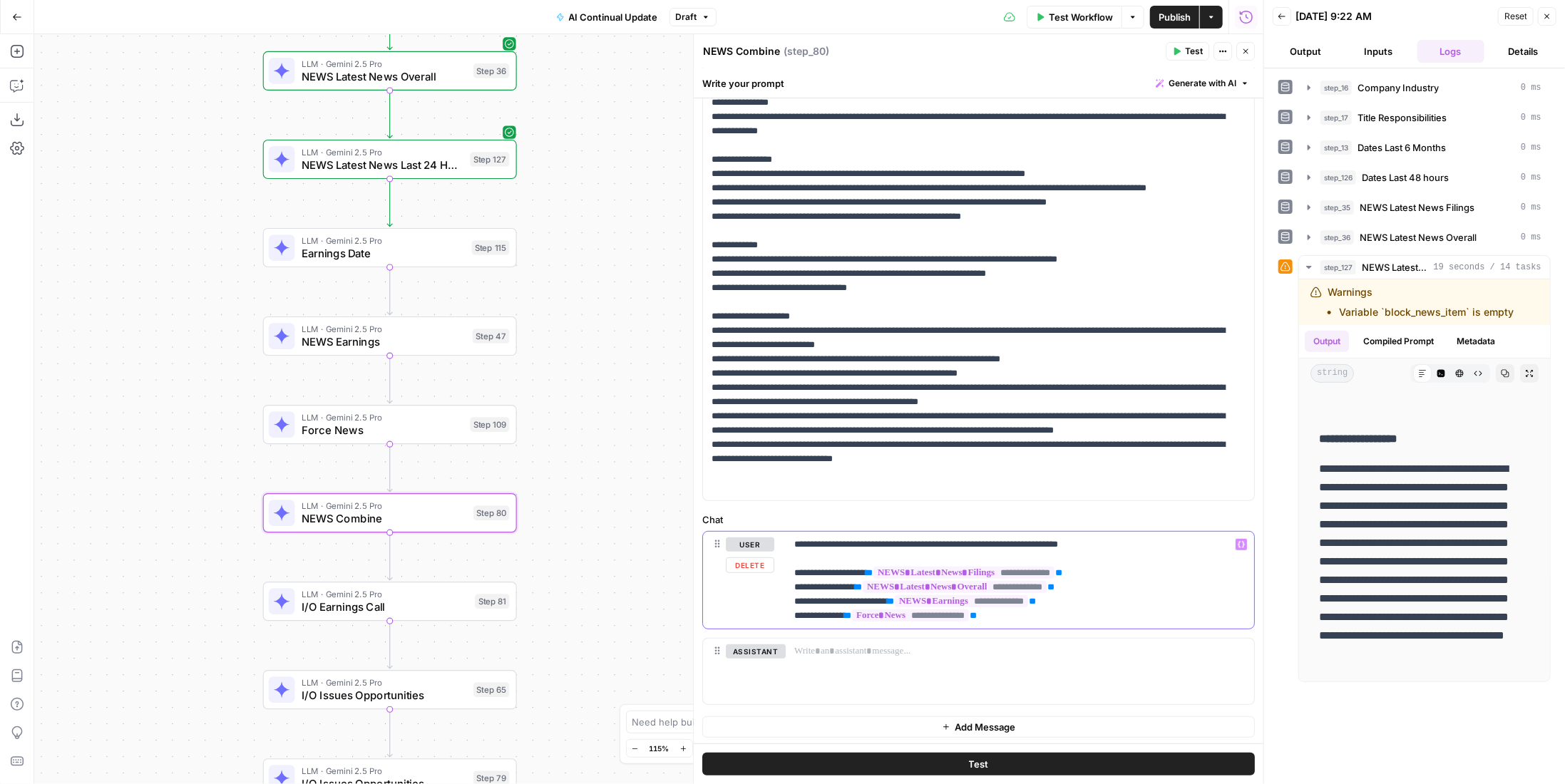
click at [1140, 535] on div "**********" at bounding box center [1020, 579] width 469 height 97
click at [796, 567] on div "**********" at bounding box center [1020, 579] width 469 height 97
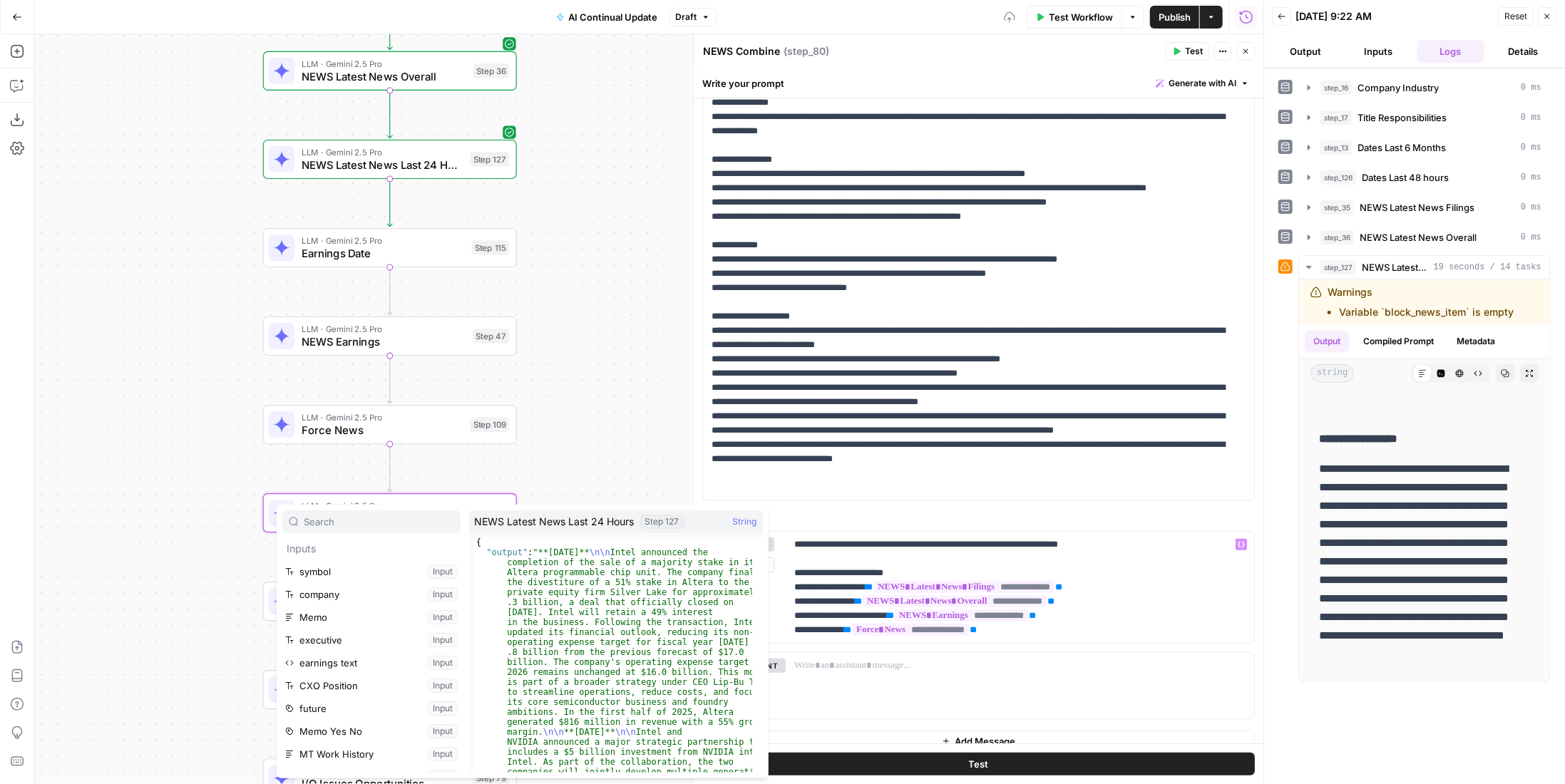
scroll to position [334, 0]
click at [334, 689] on button "Select variable NEWS Latest News Last 24 Hours" at bounding box center [371, 694] width 178 height 23
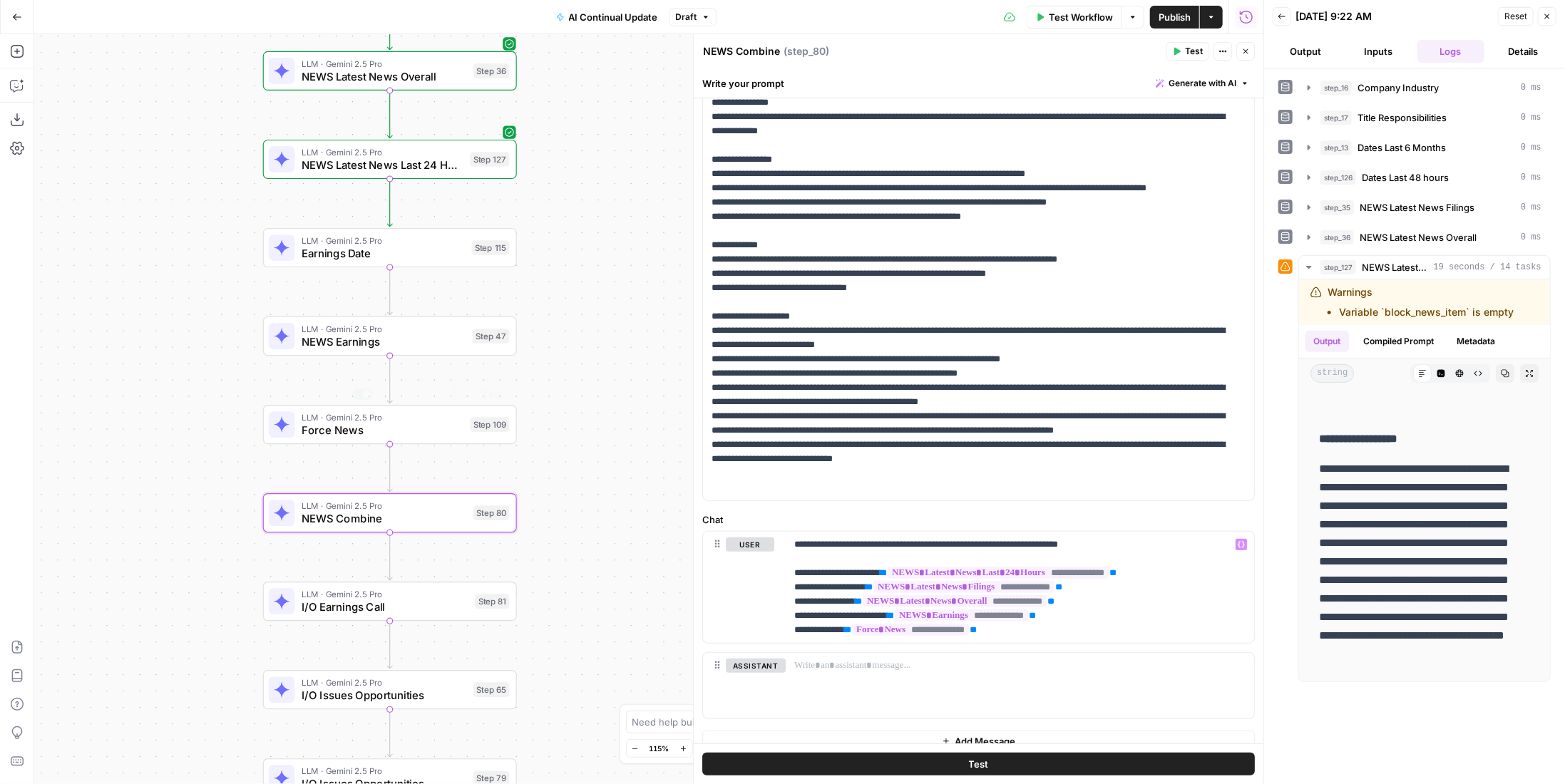
click at [436, 168] on span "NEWS Latest News Last 24 Hours" at bounding box center [382, 165] width 162 height 17
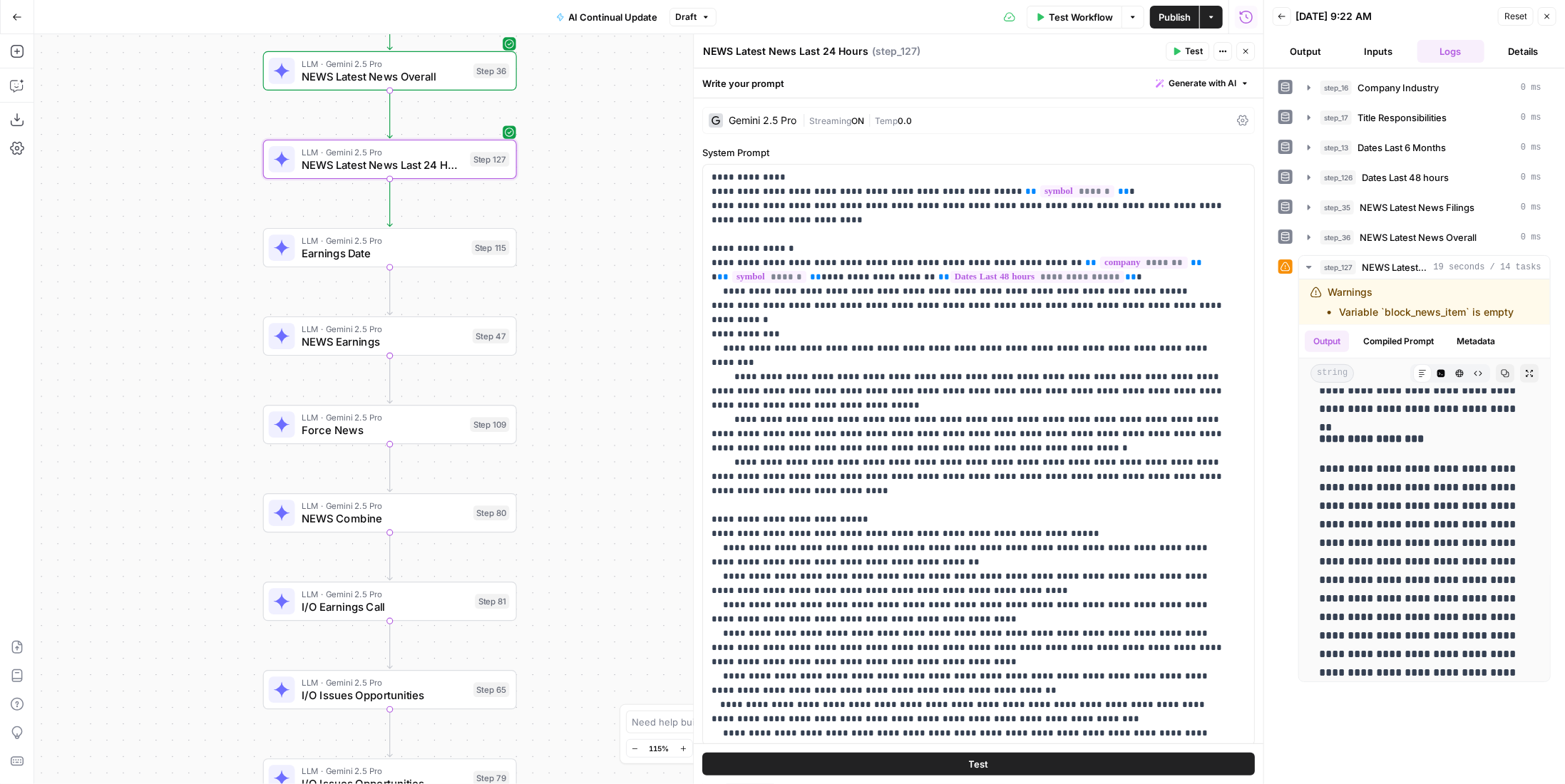
click at [831, 50] on textarea "NEWS Latest News Last 24 Hours" at bounding box center [785, 51] width 166 height 14
type textarea "NEWS Latest News Last 48 Hours"
click at [1190, 17] on span "Publish" at bounding box center [1174, 17] width 32 height 14
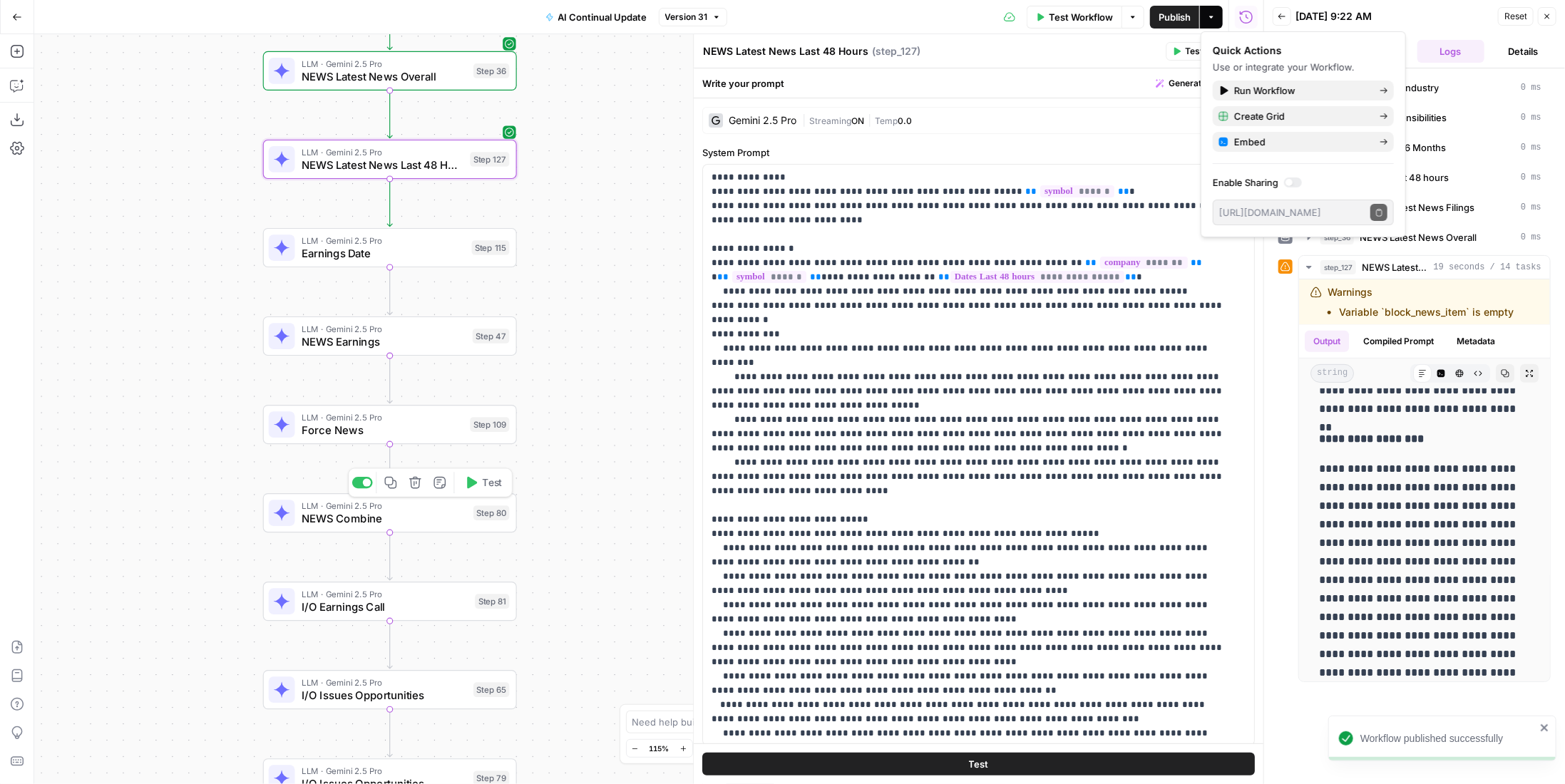
click at [490, 511] on div "Step 80" at bounding box center [491, 512] width 36 height 15
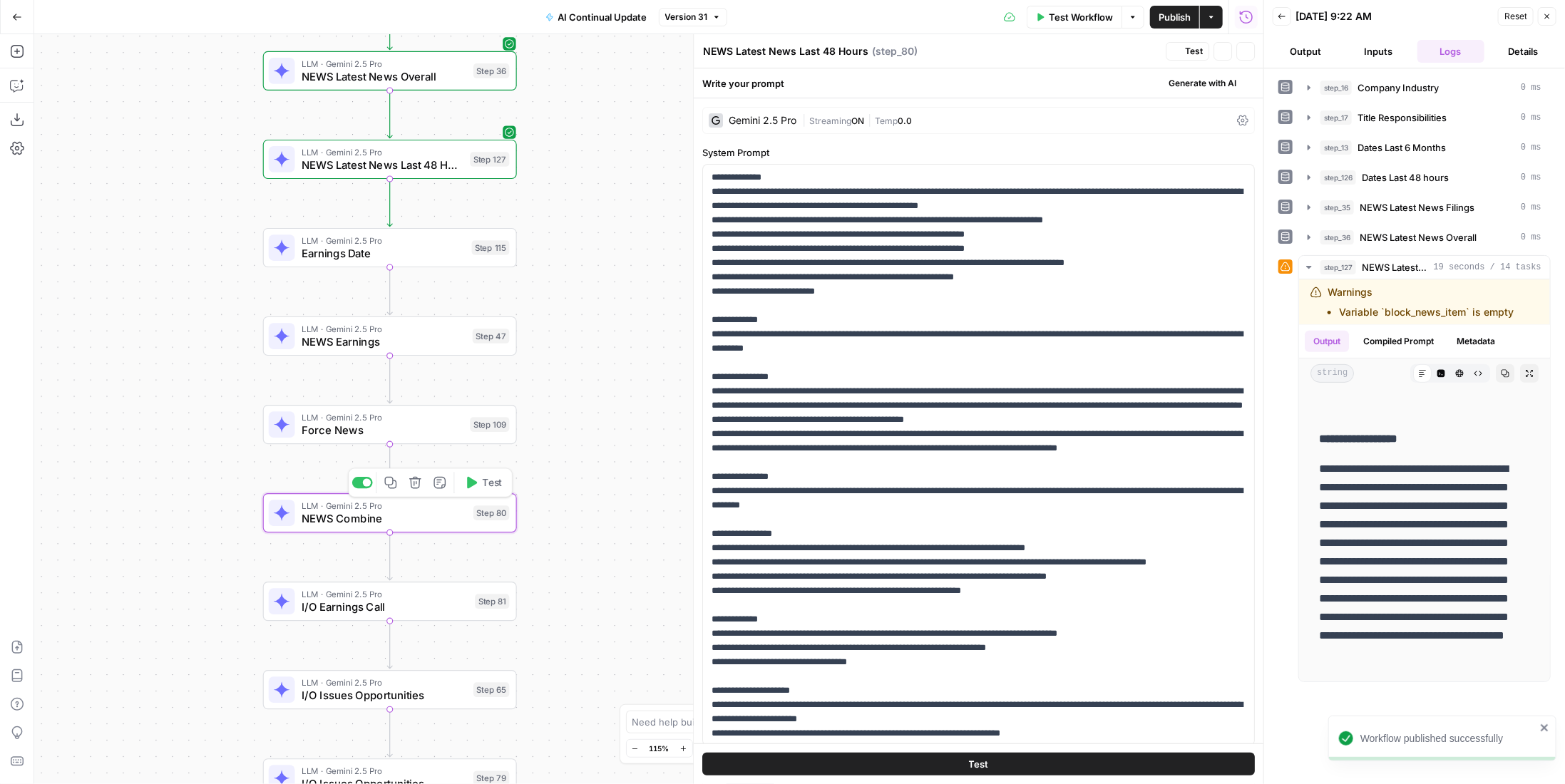
type textarea "NEWS Combine"
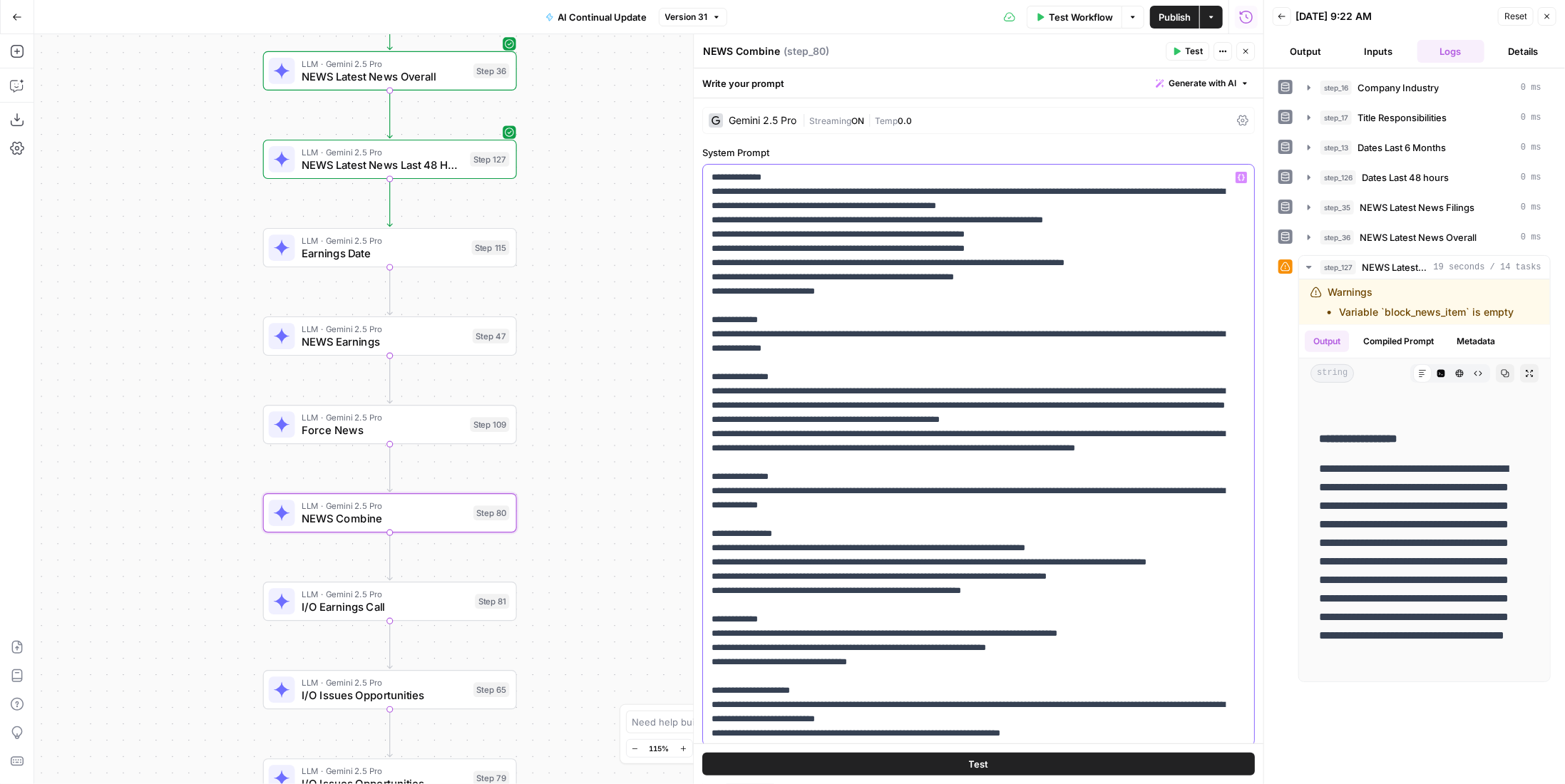
click at [771, 237] on p "**********" at bounding box center [969, 519] width 514 height 698
click at [775, 250] on p "**********" at bounding box center [969, 519] width 514 height 698
click at [774, 265] on p "**********" at bounding box center [969, 519] width 514 height 698
click at [774, 276] on p "**********" at bounding box center [969, 519] width 514 height 698
drag, startPoint x: 859, startPoint y: 221, endPoint x: 844, endPoint y: 222, distance: 15.0
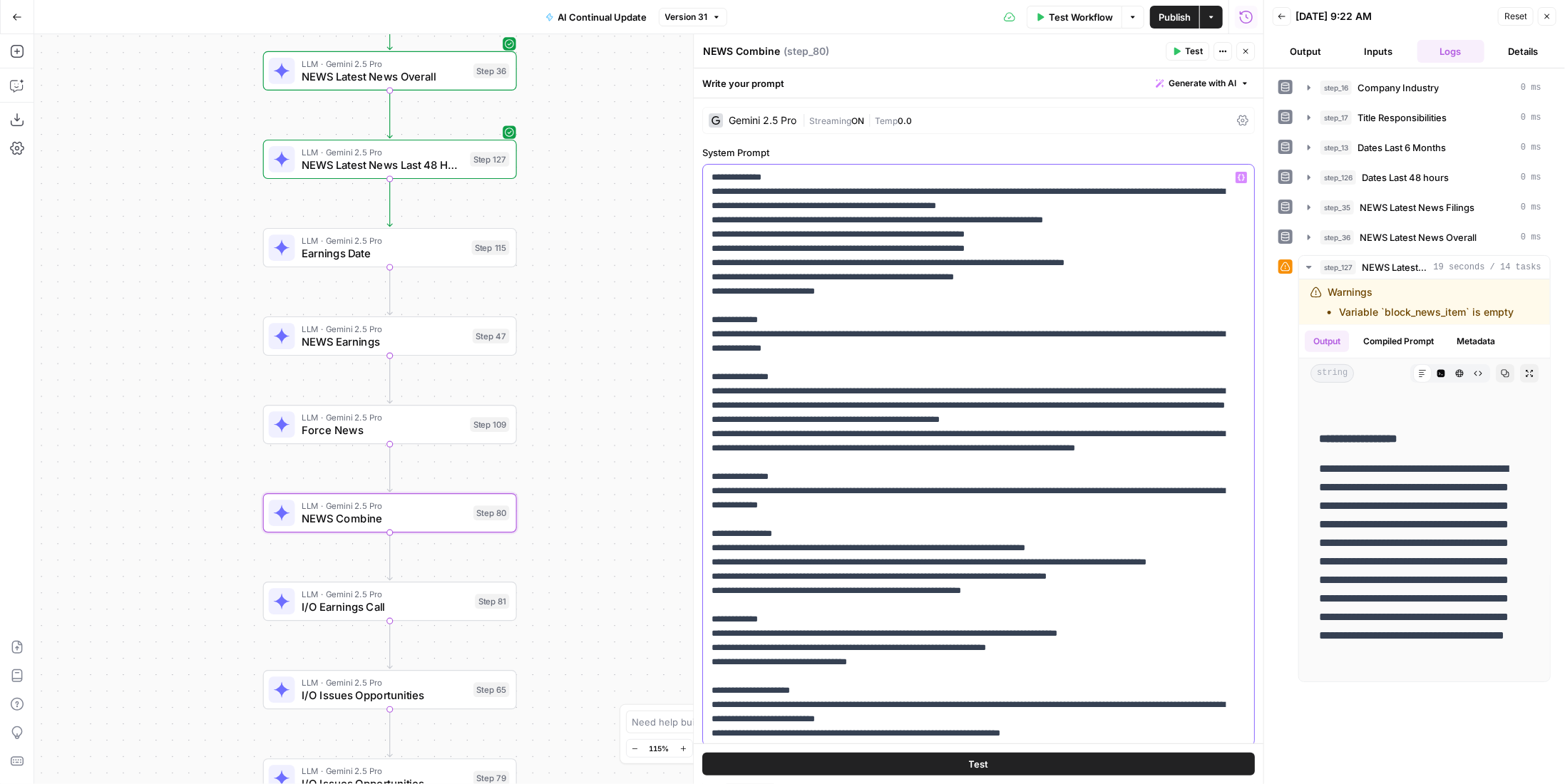
click at [844, 222] on p "**********" at bounding box center [969, 519] width 514 height 698
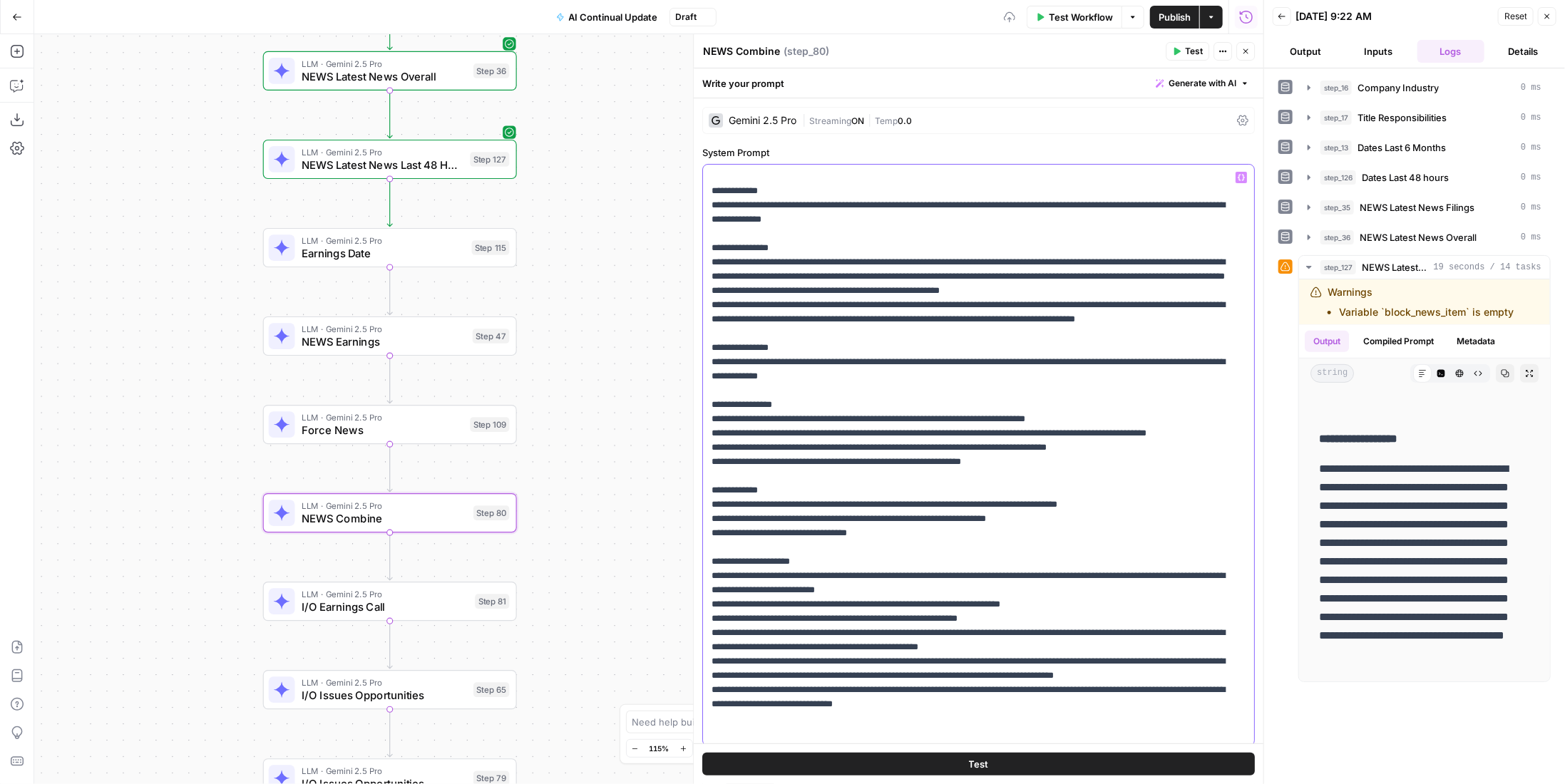
scroll to position [260, 0]
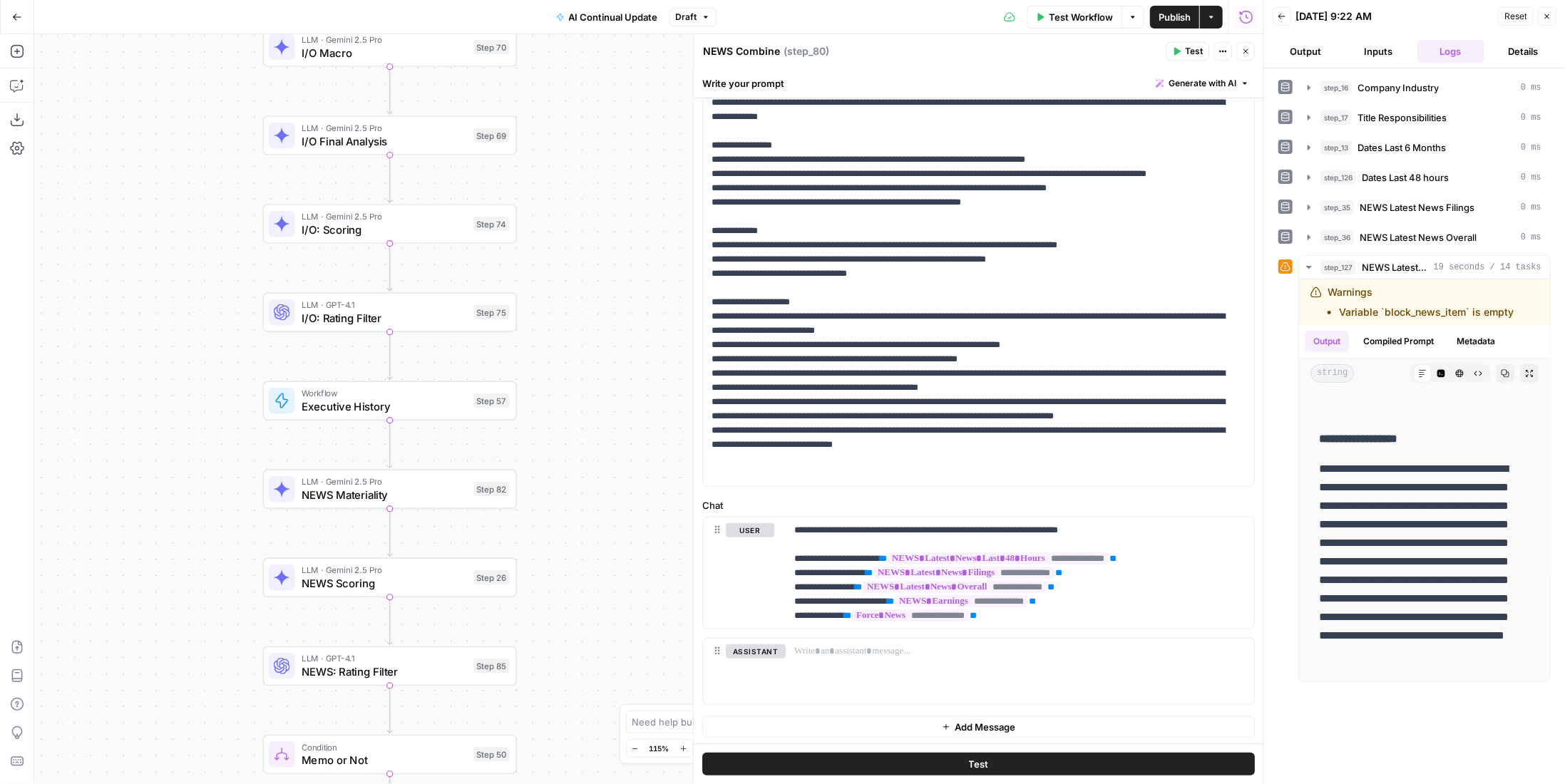
click at [440, 492] on span "NEWS Materiality" at bounding box center [384, 494] width 166 height 17
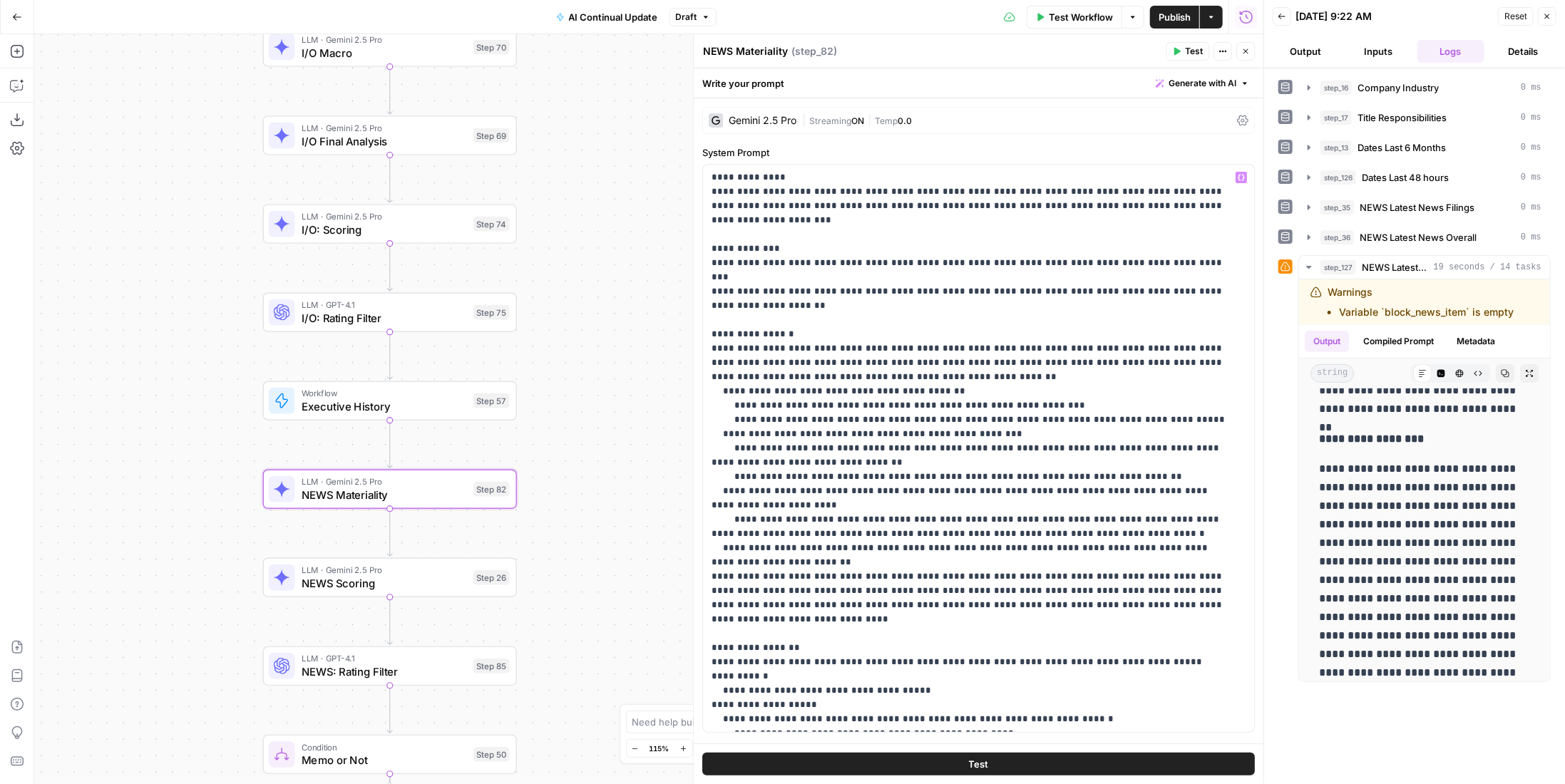
scroll to position [246, 0]
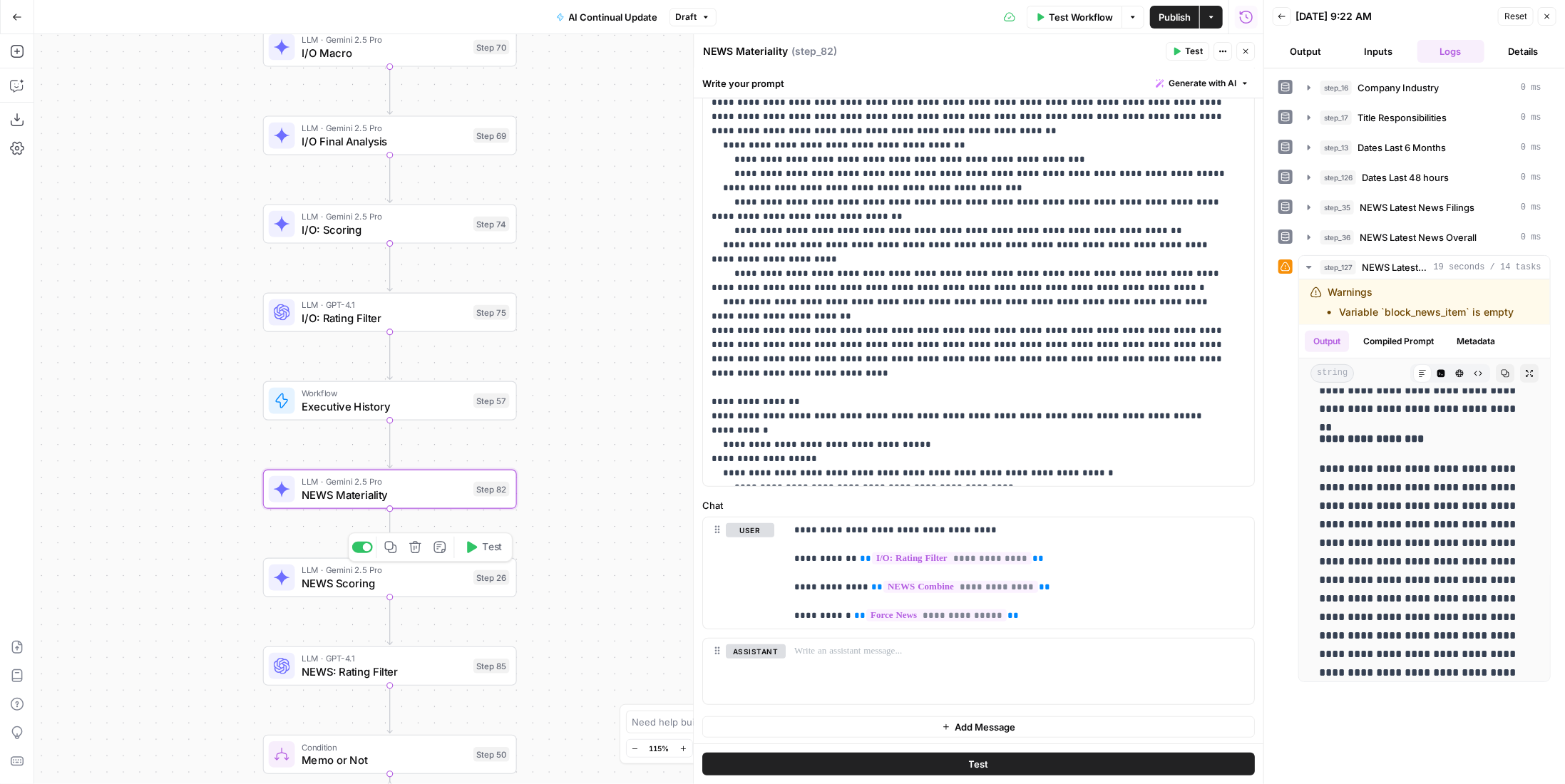
click at [398, 574] on span "LLM · Gemini 2.5 Pro" at bounding box center [384, 570] width 166 height 12
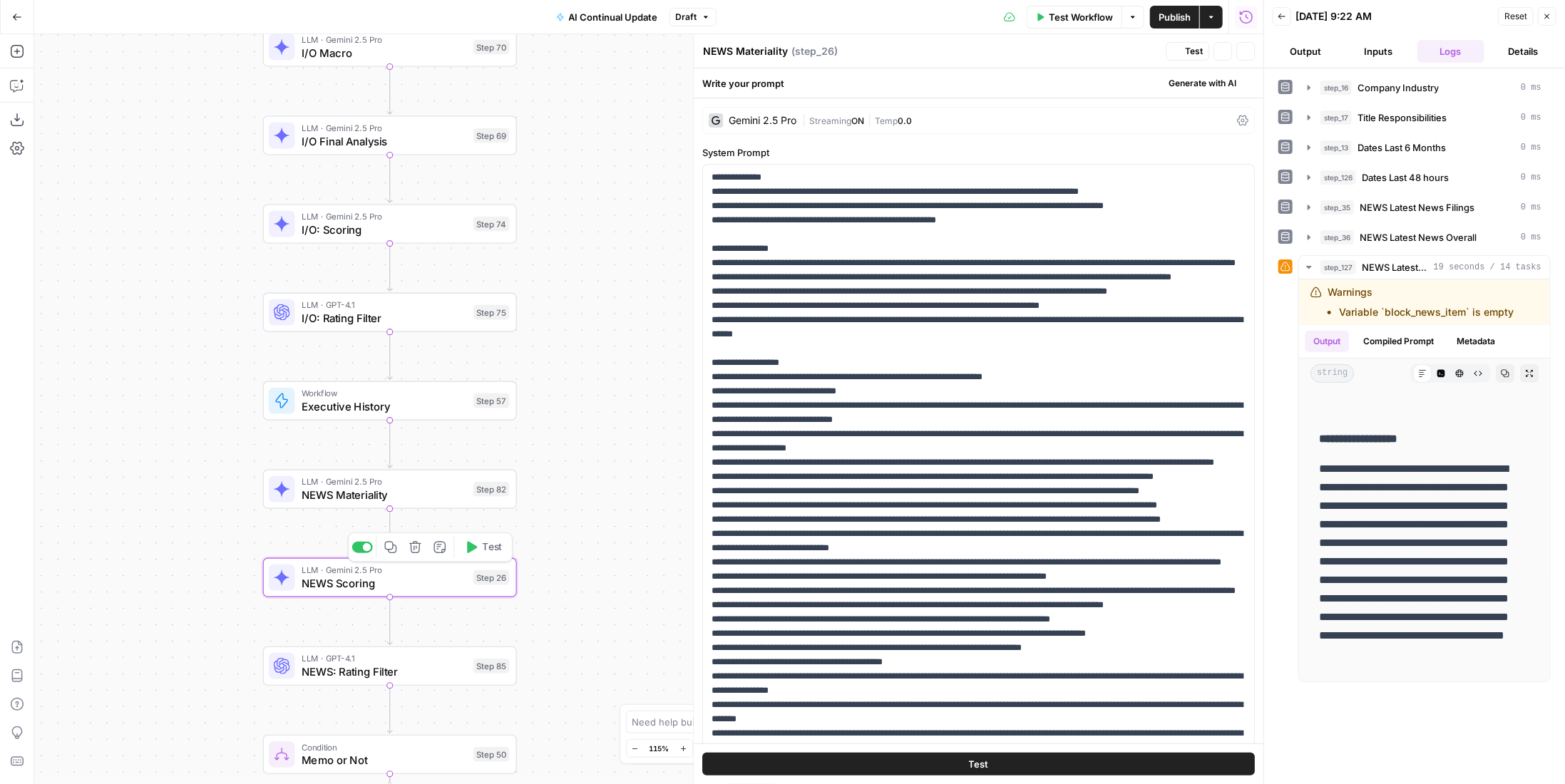
type textarea "NEWS Scoring"
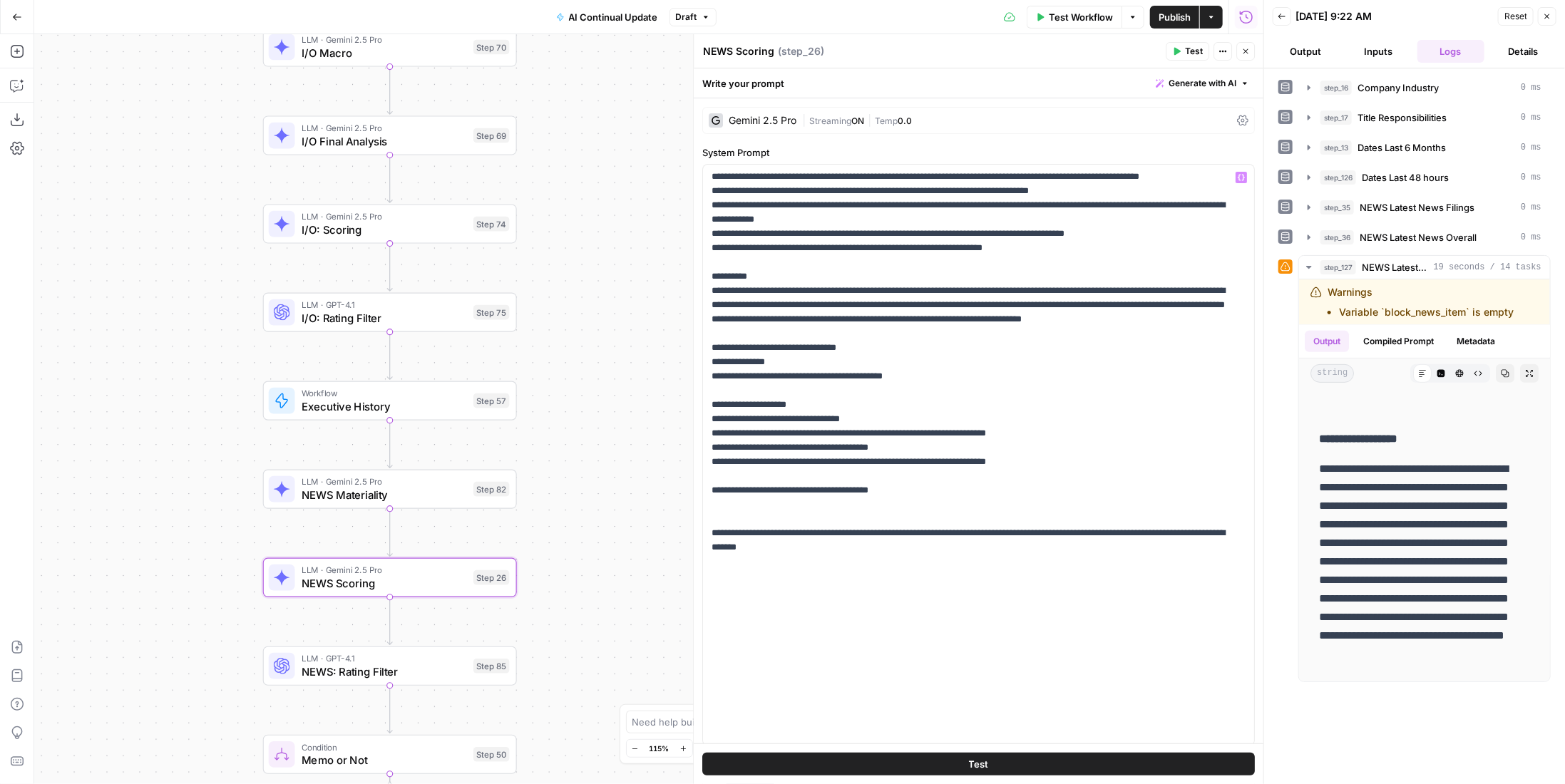
scroll to position [231, 0]
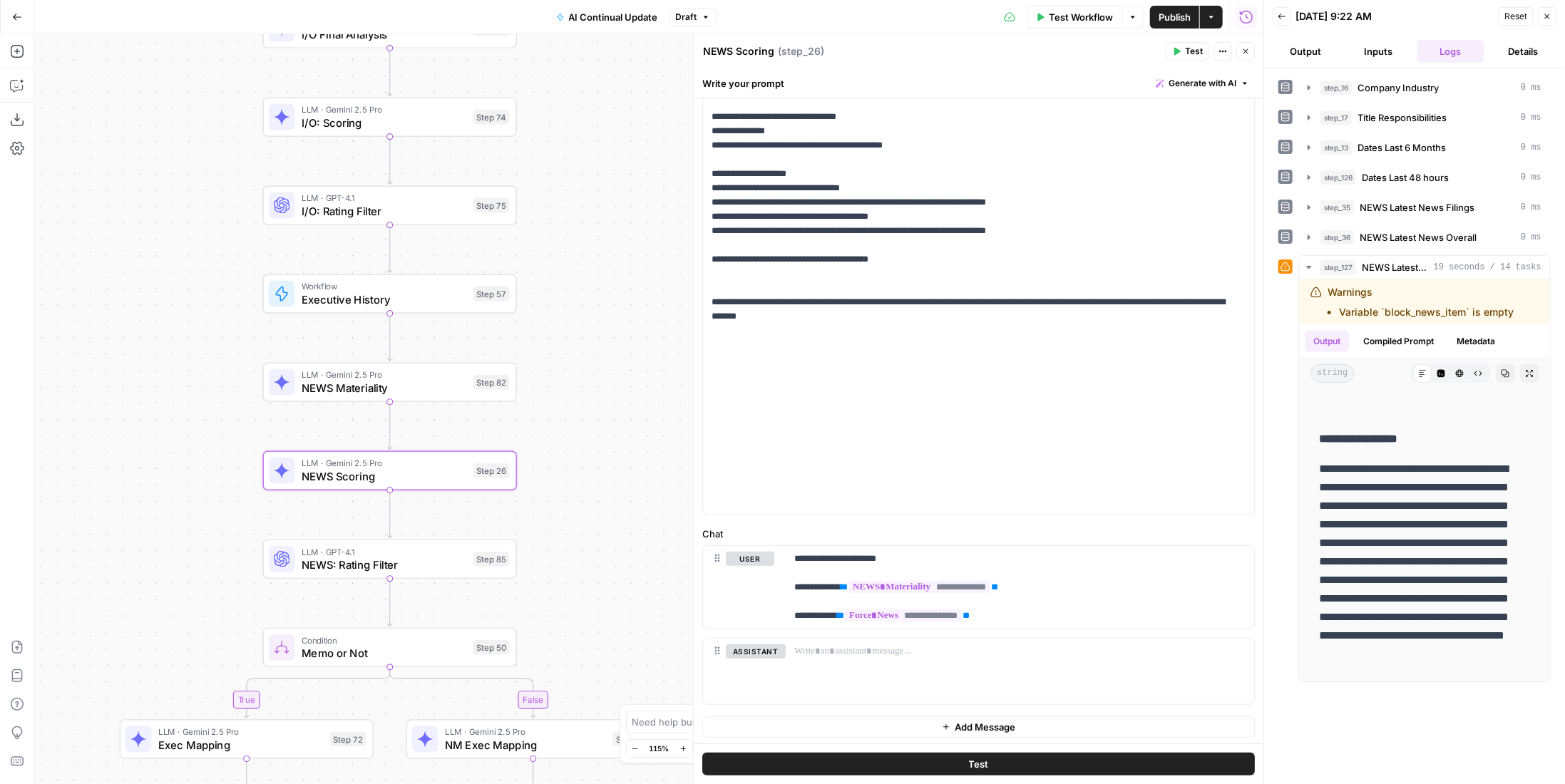
click at [1176, 19] on span "Publish" at bounding box center [1174, 17] width 32 height 14
click at [20, 14] on icon "button" at bounding box center [17, 17] width 10 height 10
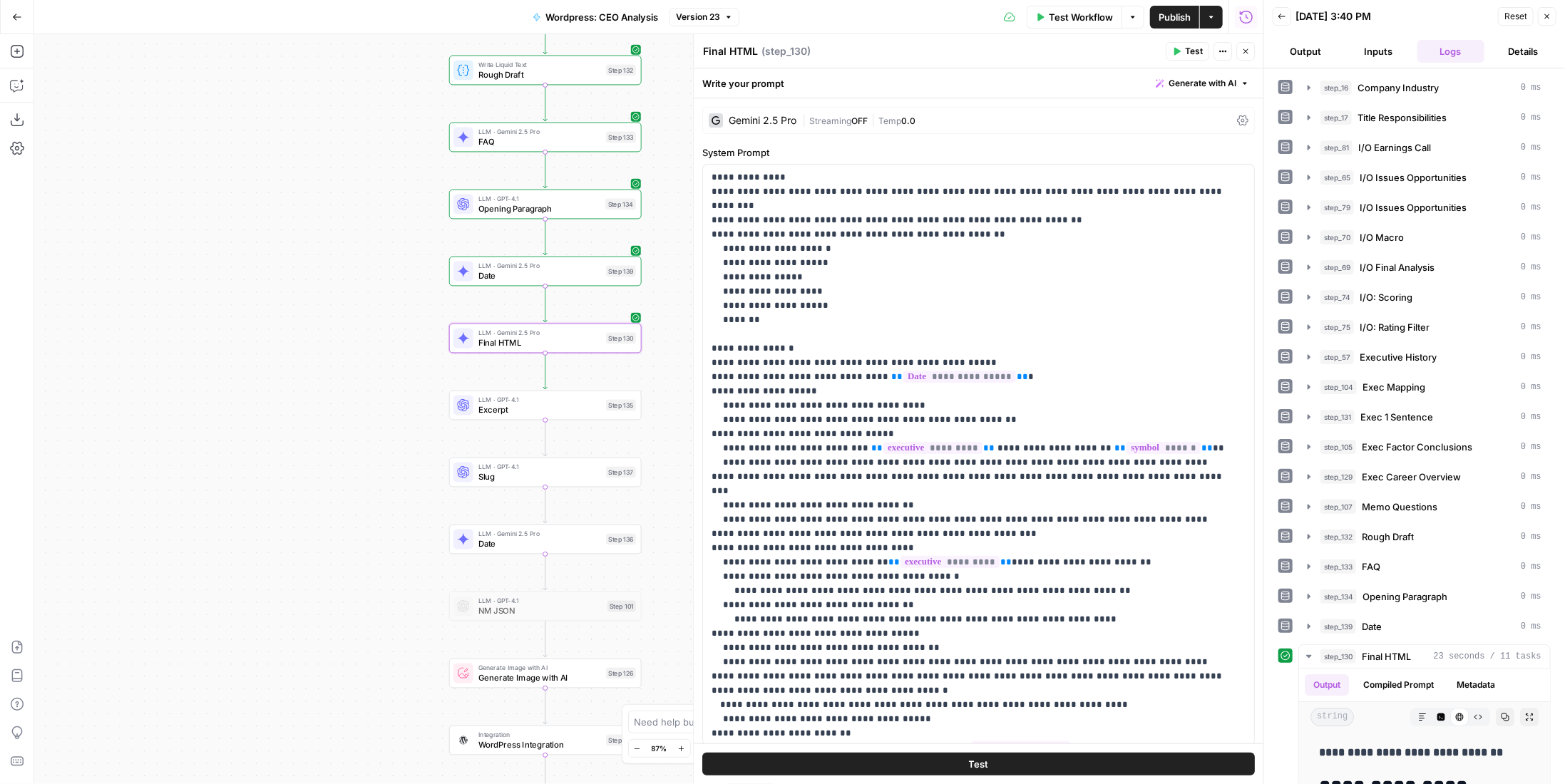
scroll to position [6756, 0]
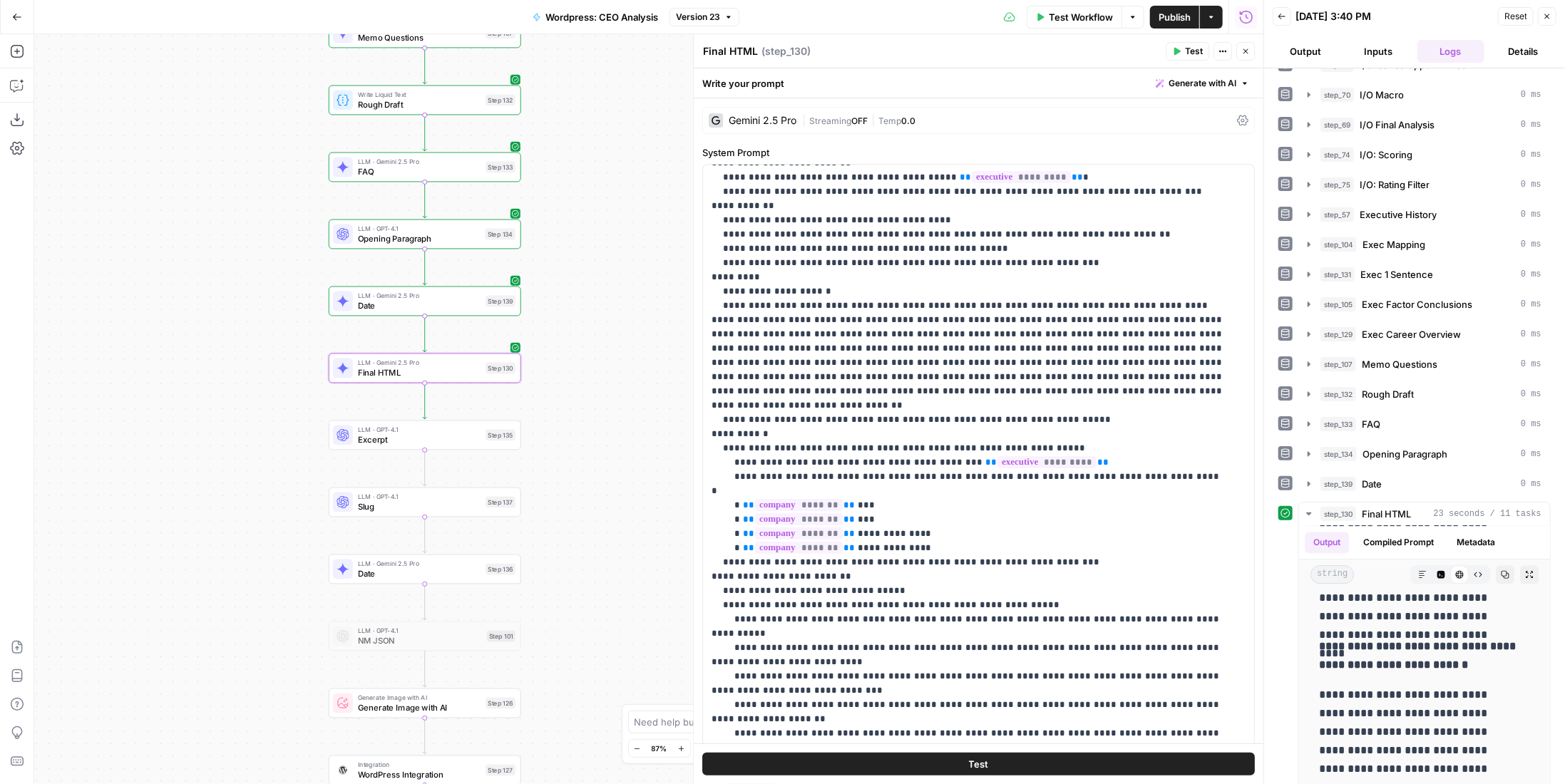
drag, startPoint x: 384, startPoint y: 333, endPoint x: 263, endPoint y: 362, distance: 124.4
click at [263, 362] on div "Workflow Set Inputs Inputs LLM · Gemini 2.5 Pro Company Industry Step 16 LLM · …" at bounding box center [649, 409] width 1229 height 749
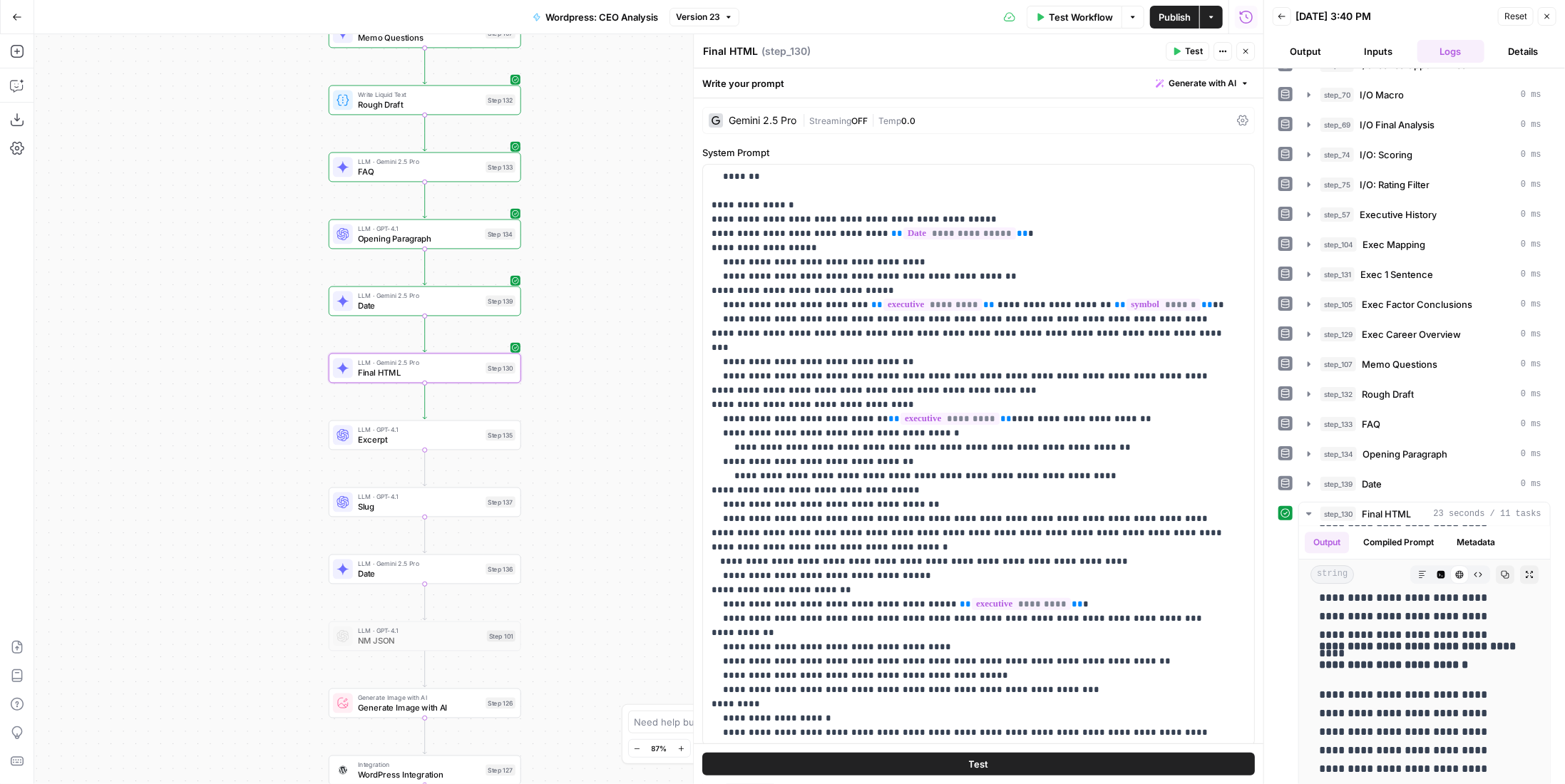
click at [100, 344] on div "Workflow Set Inputs Inputs LLM · Gemini 2.5 Pro Company Industry Step 16 LLM · …" at bounding box center [649, 409] width 1229 height 749
click at [1469, 614] on p "**********" at bounding box center [1414, 542] width 191 height 167
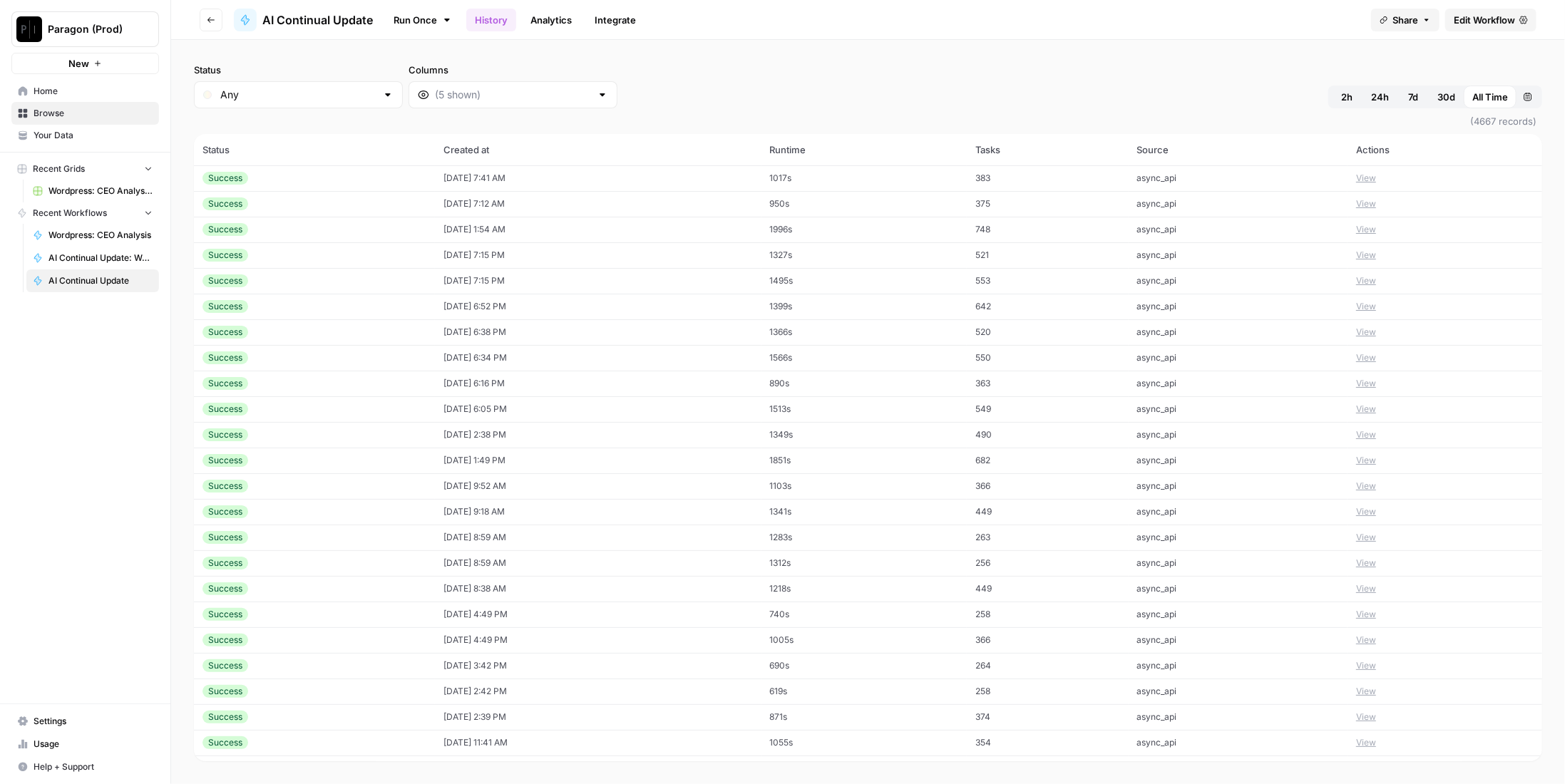
click at [552, 178] on td "[DATE] 7:41 AM" at bounding box center [598, 178] width 326 height 26
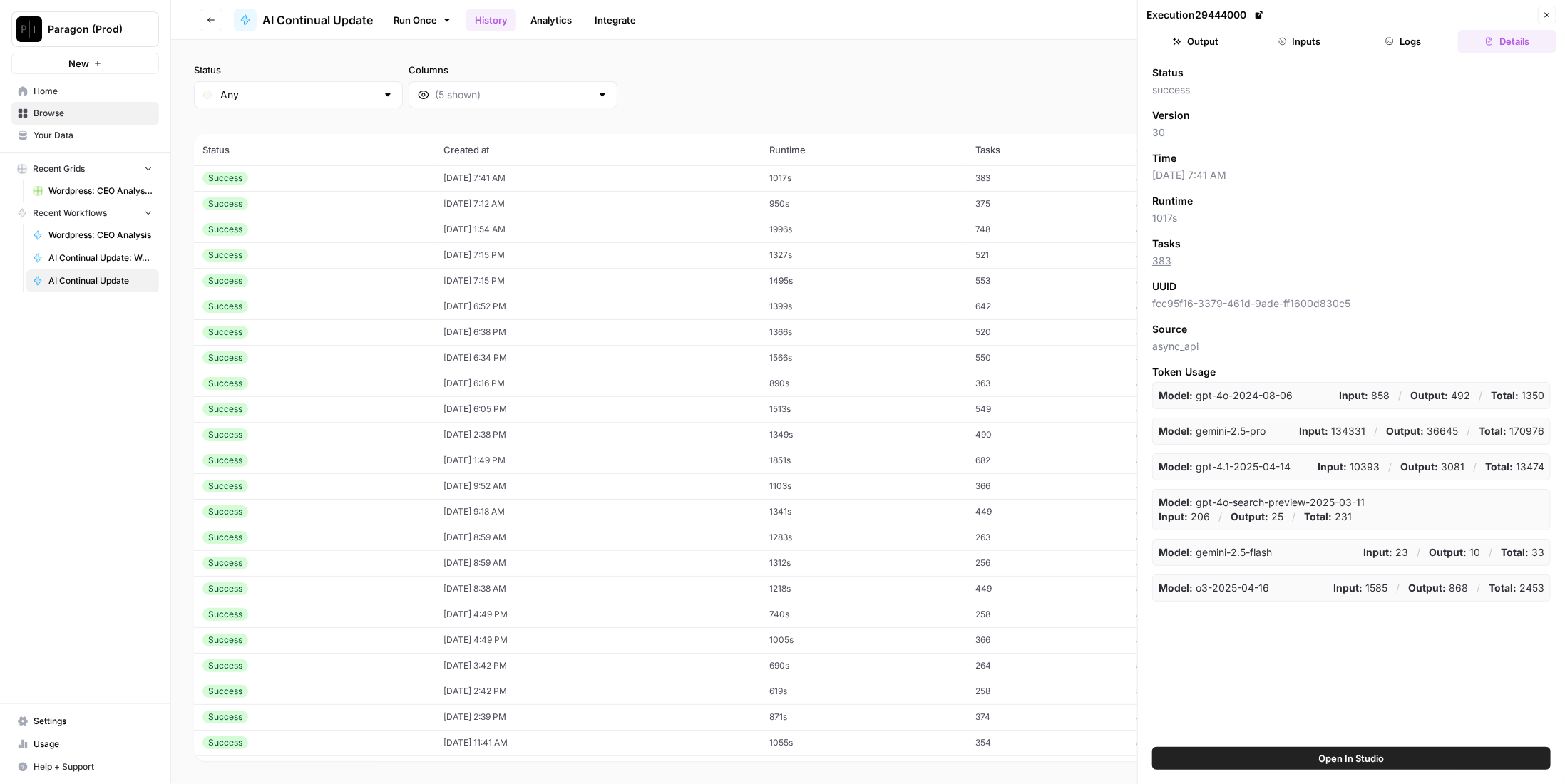
click at [1388, 45] on button "Logs" at bounding box center [1403, 42] width 98 height 23
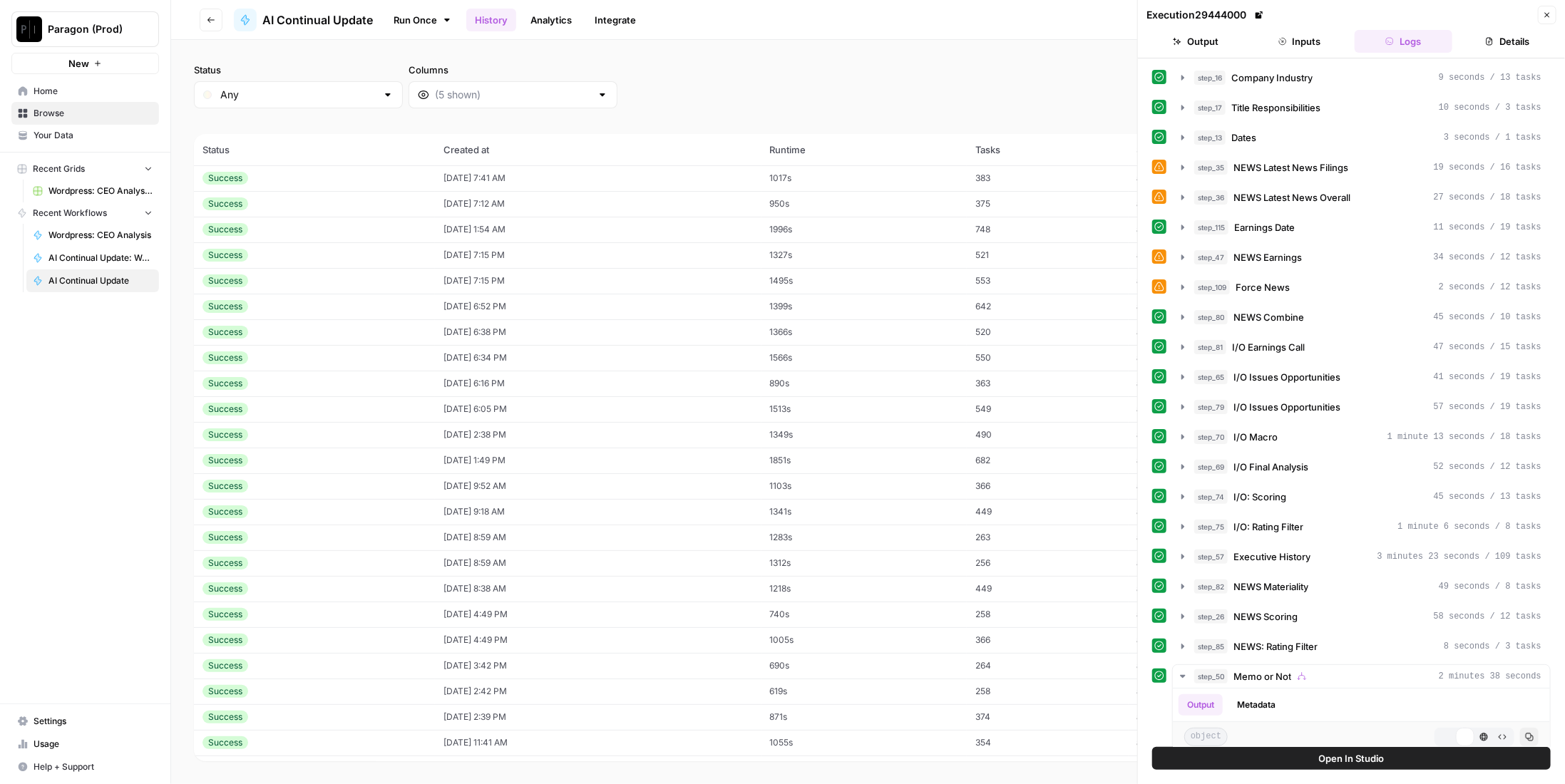
click at [1291, 42] on button "Inputs" at bounding box center [1299, 42] width 98 height 23
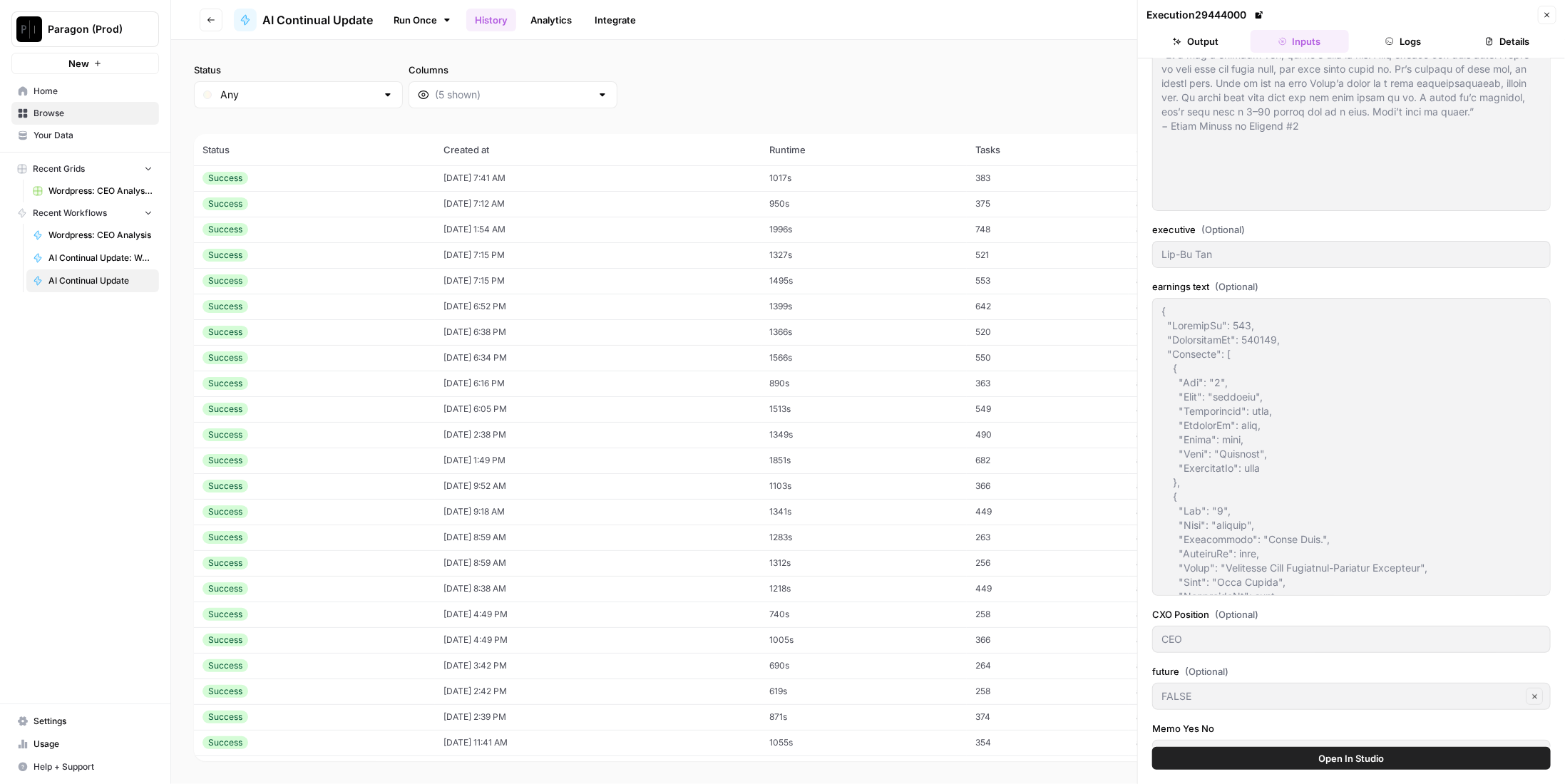
scroll to position [499, 0]
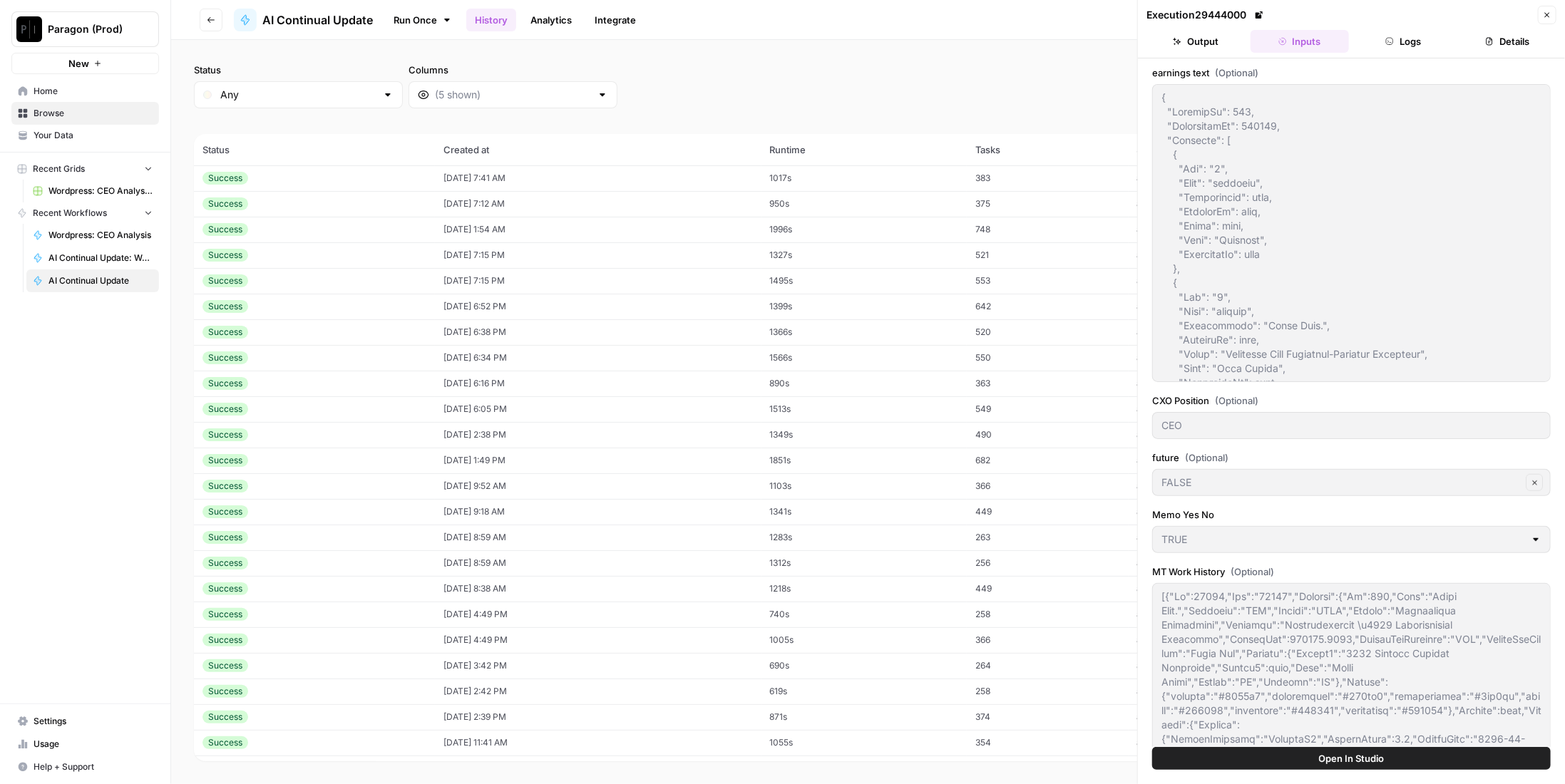
click at [1191, 568] on label "MT Work History (Optional)" at bounding box center [1351, 571] width 399 height 14
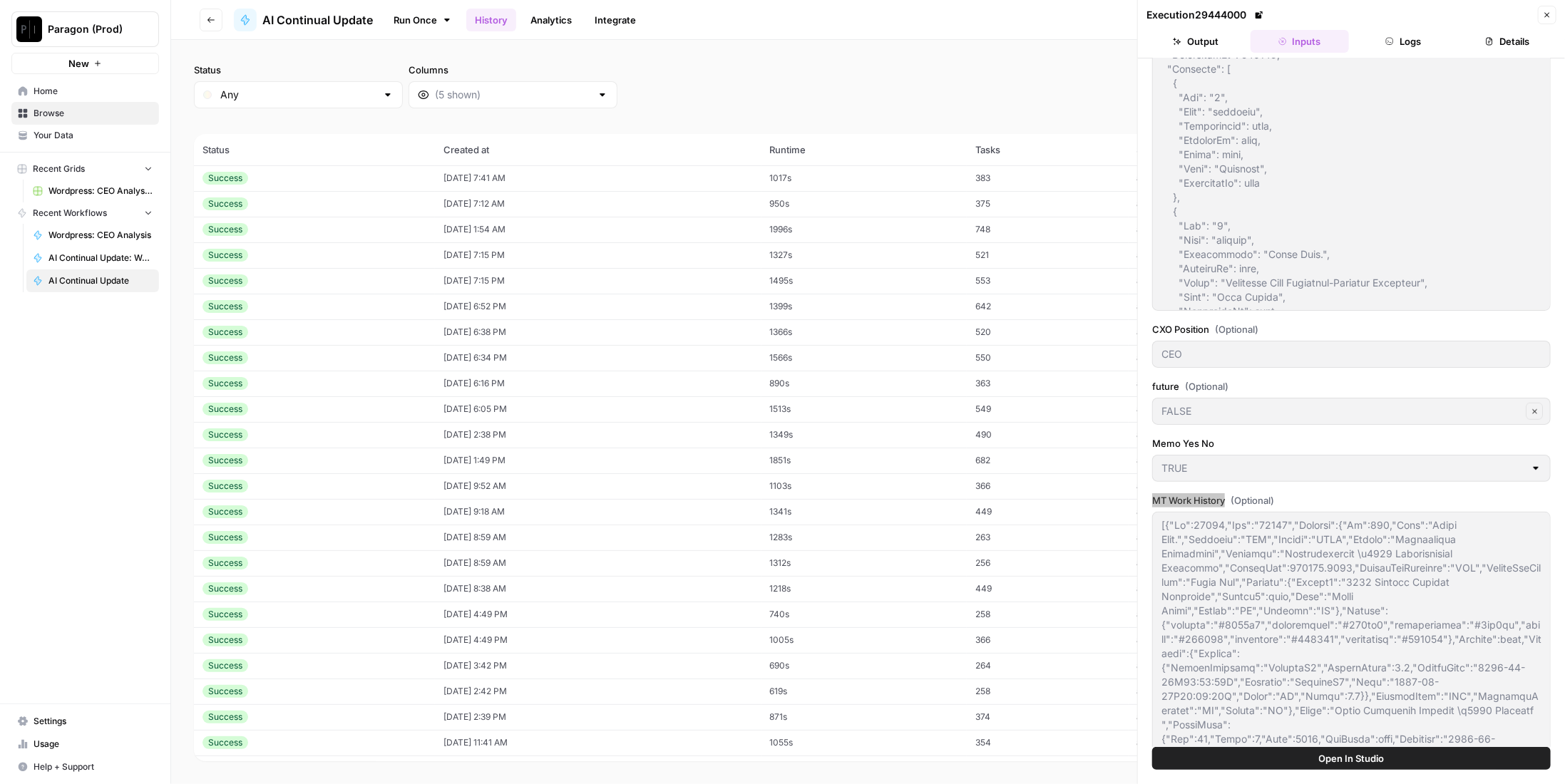
scroll to position [428, 0]
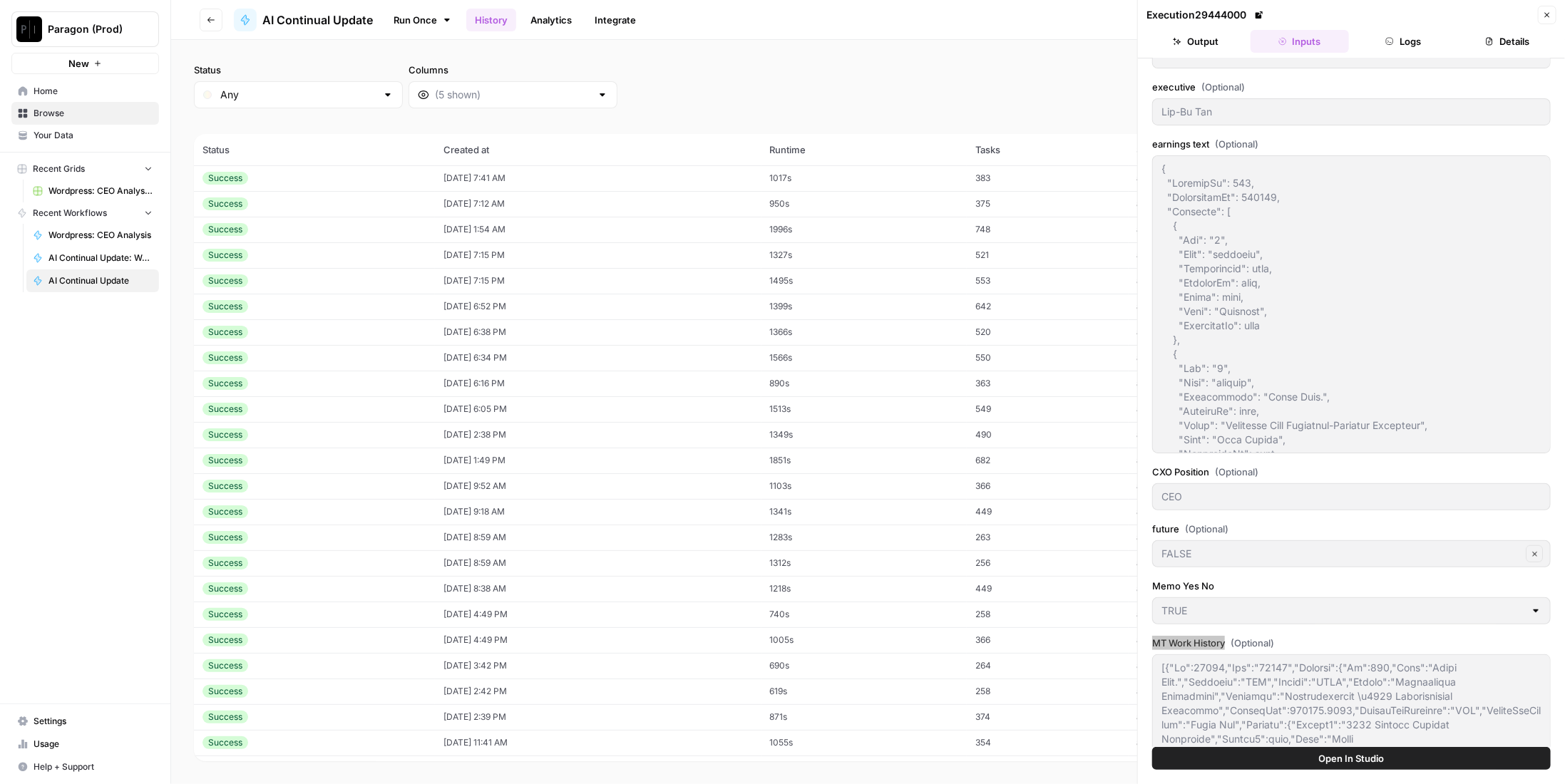
click at [1216, 638] on label "MT Work History (Optional)" at bounding box center [1351, 643] width 399 height 14
click at [1249, 636] on span "(Optional)" at bounding box center [1252, 643] width 43 height 14
click at [216, 12] on button "Go back" at bounding box center [211, 20] width 23 height 23
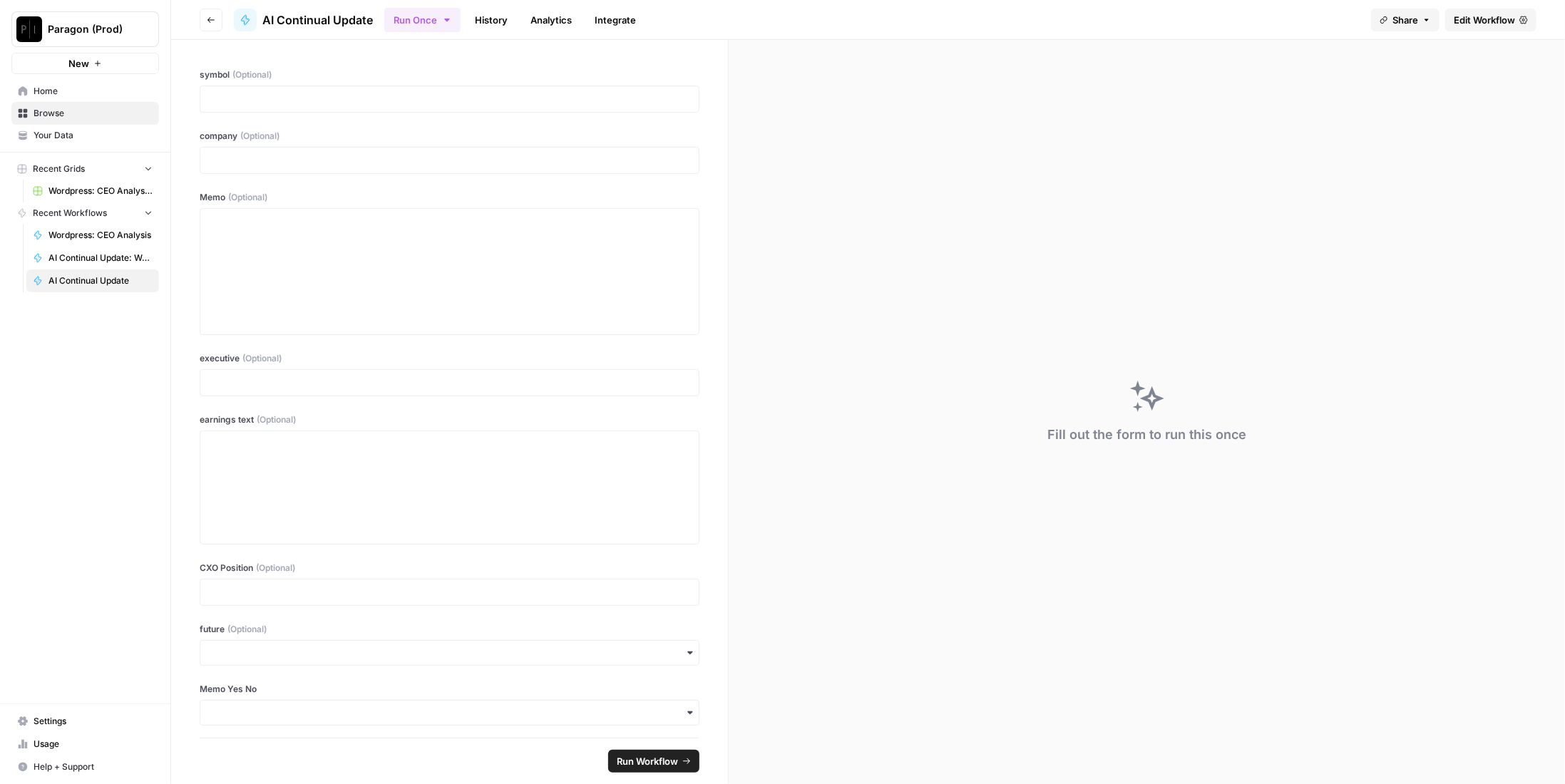
click at [58, 115] on span "Browse" at bounding box center [93, 113] width 119 height 12
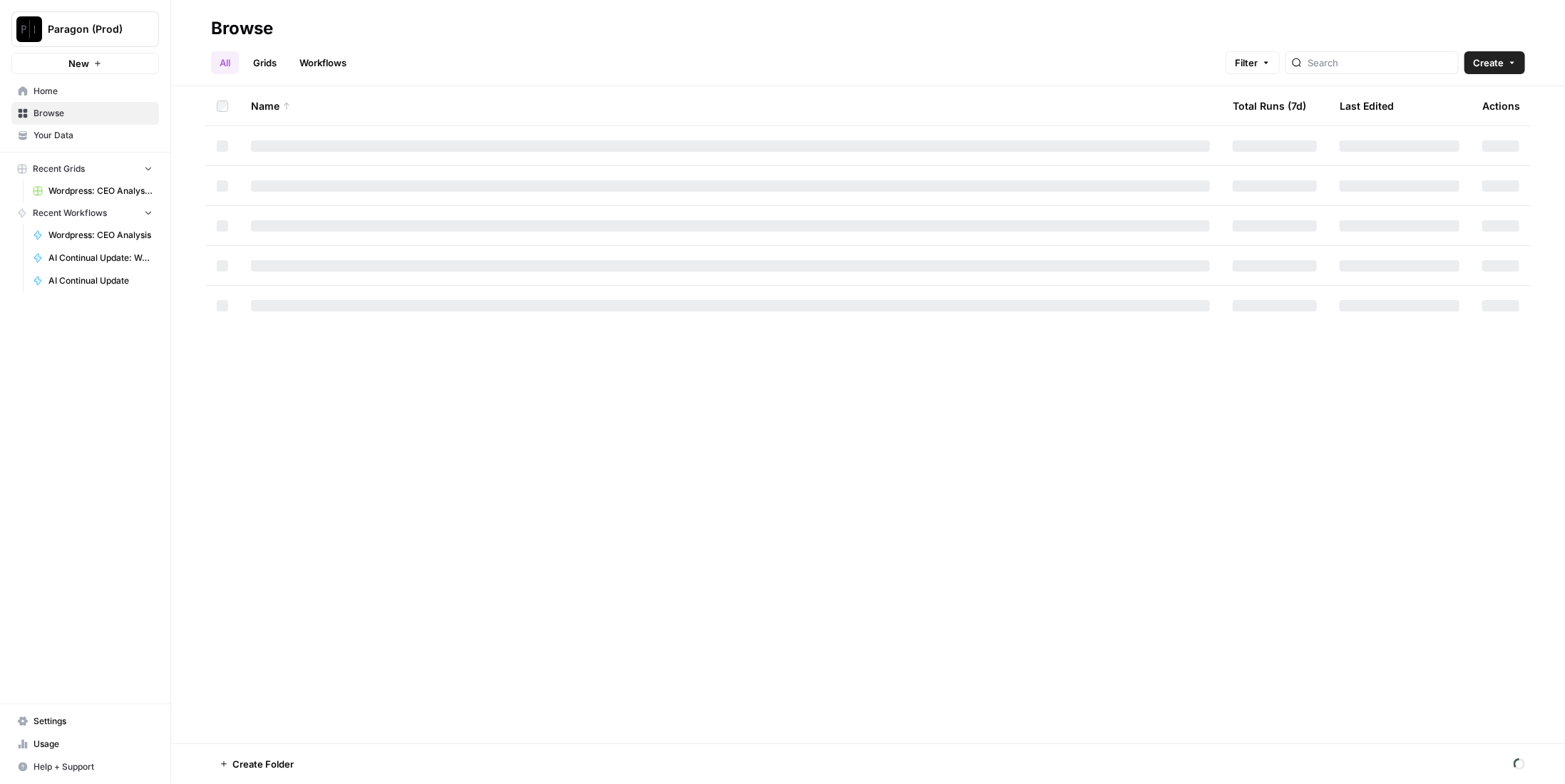
click at [279, 61] on link "Grids" at bounding box center [265, 63] width 41 height 23
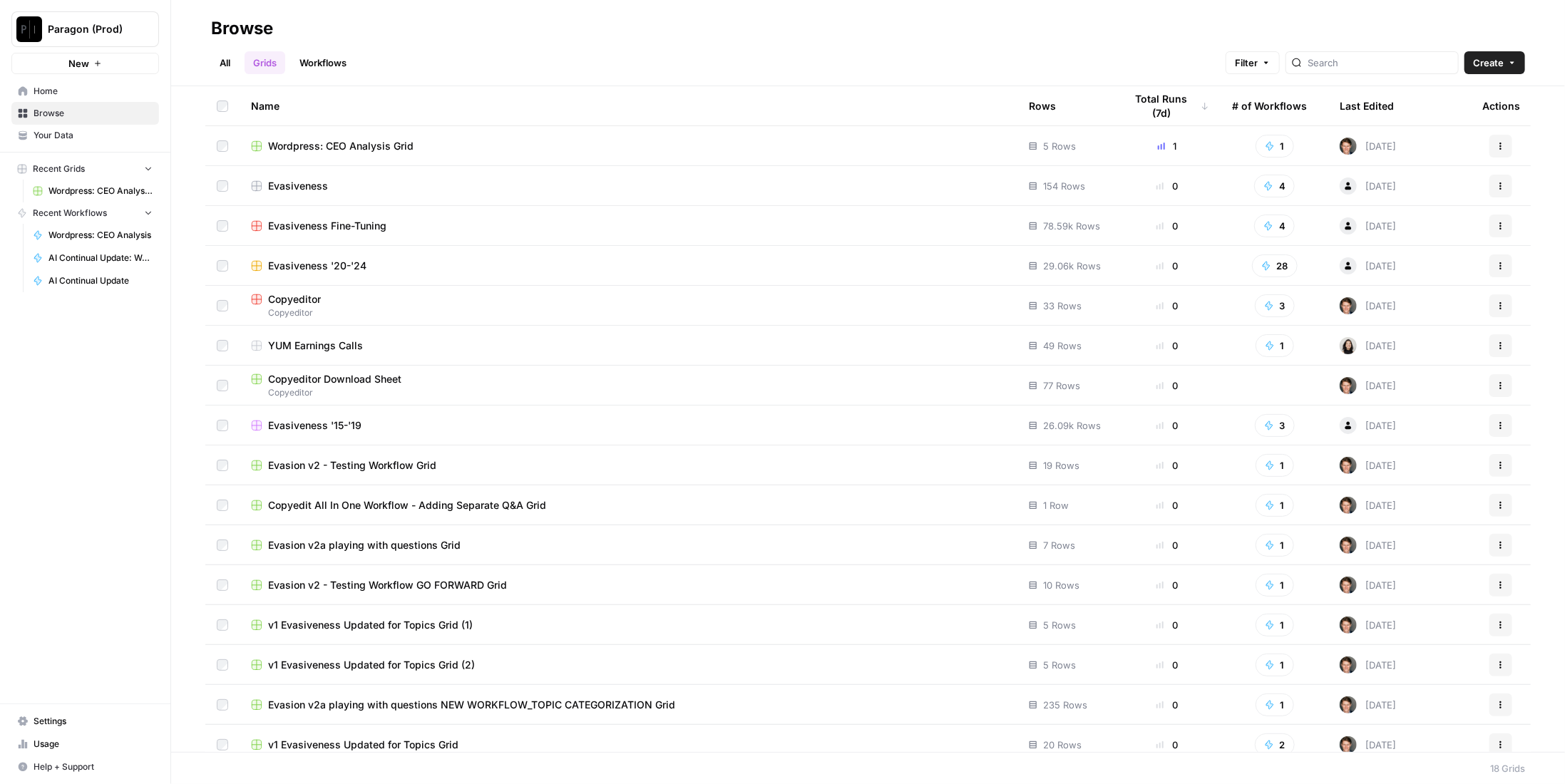
click at [386, 155] on td "Wordpress: CEO Analysis Grid" at bounding box center [628, 145] width 778 height 39
click at [386, 151] on span "Wordpress: CEO Analysis Grid" at bounding box center [340, 146] width 145 height 14
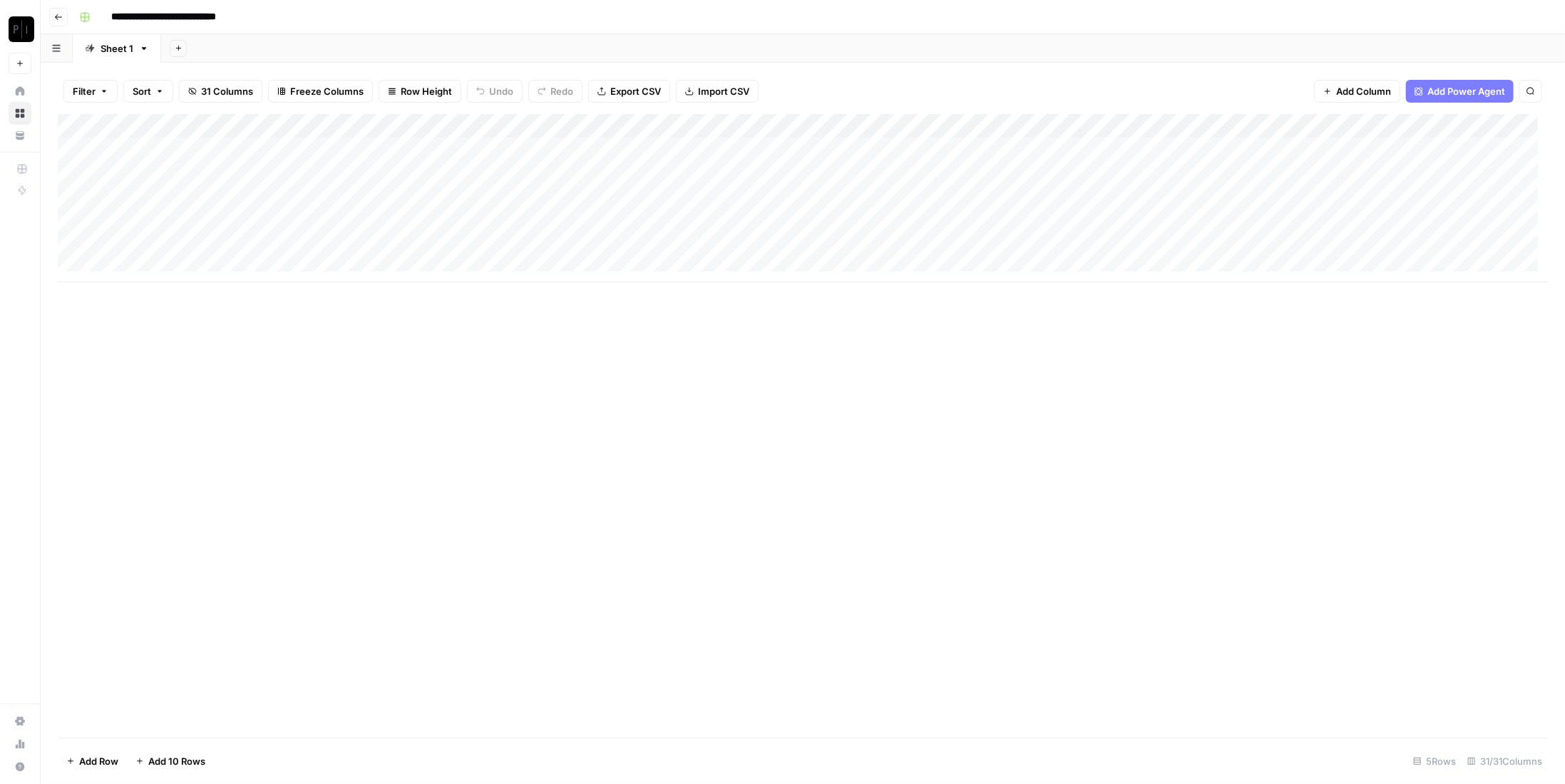
click at [611, 90] on span "Export CSV" at bounding box center [635, 91] width 51 height 14
